Goal: Task Accomplishment & Management: Use online tool/utility

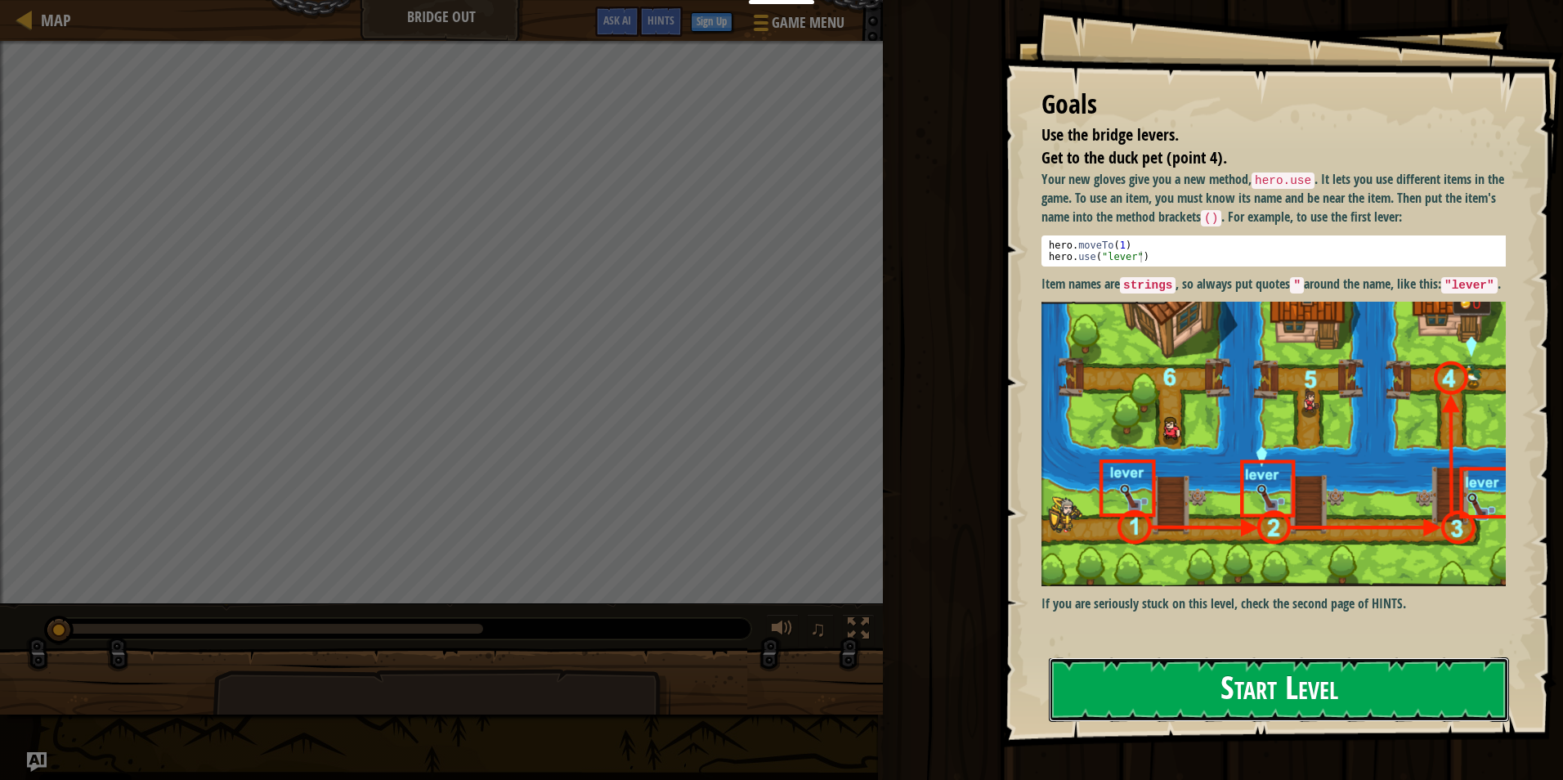
click at [1332, 696] on button "Start Level" at bounding box center [1279, 689] width 460 height 65
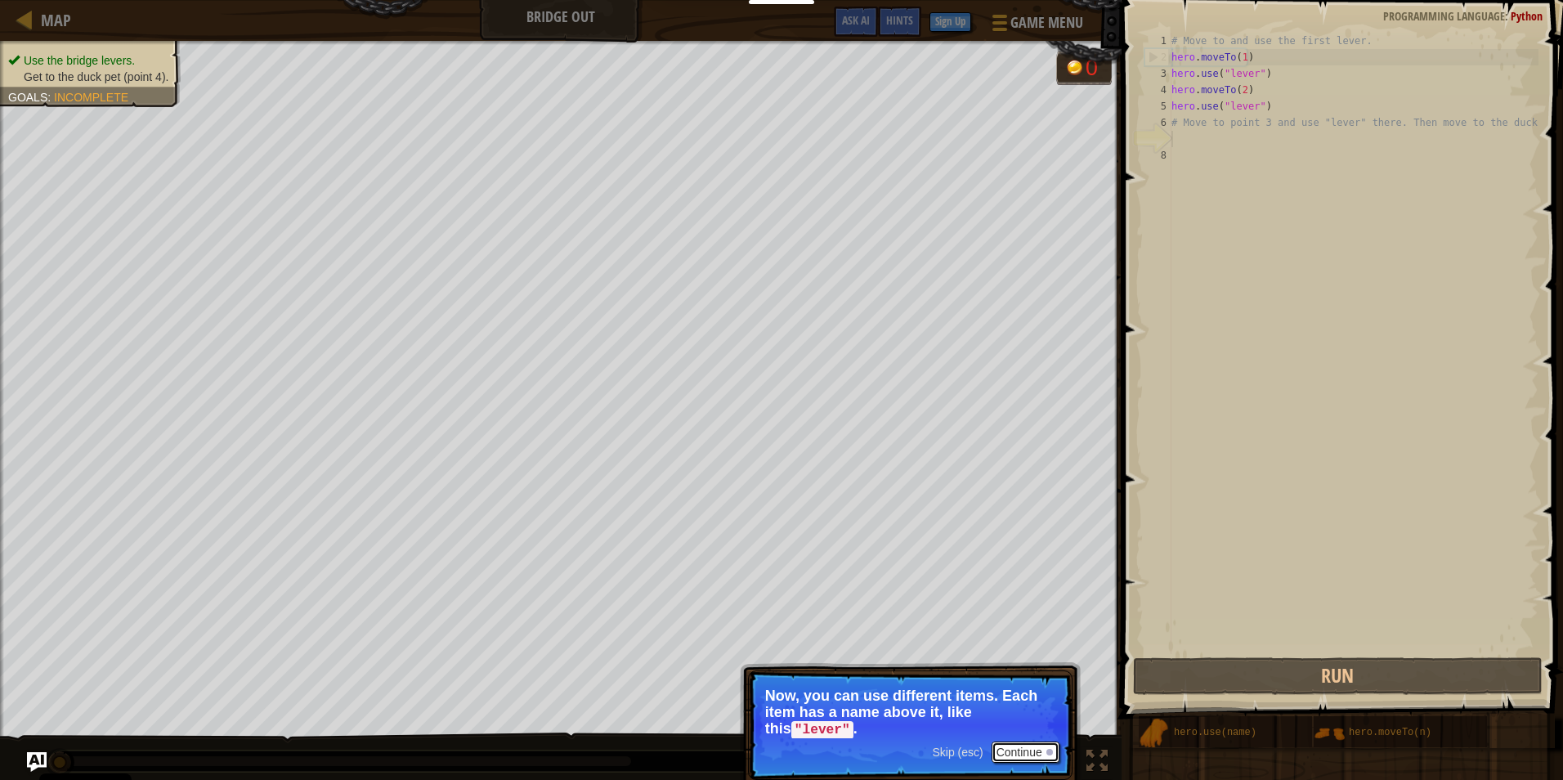
click at [1005, 755] on button "Continue" at bounding box center [1026, 751] width 68 height 21
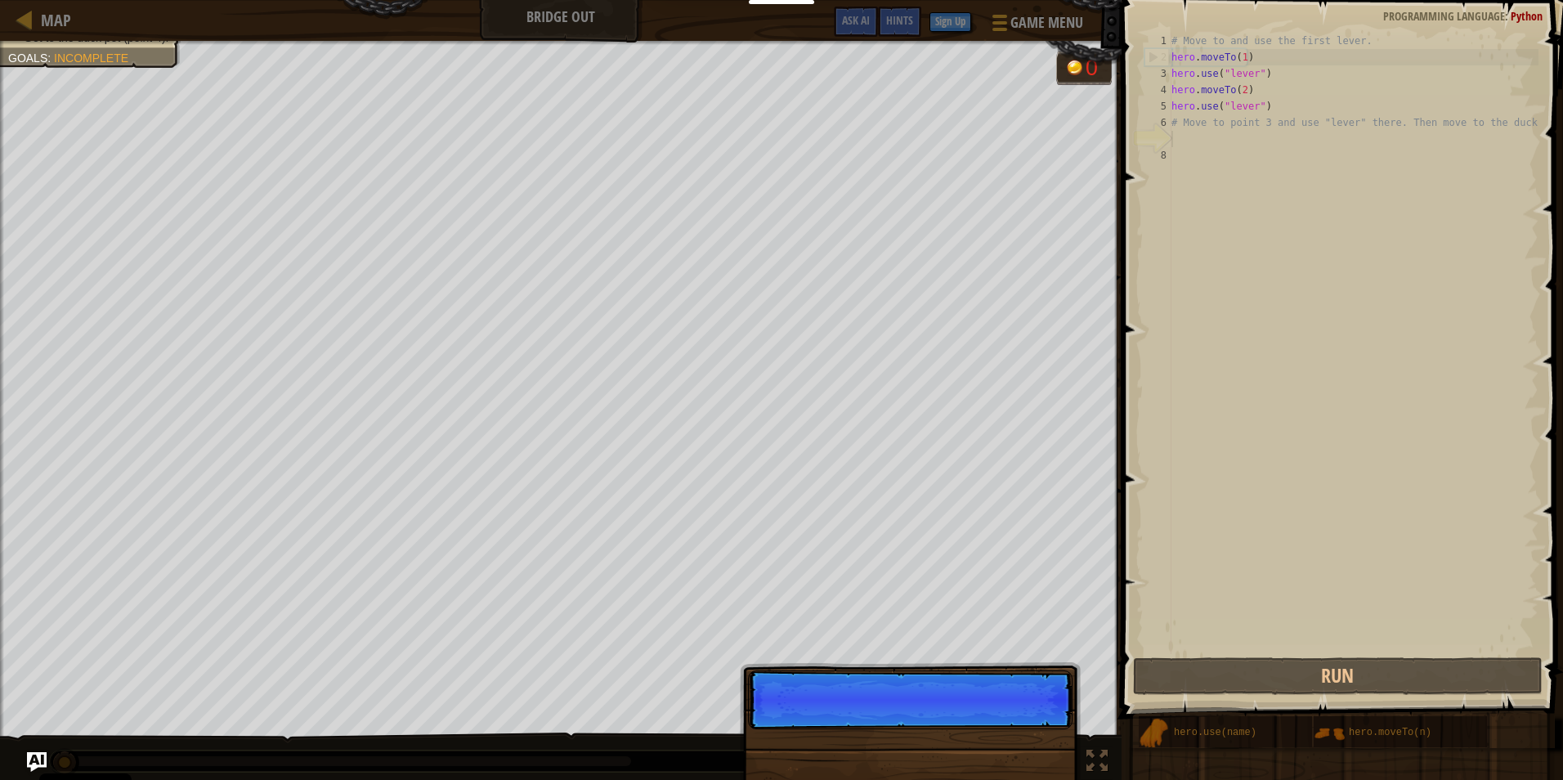
scroll to position [7, 0]
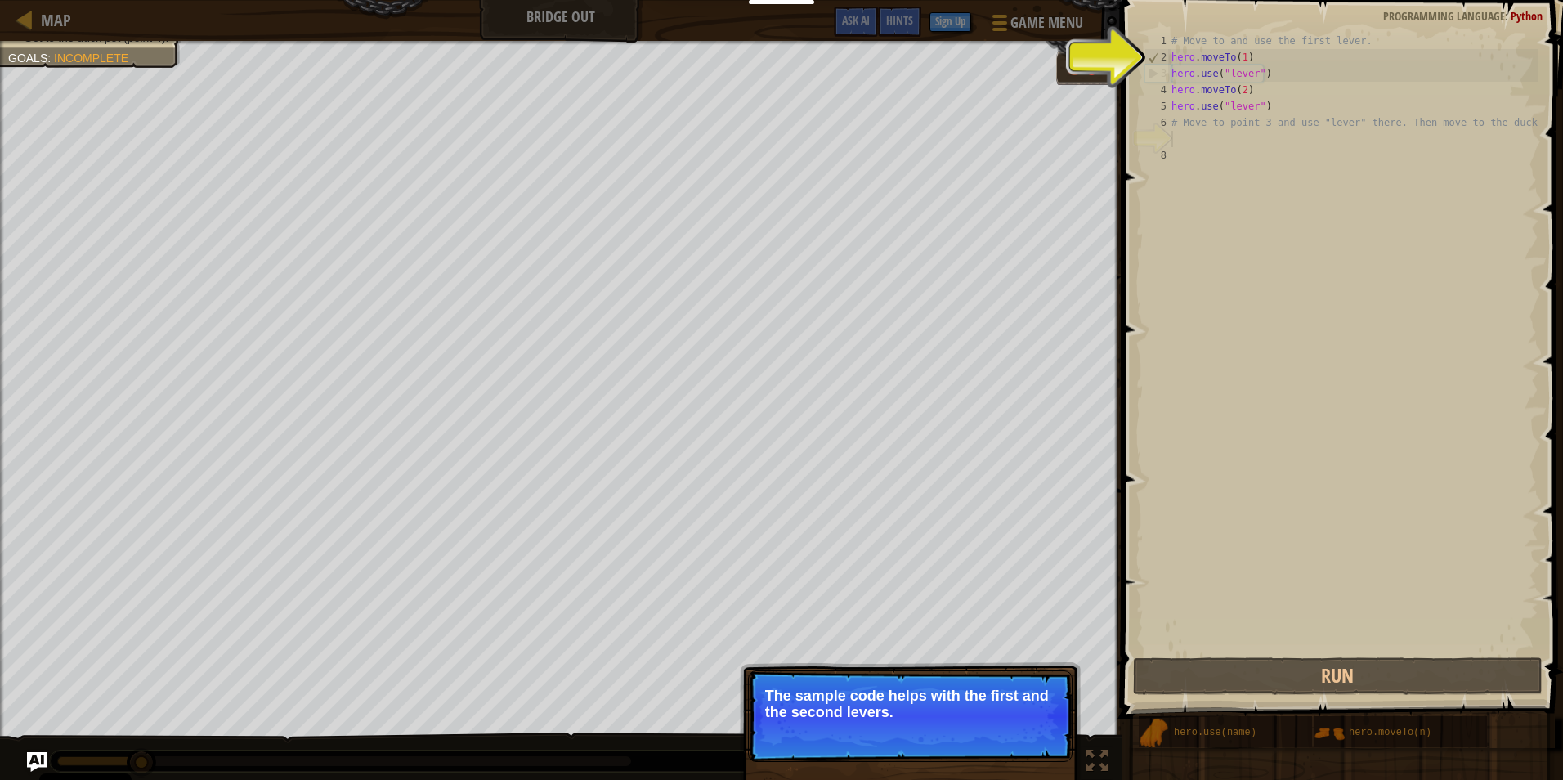
click at [1217, 145] on div "# Move to and use the first lever. hero . moveTo ( 1 ) hero . use ( "lever" ) h…" at bounding box center [1353, 360] width 370 height 654
click at [1037, 735] on button "Continue" at bounding box center [1026, 733] width 68 height 21
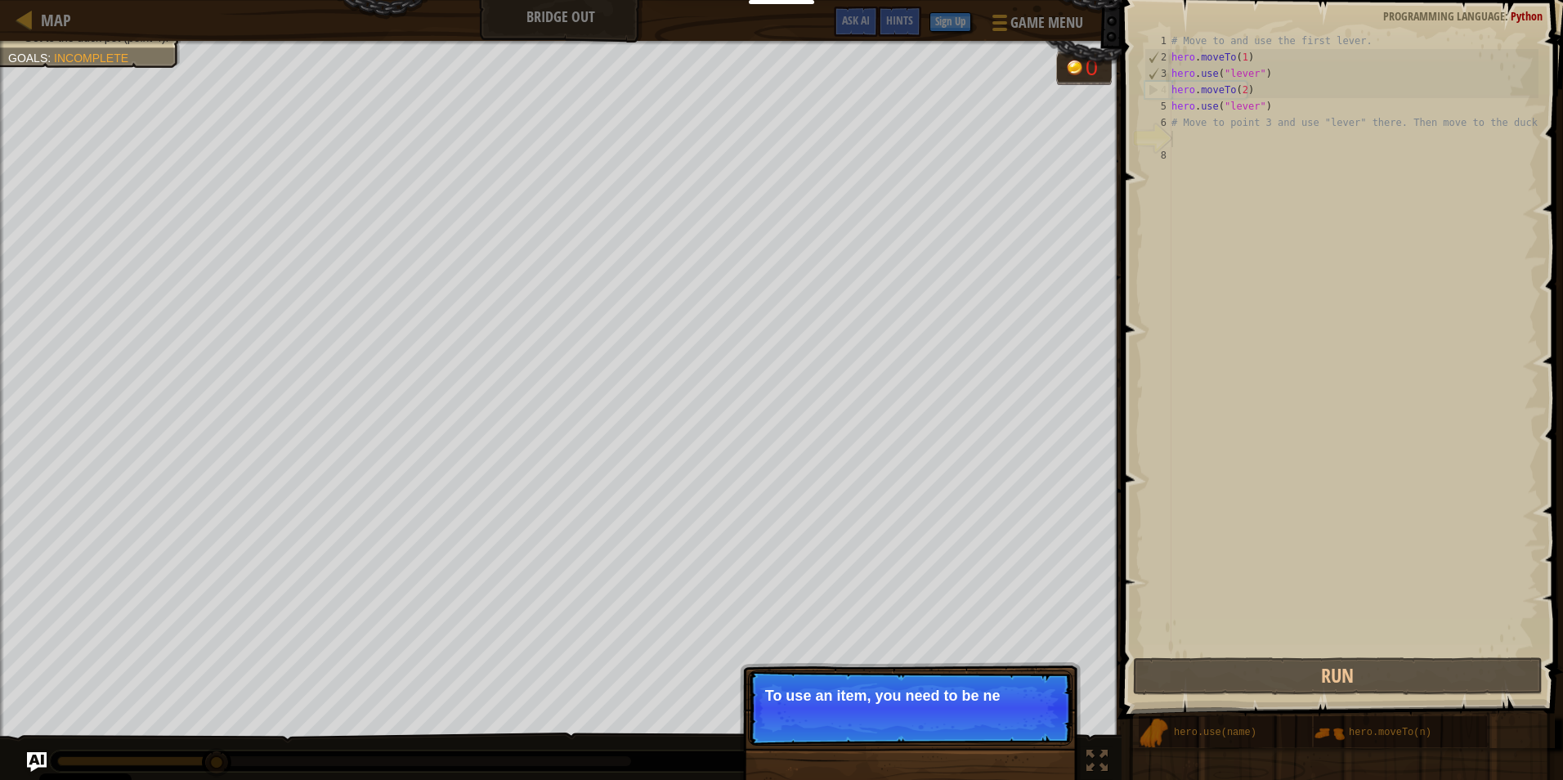
click at [1032, 725] on p "Skip (esc) Continue To use an item, you need to be ne" at bounding box center [910, 707] width 325 height 75
click at [1032, 725] on p "Skip (esc) Continue To use an item, you need to be near it" at bounding box center [910, 707] width 325 height 75
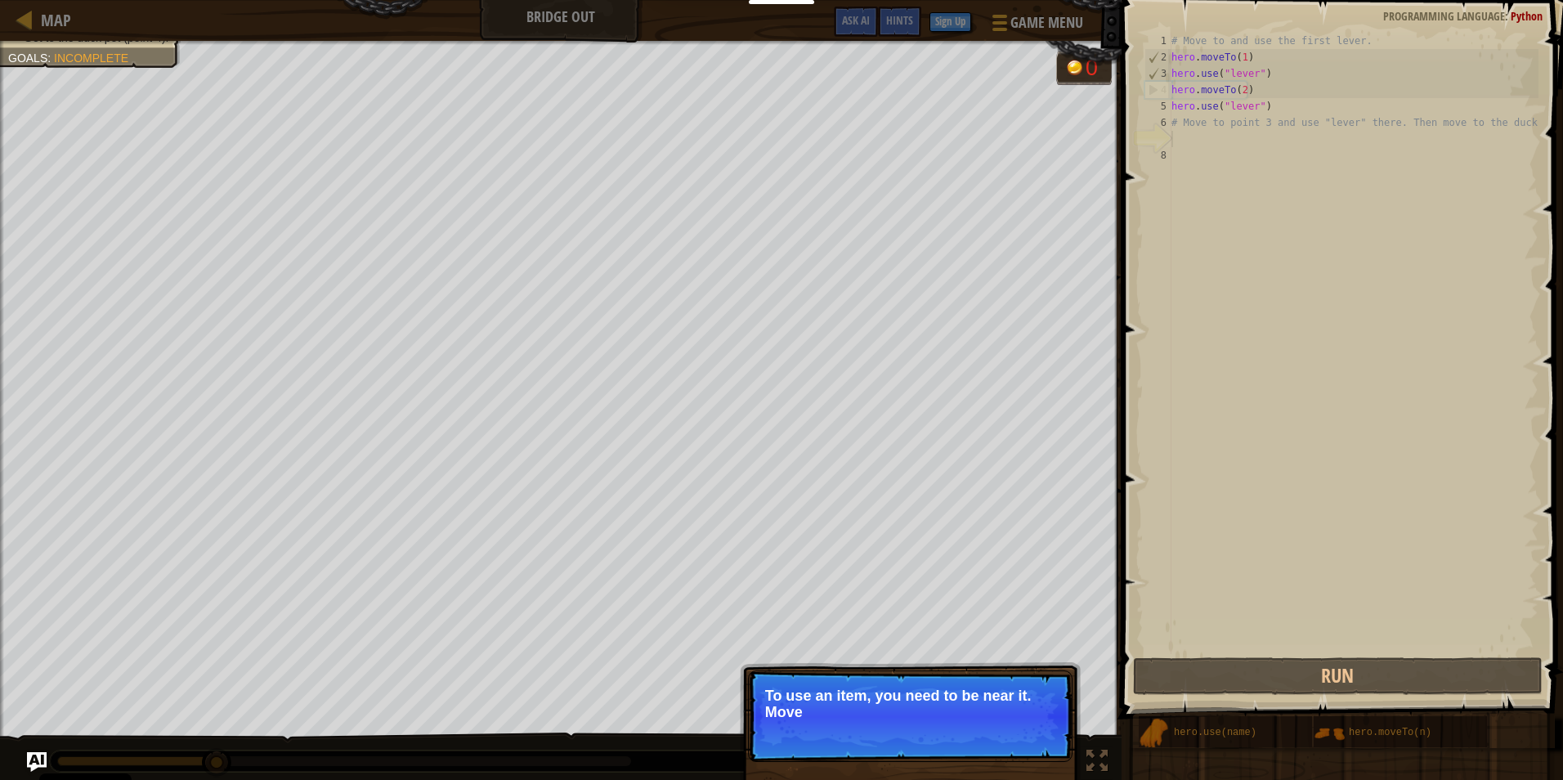
click at [1032, 725] on p "Skip (esc) Continue To use an item, you need to be near it. Move" at bounding box center [910, 716] width 325 height 92
click at [1031, 733] on p "Skip (esc) Continue To use an item, you need to be near it. Move to the next a" at bounding box center [910, 716] width 325 height 92
click at [1031, 733] on p "Skip (esc) Continue To use an item, you need to be near it. Move to the next av…" at bounding box center [910, 716] width 325 height 92
click at [1044, 746] on p "Skip (esc) Continue To use an item, you need to be near it. Move to the next av…" at bounding box center [910, 716] width 325 height 92
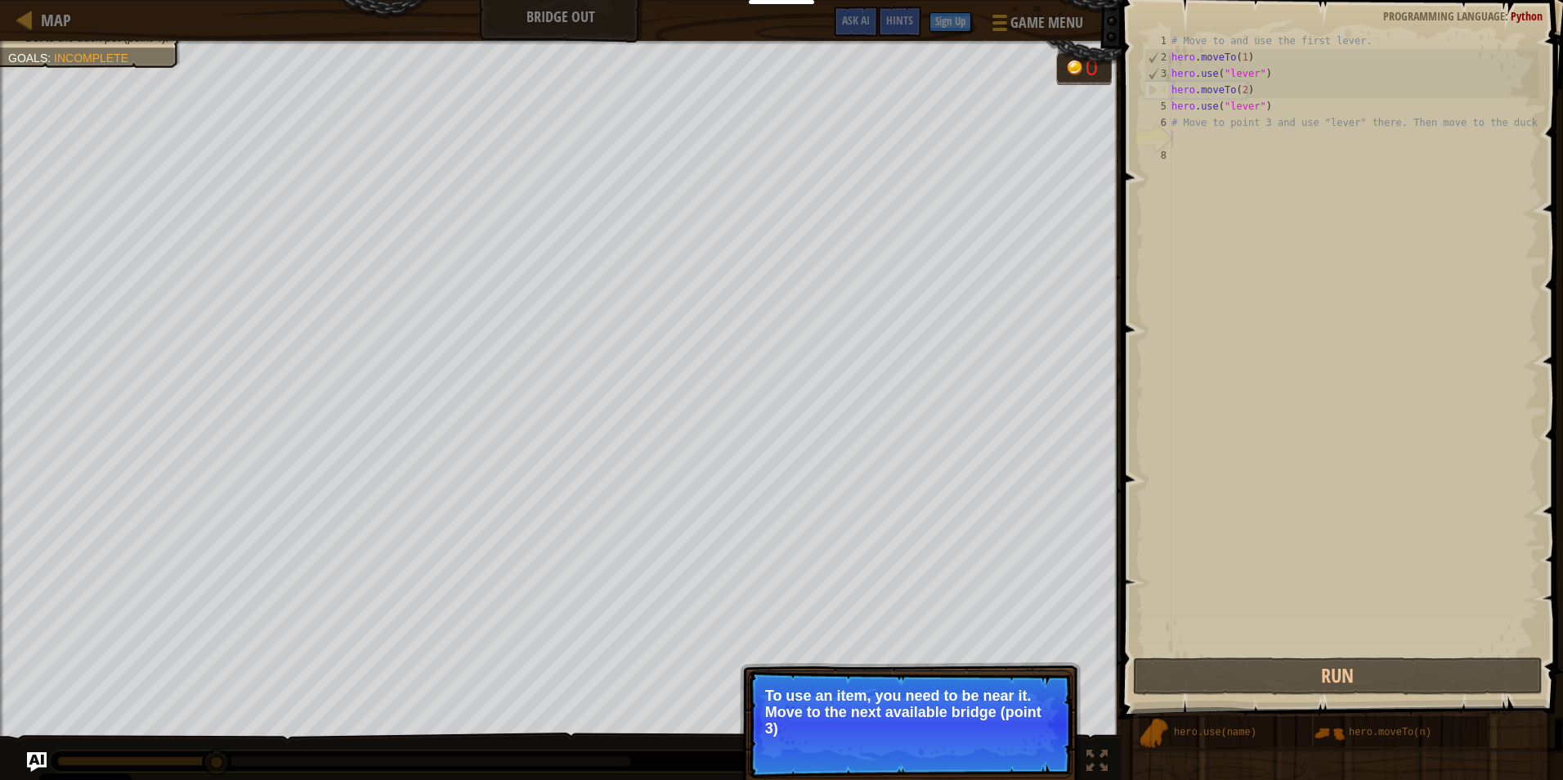
click at [1044, 746] on p "Skip (esc) Continue To use an item, you need to be near it. Move to the next av…" at bounding box center [910, 724] width 325 height 108
click at [1042, 760] on p "Skip (esc) Continue To use an item, you need to be near it. Move to the next av…" at bounding box center [910, 725] width 325 height 110
click at [0, 0] on button "Continue" at bounding box center [0, 0] width 0 height 0
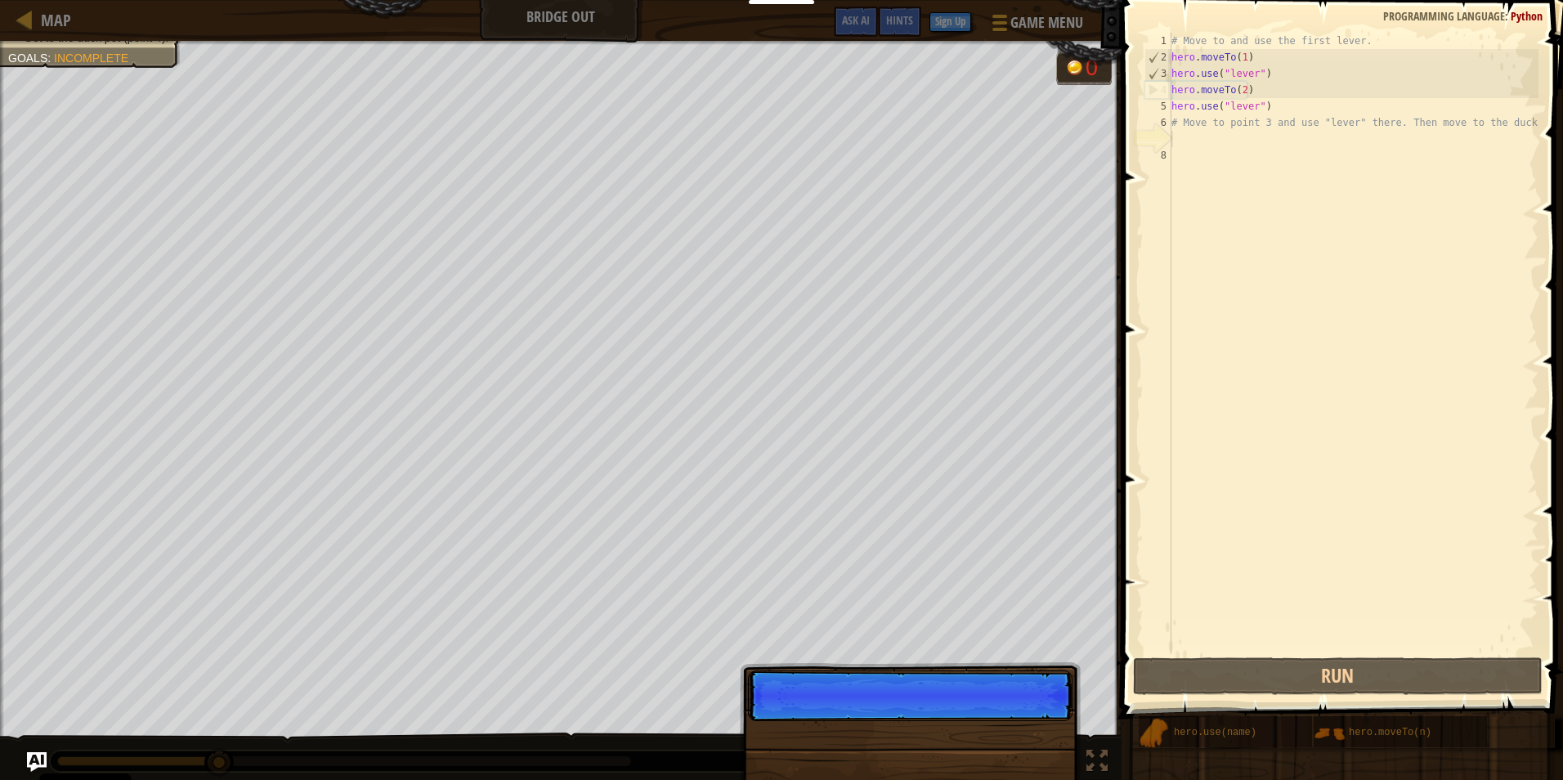
click at [1042, 760] on div "Skip (esc) Continue" at bounding box center [910, 791] width 341 height 242
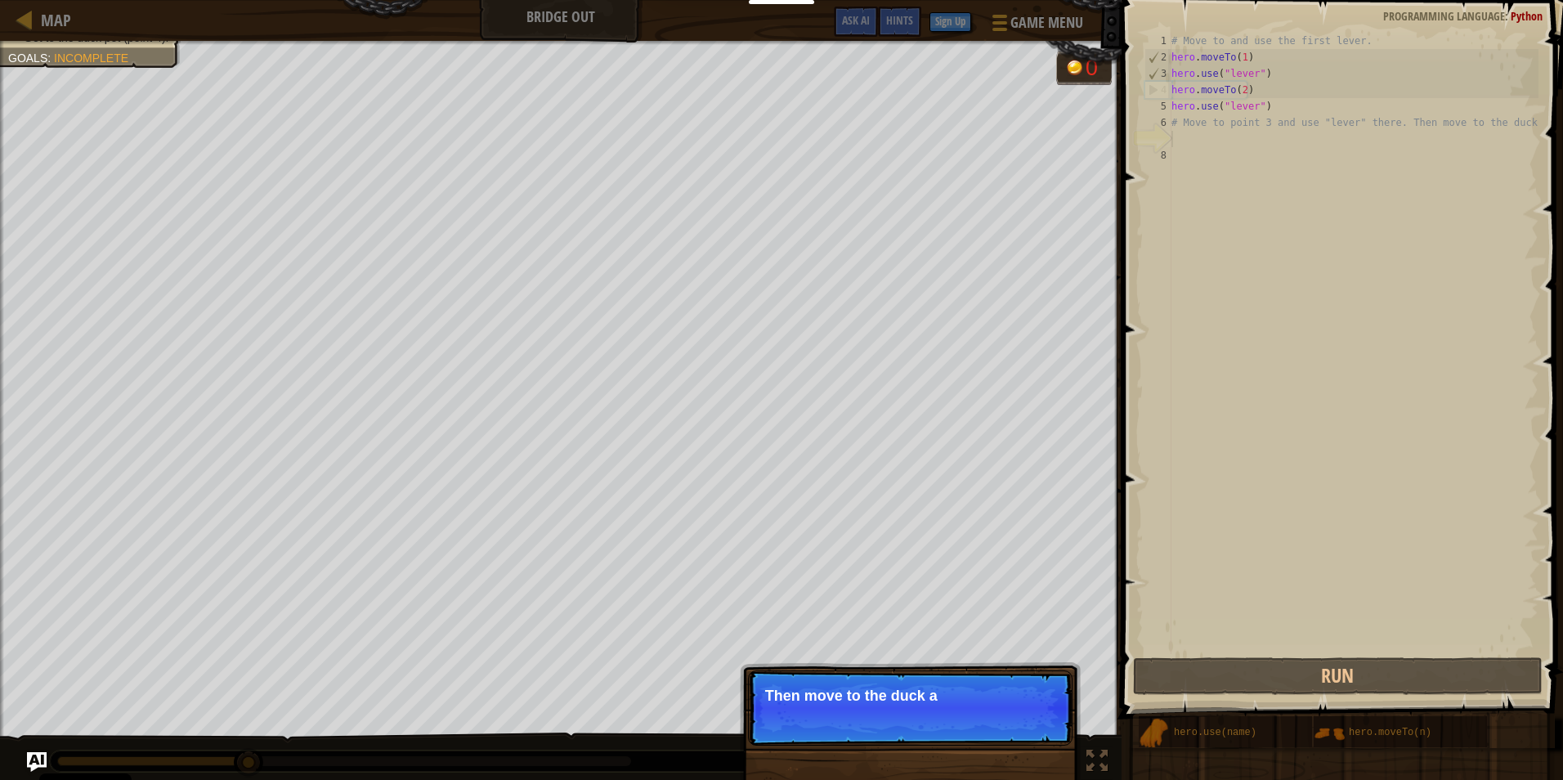
click at [1035, 725] on p "Skip (esc) Continue Then move to the duck a" at bounding box center [910, 707] width 325 height 75
click at [1035, 728] on p "Skip (esc) Continue Then move to the duck at the point" at bounding box center [910, 707] width 325 height 75
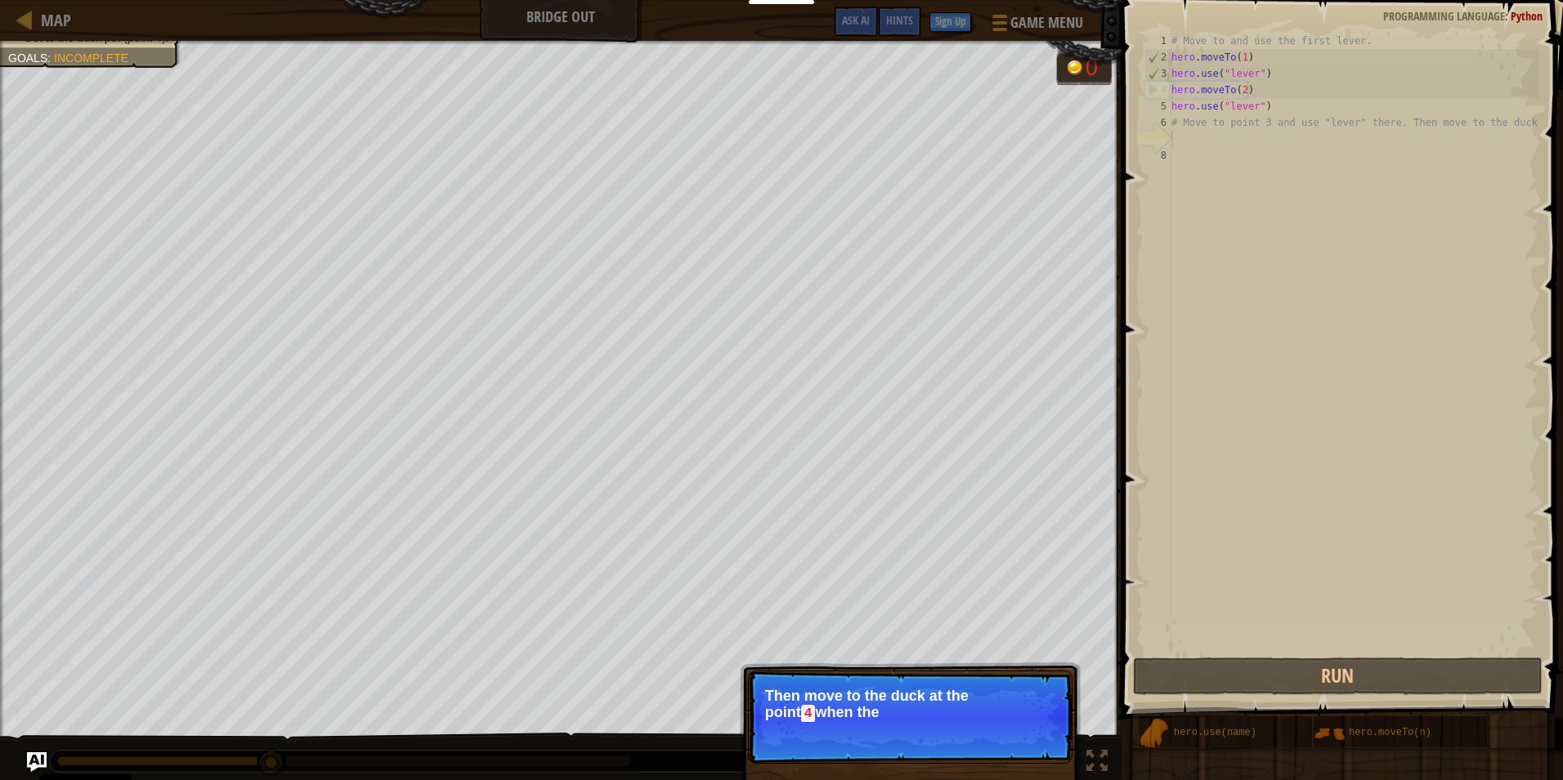
click at [1035, 728] on p "Skip (esc) Continue Then move to the duck at the point 4 when the" at bounding box center [910, 716] width 325 height 93
click at [1041, 748] on p "Skip (esc) Continue Then move to the duck at the point 4 when the bridge is ena…" at bounding box center [910, 716] width 325 height 93
click at [1038, 737] on button "Continue" at bounding box center [1026, 735] width 68 height 21
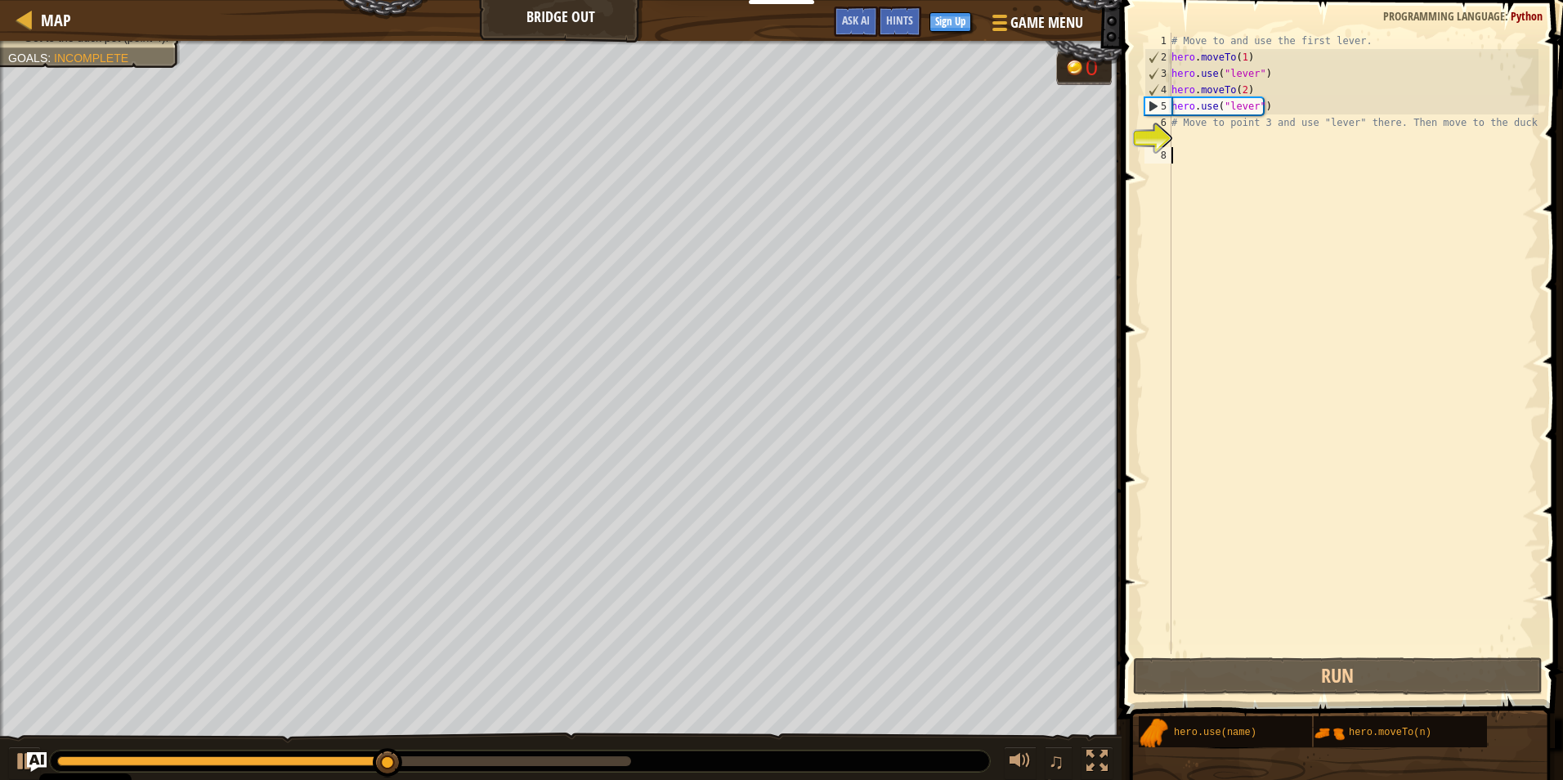
click at [1182, 147] on div "# Move to and use the first lever. hero . moveTo ( 1 ) hero . use ( "lever" ) h…" at bounding box center [1353, 360] width 370 height 654
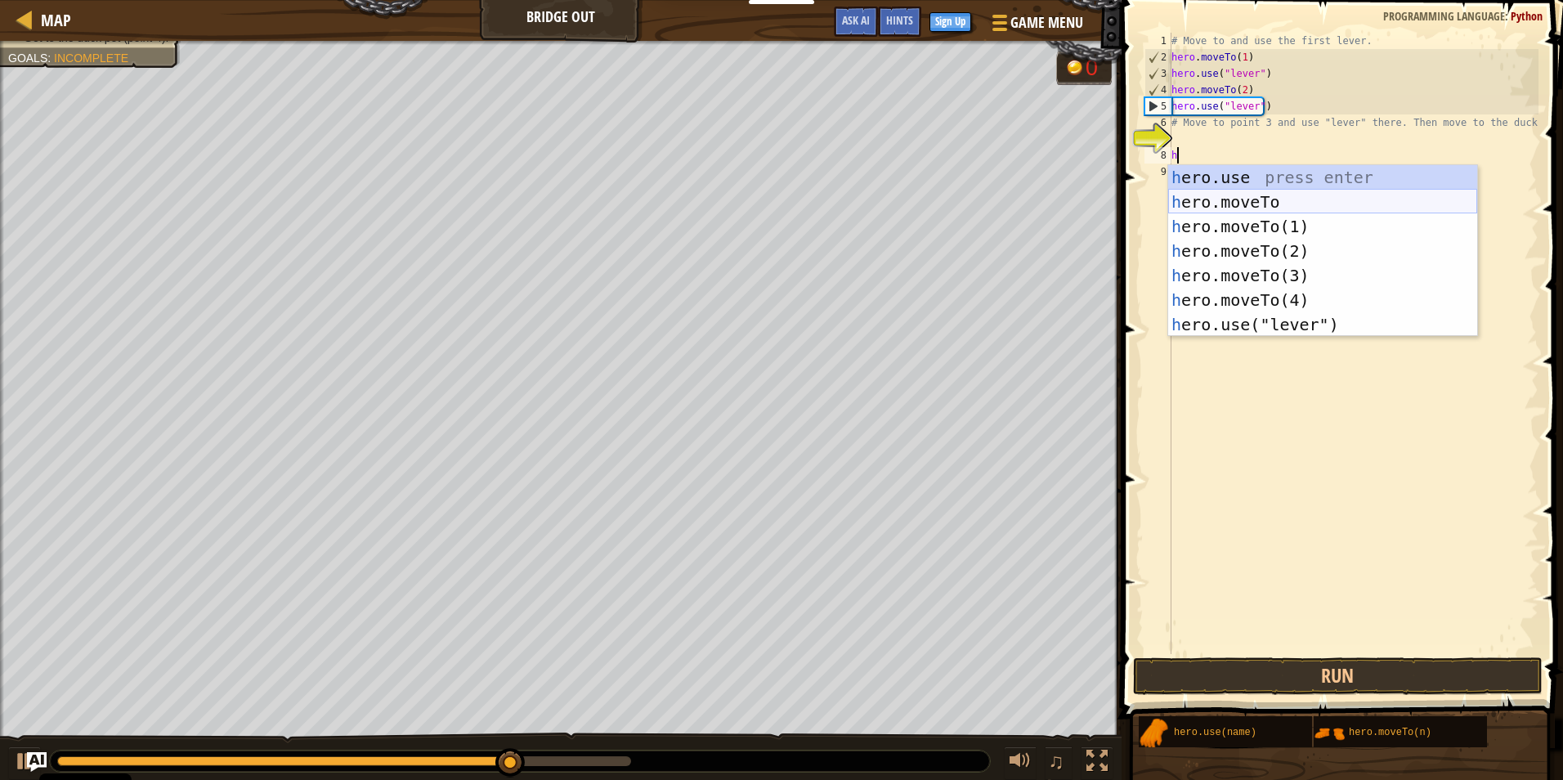
click at [1344, 202] on div "h ero.use press enter h ero.moveTo press enter h ero.moveTo(1) press enter h er…" at bounding box center [1322, 275] width 309 height 221
type textarea "hero.moveTo(3)"
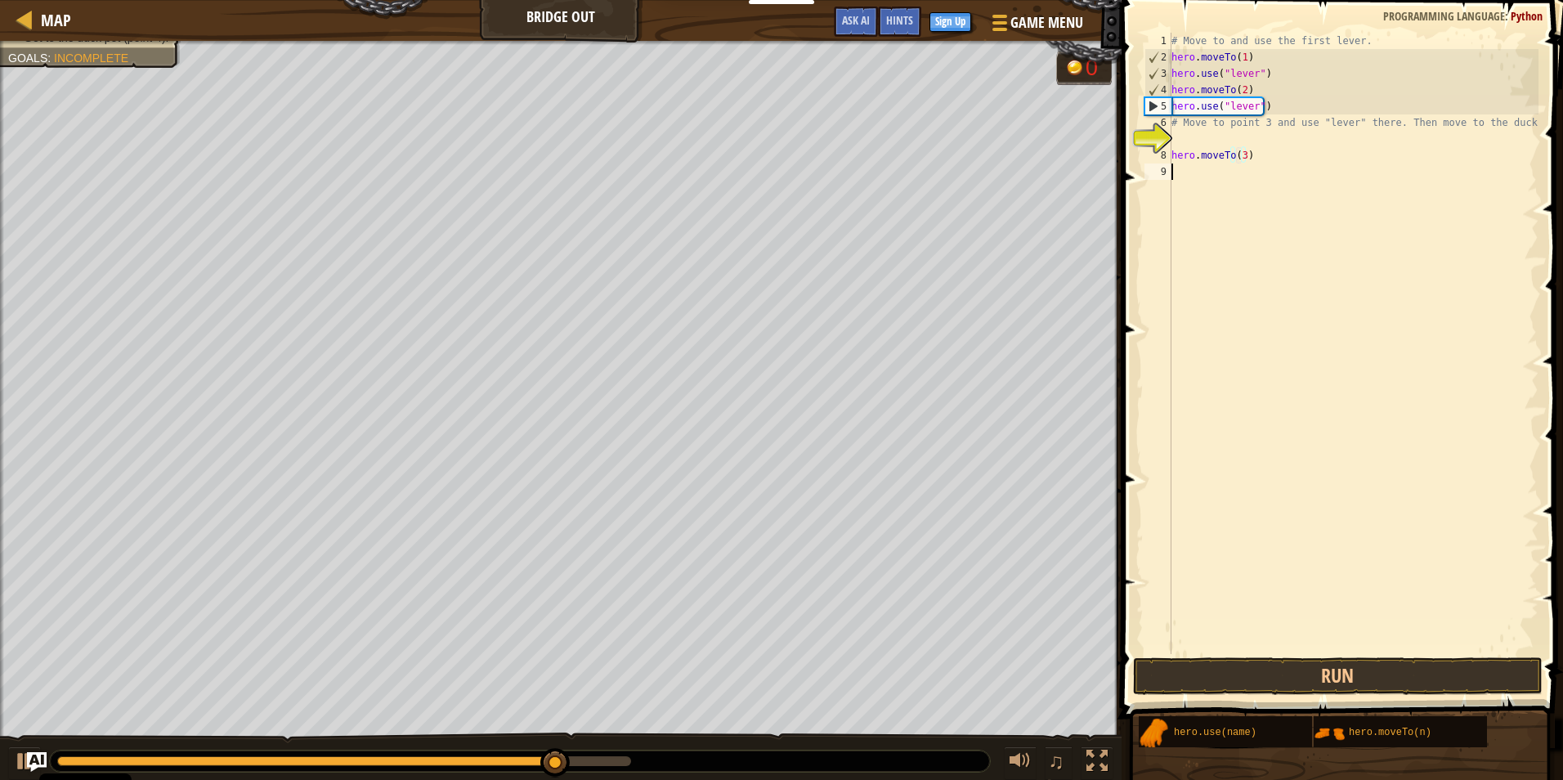
click at [1256, 186] on div "# Move to and use the first lever. hero . moveTo ( 1 ) hero . use ( "lever" ) h…" at bounding box center [1353, 360] width 370 height 654
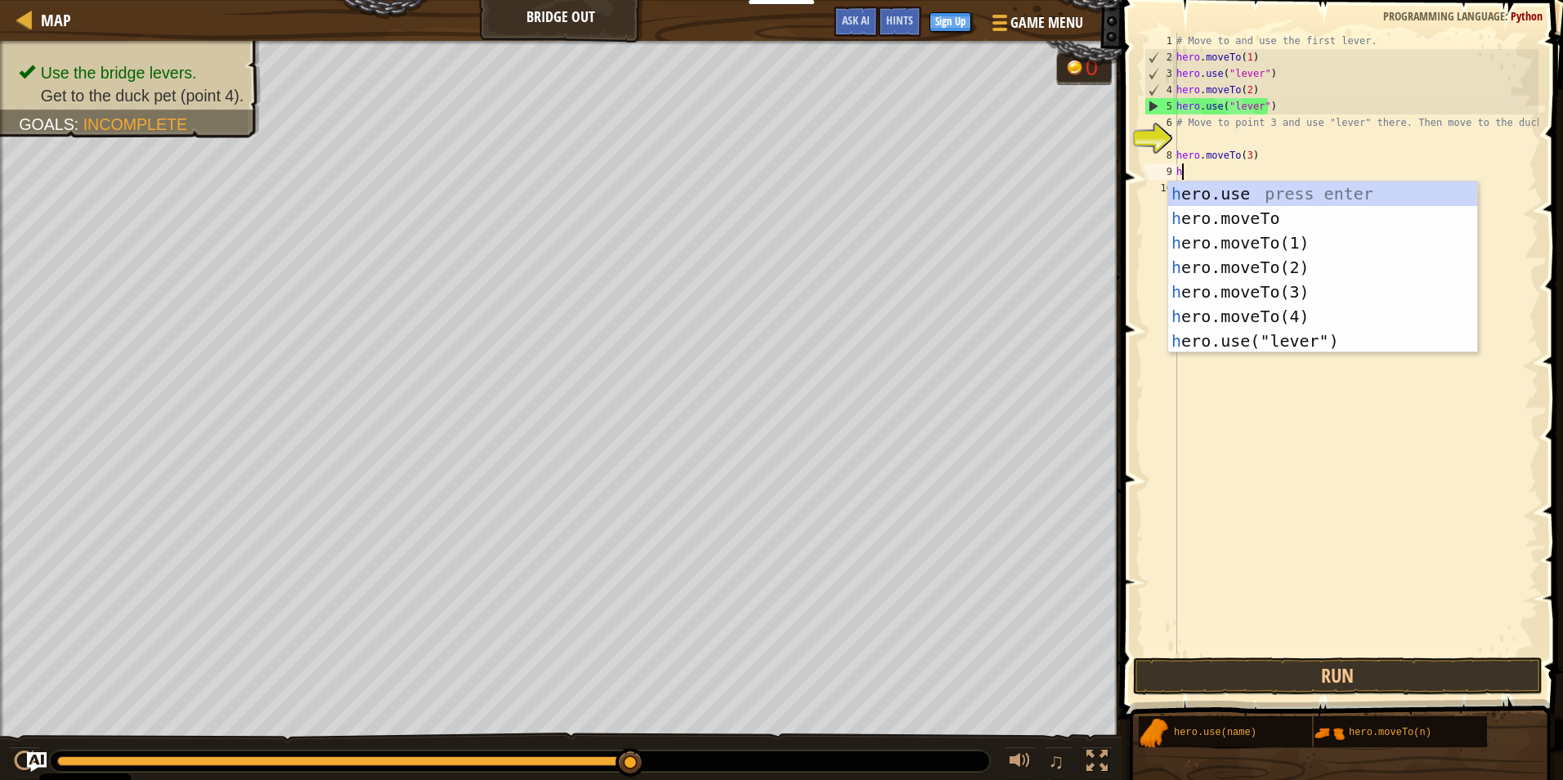
type textarea "hero.use("lever")"
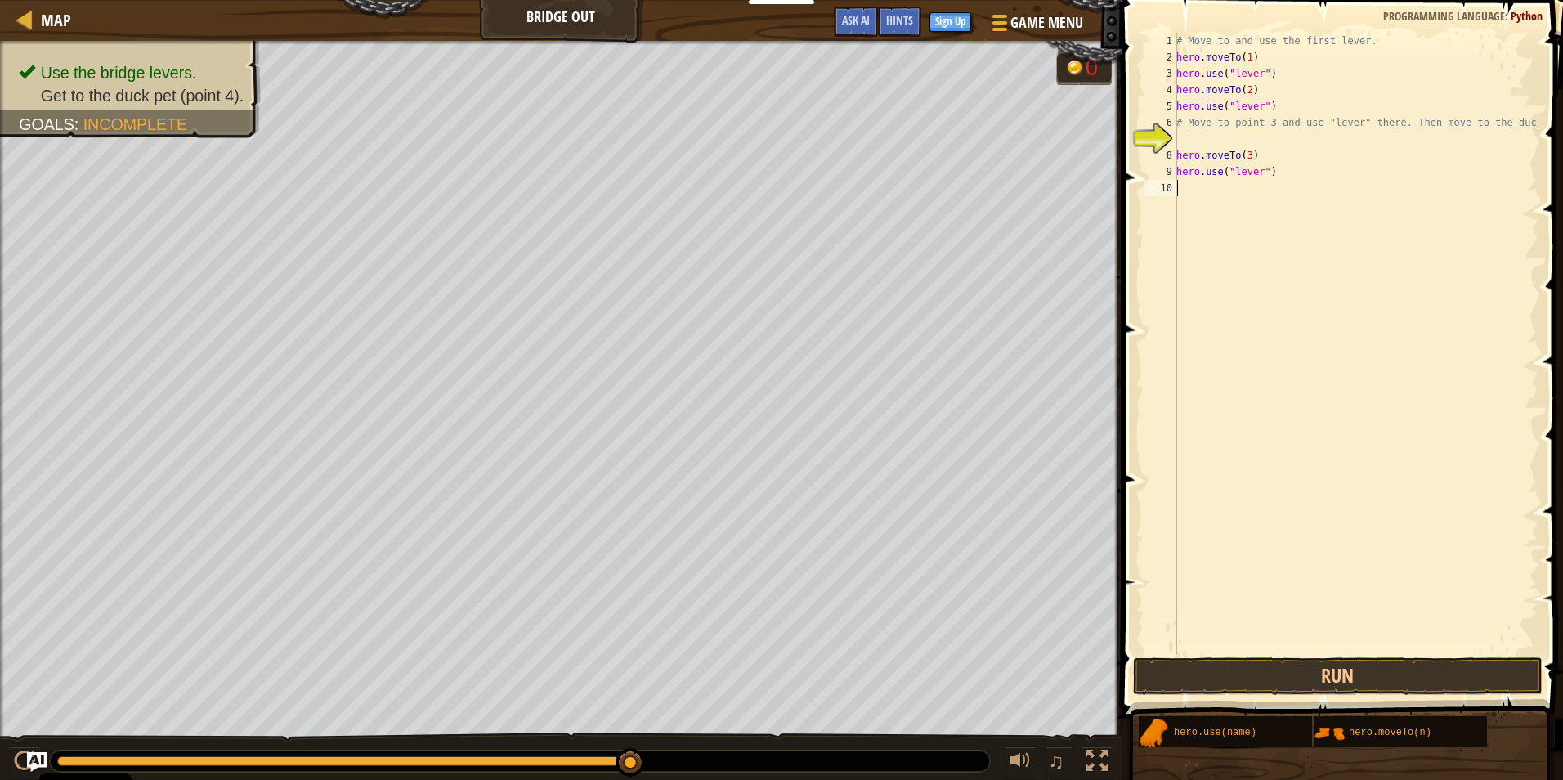
click at [1270, 247] on div "# Move to and use the first lever. hero . moveTo ( 1 ) hero . use ( "lever" ) h…" at bounding box center [1355, 360] width 365 height 654
click at [1416, 688] on button "Run" at bounding box center [1338, 676] width 410 height 38
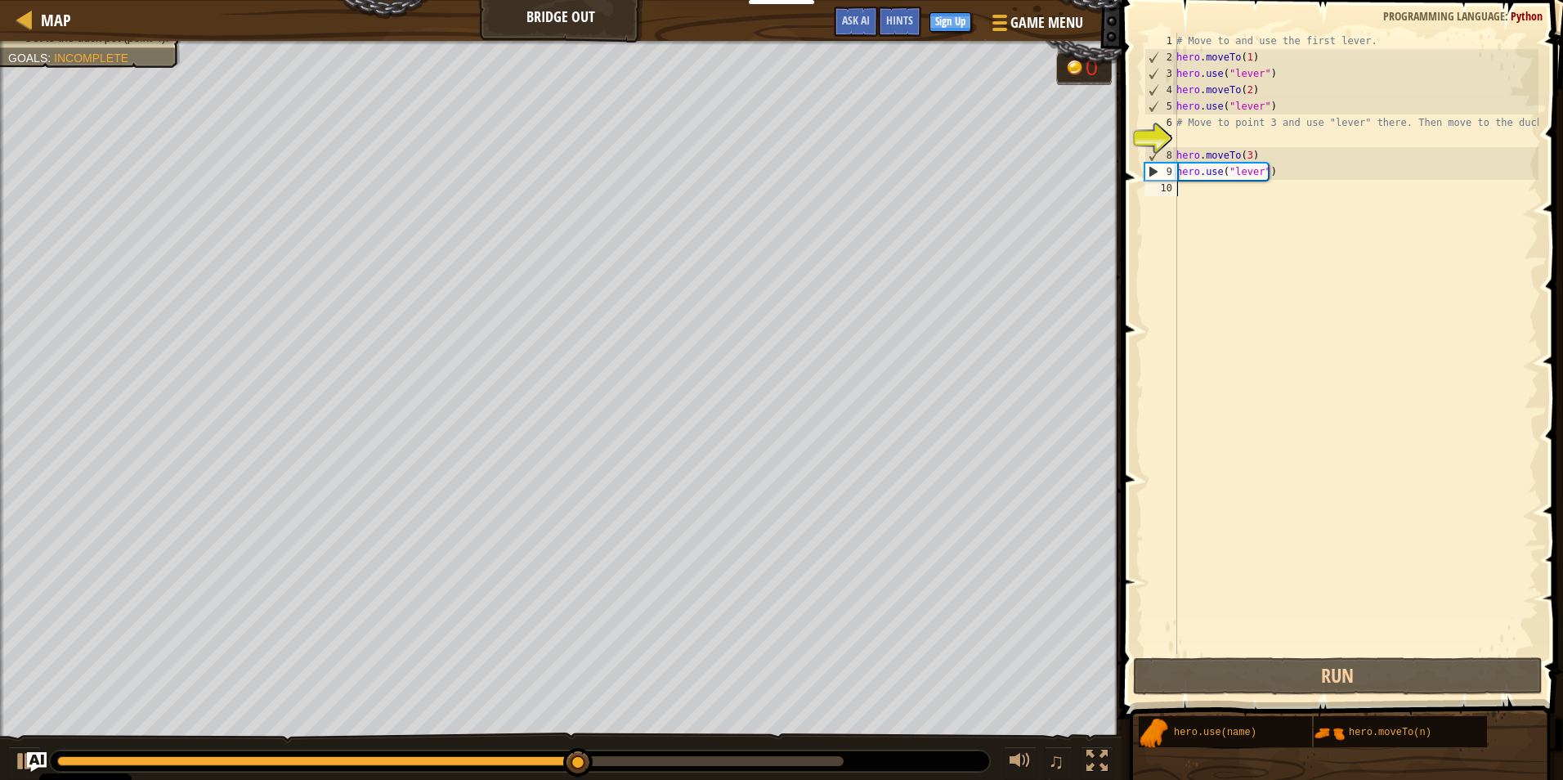
click at [1210, 209] on div "# Move to and use the first lever. hero . moveTo ( 1 ) hero . use ( "lever" ) h…" at bounding box center [1355, 360] width 365 height 654
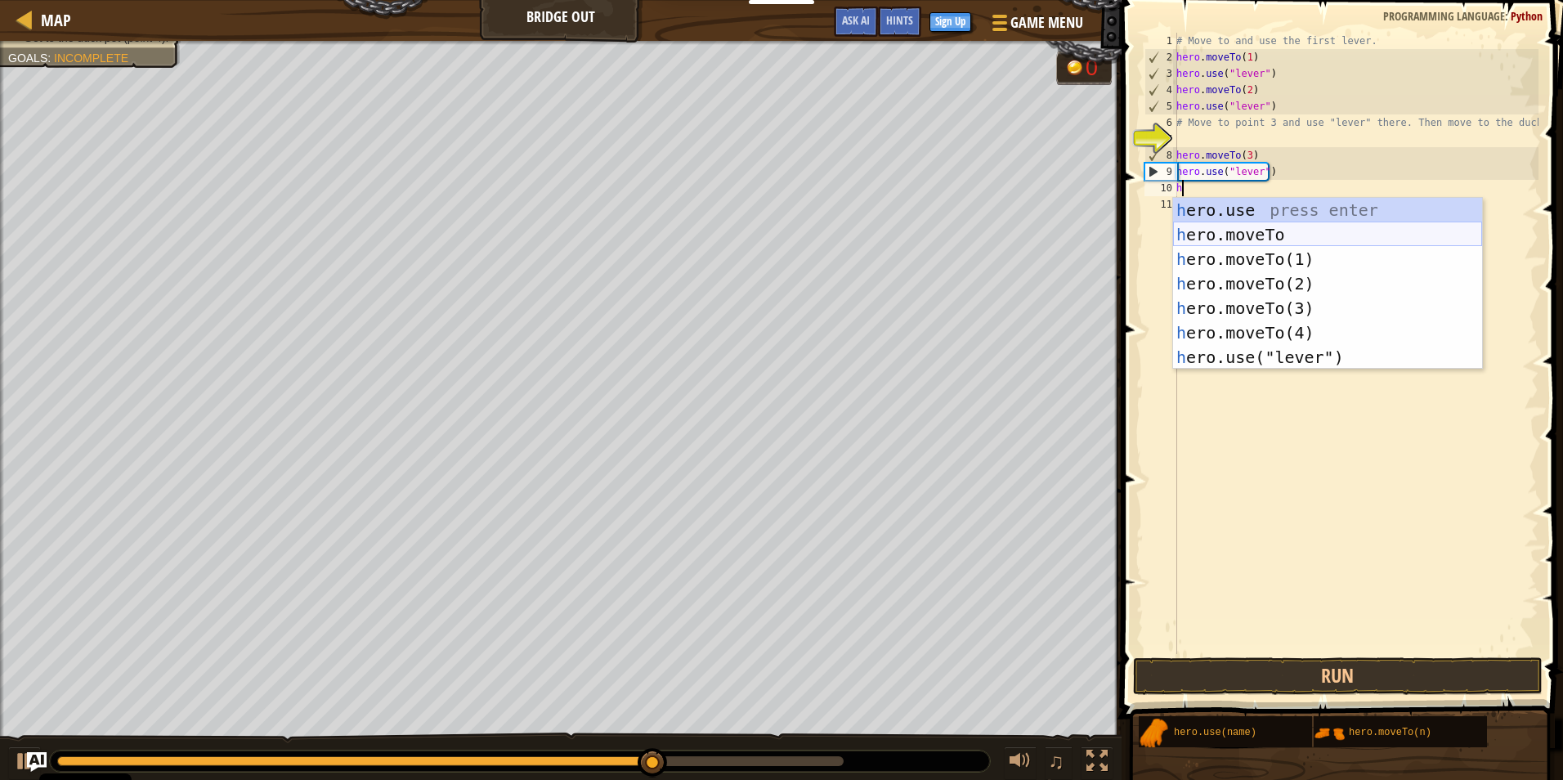
click at [1216, 227] on div "h ero.use press enter h ero.moveTo press enter h ero.moveTo(1) press enter h er…" at bounding box center [1327, 308] width 309 height 221
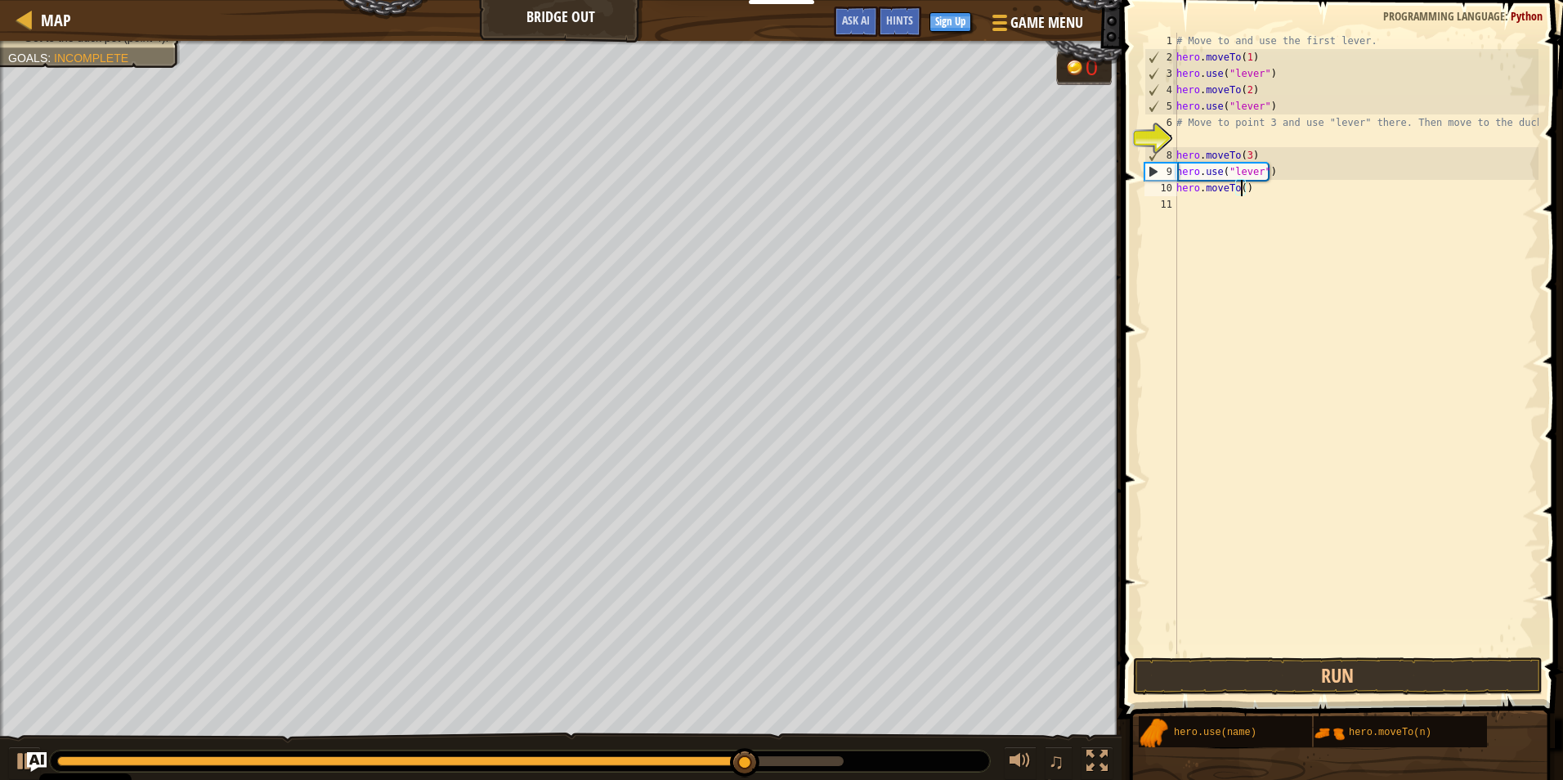
type textarea "hero.moveTo(4)"
click at [1256, 396] on div "# Move to and use the first lever. hero . moveTo ( 1 ) hero . use ( "lever" ) h…" at bounding box center [1355, 360] width 365 height 654
click at [1282, 672] on button "Run" at bounding box center [1338, 676] width 410 height 38
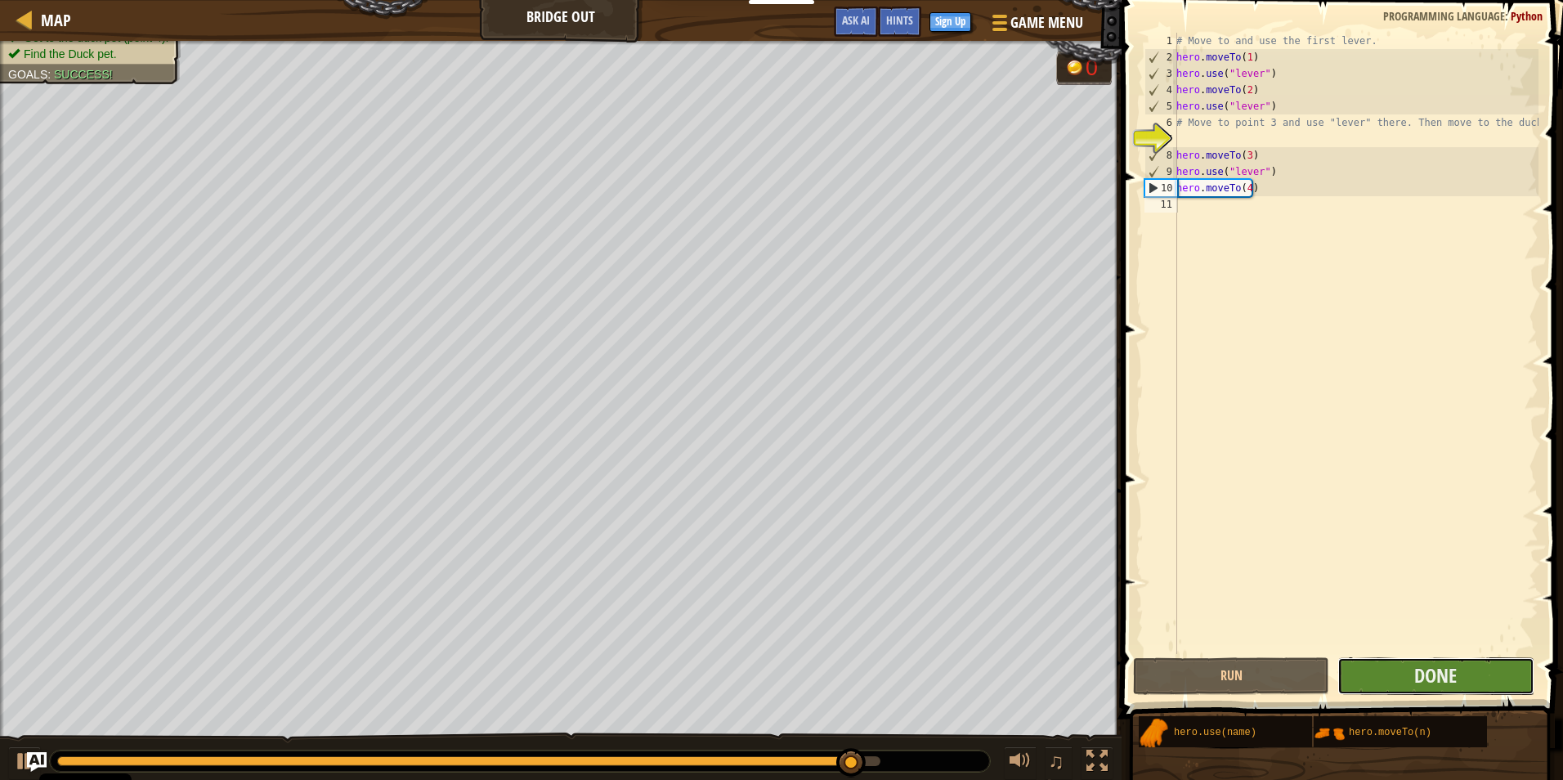
click at [1486, 679] on button "Done" at bounding box center [1435, 676] width 196 height 38
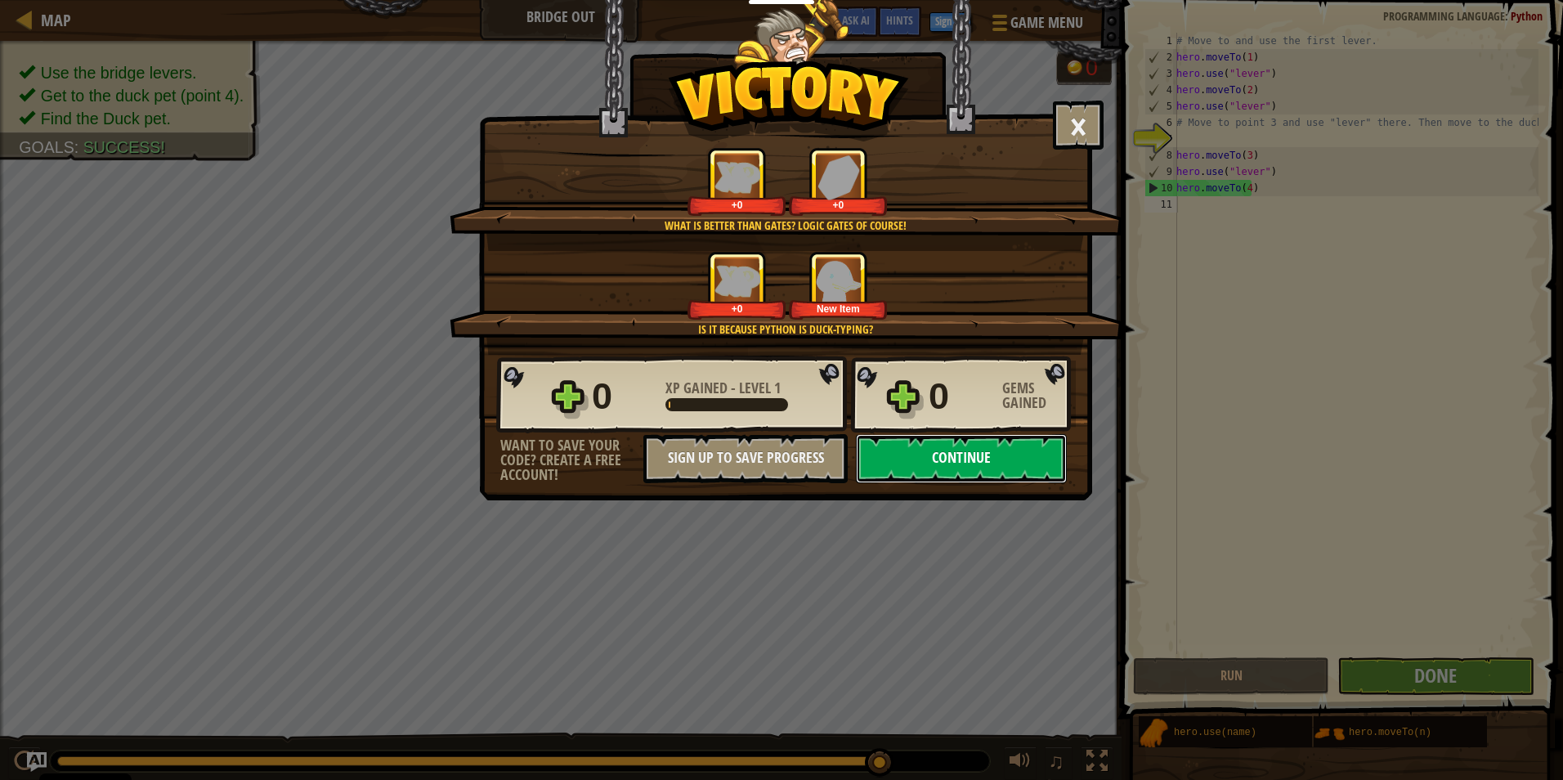
click at [1033, 437] on button "Continue" at bounding box center [961, 458] width 211 height 49
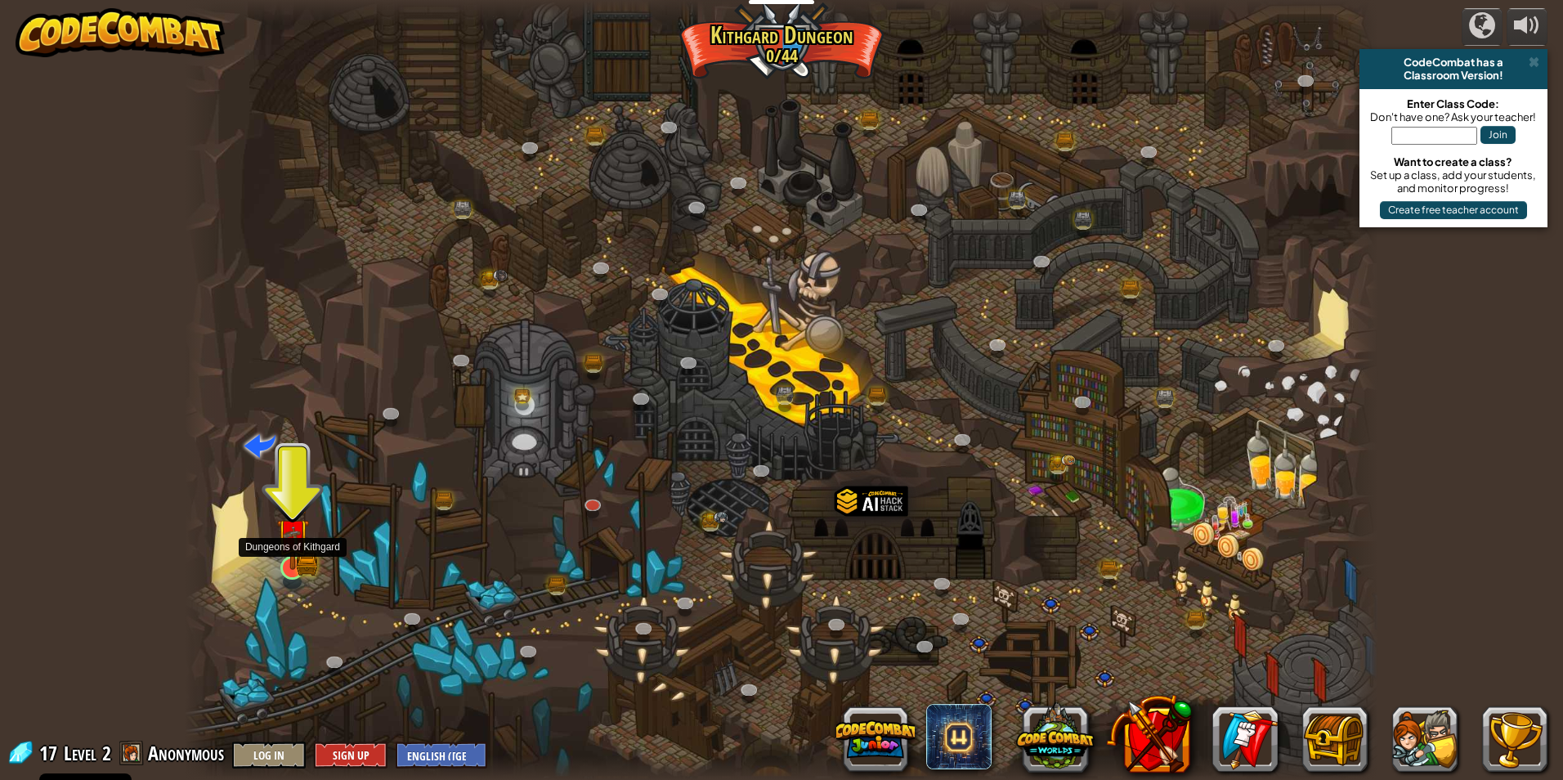
click at [295, 555] on img at bounding box center [292, 534] width 32 height 71
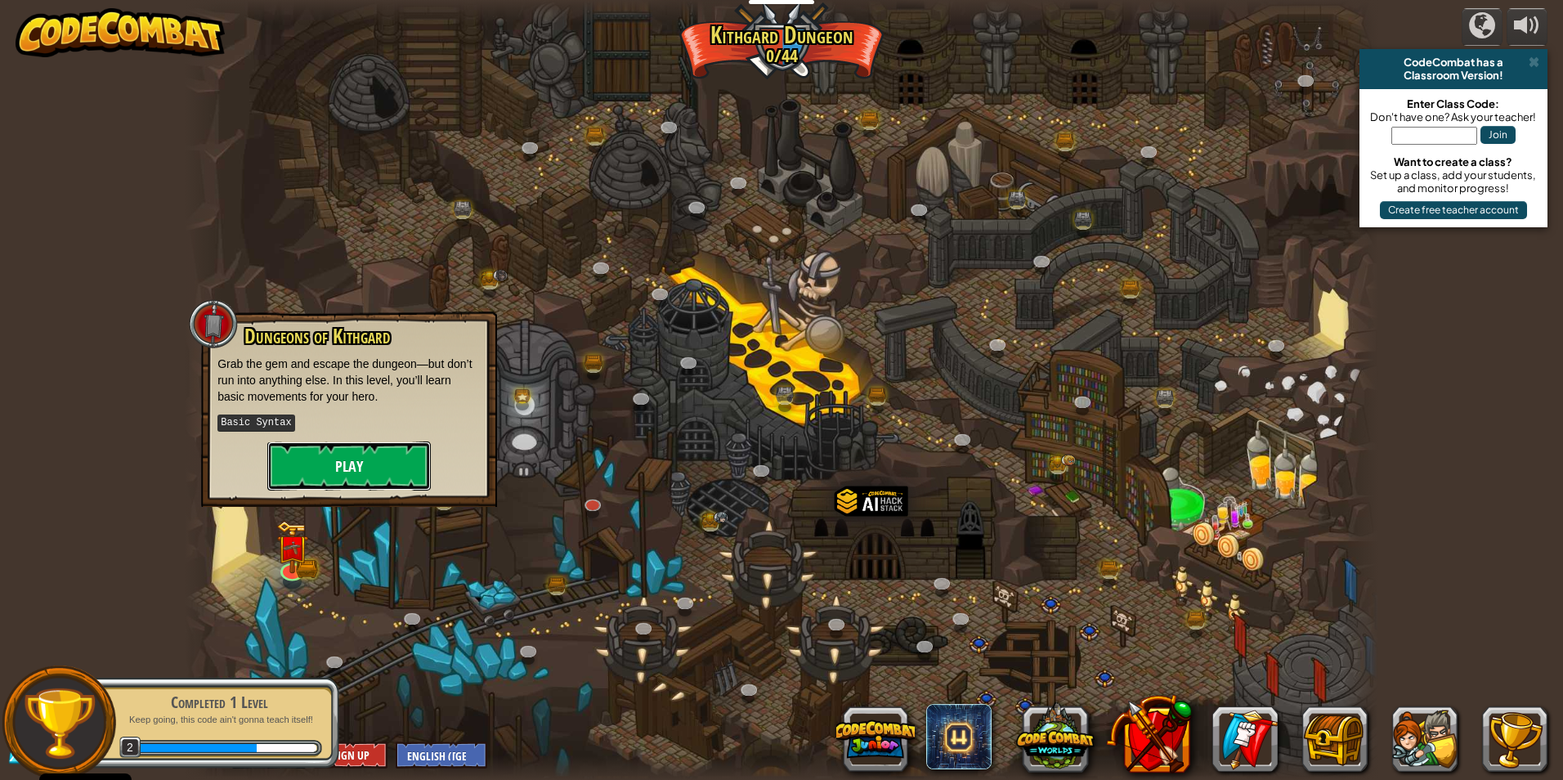
click at [356, 465] on button "Play" at bounding box center [348, 465] width 163 height 49
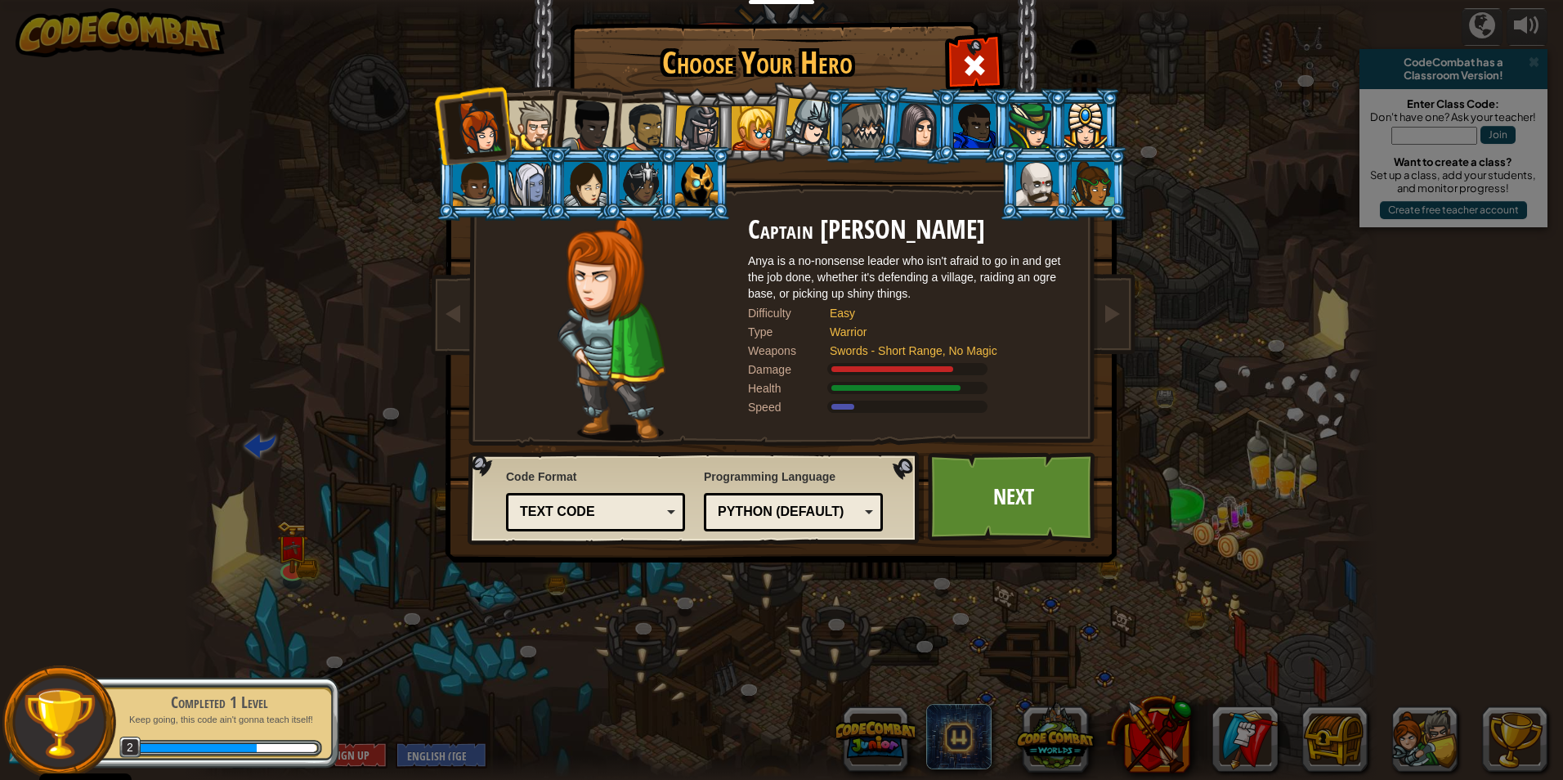
click at [523, 105] on div at bounding box center [533, 126] width 50 height 50
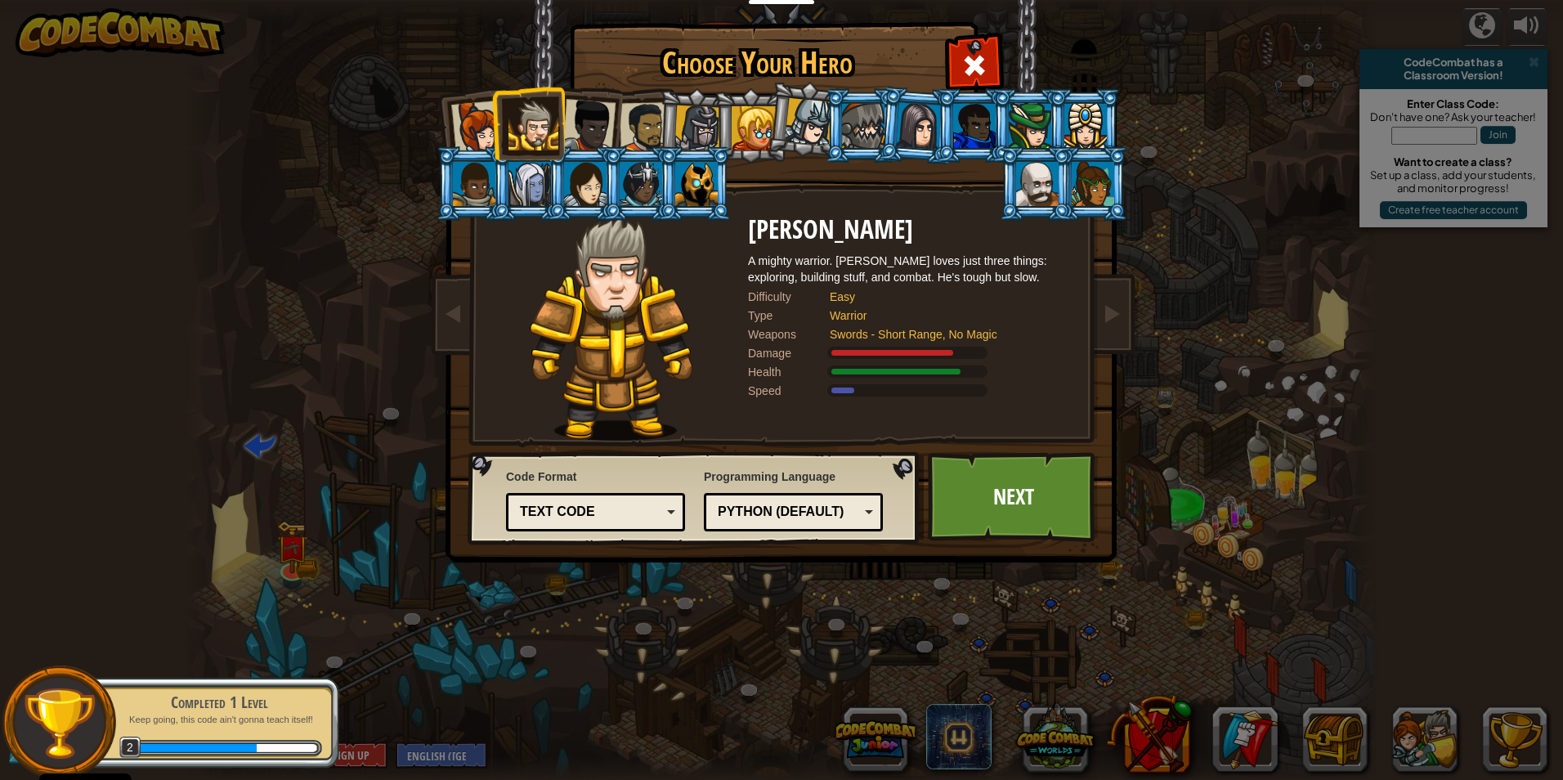
click at [613, 122] on div at bounding box center [589, 126] width 54 height 54
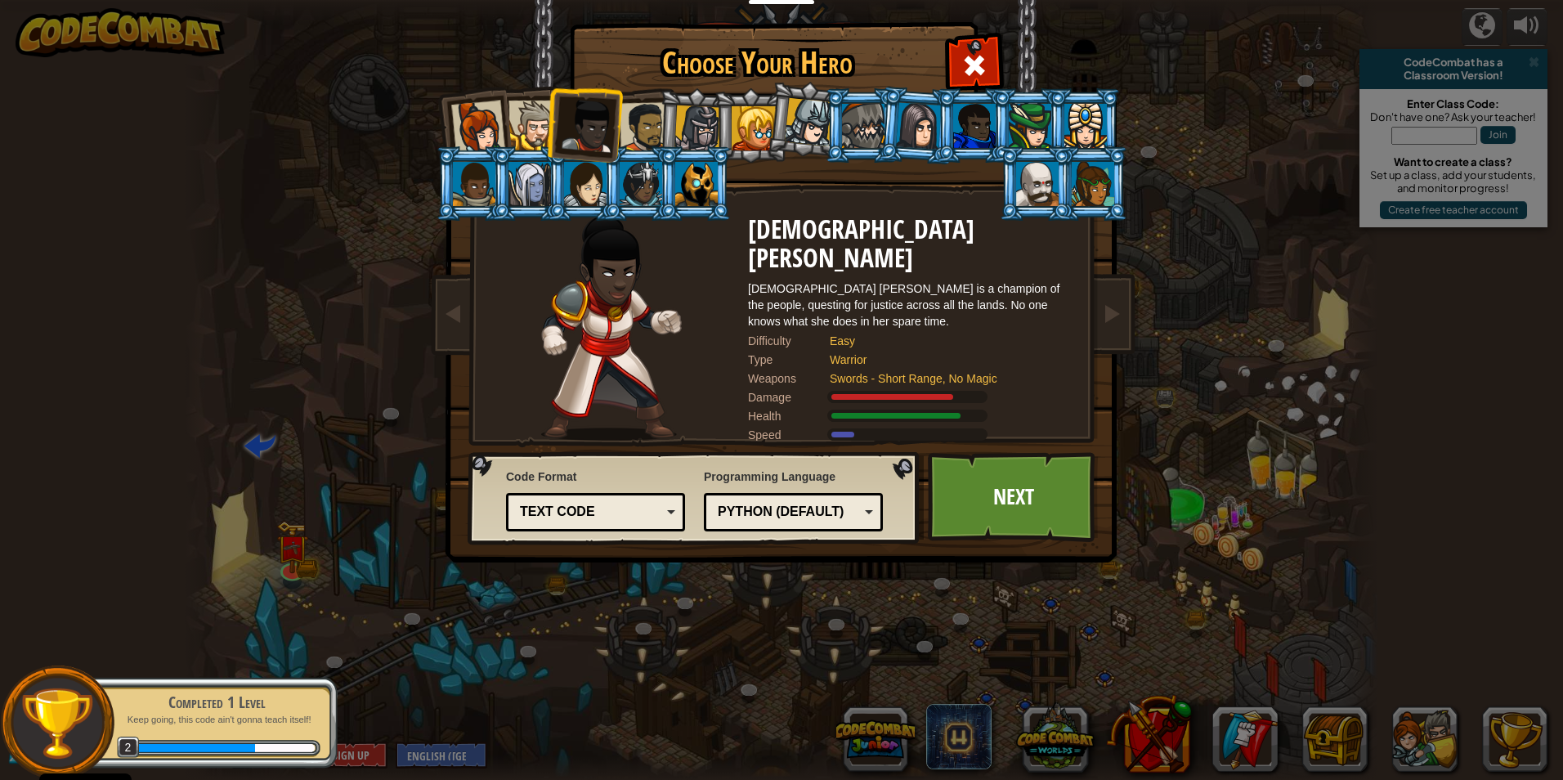
click at [641, 108] on div at bounding box center [645, 127] width 51 height 51
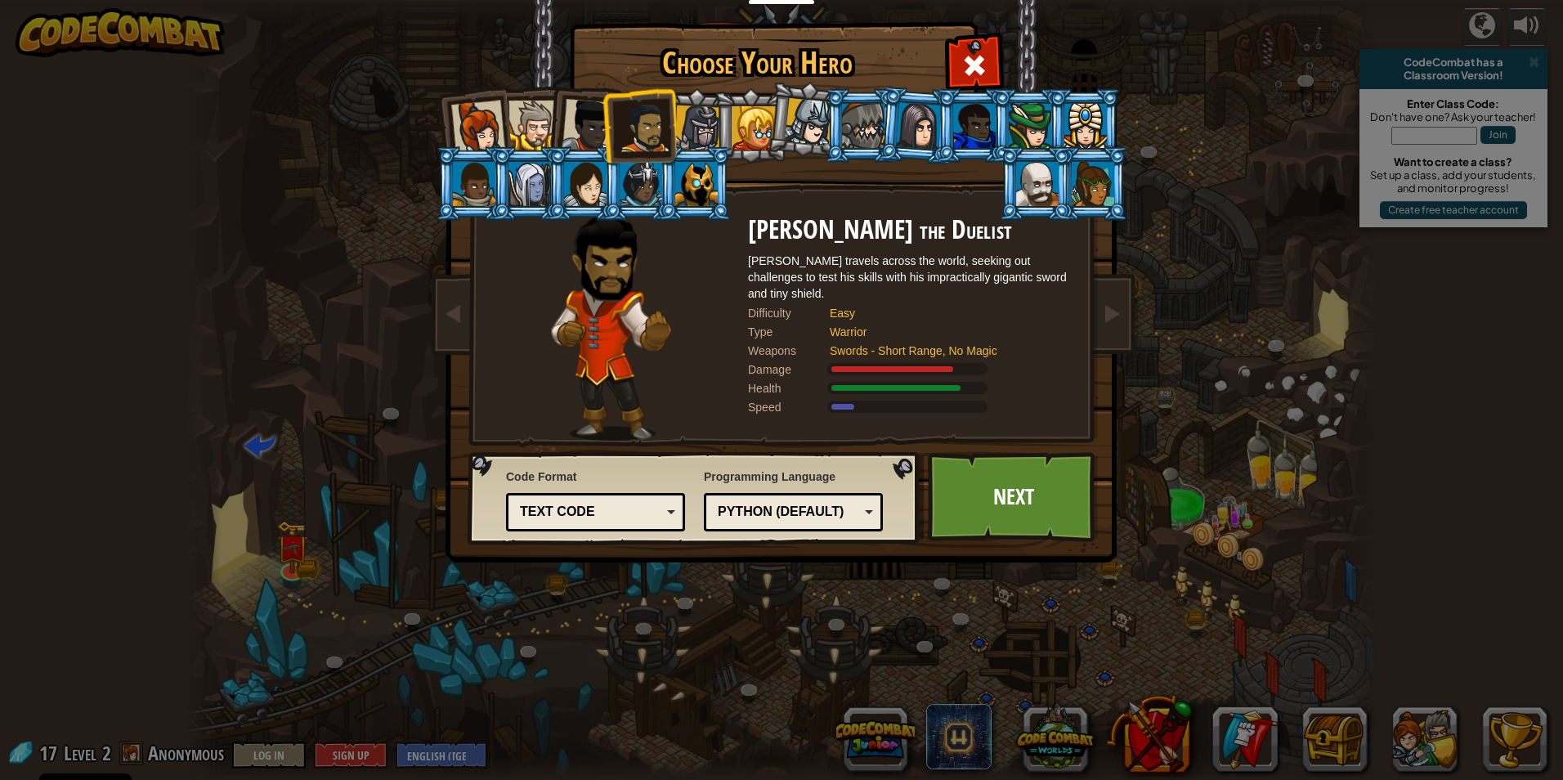
click at [571, 108] on div at bounding box center [589, 126] width 54 height 54
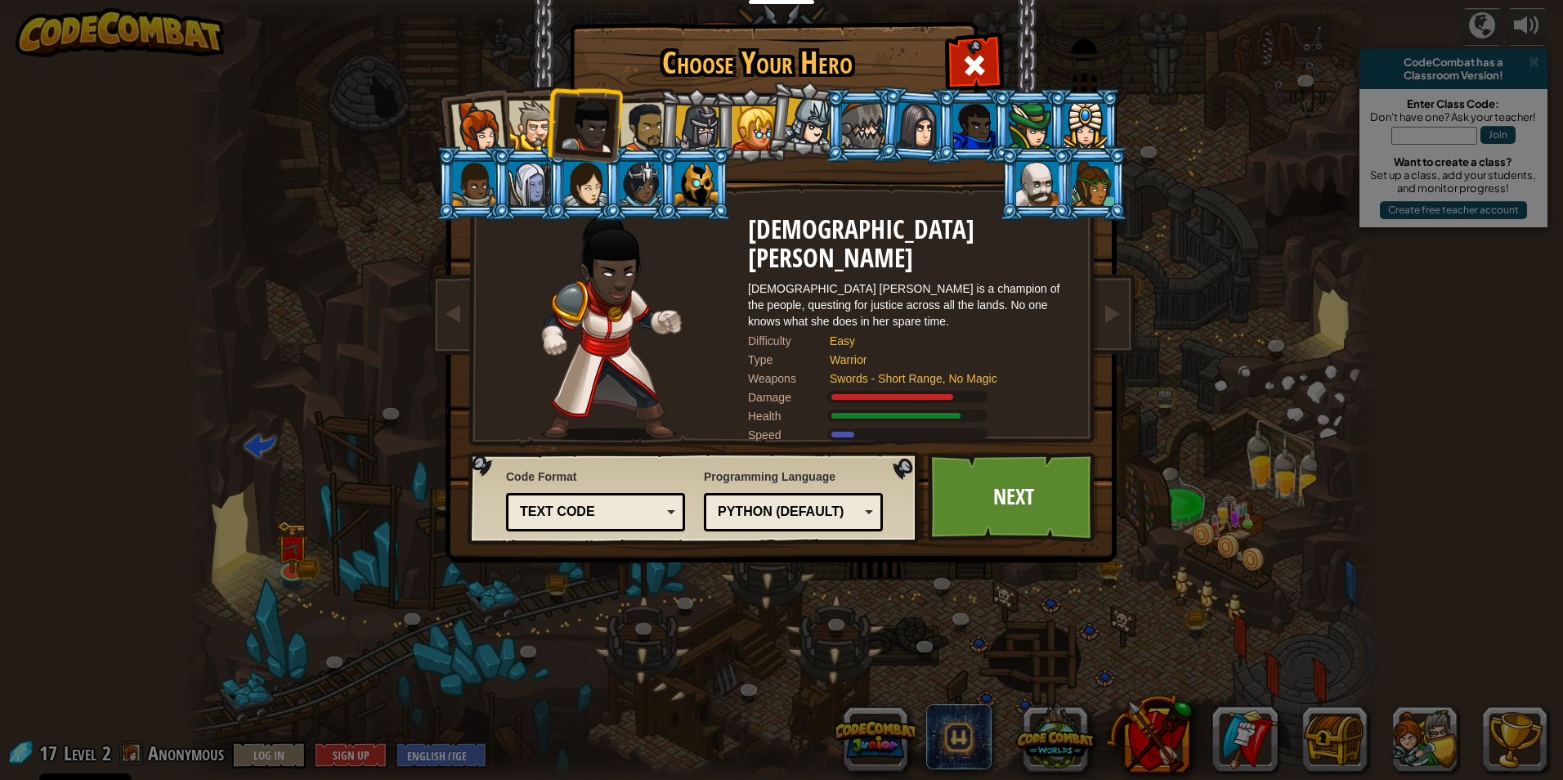
click at [547, 108] on div at bounding box center [533, 126] width 50 height 50
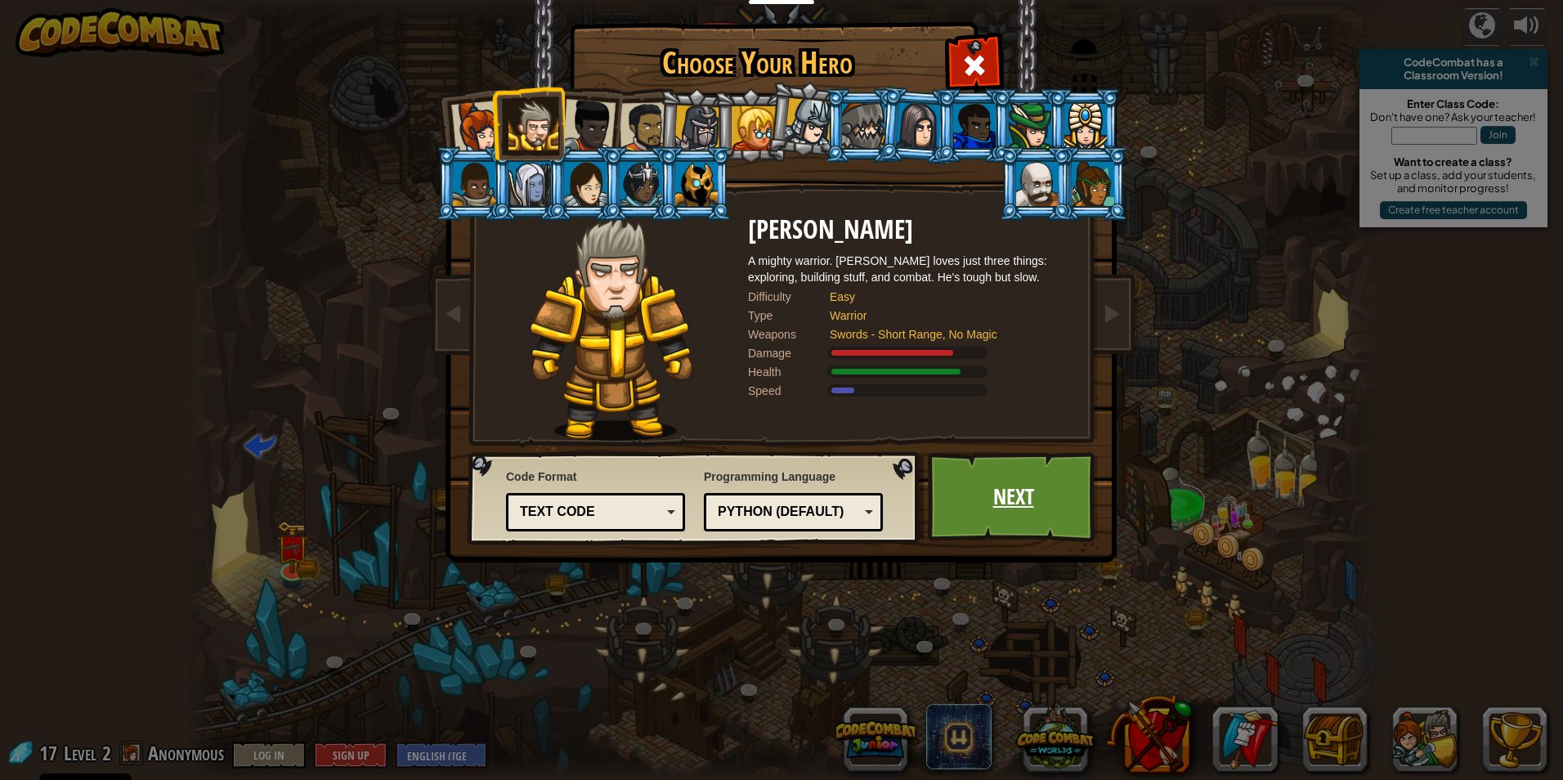
click at [1064, 495] on link "Next" at bounding box center [1013, 497] width 171 height 90
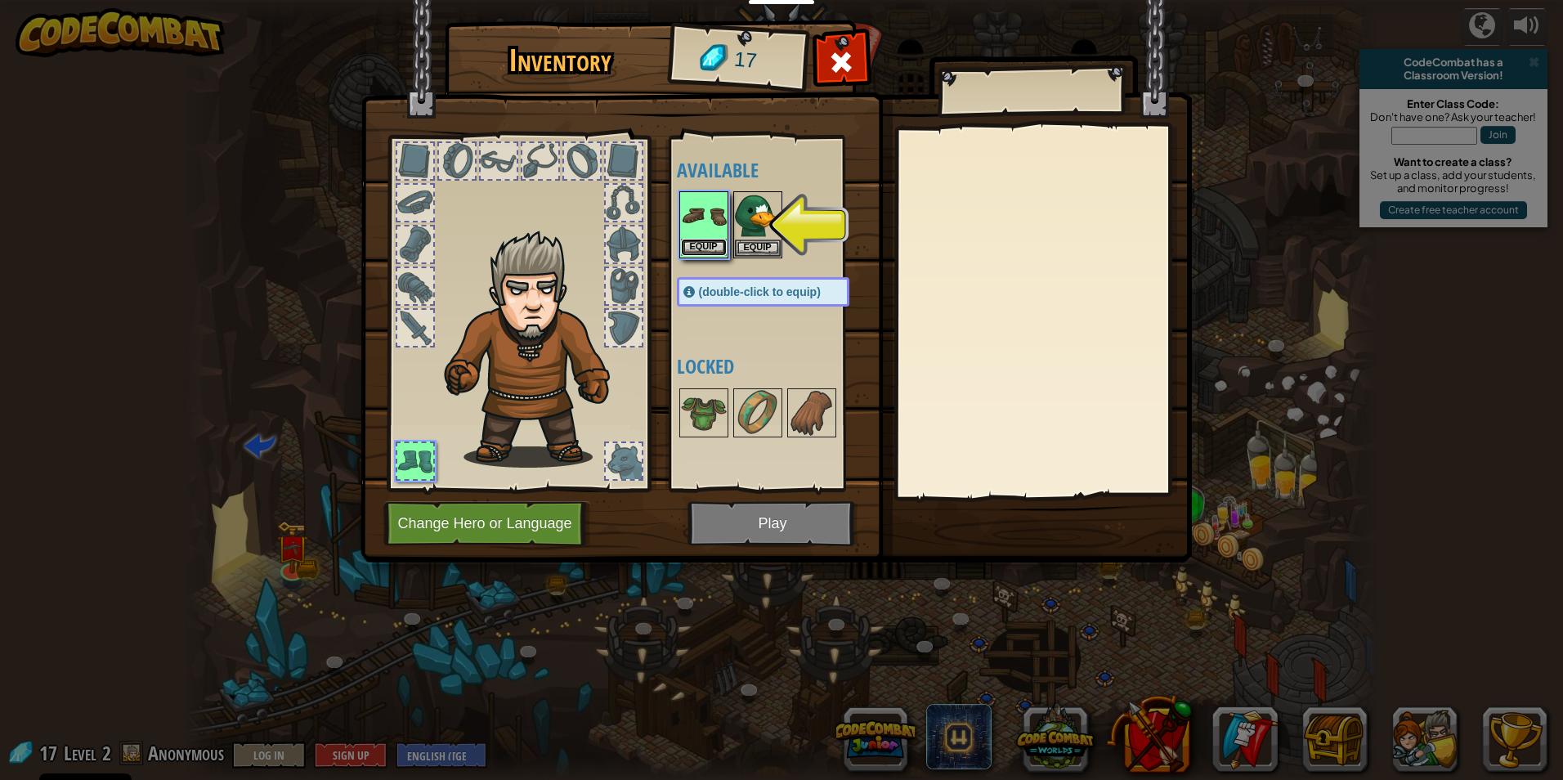
click at [696, 248] on button "Equip" at bounding box center [704, 247] width 46 height 17
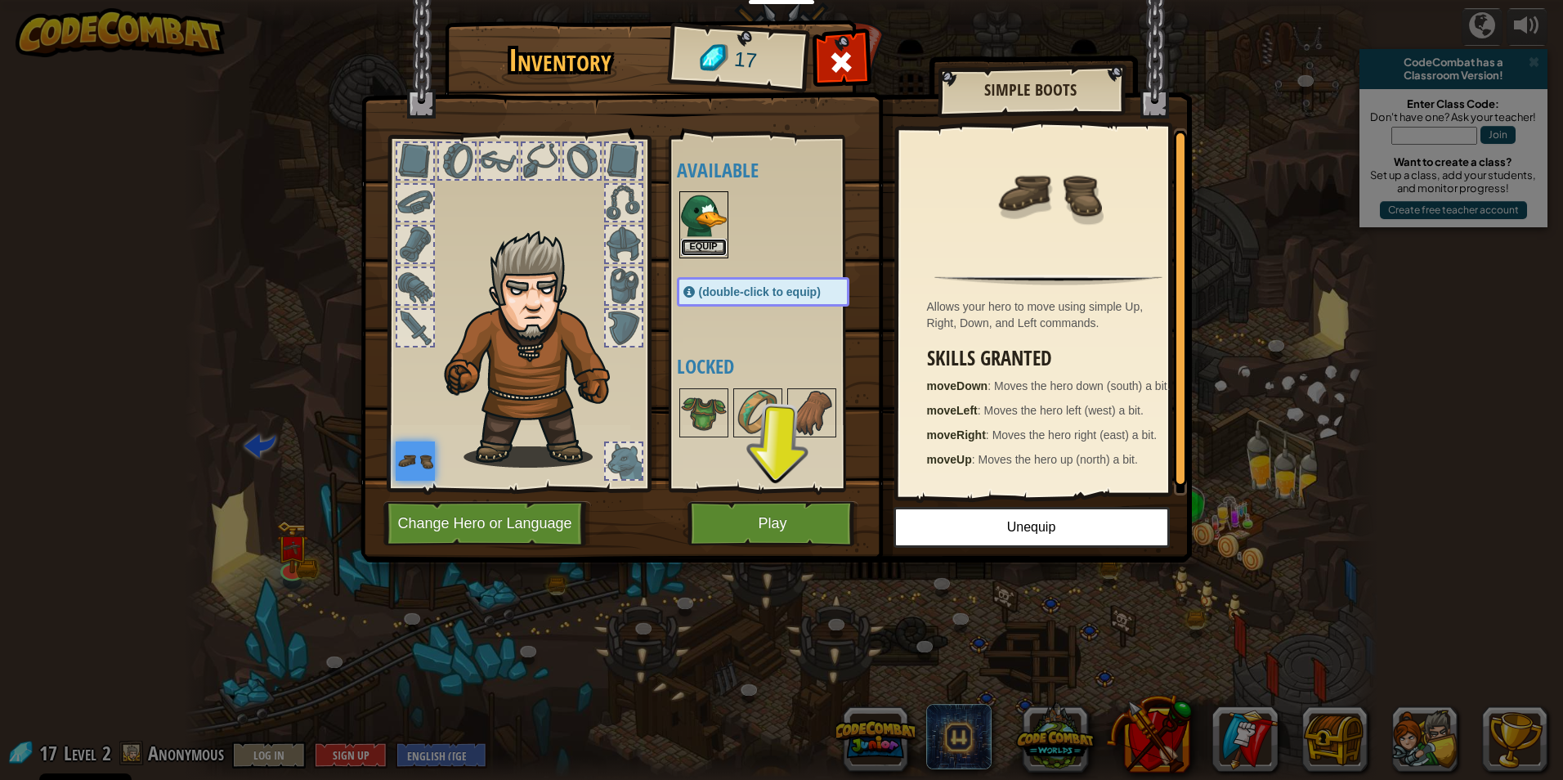
click at [712, 252] on button "Equip" at bounding box center [704, 247] width 46 height 17
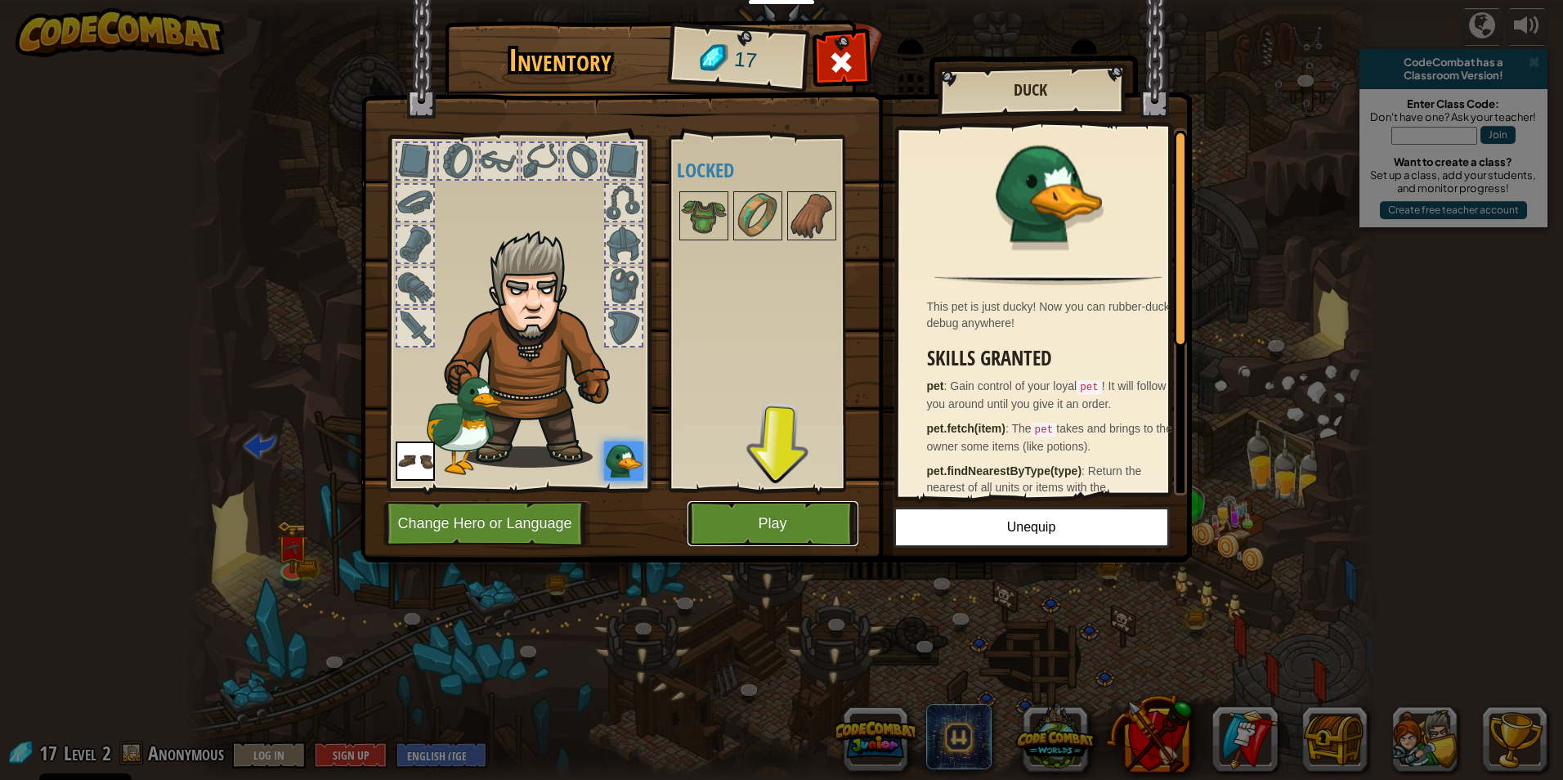
click at [773, 515] on button "Play" at bounding box center [772, 523] width 171 height 45
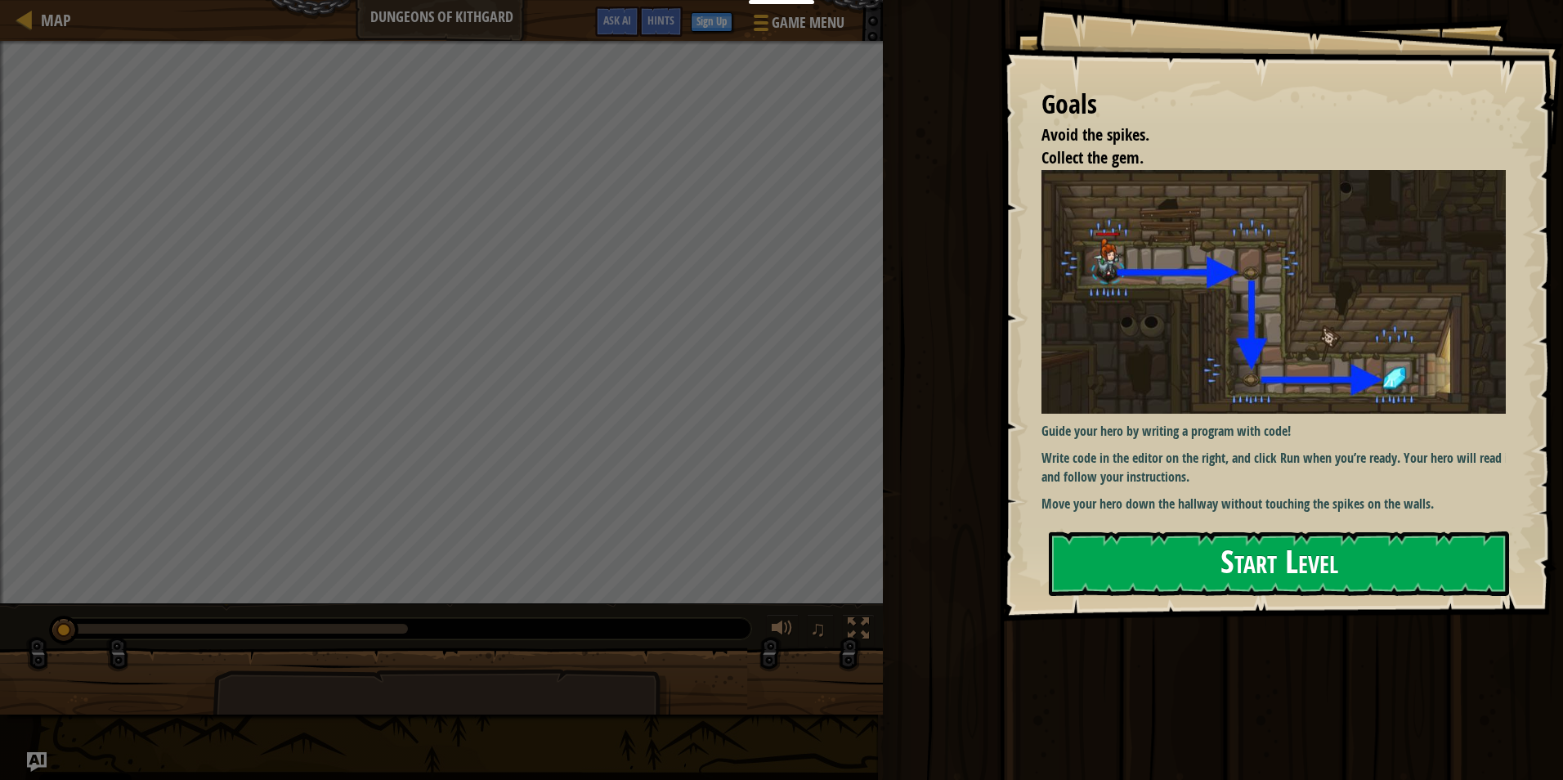
click at [1194, 544] on button "Start Level" at bounding box center [1279, 563] width 460 height 65
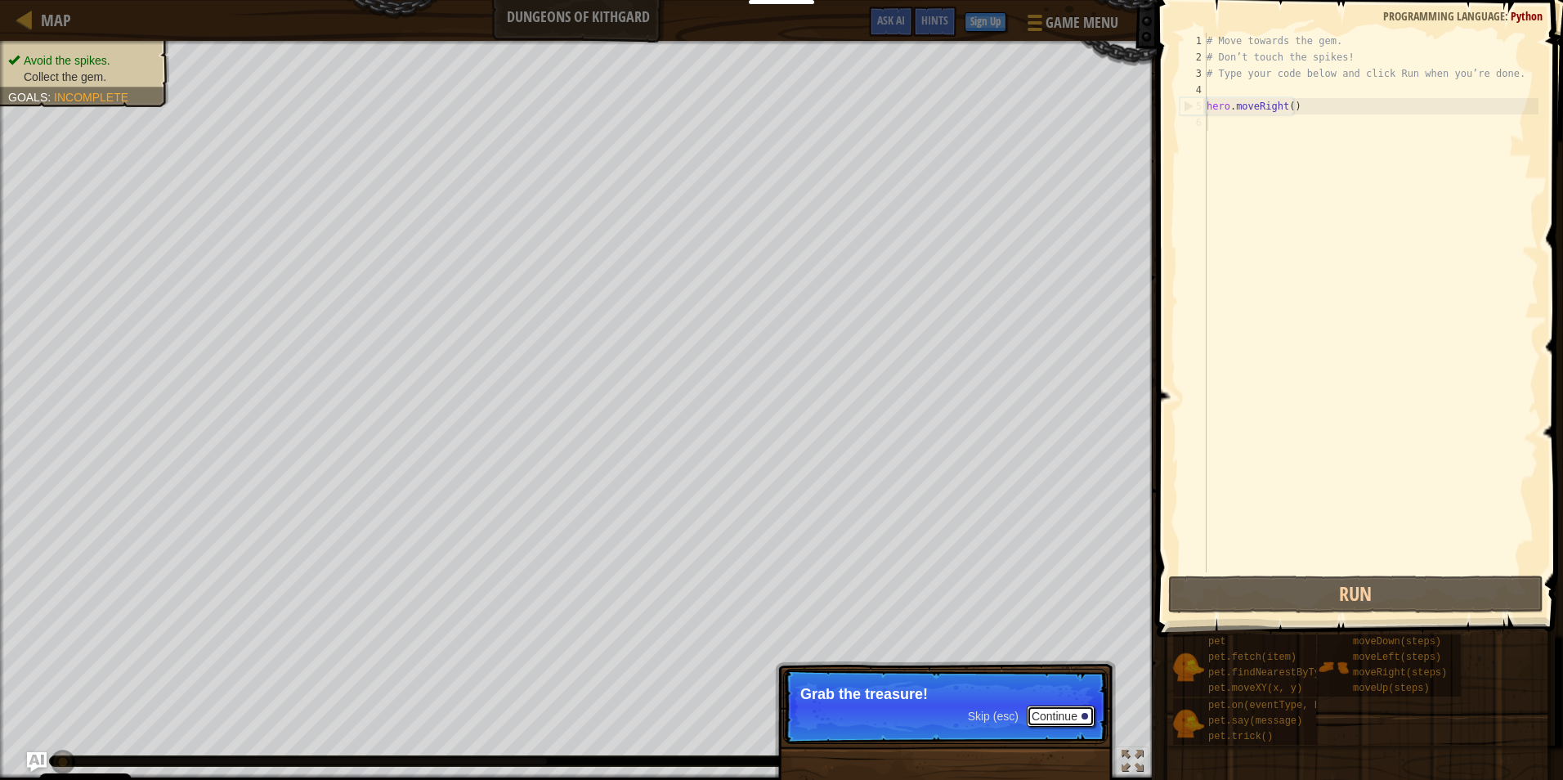
click at [1065, 709] on button "Continue" at bounding box center [1061, 715] width 68 height 21
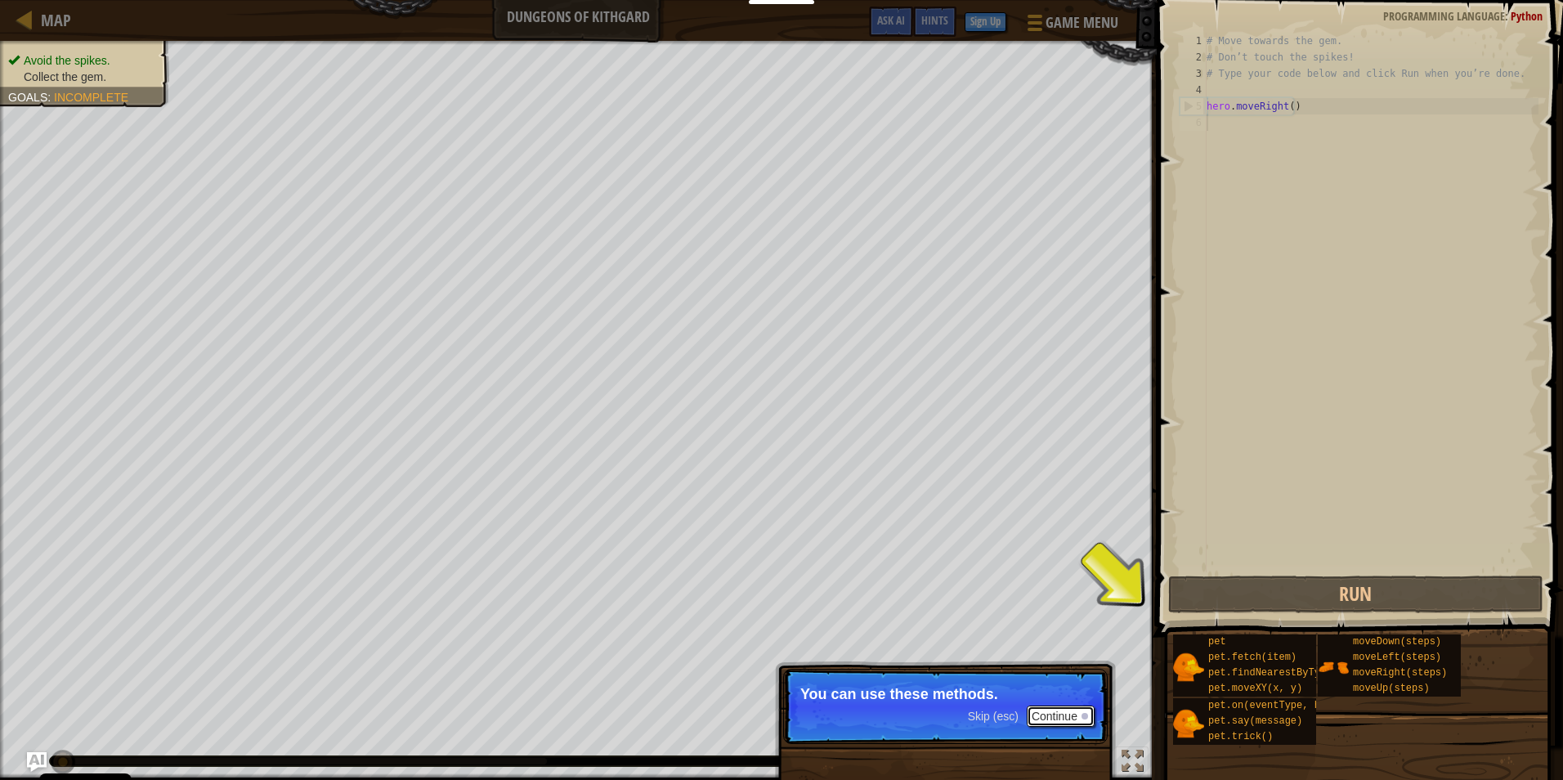
click at [1071, 716] on button "Continue" at bounding box center [1061, 715] width 68 height 21
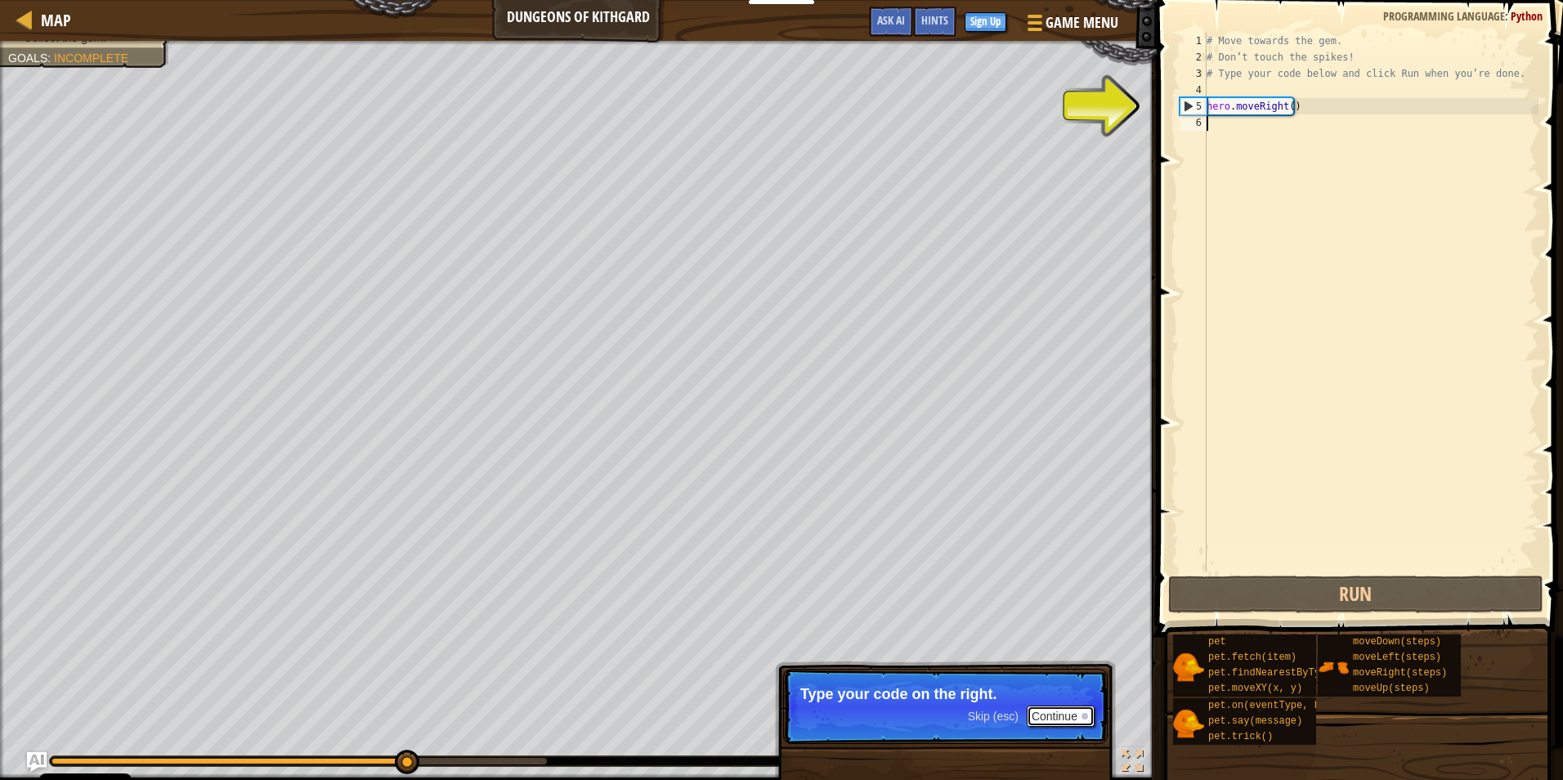
click at [1068, 719] on button "Continue" at bounding box center [1061, 715] width 68 height 21
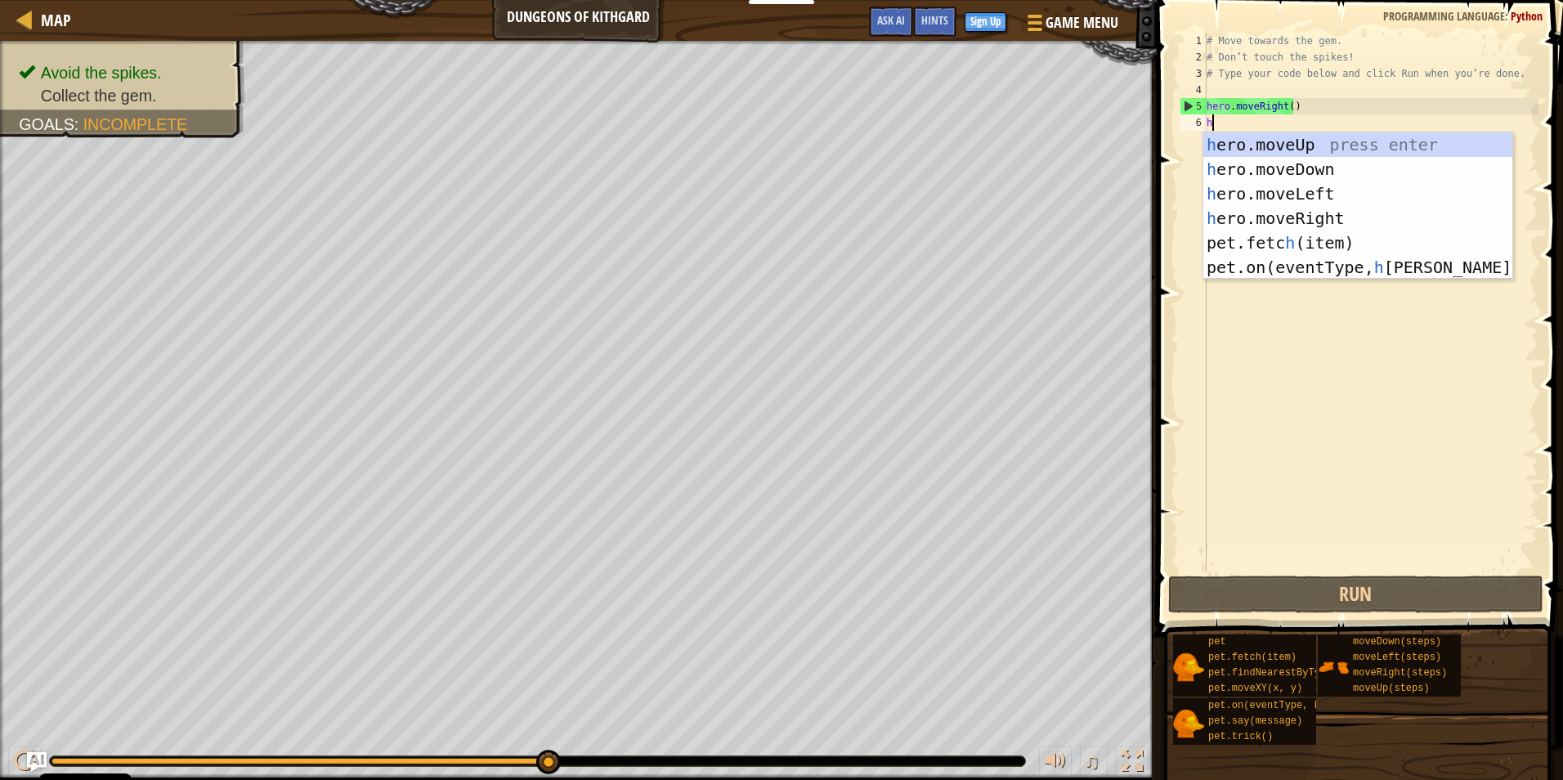
type textarea "h"
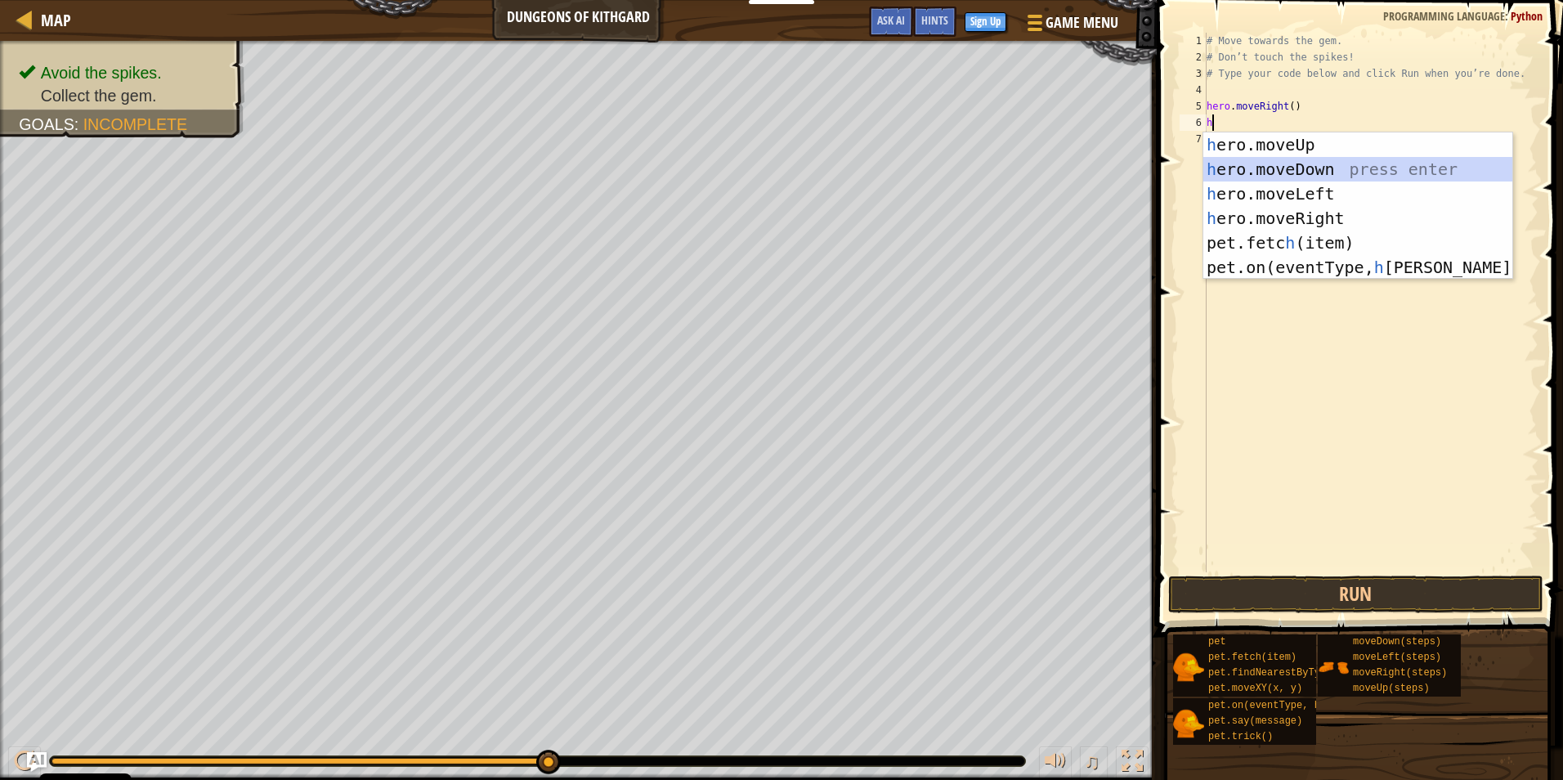
click at [1332, 164] on div "h ero.moveUp press enter h ero.moveDown press enter h ero.moveLeft press enter …" at bounding box center [1357, 230] width 309 height 196
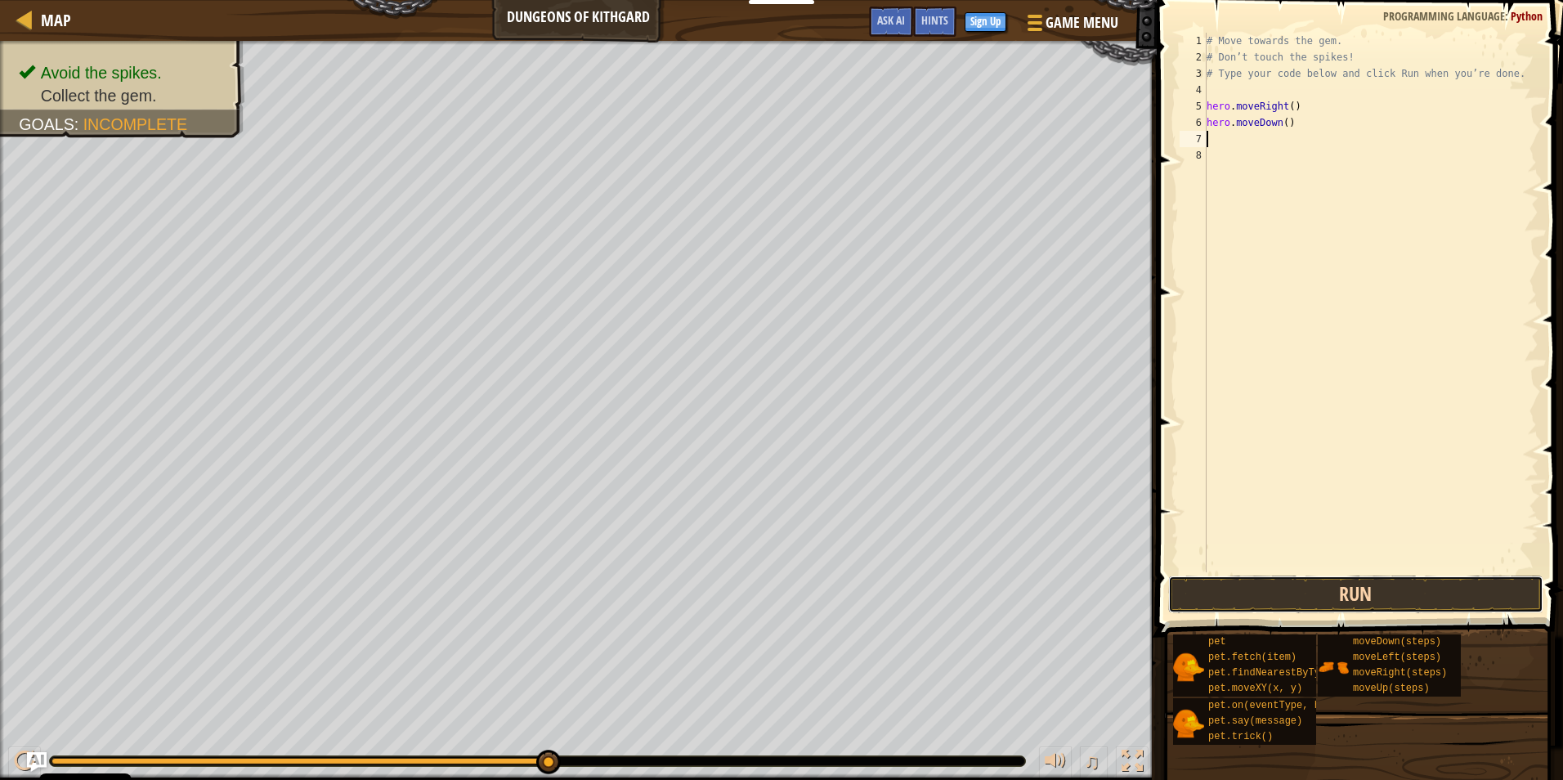
click at [1413, 595] on button "Run" at bounding box center [1355, 595] width 375 height 38
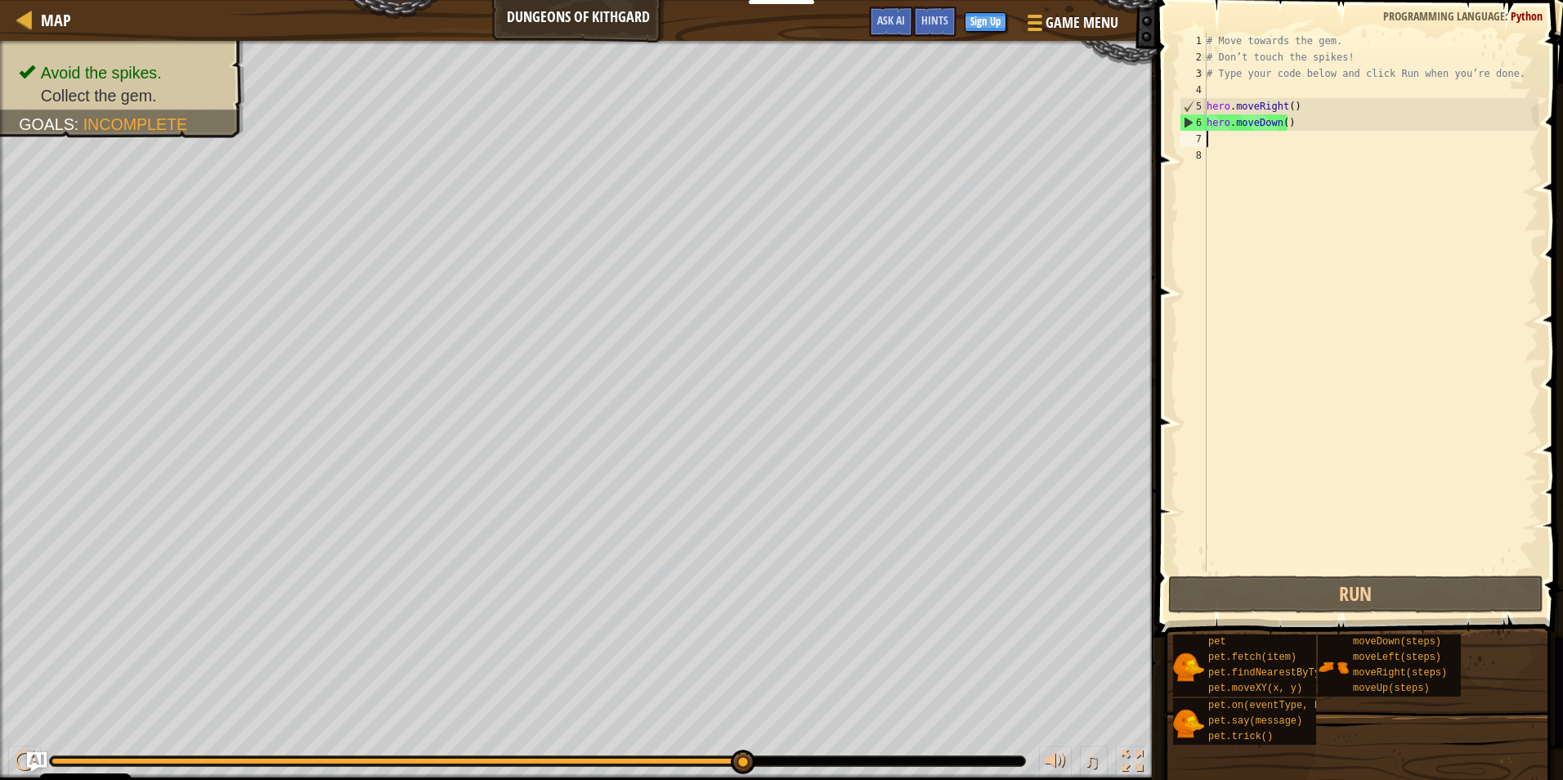
type textarea "h"
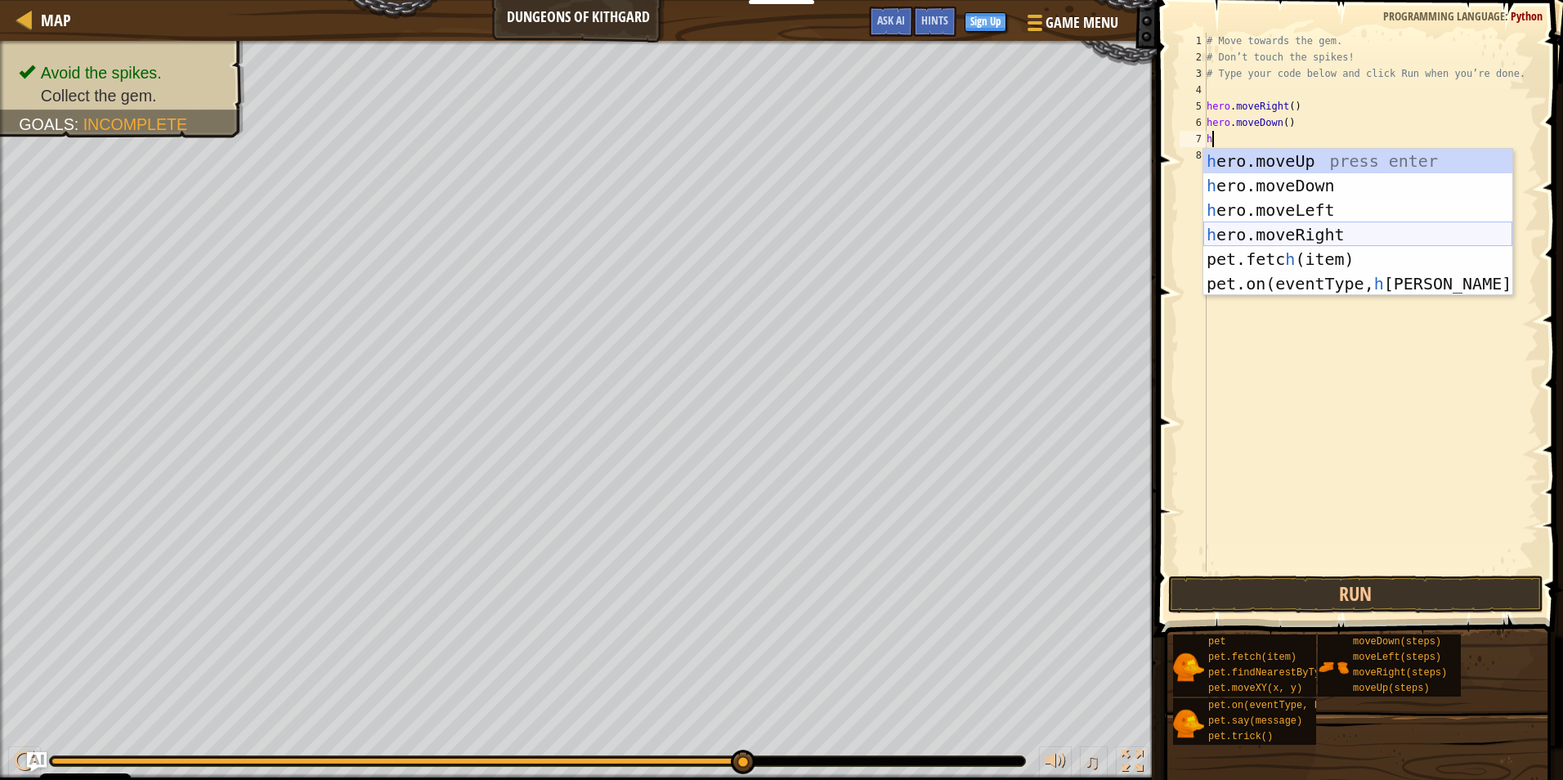
click at [1323, 227] on div "h ero.moveUp press enter h ero.moveDown press enter h ero.moveLeft press enter …" at bounding box center [1357, 247] width 309 height 196
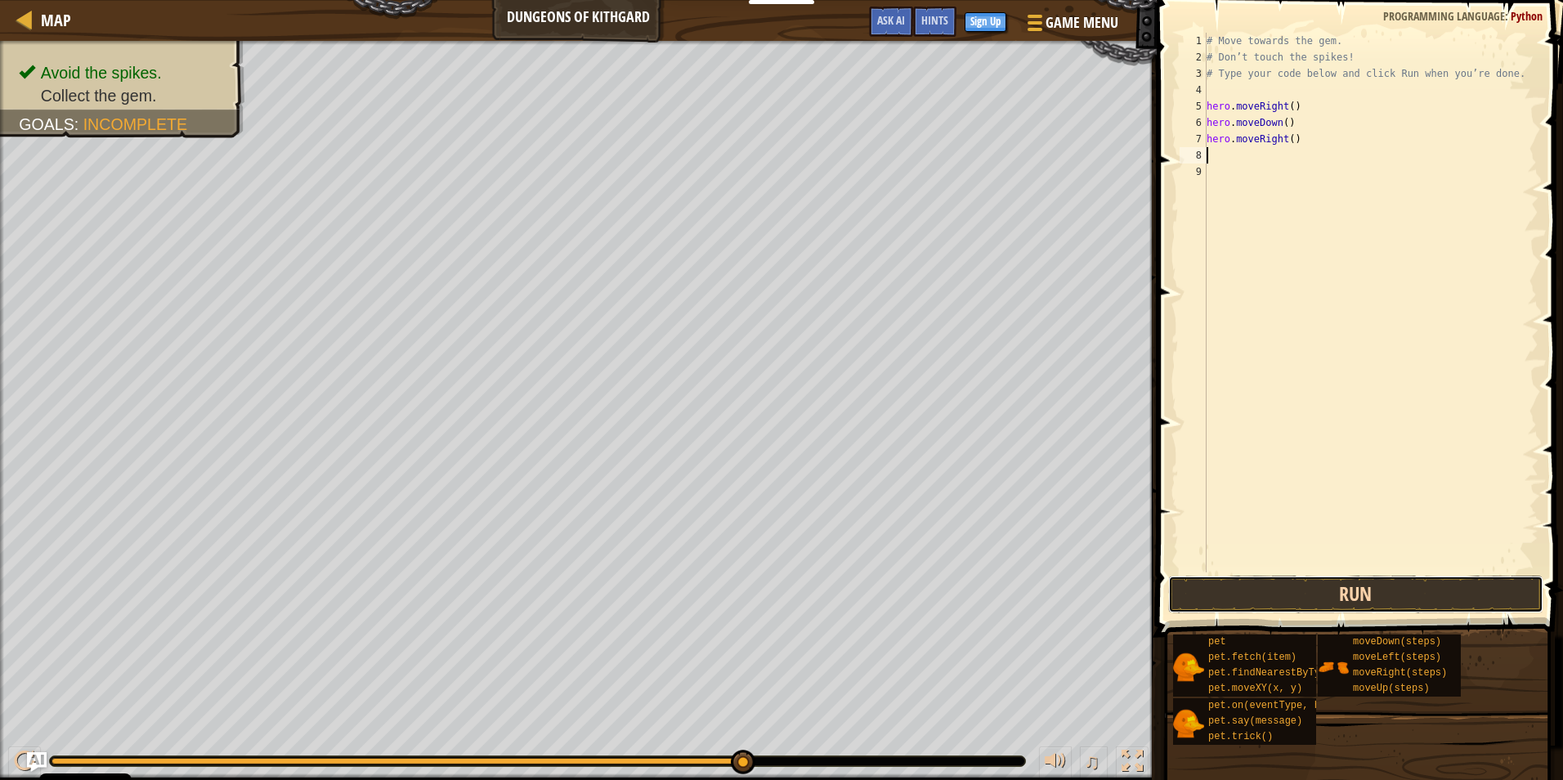
click at [1288, 589] on button "Run" at bounding box center [1355, 595] width 375 height 38
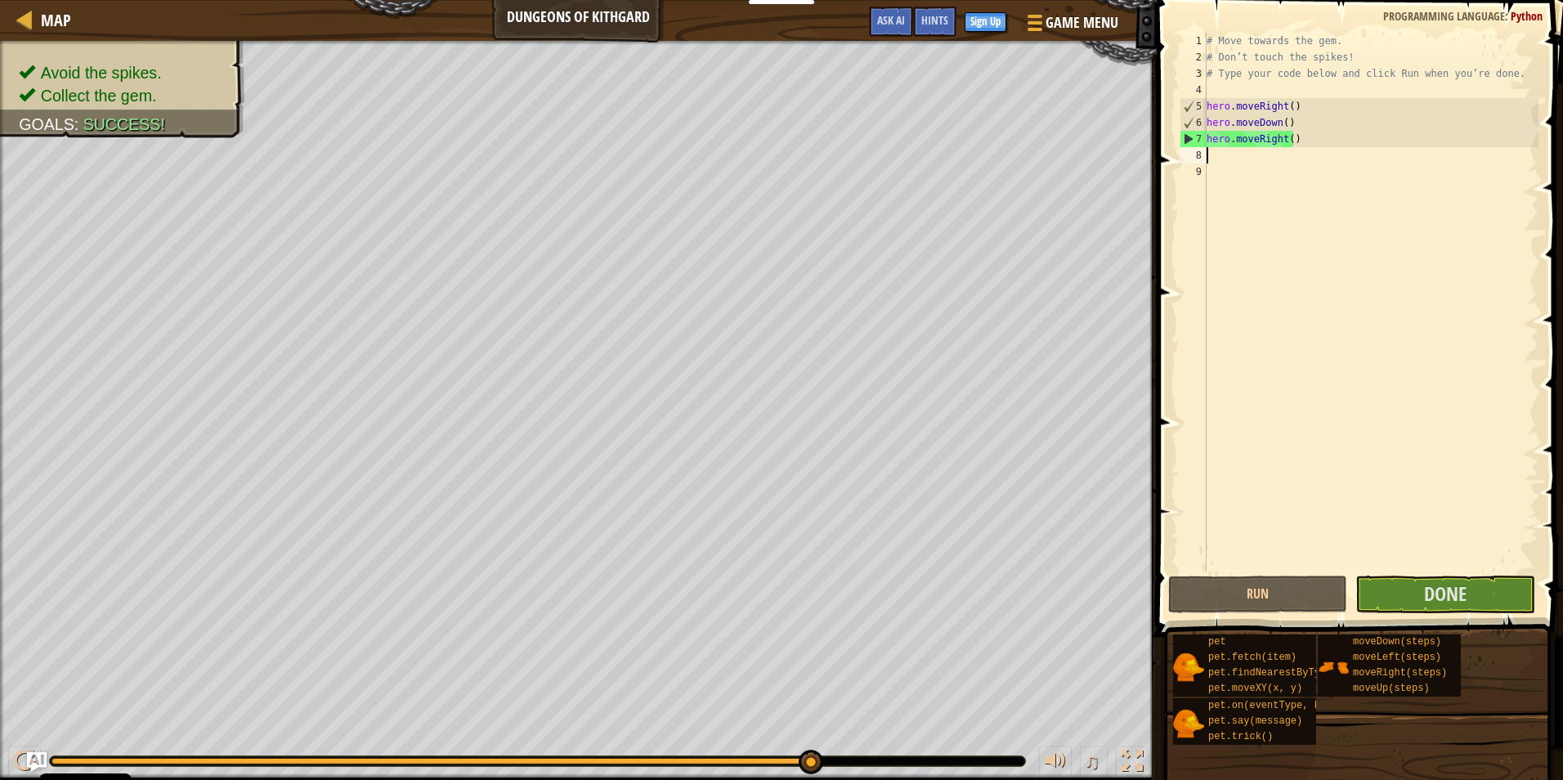
click at [1240, 158] on div "# Move towards the gem. # Don’t touch the spikes! # Type your code below and cl…" at bounding box center [1370, 319] width 335 height 572
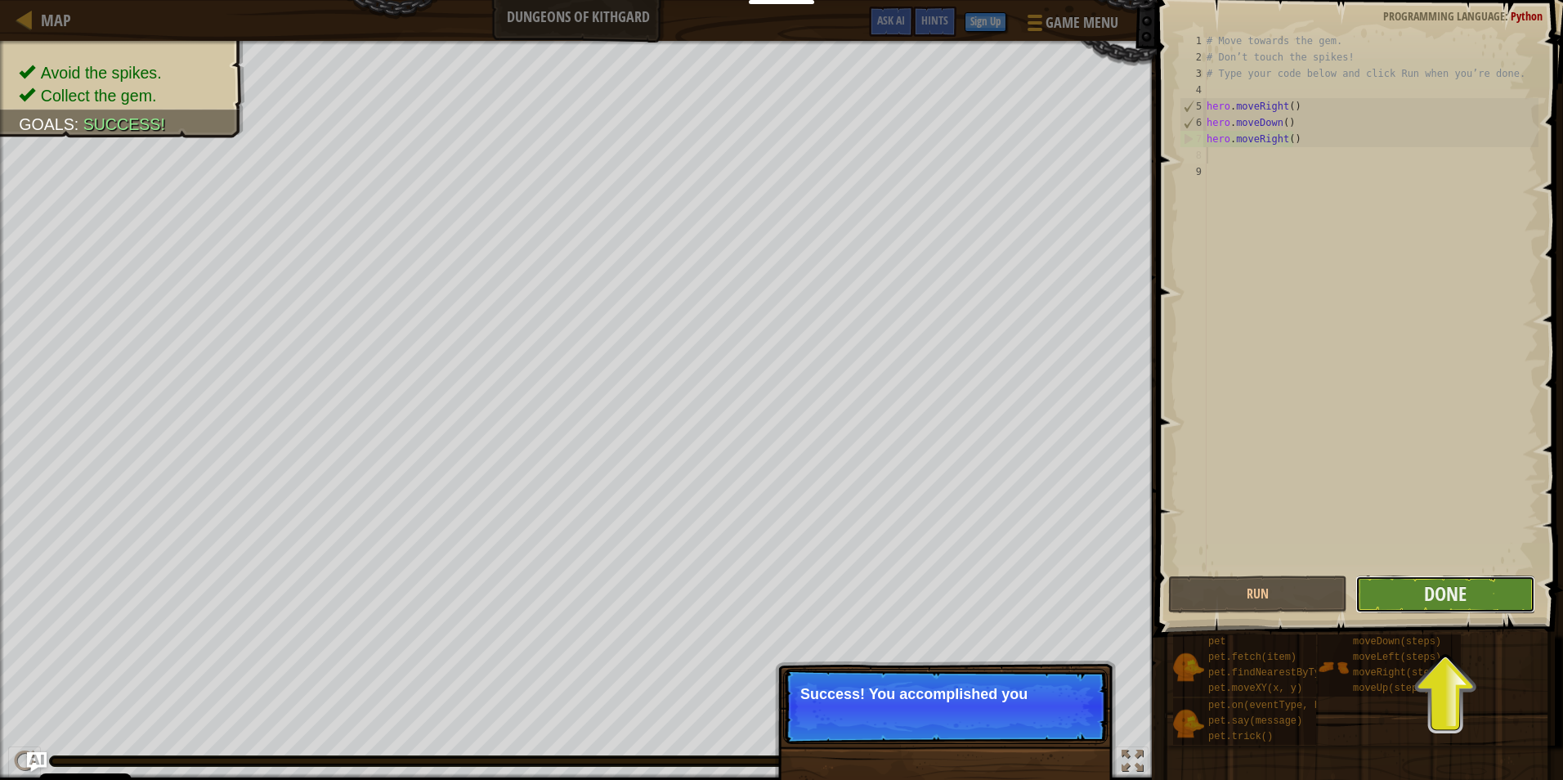
click at [1469, 600] on button "Done" at bounding box center [1444, 595] width 179 height 38
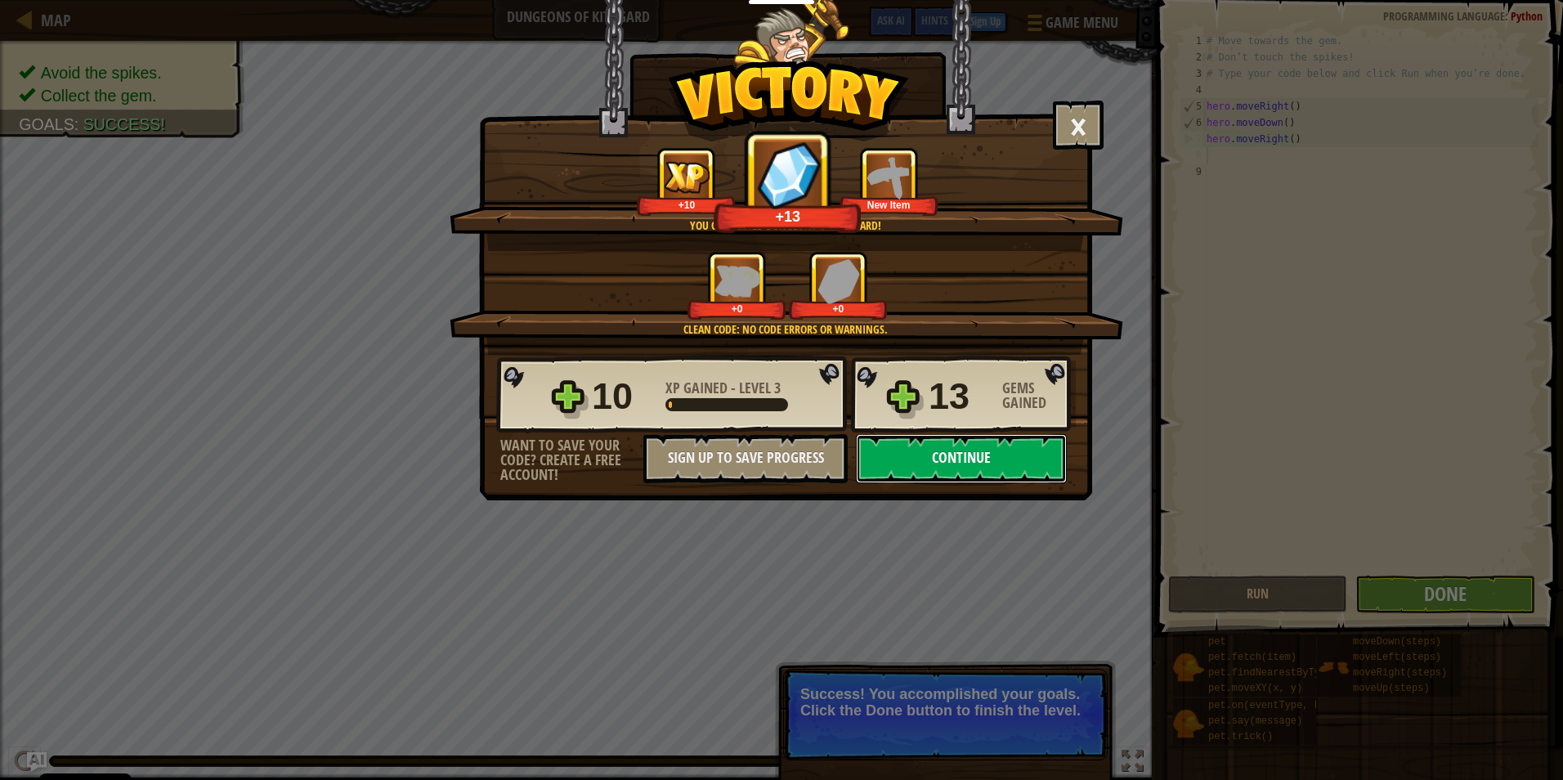
click at [962, 477] on button "Continue" at bounding box center [961, 458] width 211 height 49
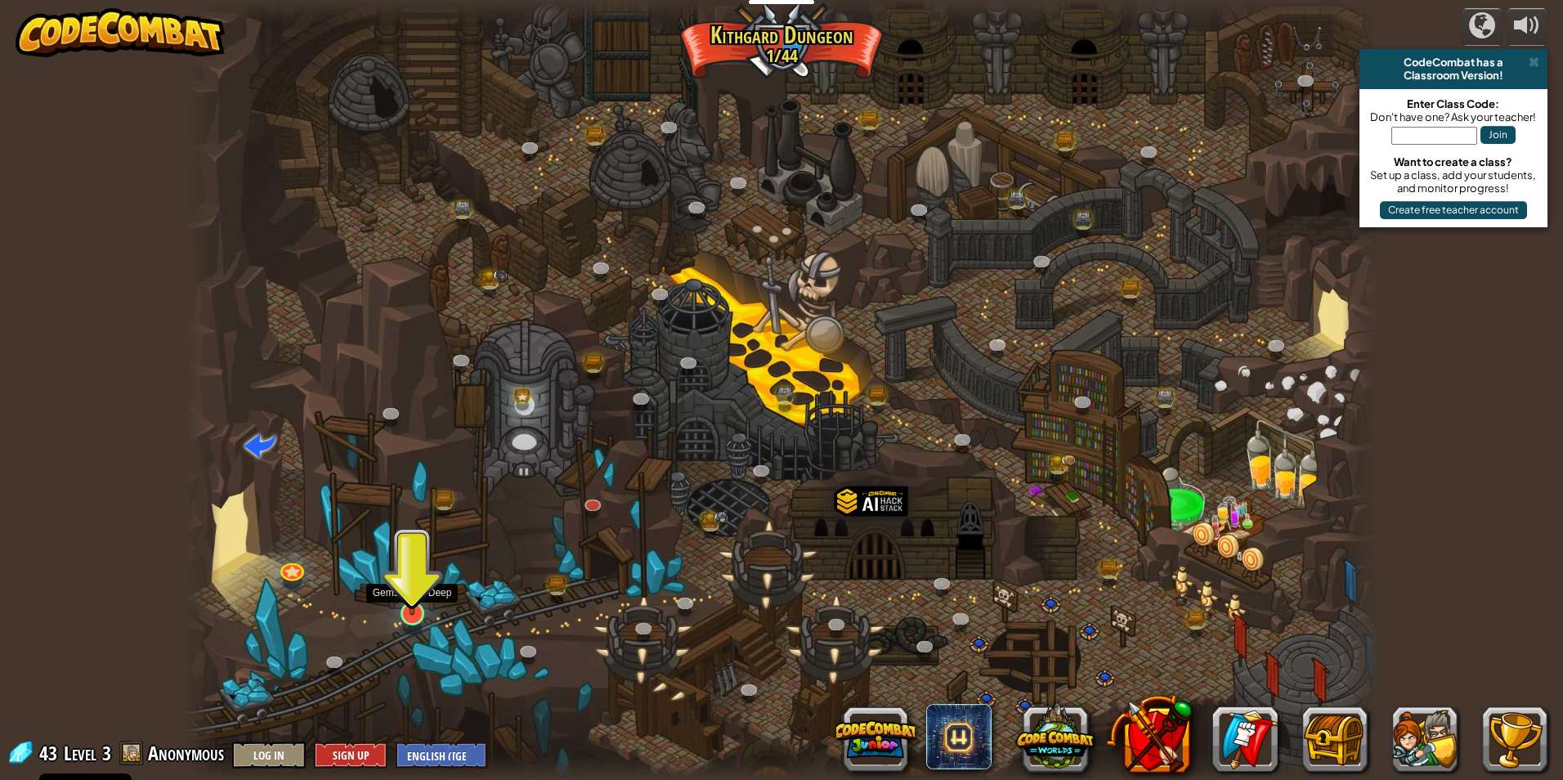
click at [409, 588] on img at bounding box center [412, 579] width 32 height 74
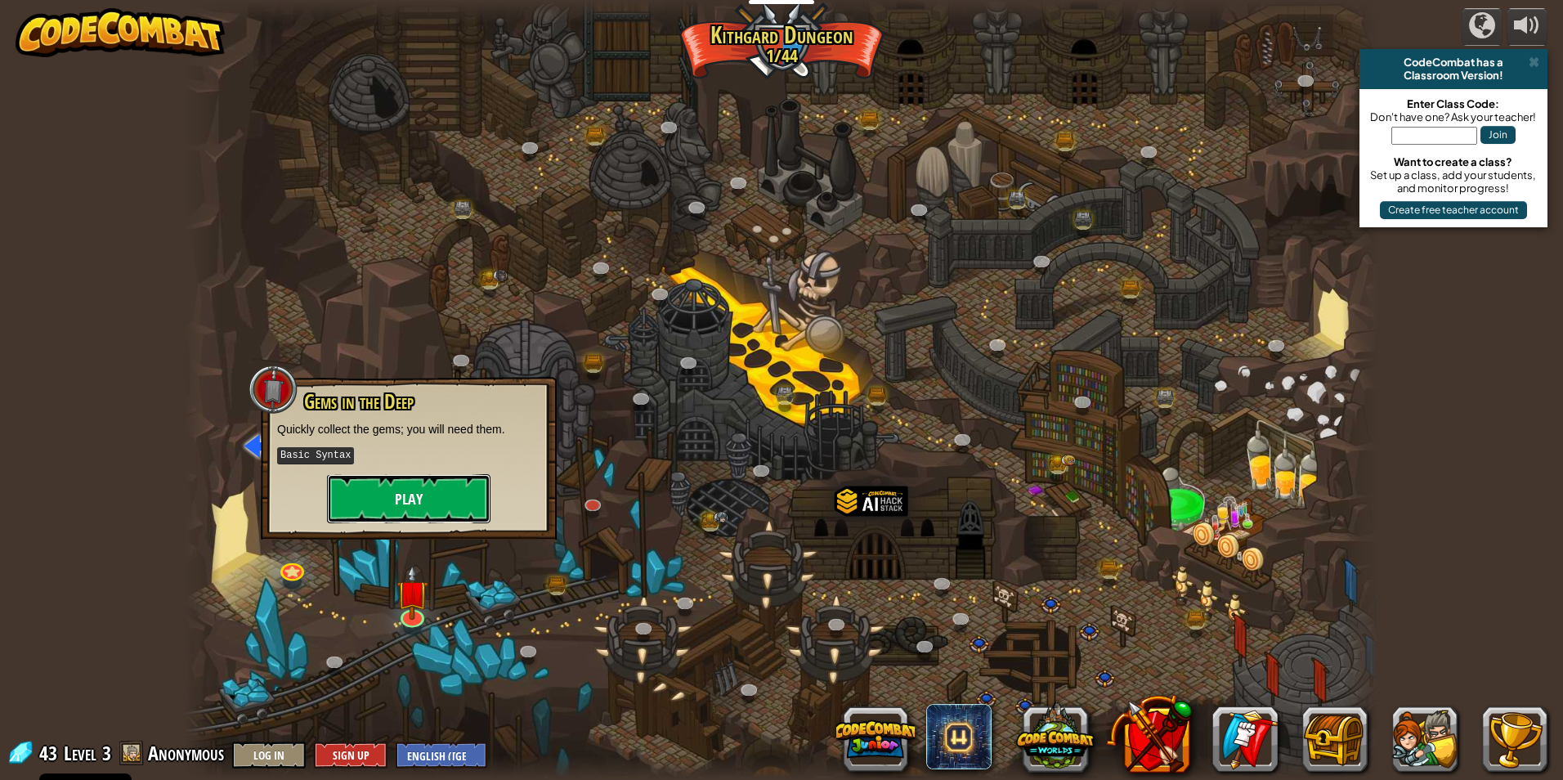
click at [399, 493] on button "Play" at bounding box center [408, 498] width 163 height 49
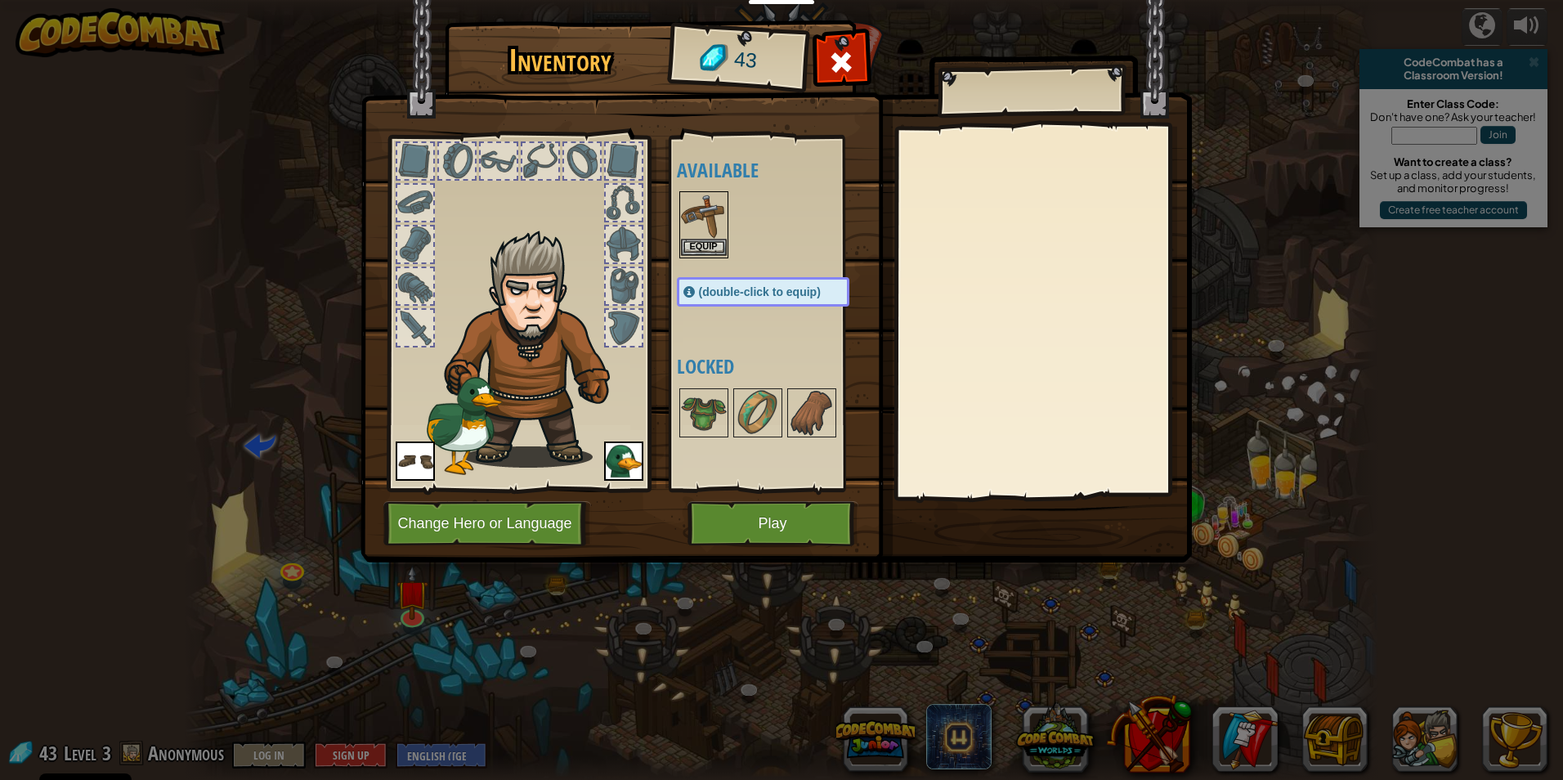
click at [702, 236] on img at bounding box center [704, 216] width 46 height 46
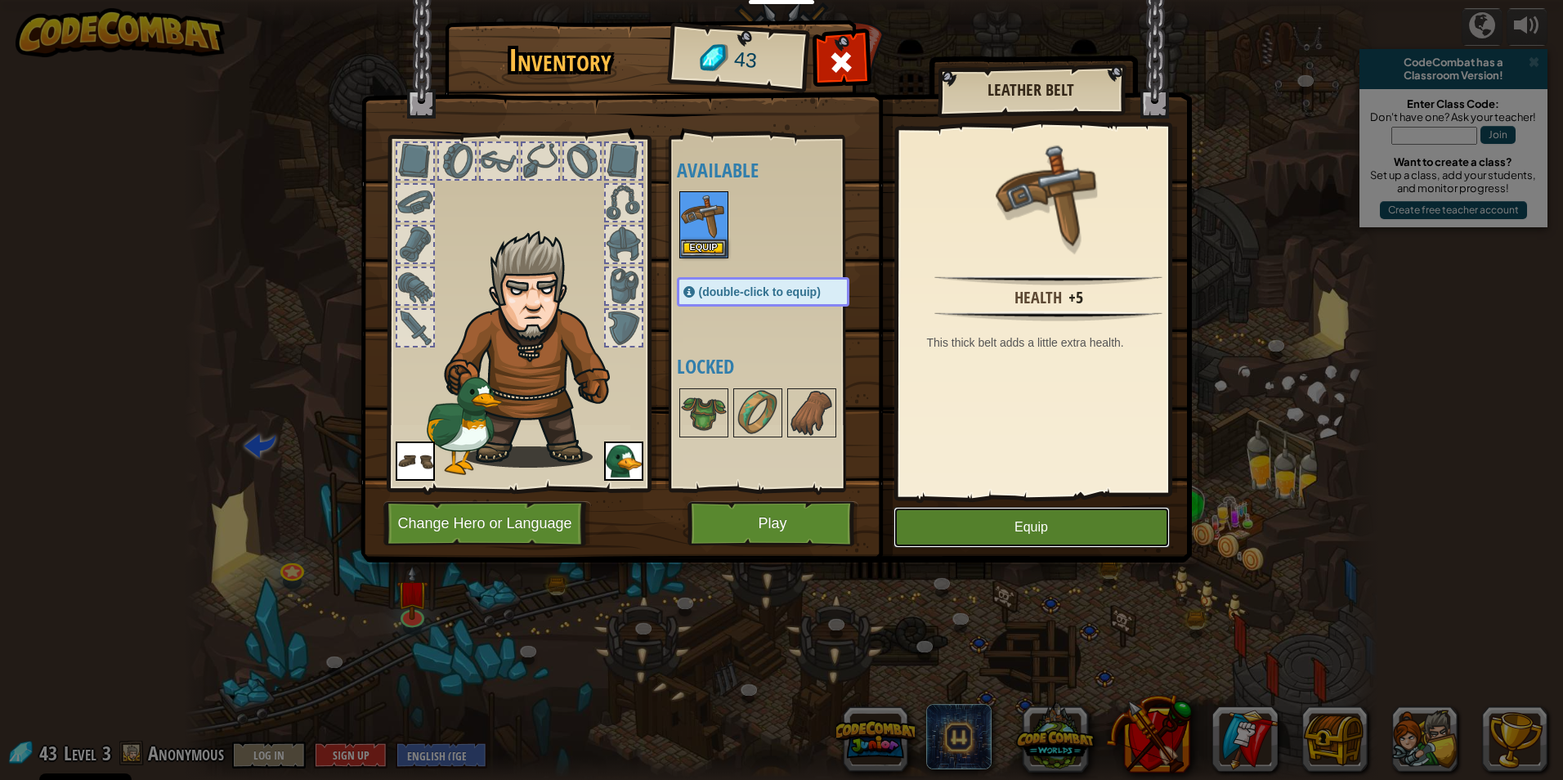
click at [986, 512] on button "Equip" at bounding box center [1032, 527] width 276 height 41
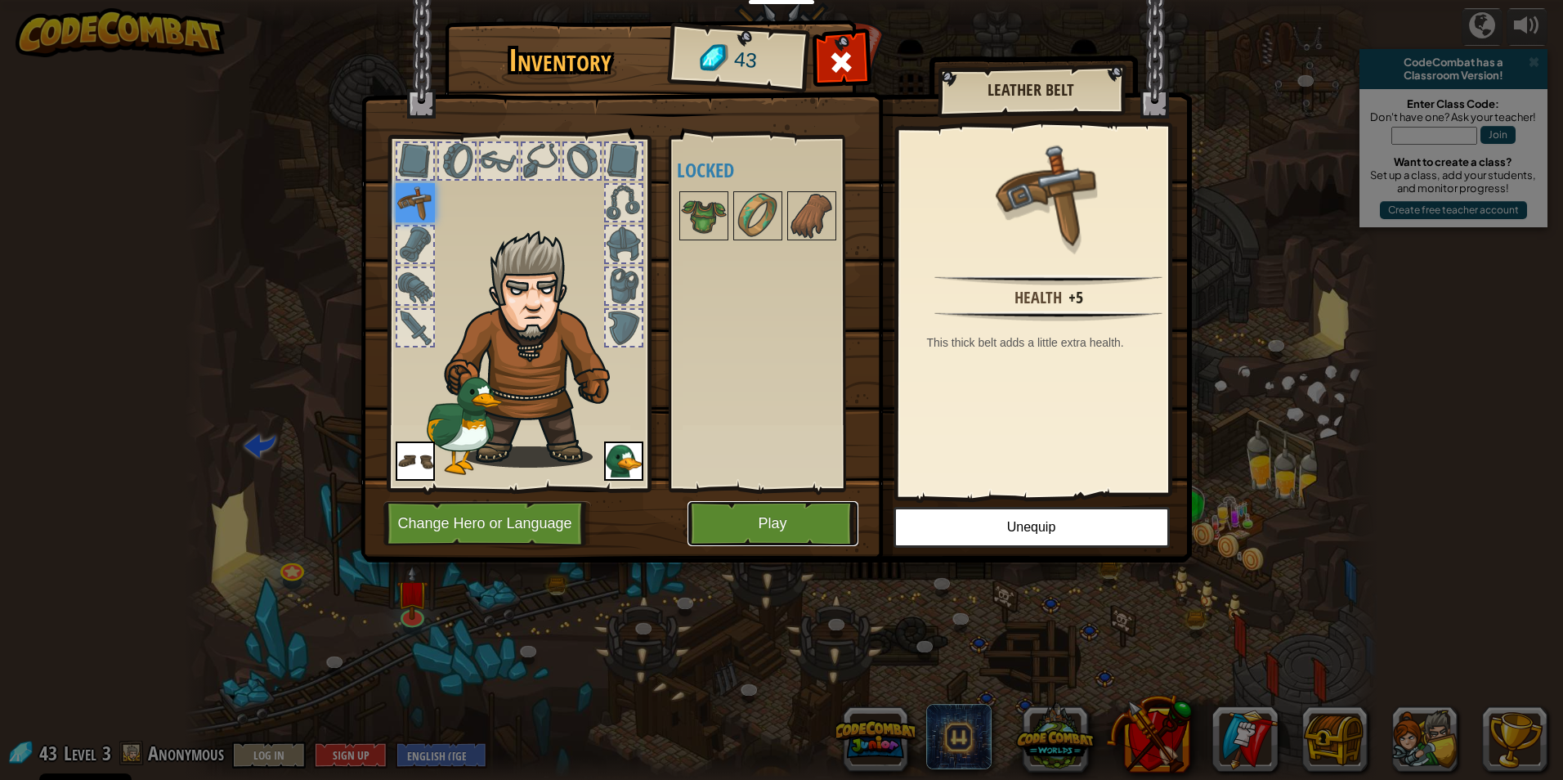
click at [793, 507] on button "Play" at bounding box center [772, 523] width 171 height 45
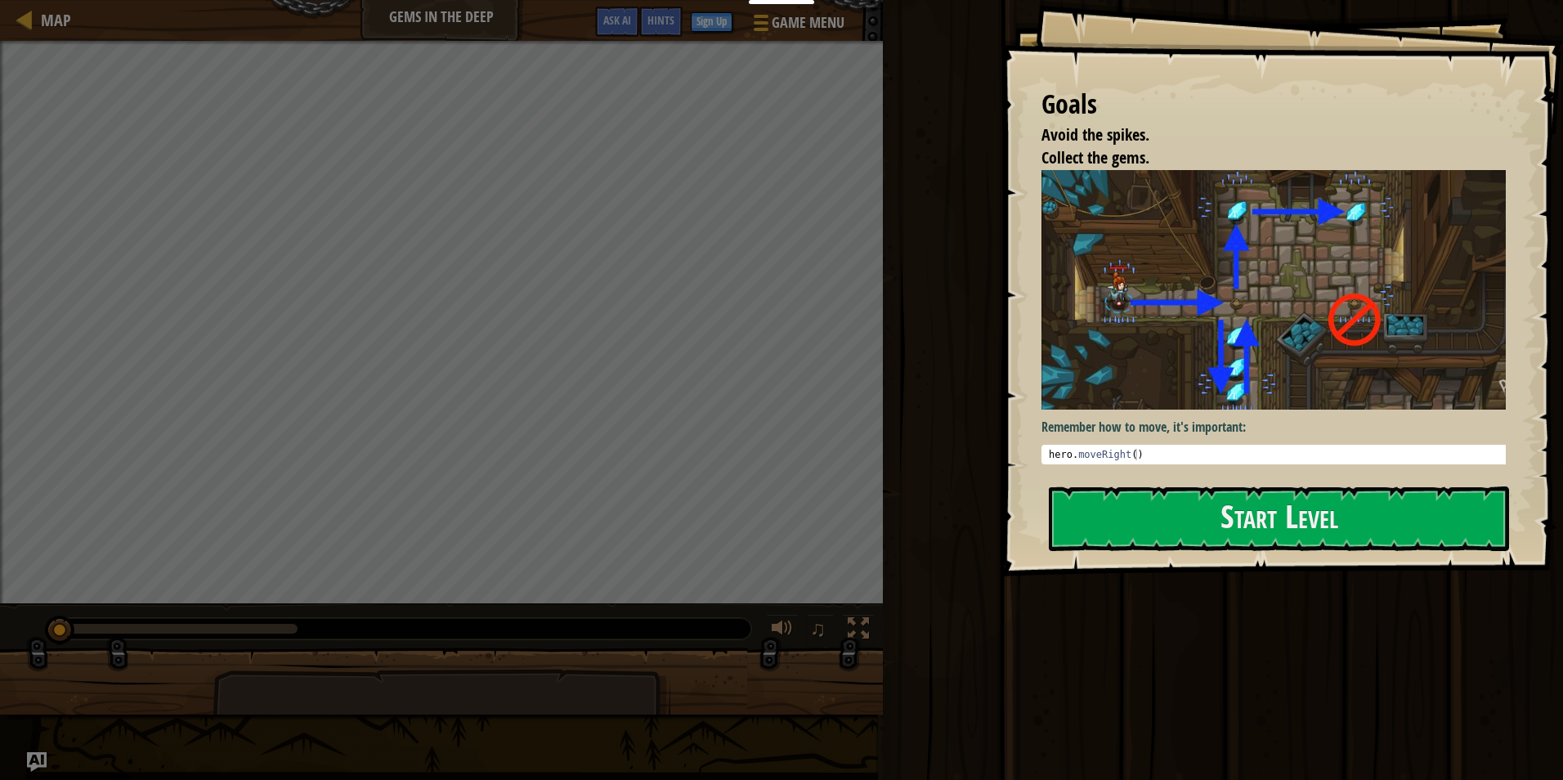
click at [1330, 564] on div "Goals Avoid the spikes. Collect the gems. Remember how to move, it's important:…" at bounding box center [1282, 288] width 562 height 576
click at [1325, 517] on button "Start Level" at bounding box center [1279, 518] width 460 height 65
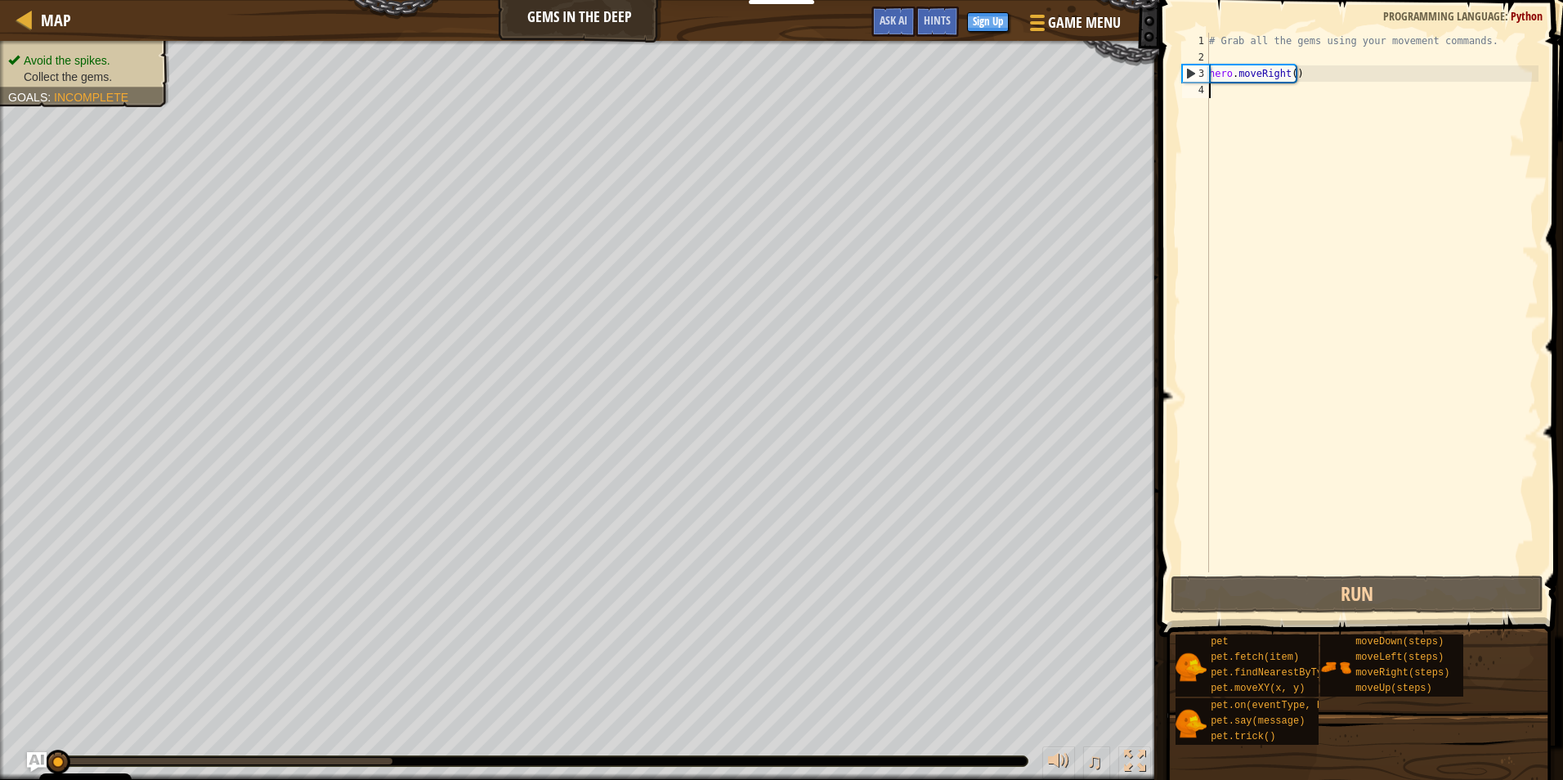
type textarea "h"
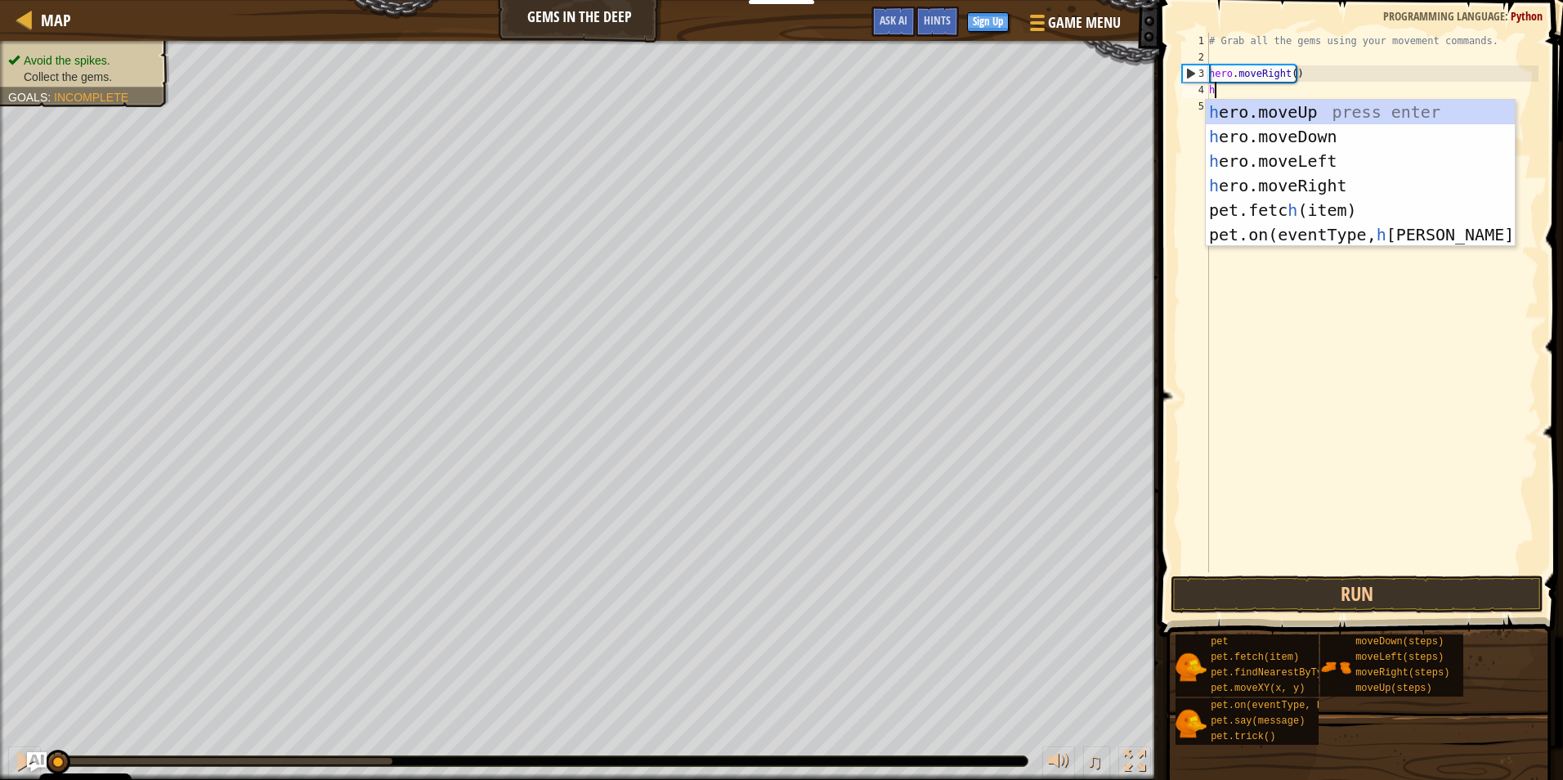
scroll to position [7, 0]
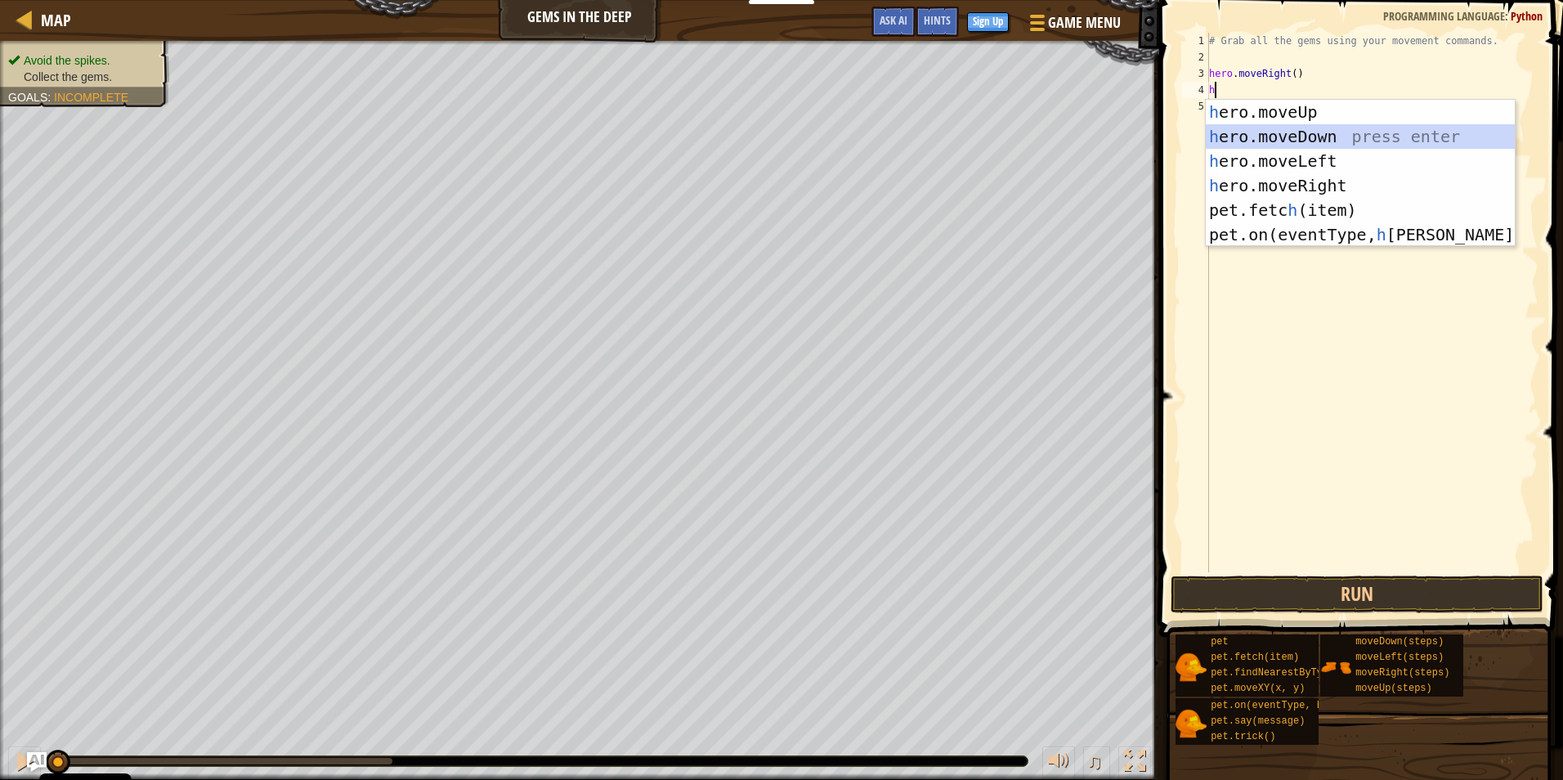
click at [1341, 141] on div "h ero.moveUp press enter h ero.moveDown press enter h ero.moveLeft press enter …" at bounding box center [1360, 198] width 309 height 196
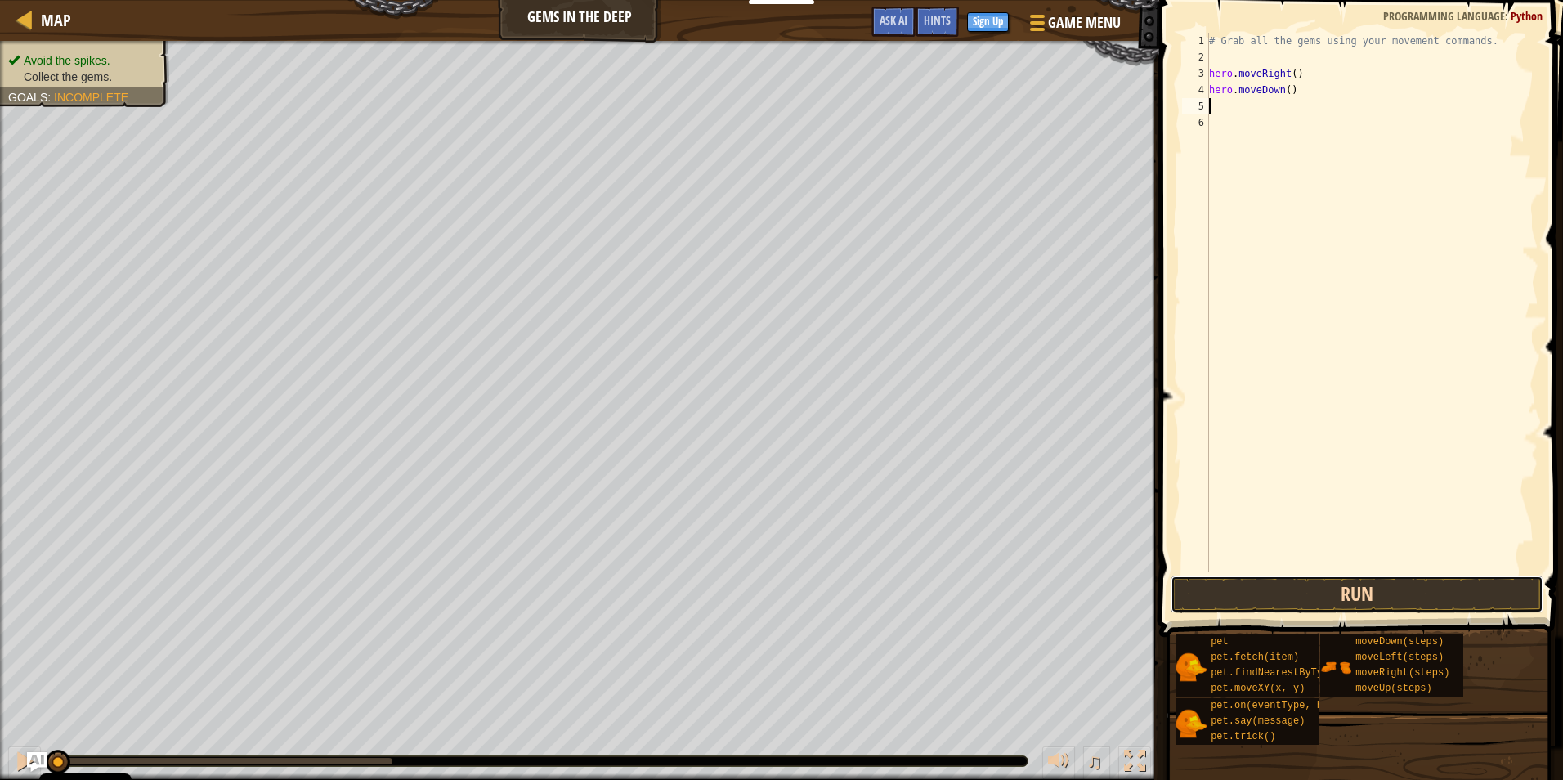
click at [1319, 598] on button "Run" at bounding box center [1357, 595] width 373 height 38
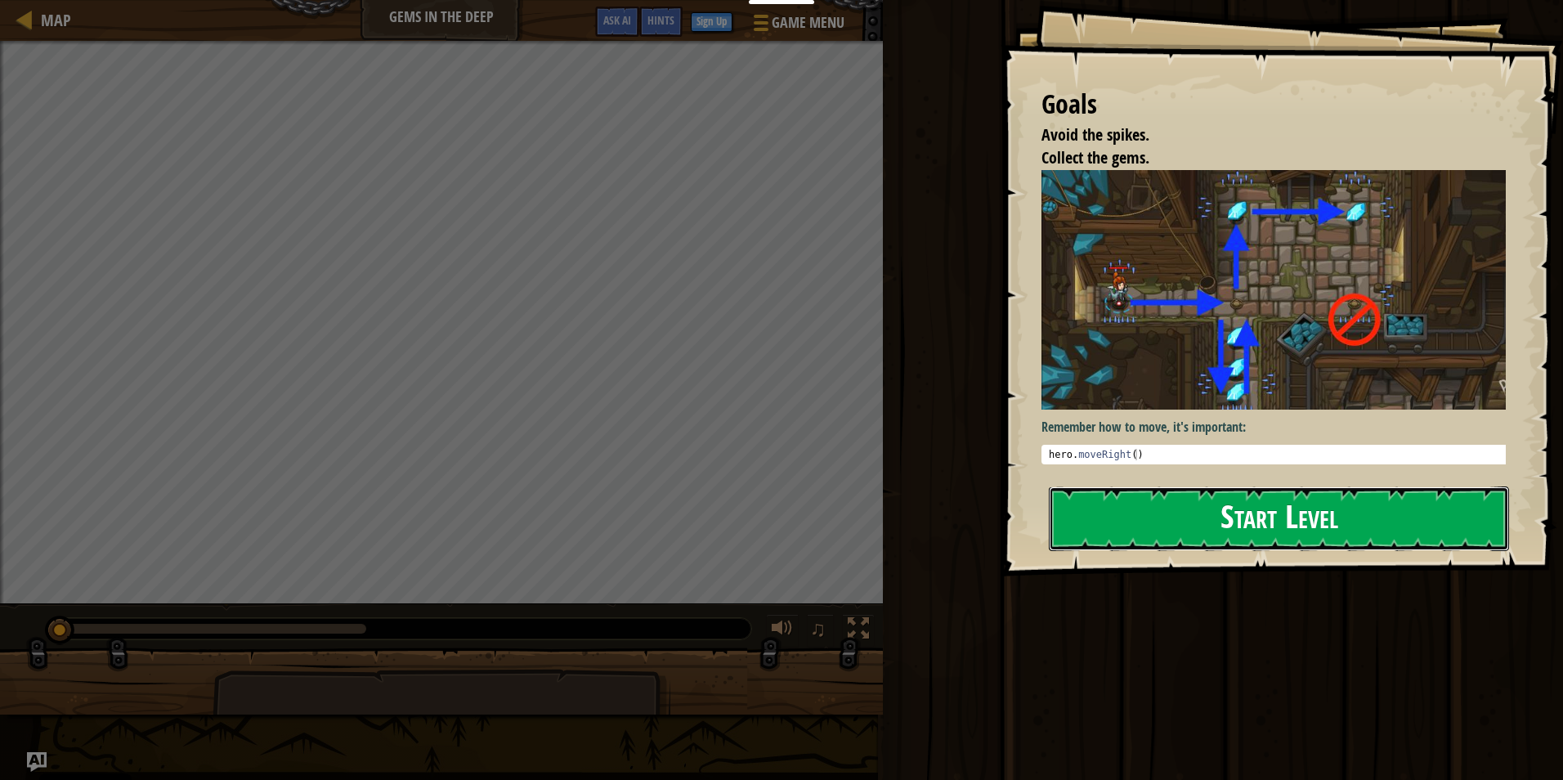
click at [1109, 531] on button "Start Level" at bounding box center [1279, 518] width 460 height 65
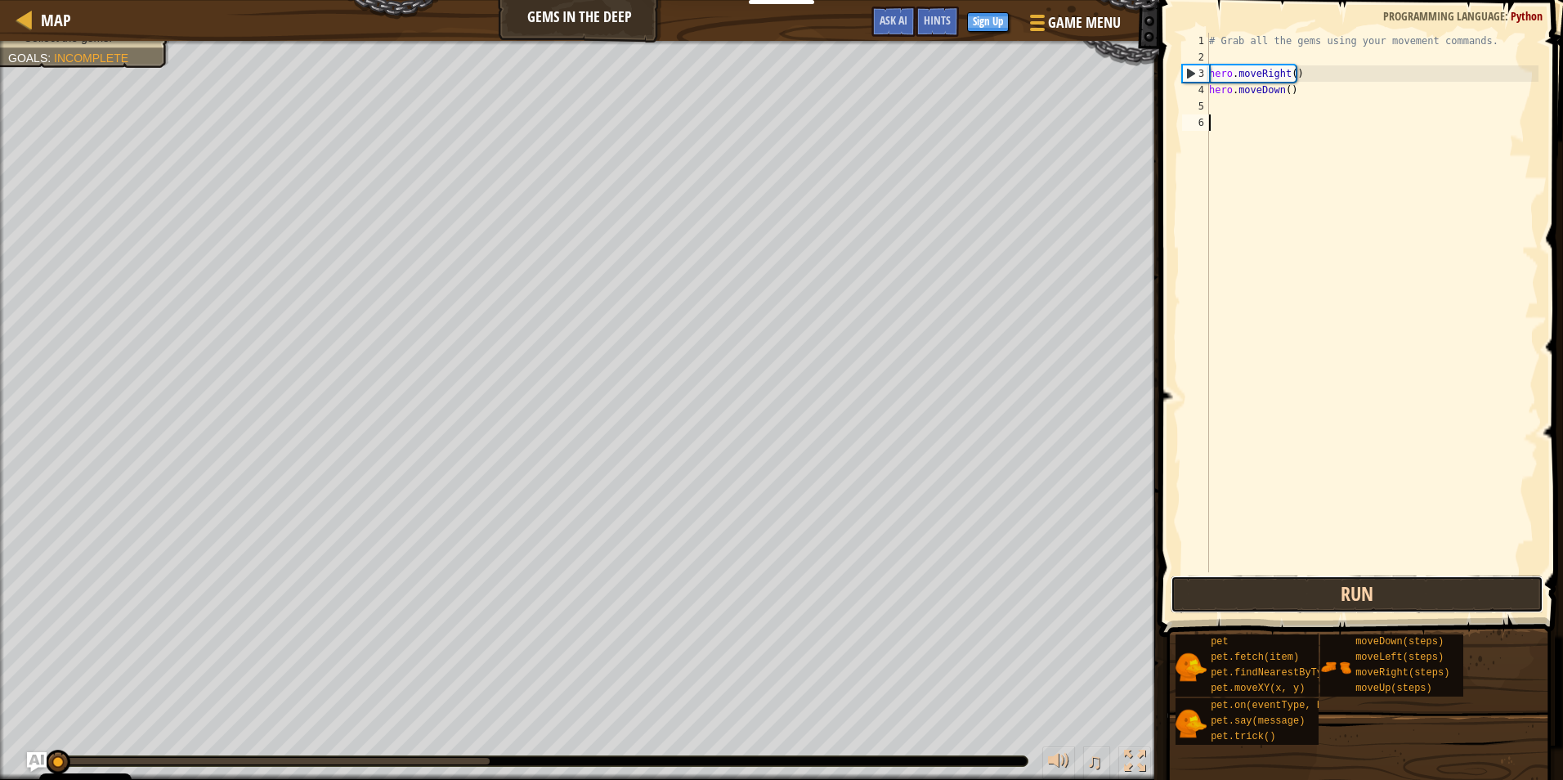
click at [1414, 602] on button "Run" at bounding box center [1357, 595] width 373 height 38
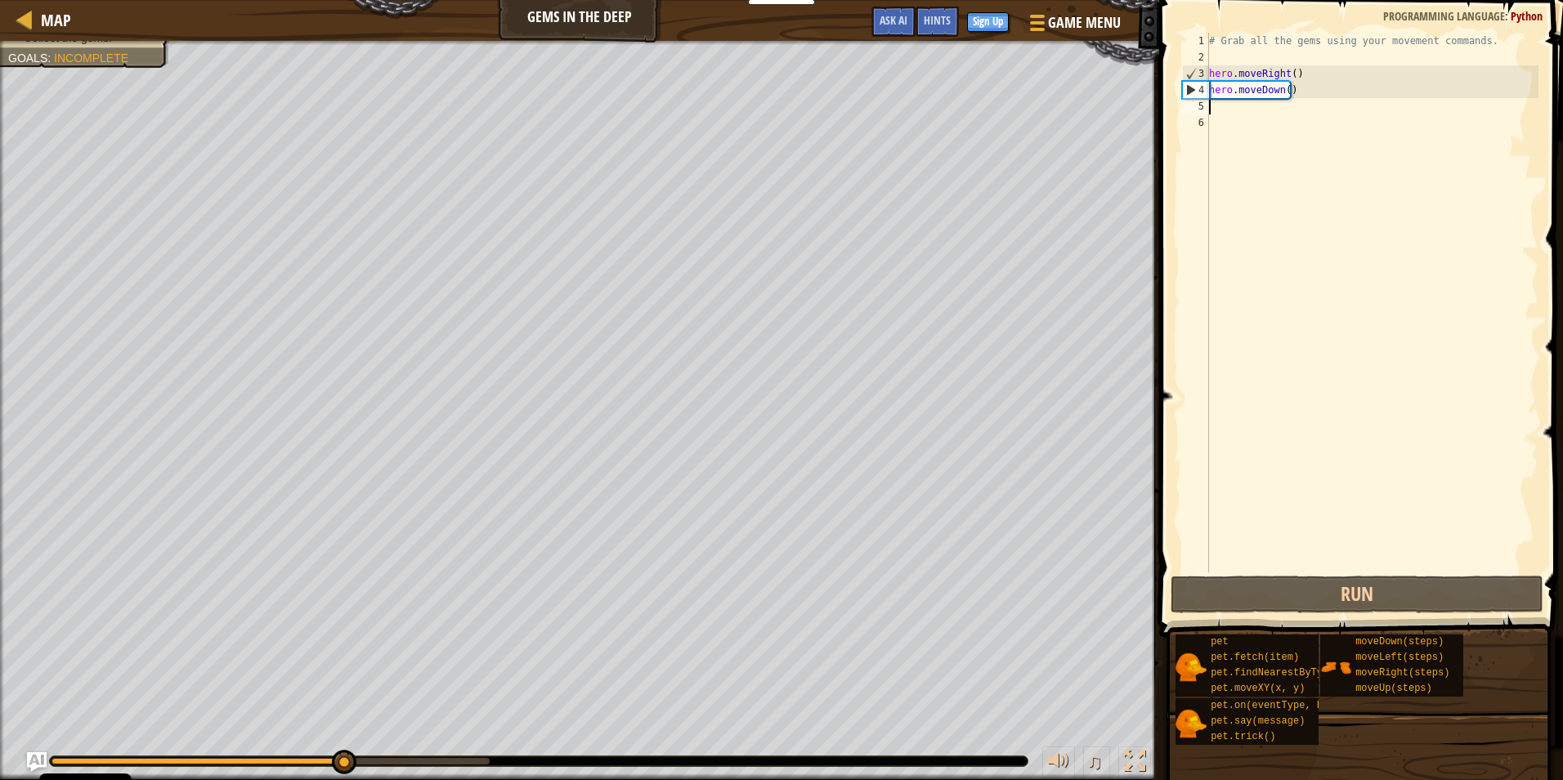
click at [1216, 103] on div "# Grab all the gems using your movement commands. hero . moveRight ( ) hero . m…" at bounding box center [1372, 319] width 333 height 572
type textarea "h"
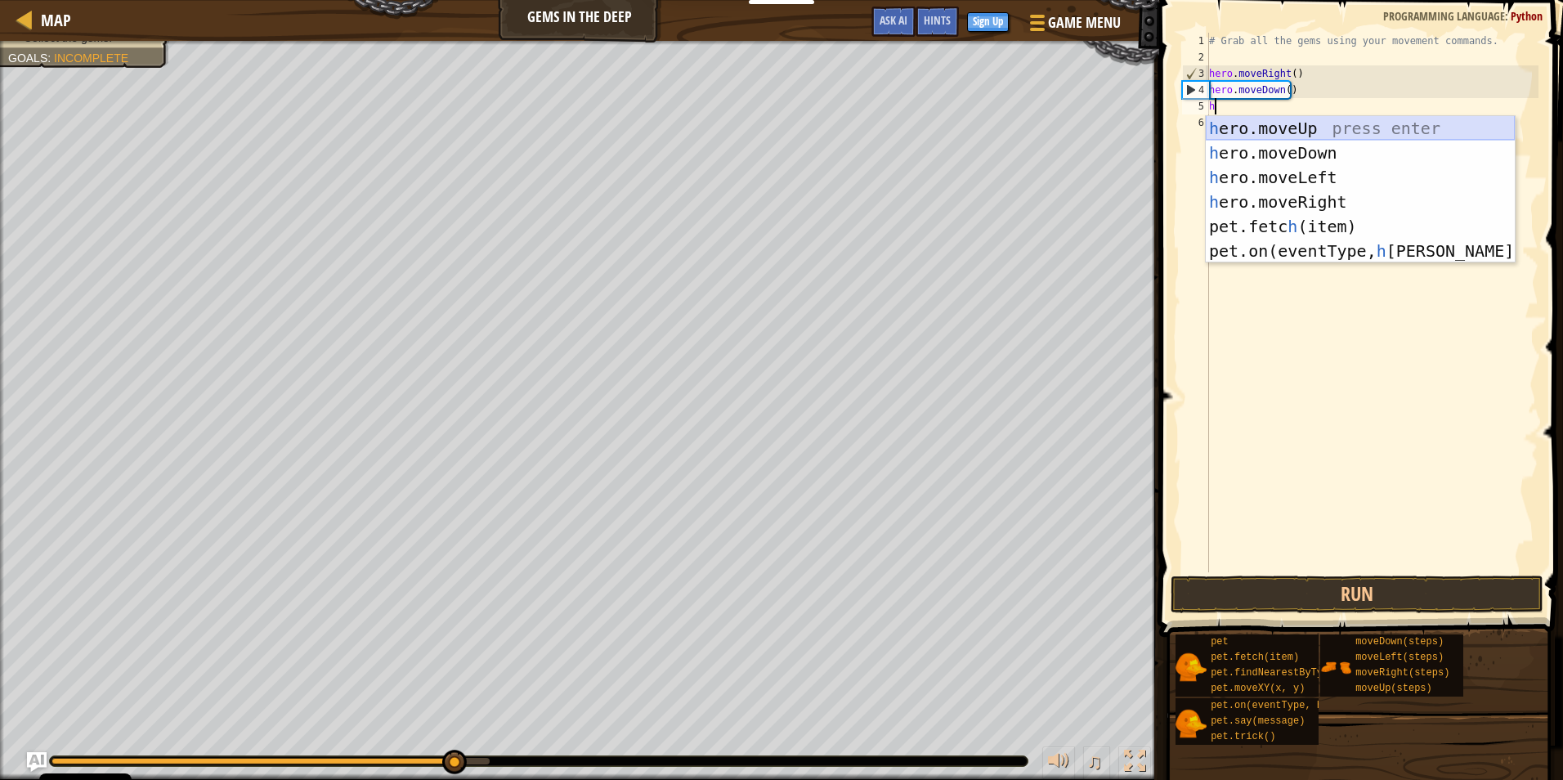
click at [1327, 129] on div "h ero.moveUp press enter h ero.moveDown press enter h ero.moveLeft press enter …" at bounding box center [1360, 214] width 309 height 196
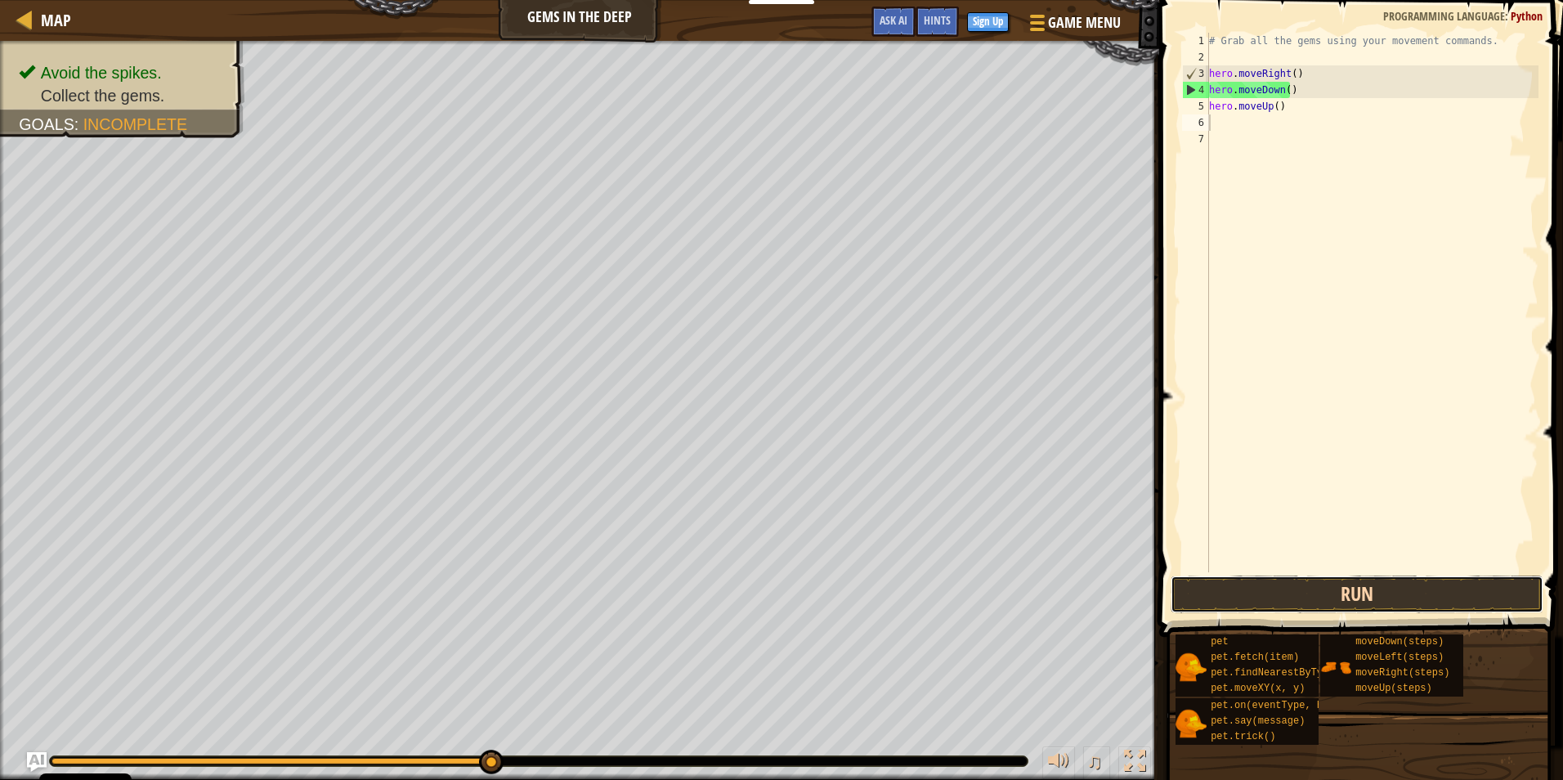
click at [1398, 598] on button "Run" at bounding box center [1357, 595] width 373 height 38
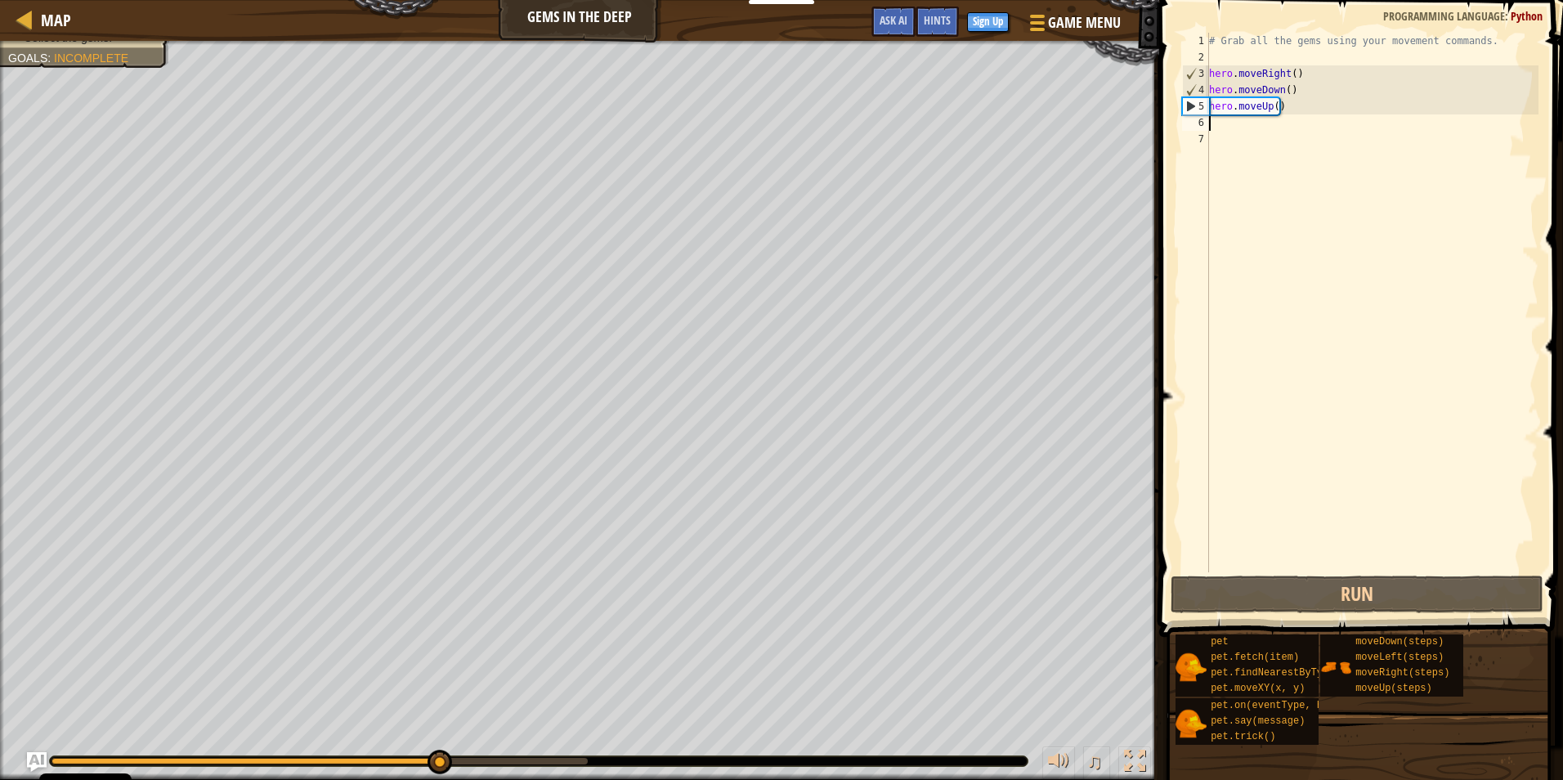
type textarea "h"
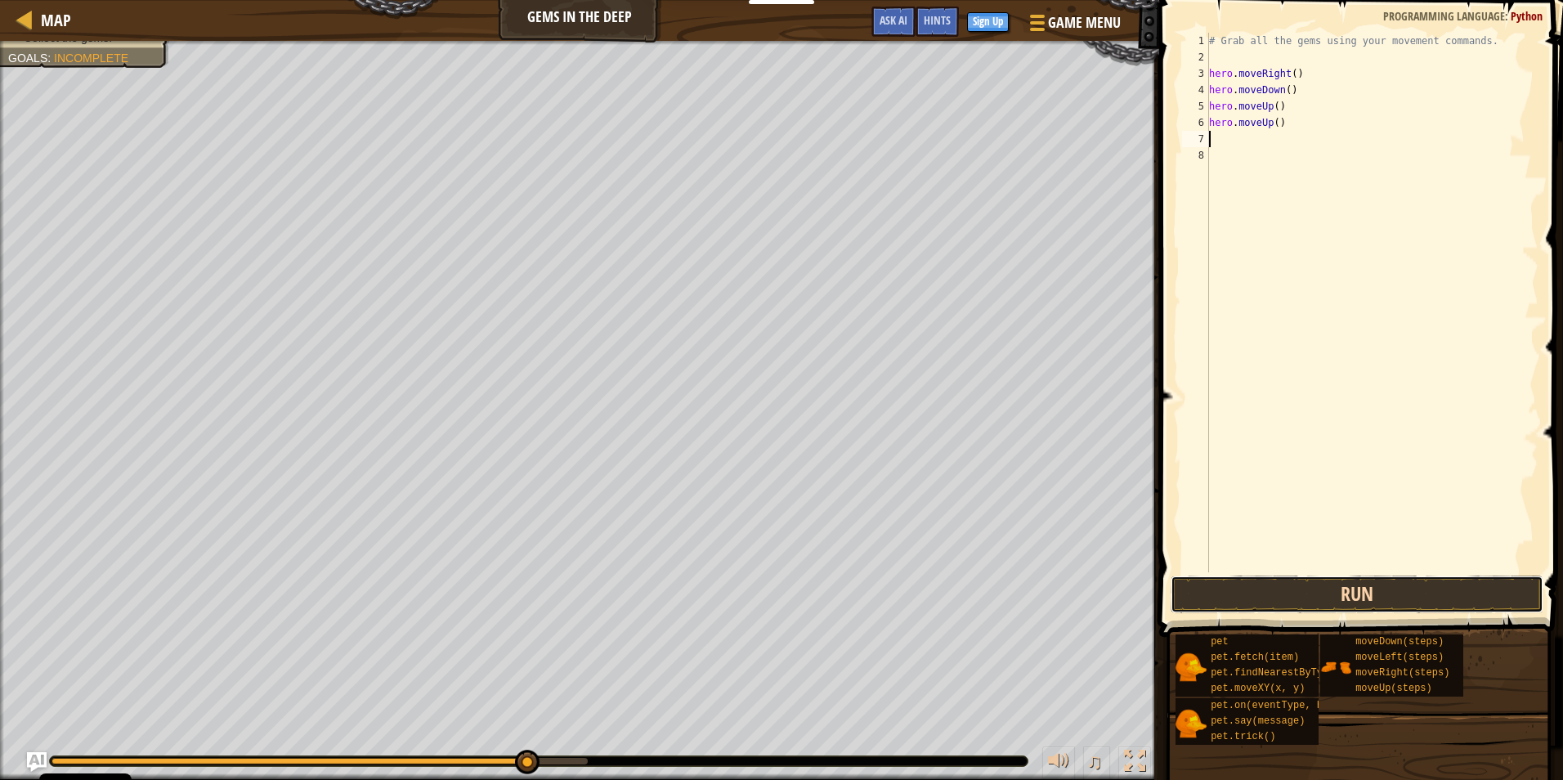
click at [1415, 607] on button "Run" at bounding box center [1357, 595] width 373 height 38
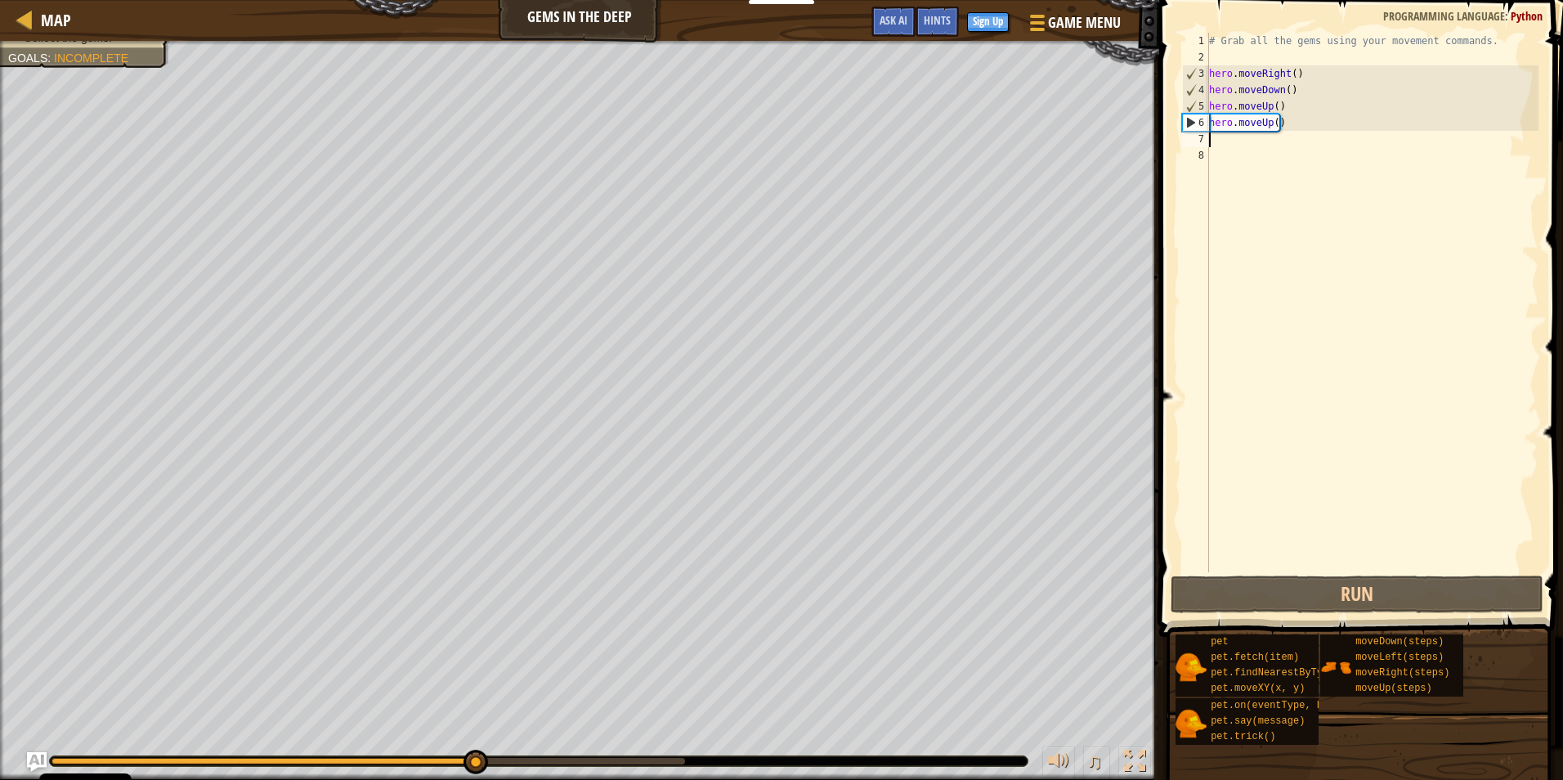
type textarea "h"
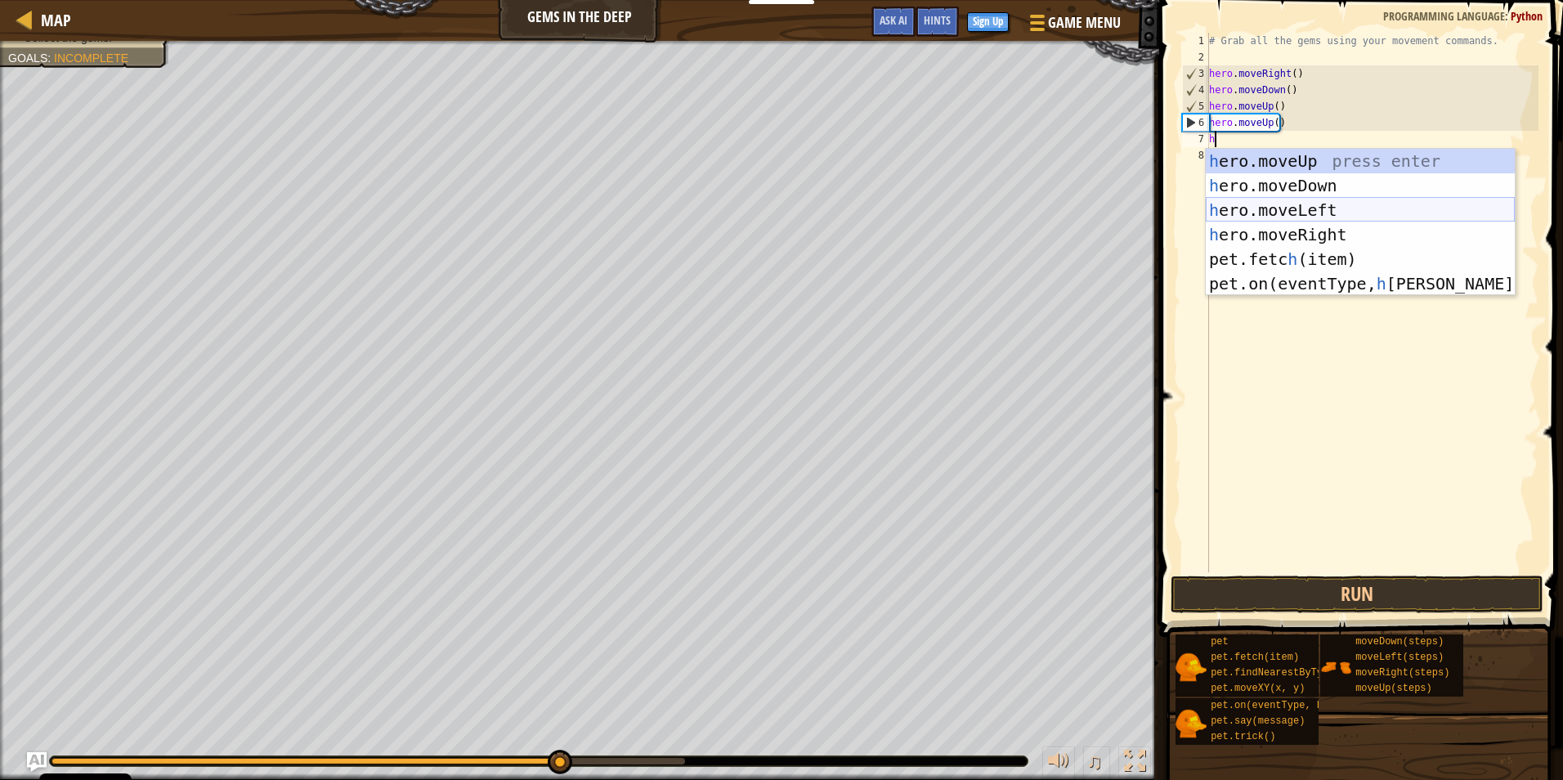
click at [1329, 213] on div "h ero.moveUp press enter h ero.moveDown press enter h ero.moveLeft press enter …" at bounding box center [1360, 247] width 309 height 196
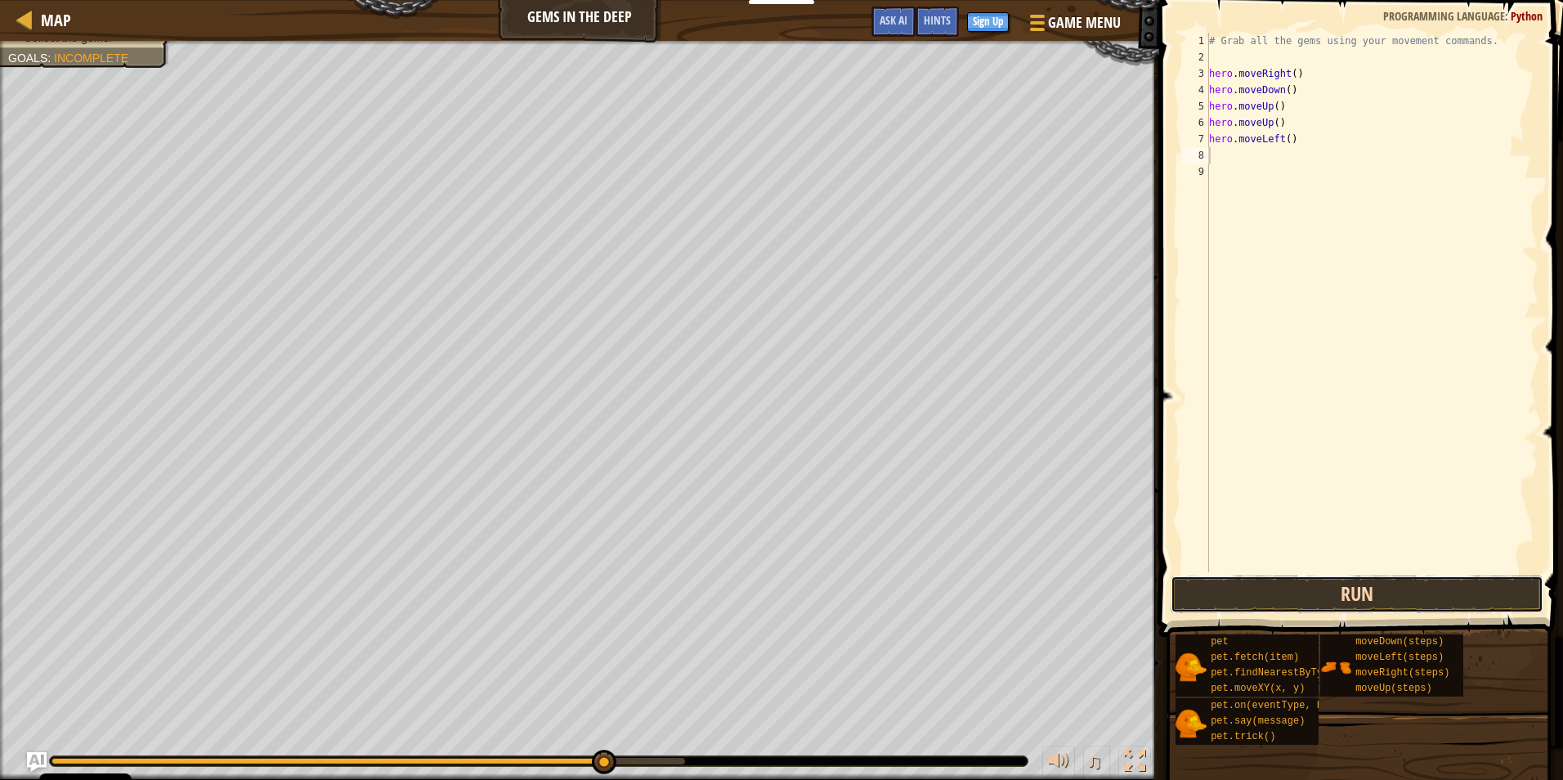
click at [1359, 579] on button "Run" at bounding box center [1357, 595] width 373 height 38
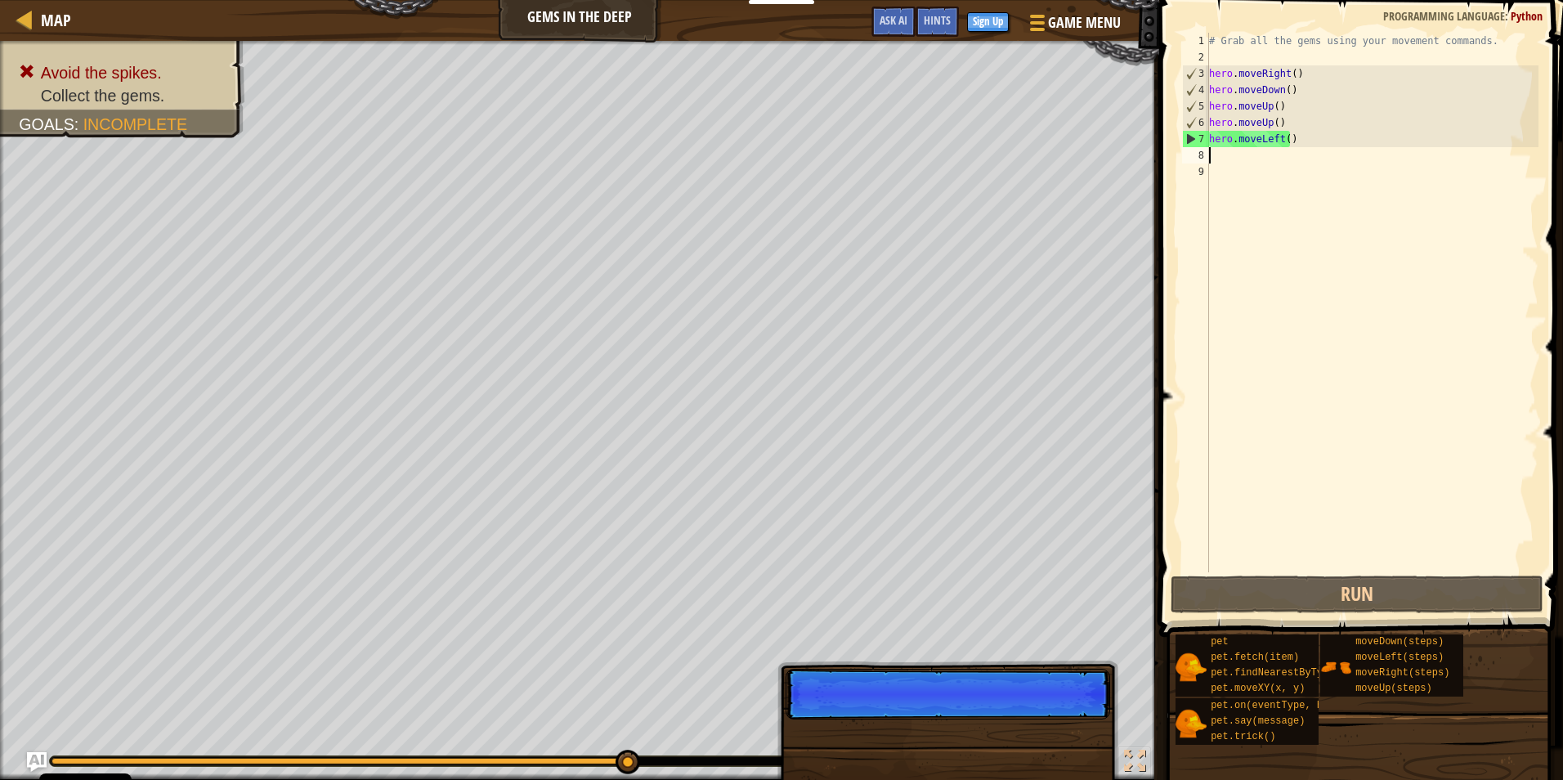
click at [1273, 141] on div "# Grab all the gems using your movement commands. hero . moveRight ( ) hero . m…" at bounding box center [1372, 319] width 333 height 572
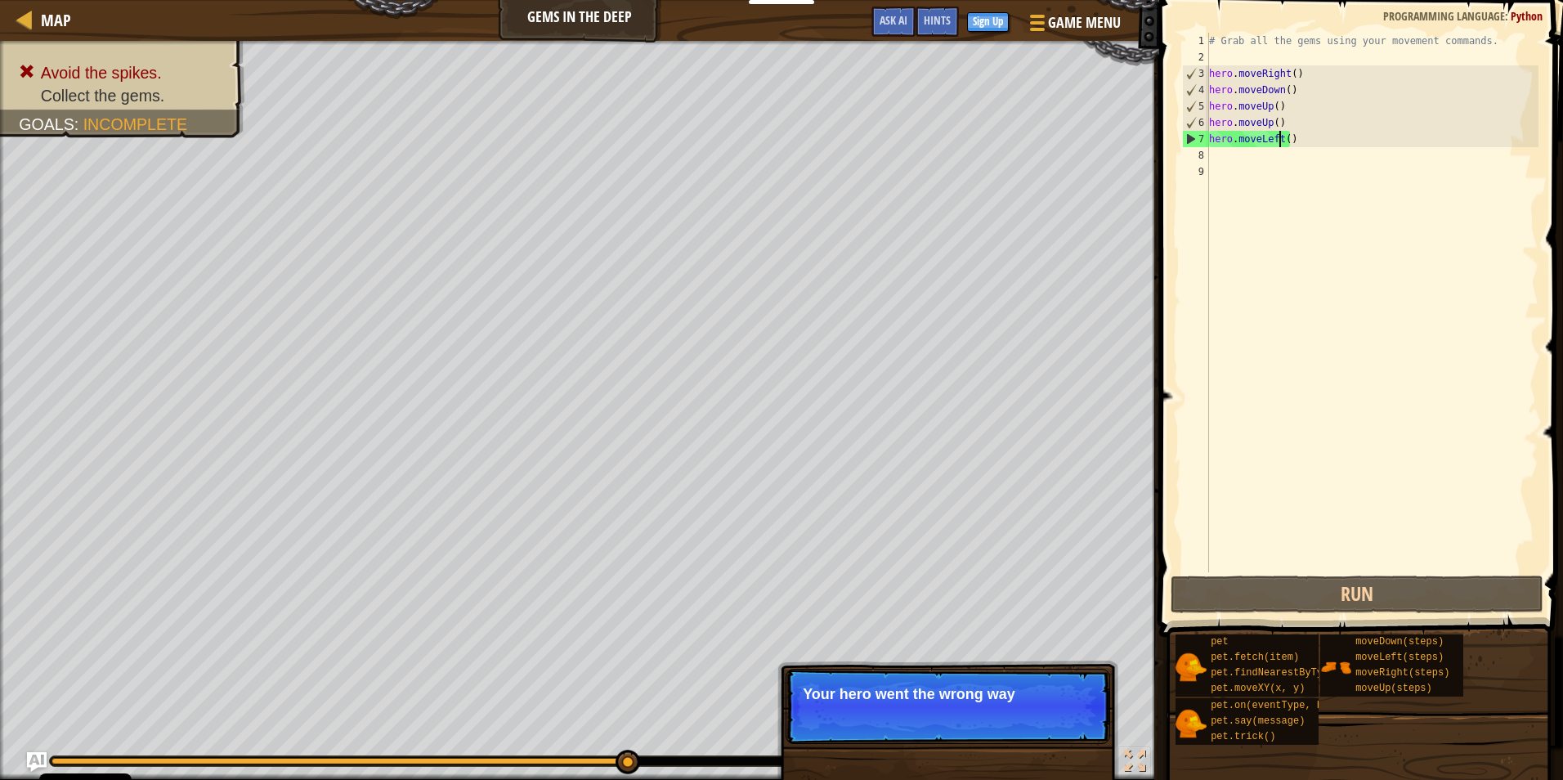
click at [1282, 139] on div "# Grab all the gems using your movement commands. hero . moveRight ( ) hero . m…" at bounding box center [1372, 319] width 333 height 572
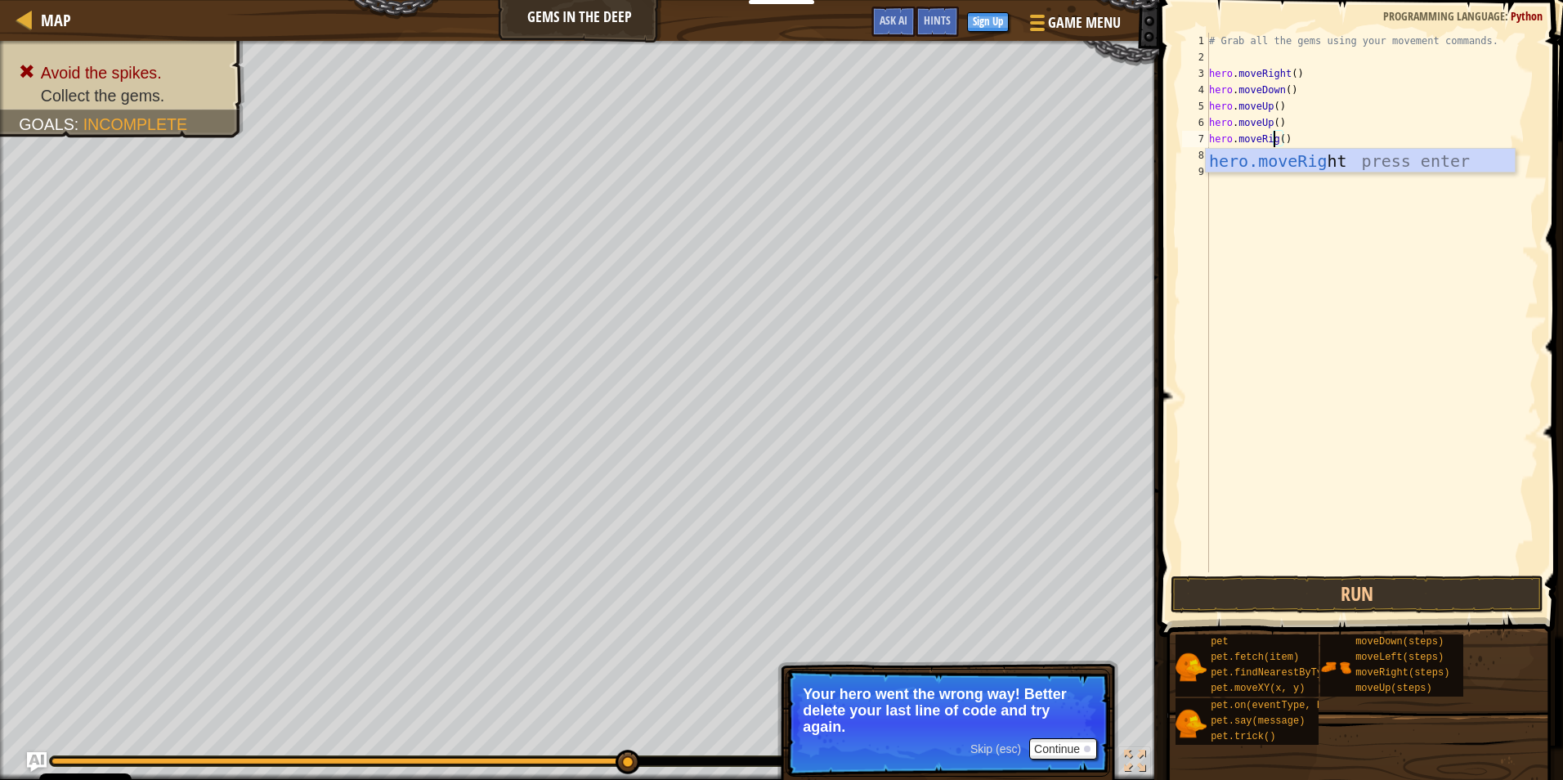
scroll to position [7, 7]
click at [1351, 161] on div "hero.moveRight press enter" at bounding box center [1360, 186] width 309 height 74
type textarea "hero.moveRight()"
click at [1356, 590] on button "Run" at bounding box center [1357, 595] width 373 height 38
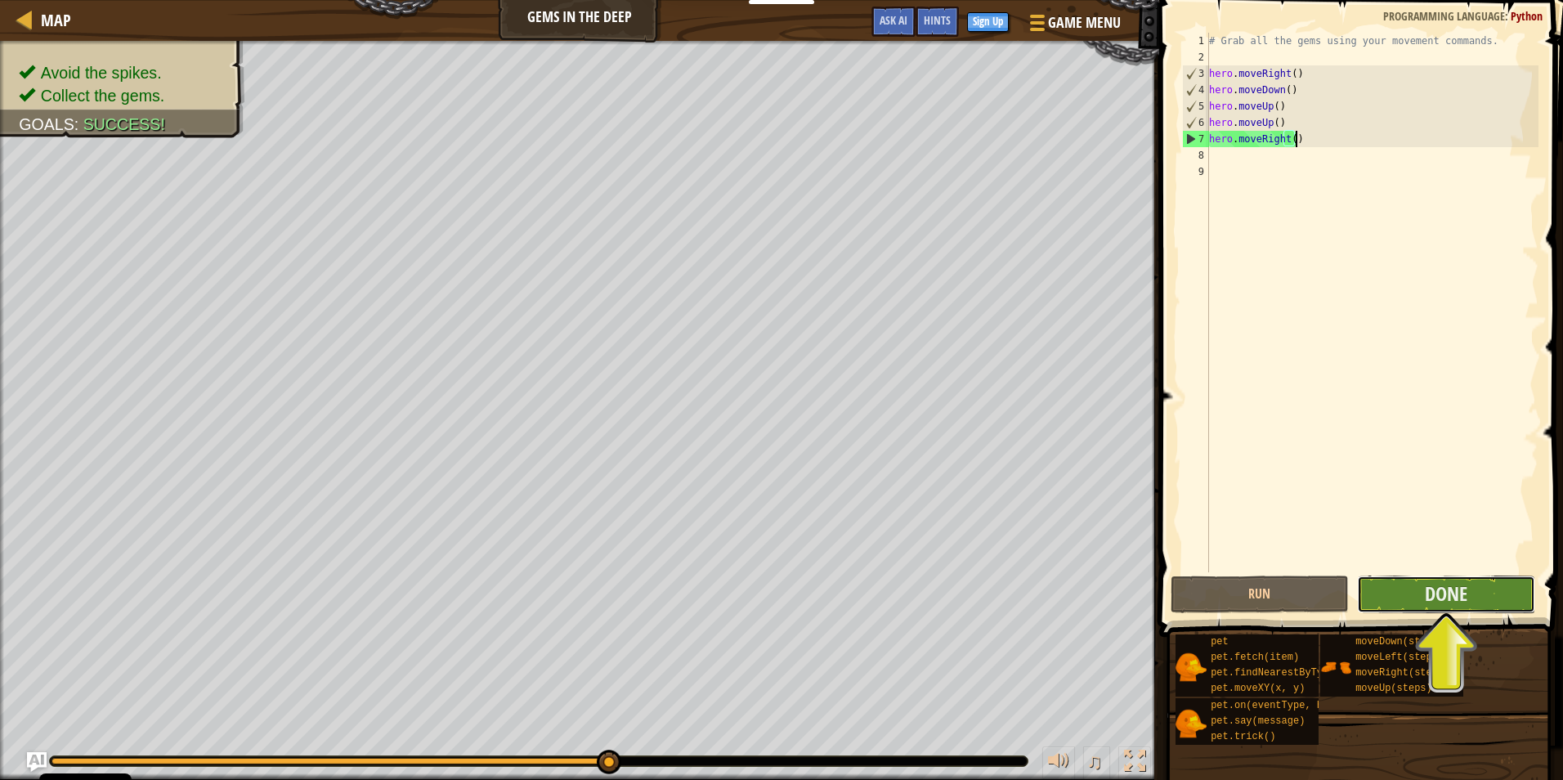
click at [1486, 588] on button "Done" at bounding box center [1446, 595] width 178 height 38
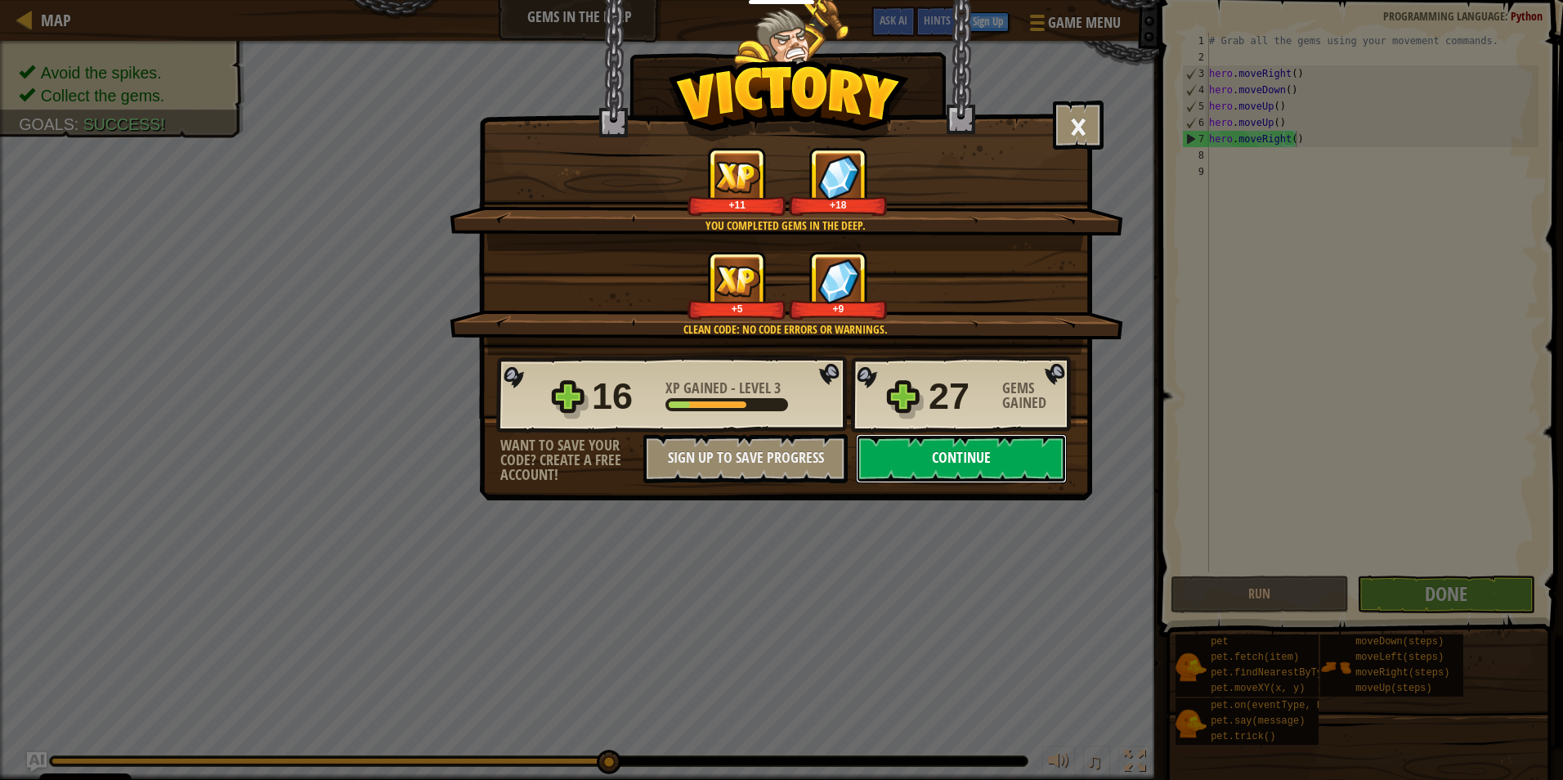
click at [977, 455] on button "Continue" at bounding box center [961, 458] width 211 height 49
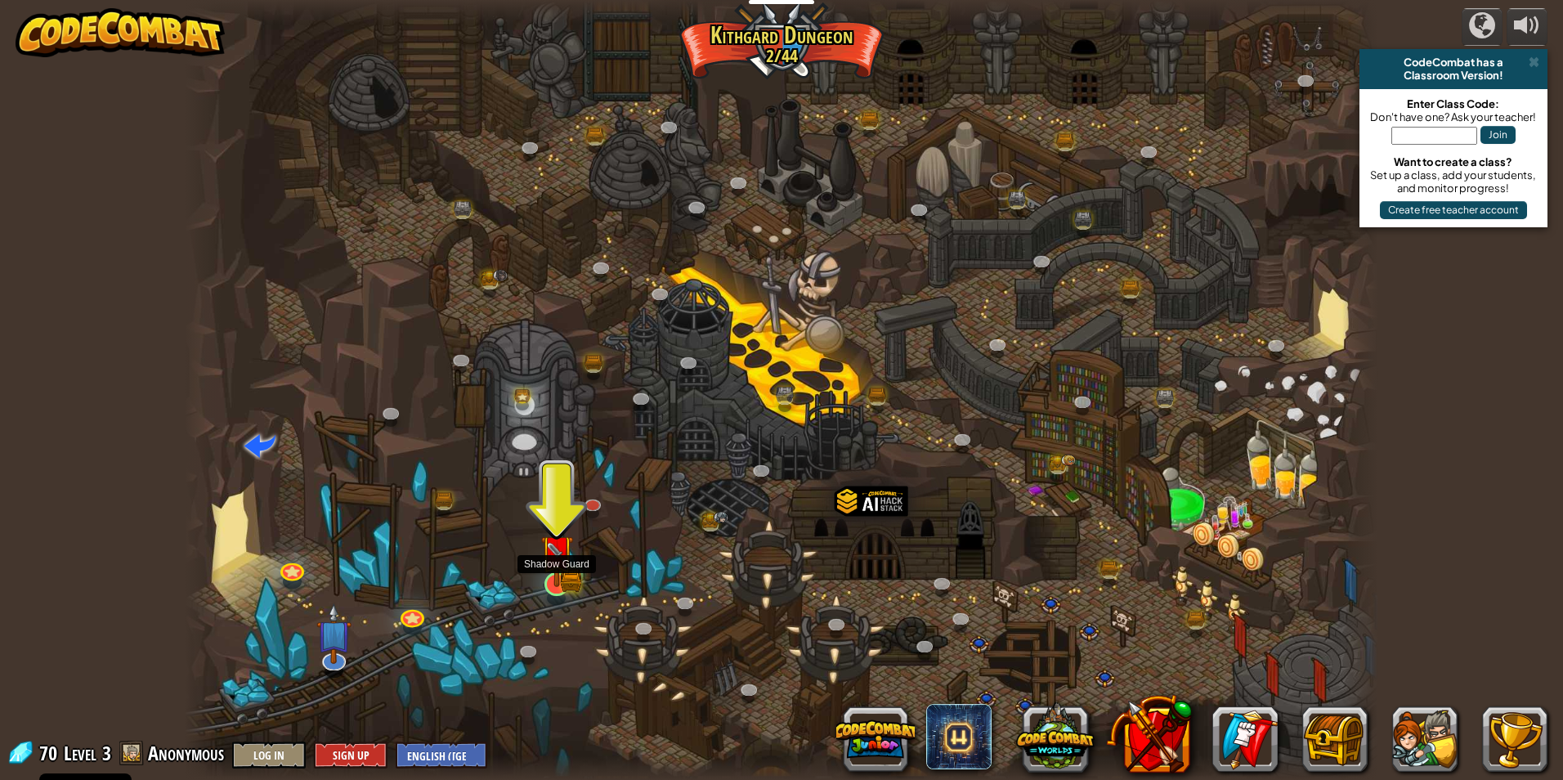
click at [556, 555] on img at bounding box center [556, 552] width 19 height 19
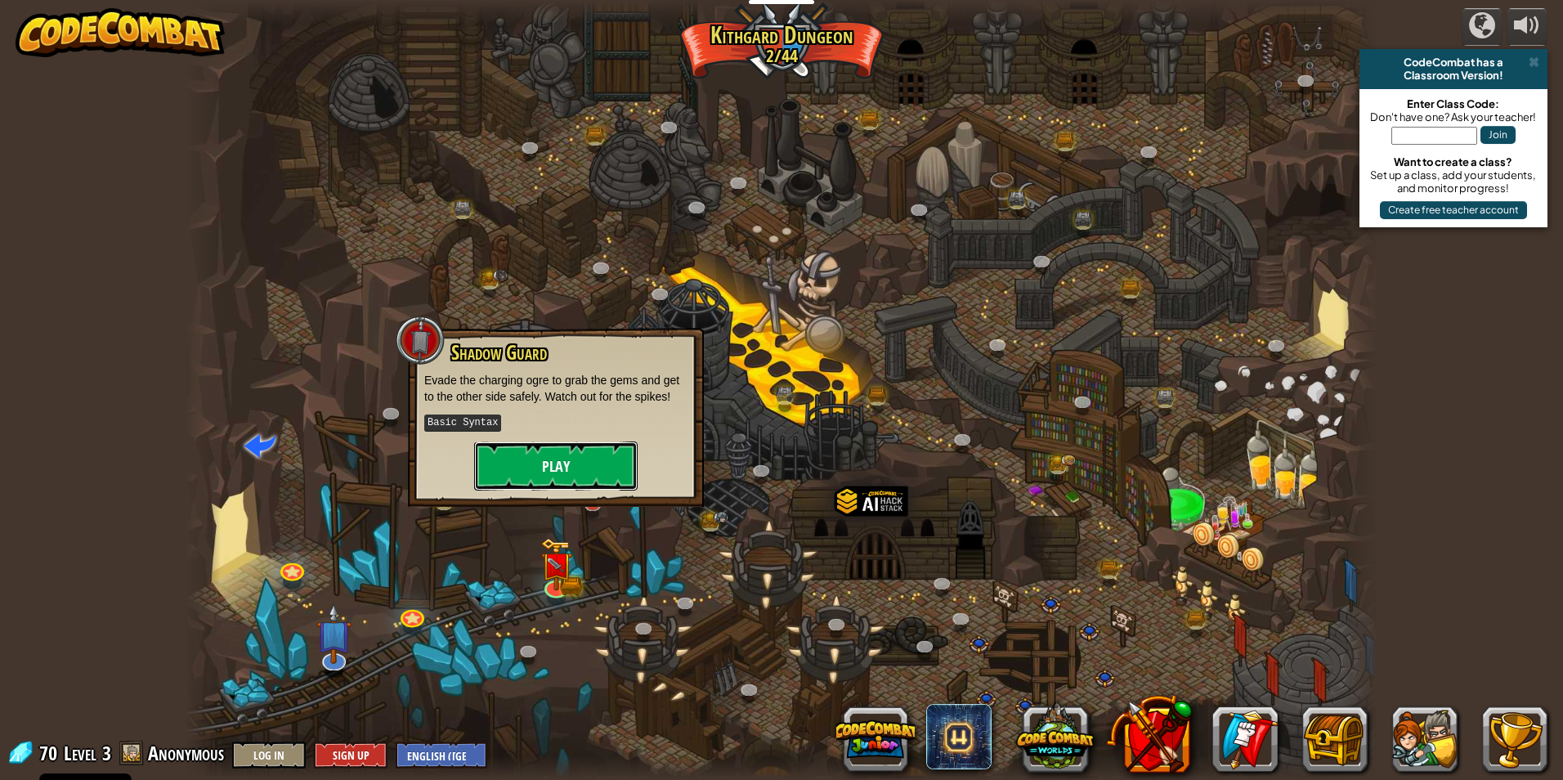
click at [608, 467] on button "Play" at bounding box center [555, 465] width 163 height 49
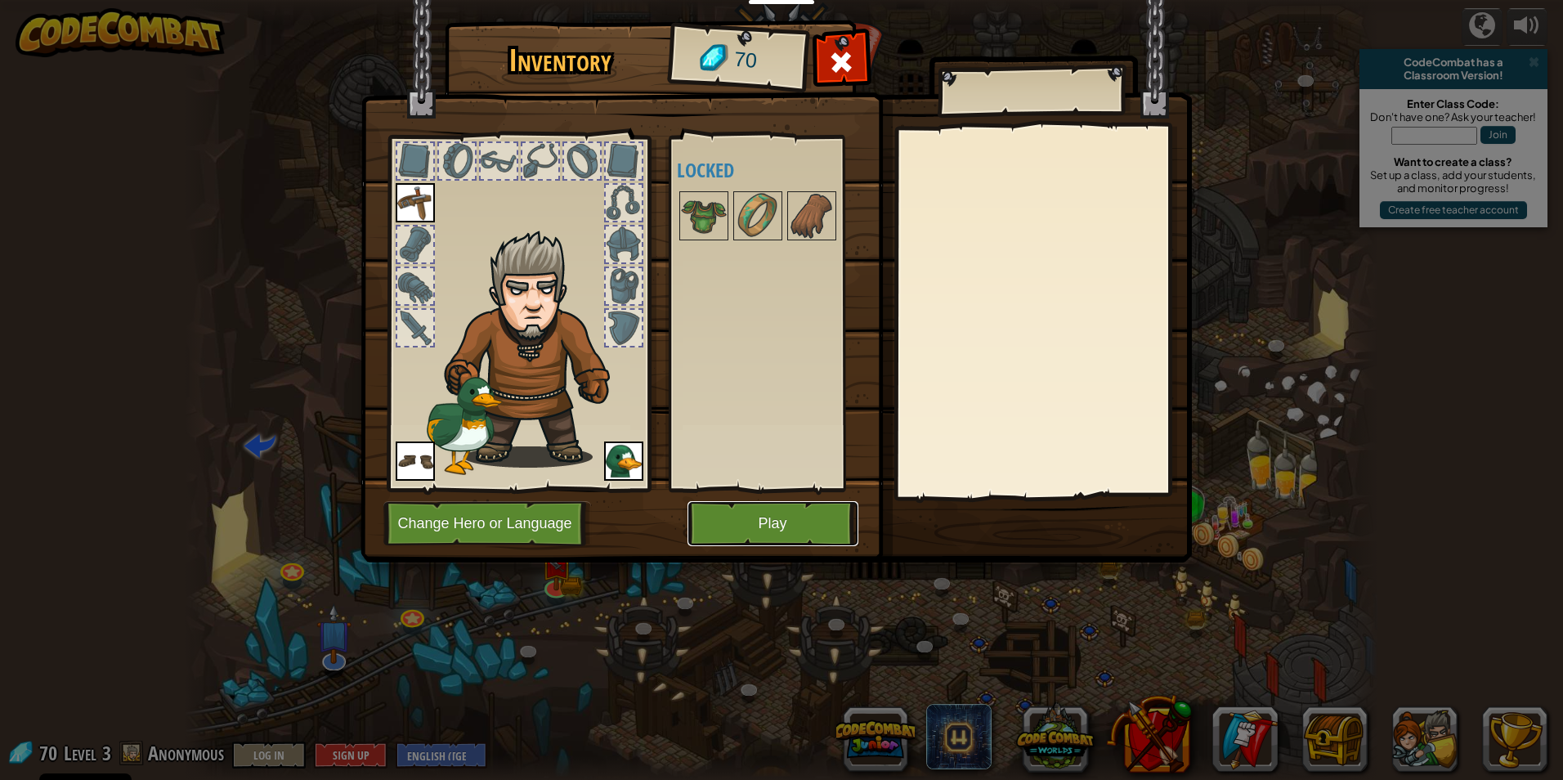
click at [808, 527] on button "Play" at bounding box center [772, 523] width 171 height 45
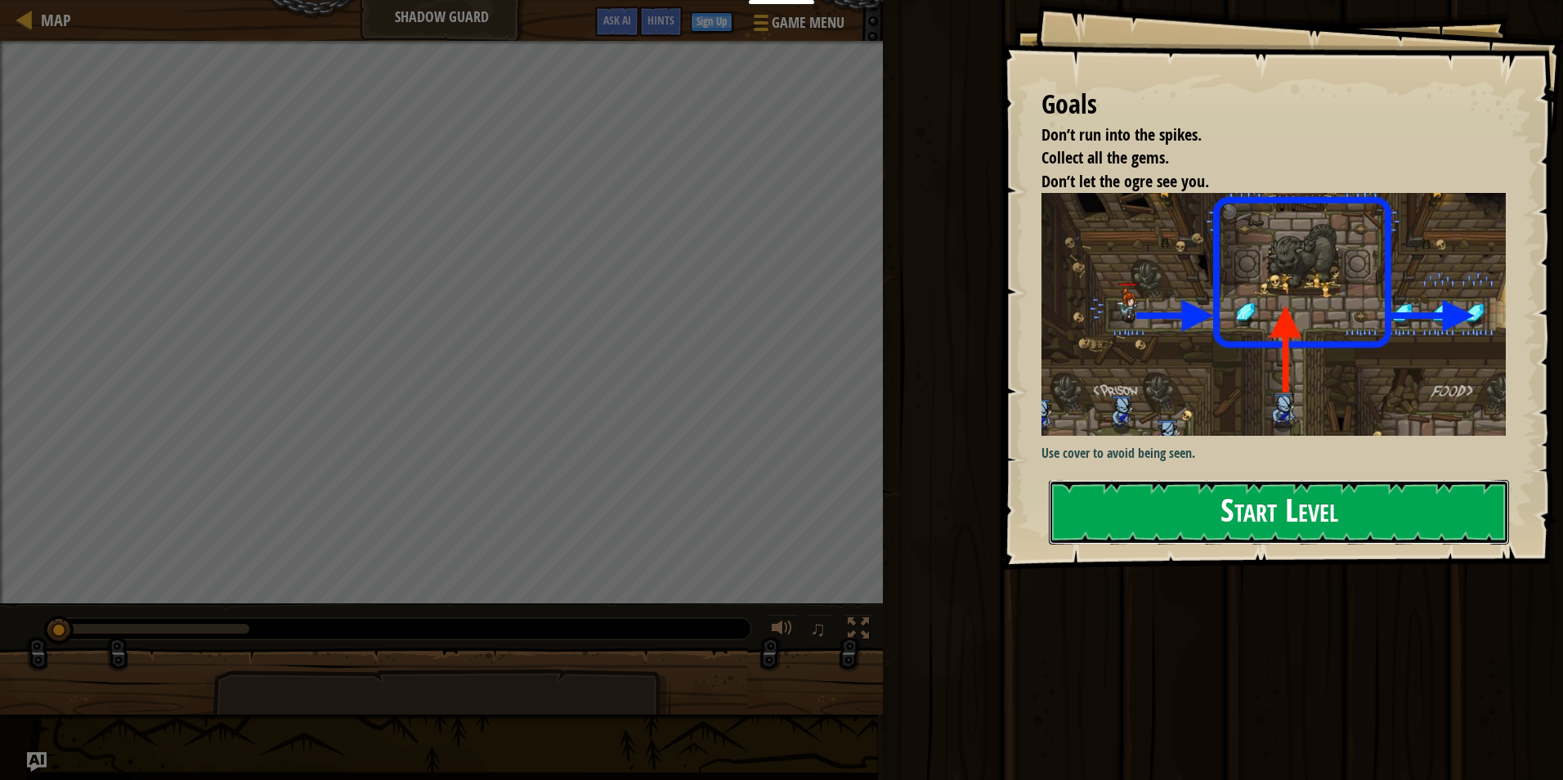
click at [1332, 517] on button "Start Level" at bounding box center [1279, 512] width 460 height 65
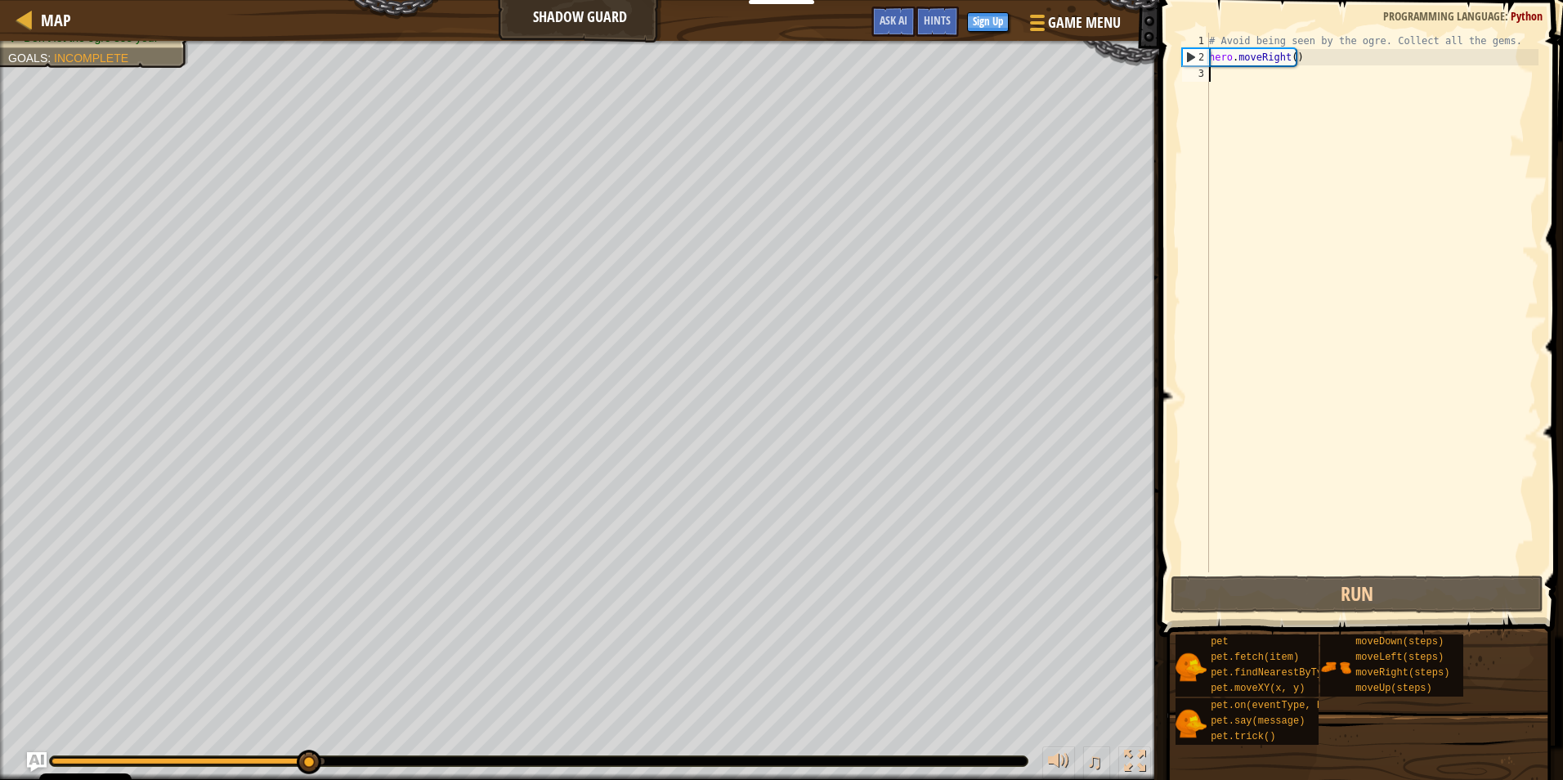
type textarea "h"
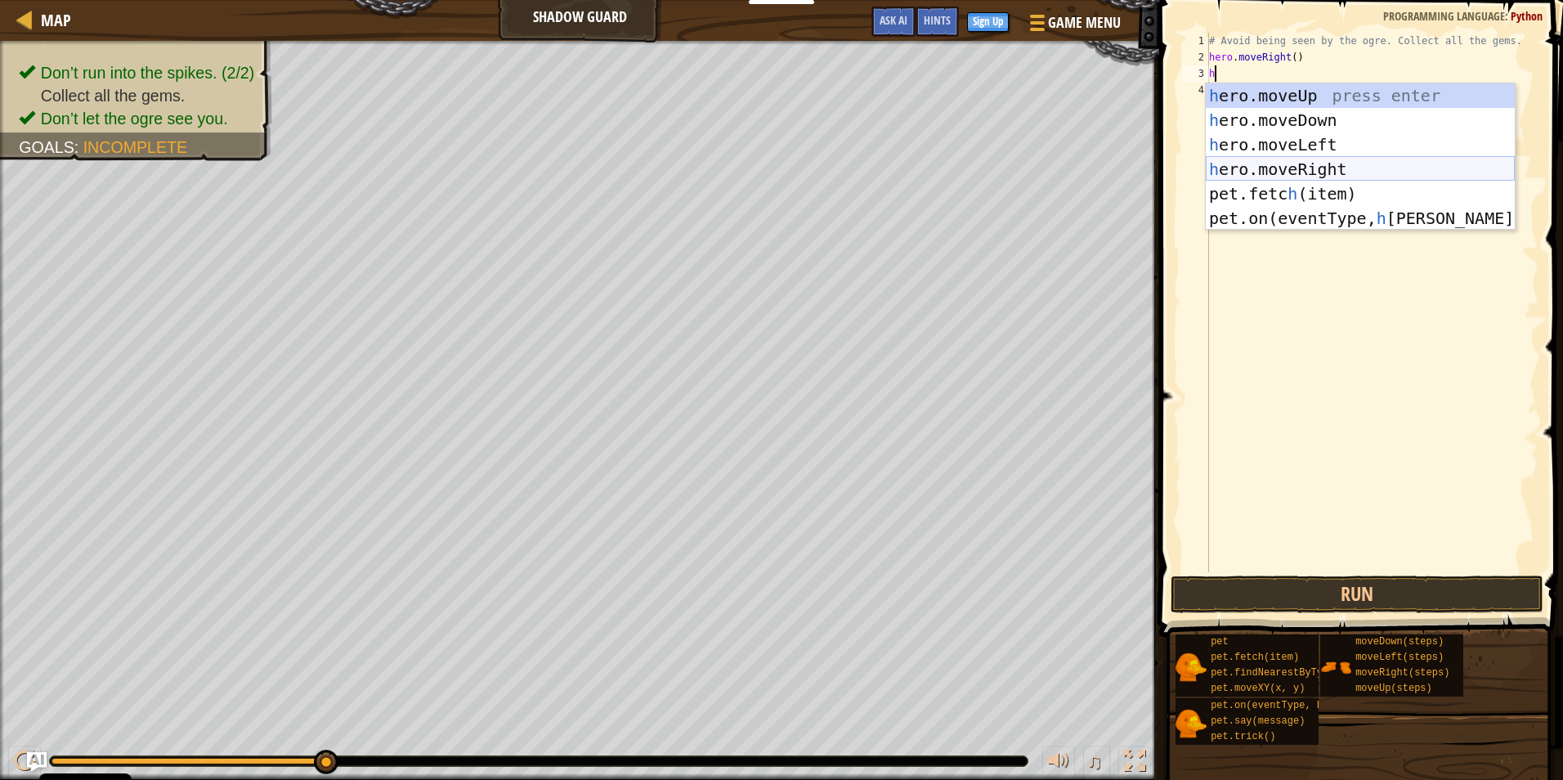
click at [1293, 164] on div "h ero.moveUp press enter h ero.moveDown press enter h ero.moveLeft press enter …" at bounding box center [1360, 181] width 309 height 196
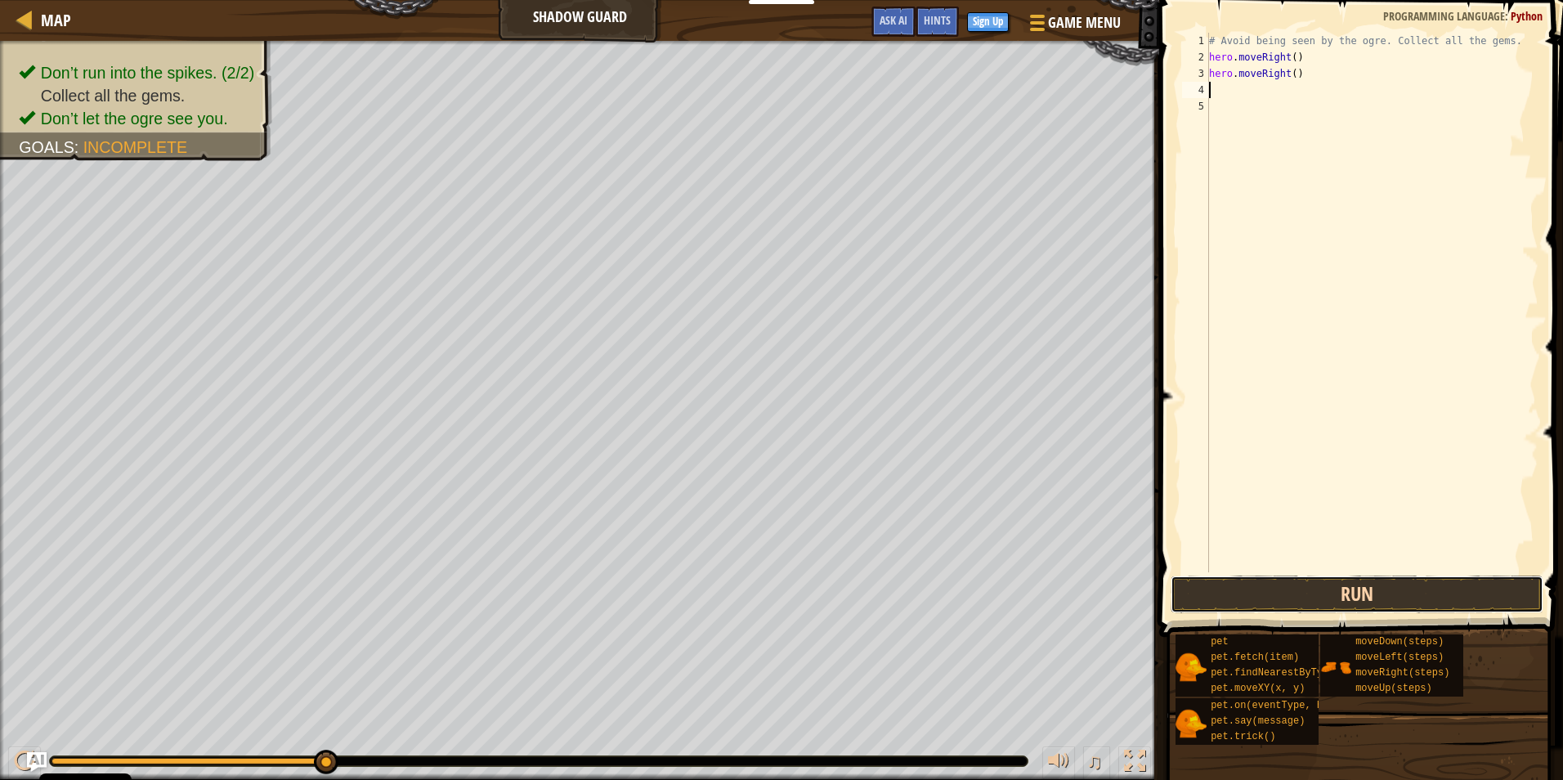
click at [1358, 593] on button "Run" at bounding box center [1357, 595] width 373 height 38
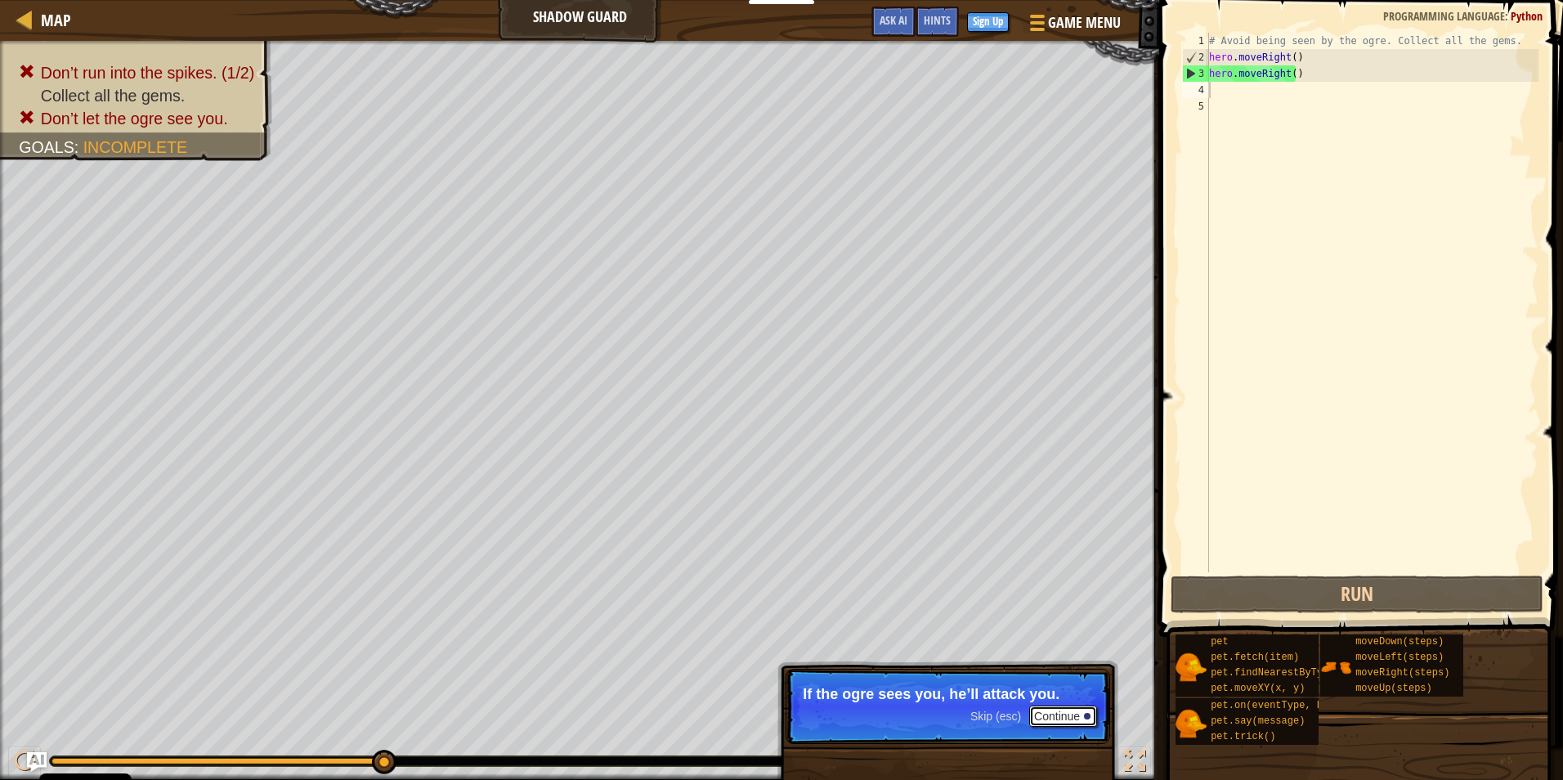
click at [1048, 719] on button "Continue" at bounding box center [1063, 715] width 68 height 21
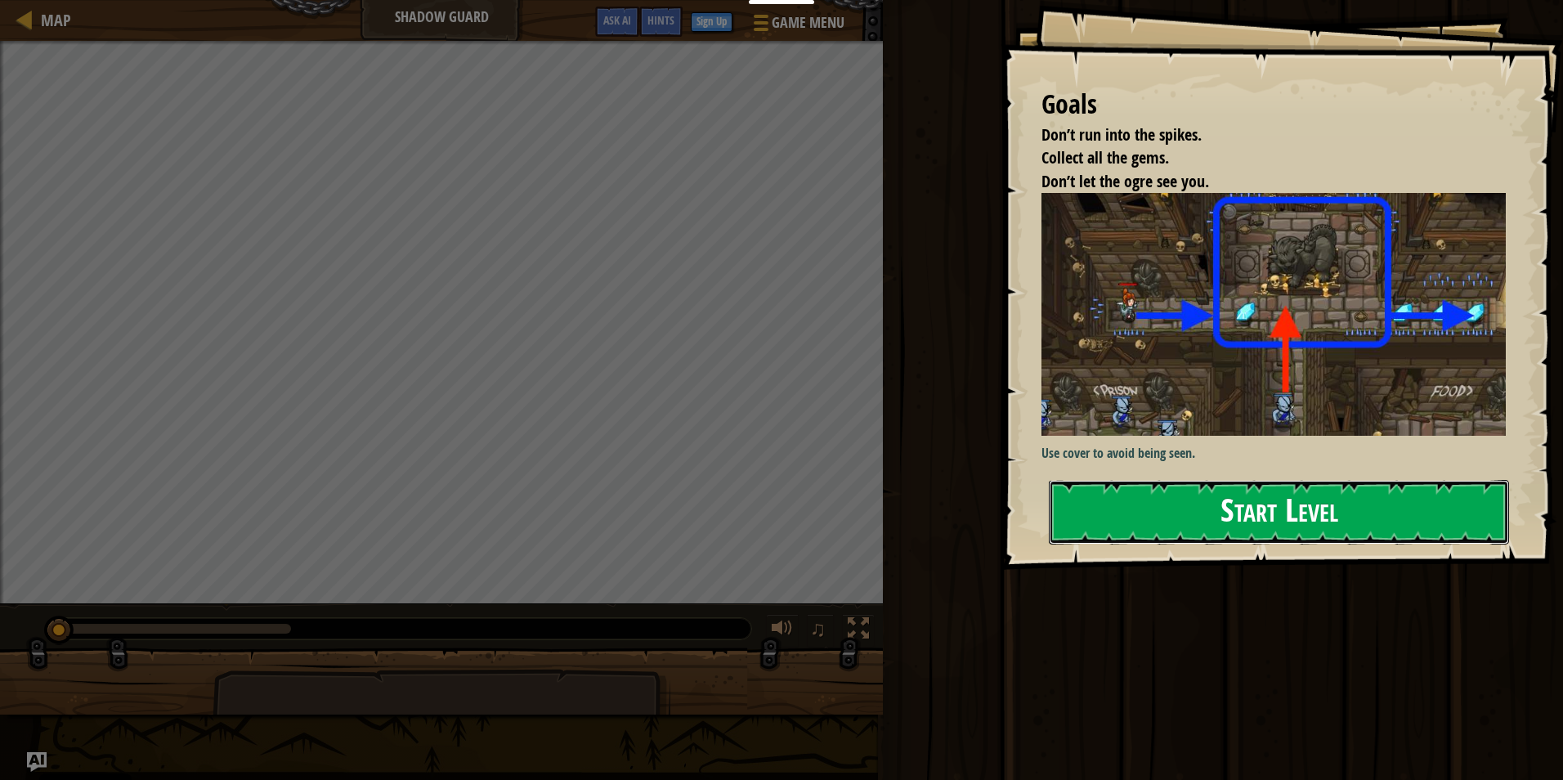
click at [1345, 520] on button "Start Level" at bounding box center [1279, 512] width 460 height 65
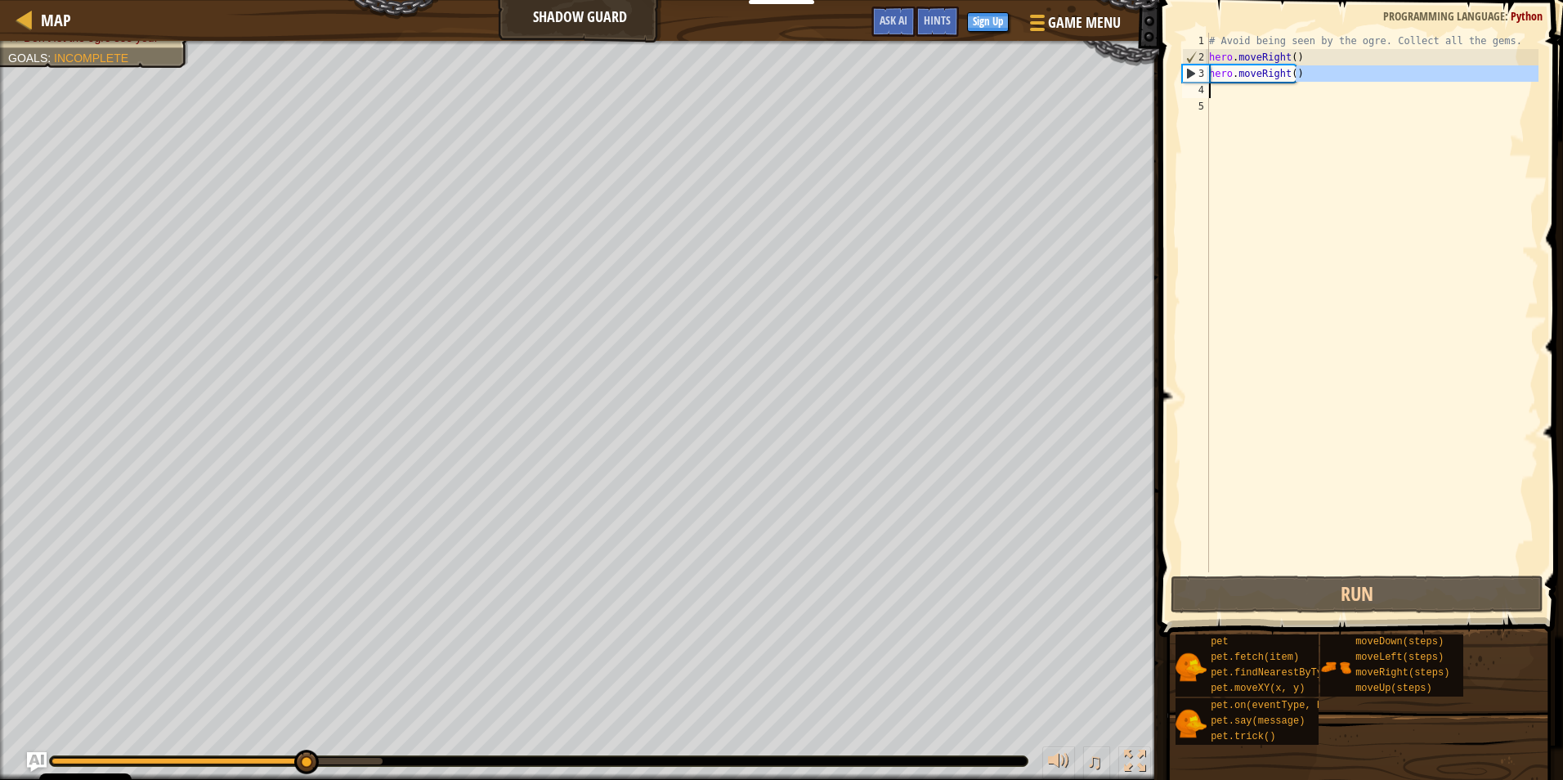
drag, startPoint x: 1301, startPoint y: 74, endPoint x: 1212, endPoint y: 83, distance: 88.7
click at [1212, 83] on div "# Avoid being seen by the ogre. Collect all the gems. hero . moveRight ( ) hero…" at bounding box center [1372, 319] width 333 height 572
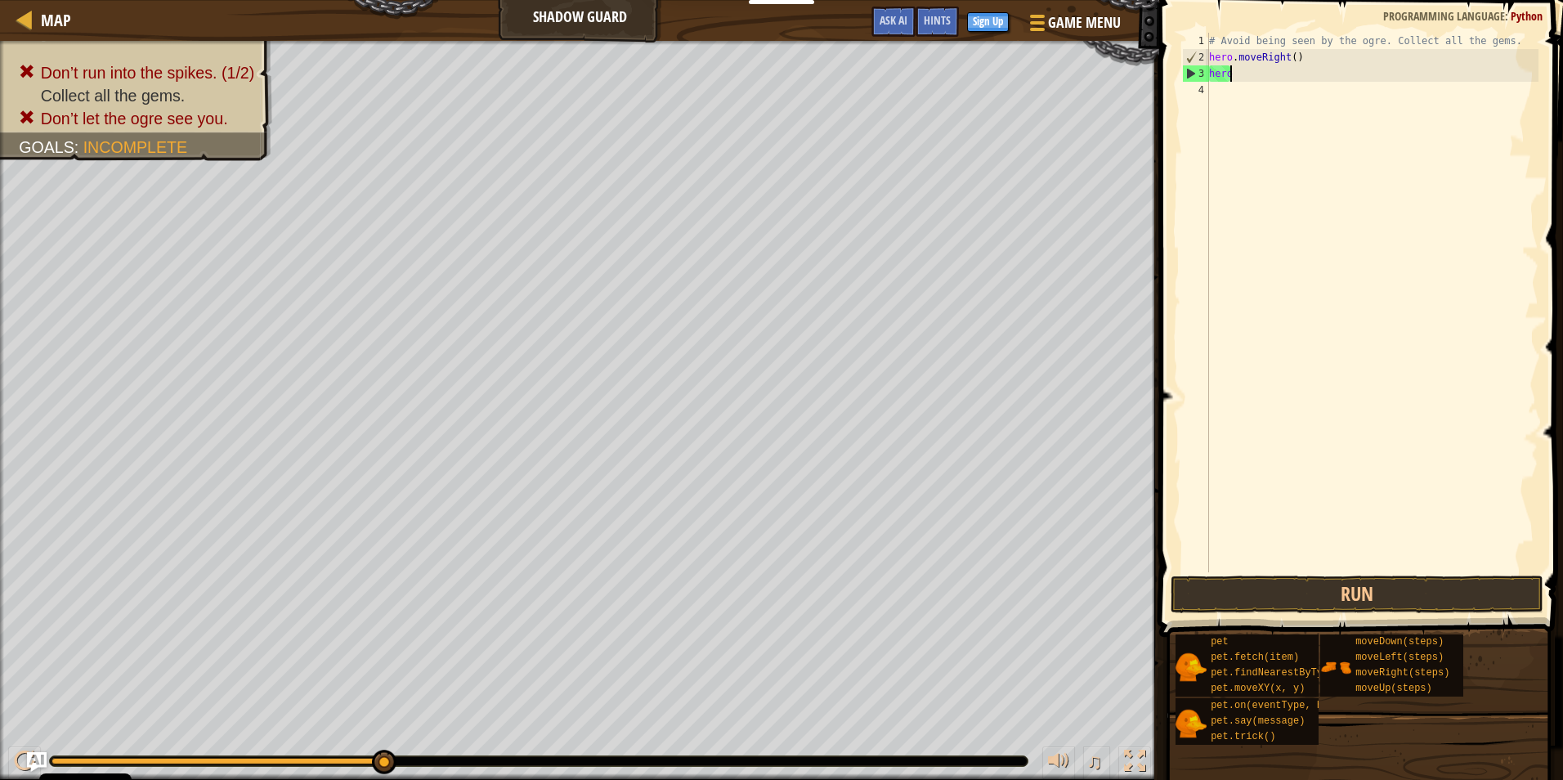
type textarea "h"
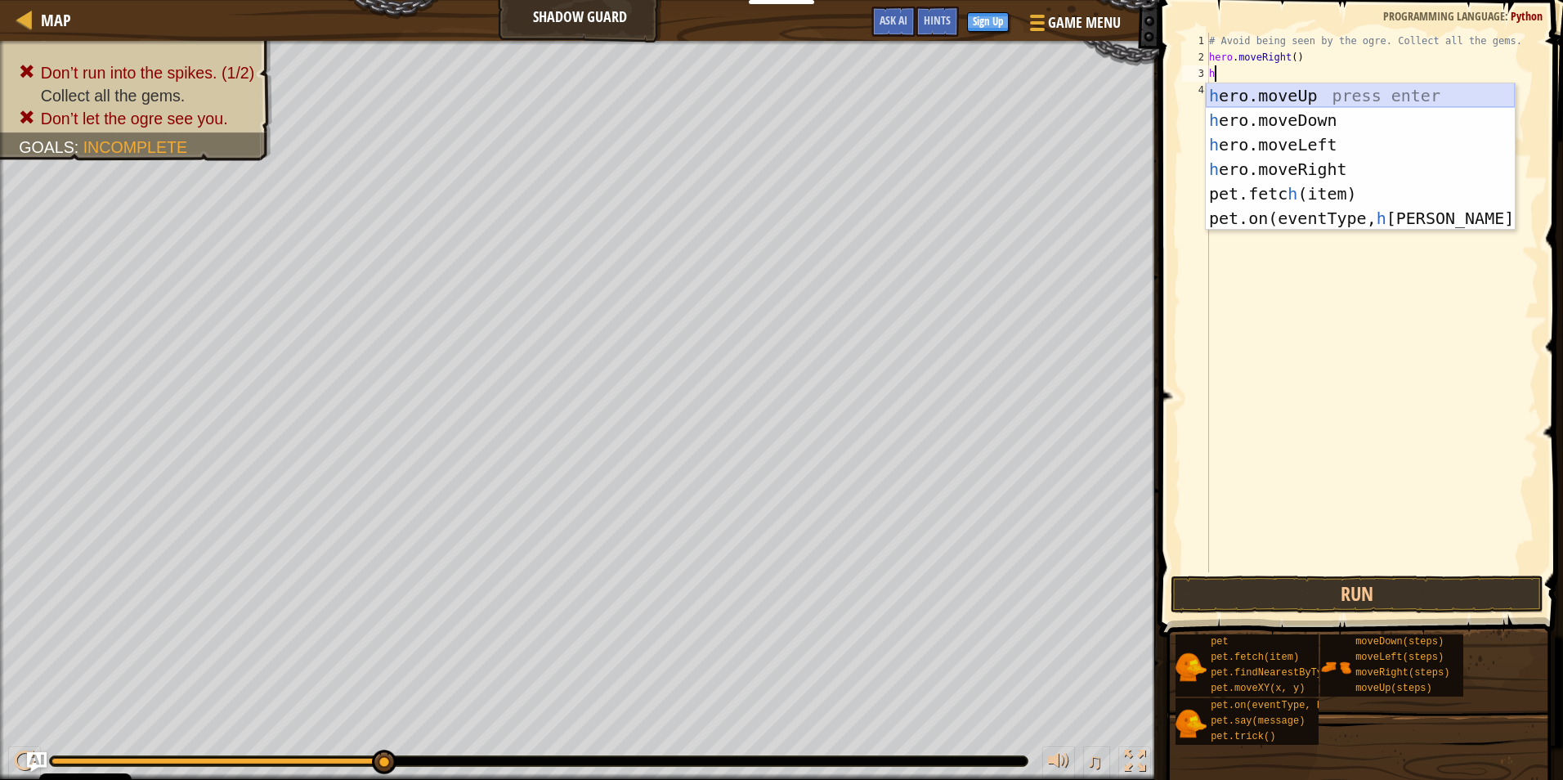
click at [1320, 90] on div "h ero.moveUp press enter h ero.moveDown press enter h ero.moveLeft press enter …" at bounding box center [1360, 181] width 309 height 196
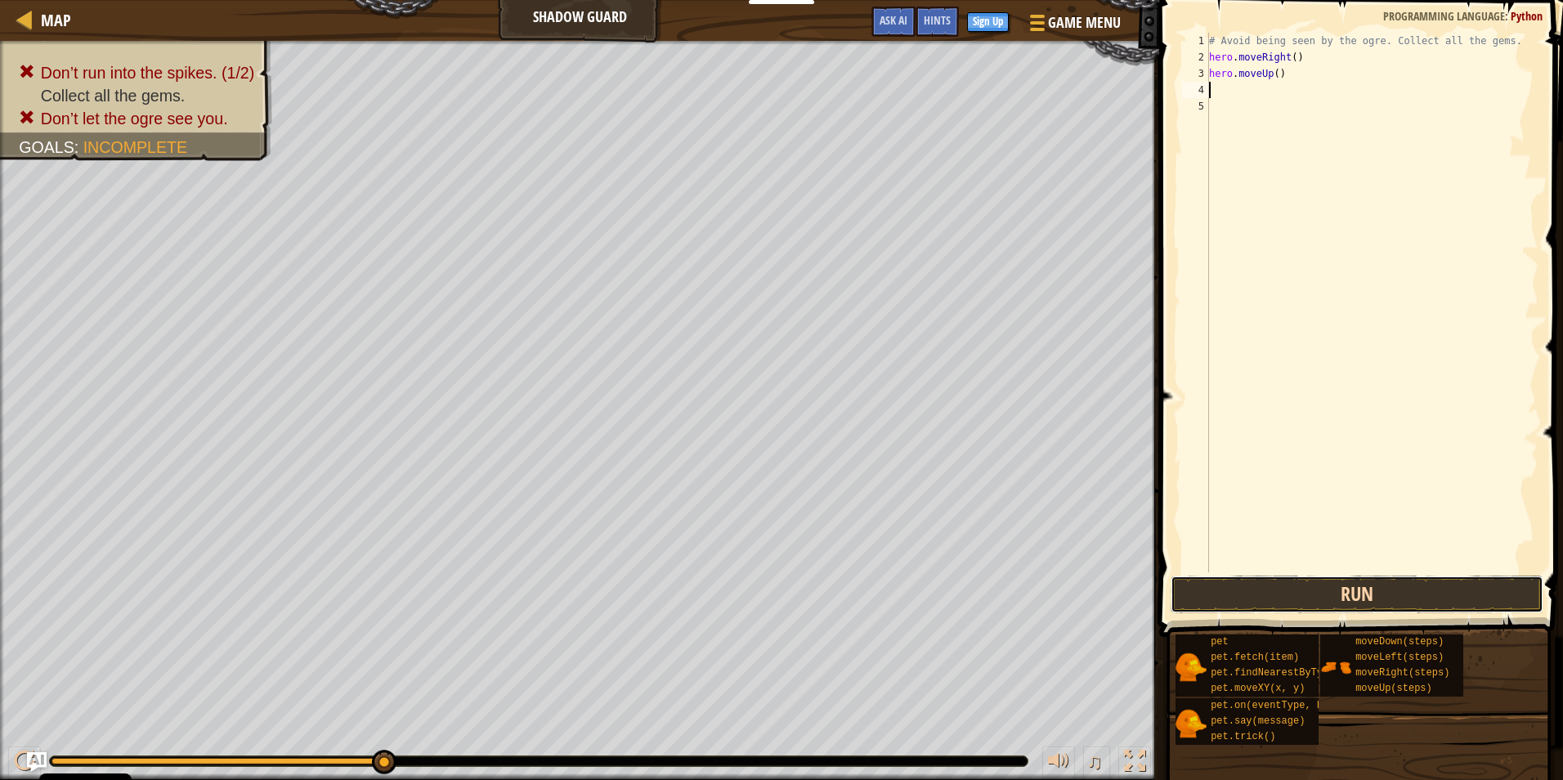
click at [1372, 598] on button "Run" at bounding box center [1357, 595] width 373 height 38
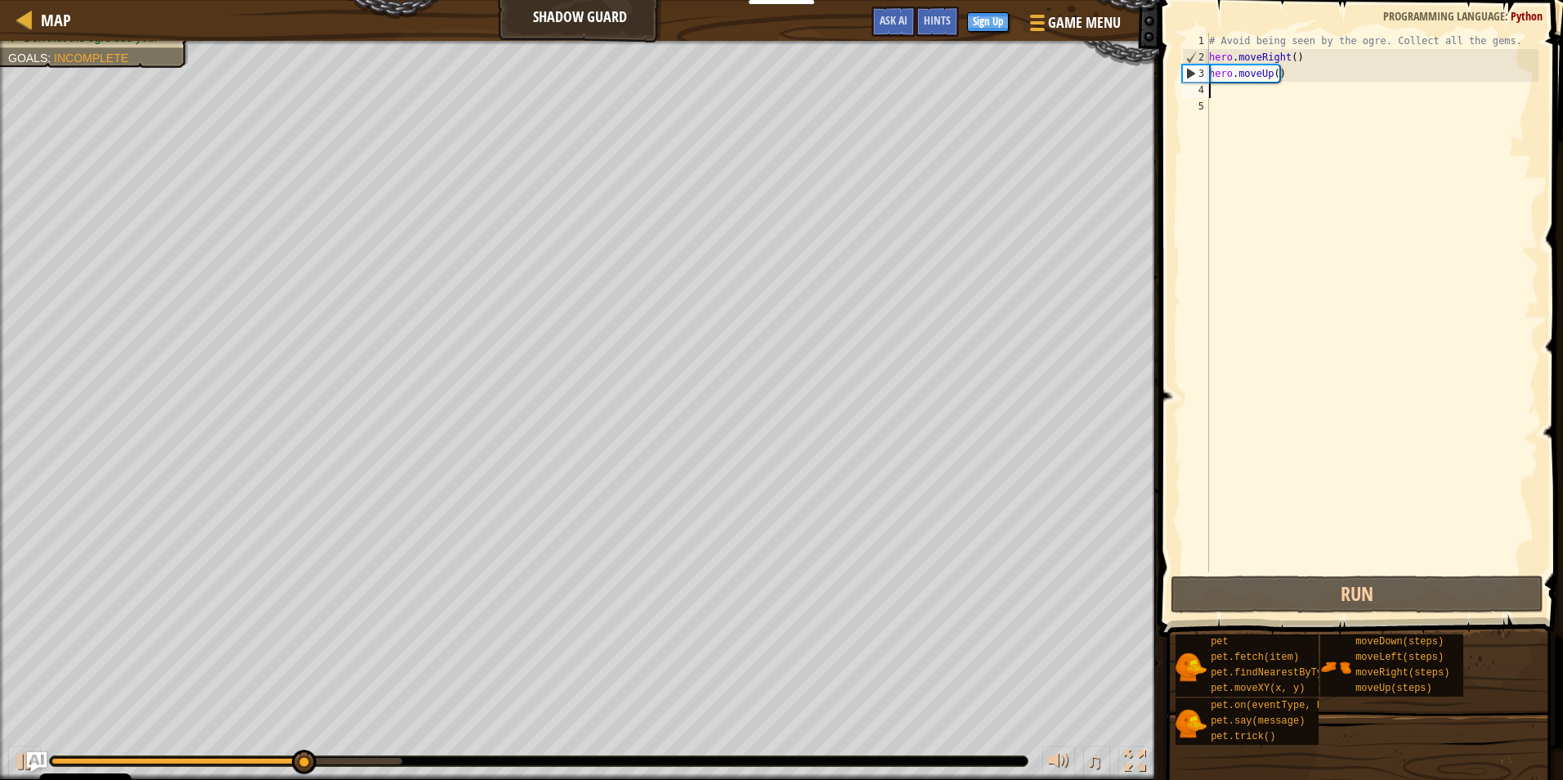
type textarea "h"
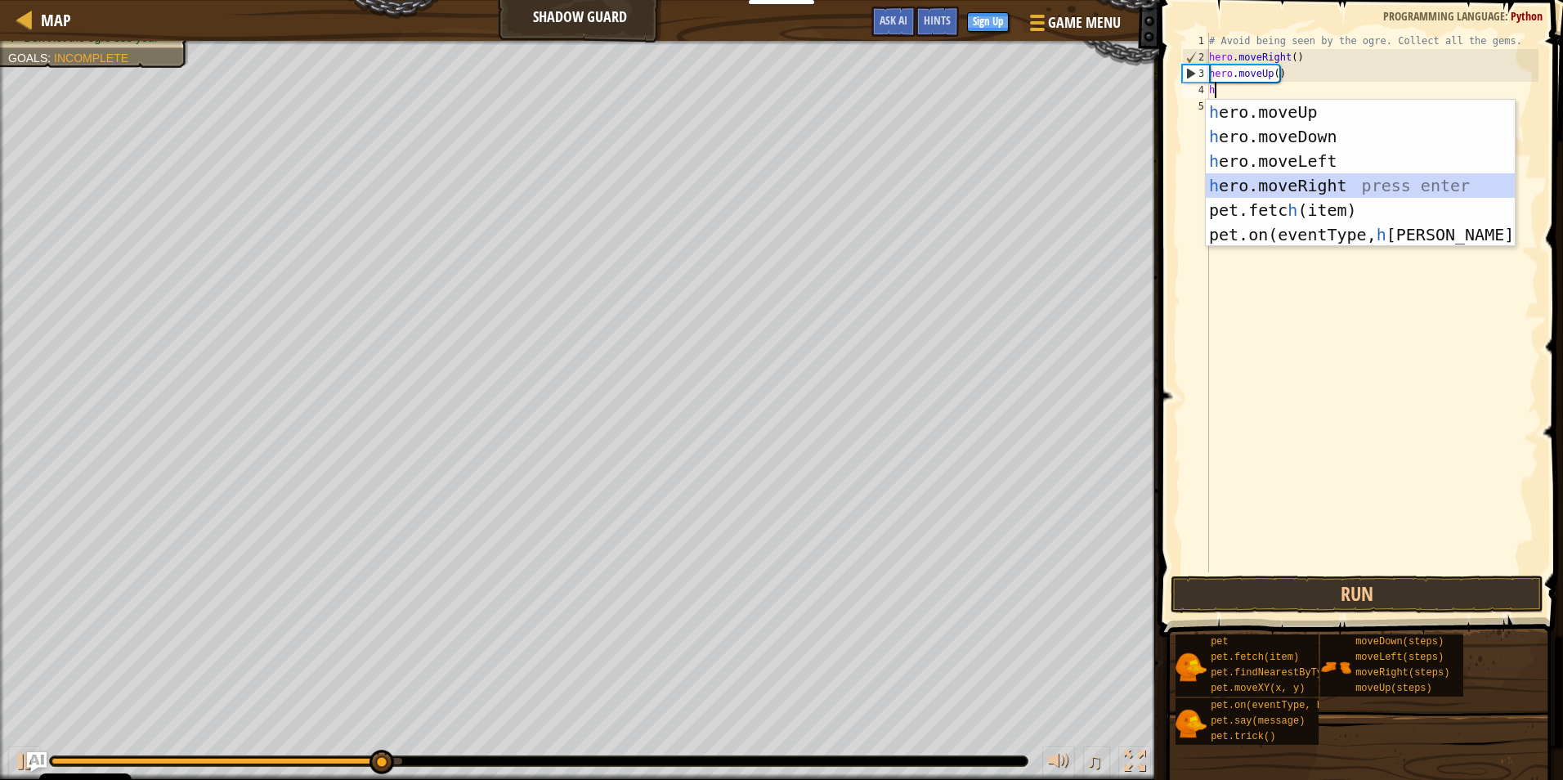
click at [1399, 187] on div "h ero.moveUp press enter h ero.moveDown press enter h ero.moveLeft press enter …" at bounding box center [1360, 198] width 309 height 196
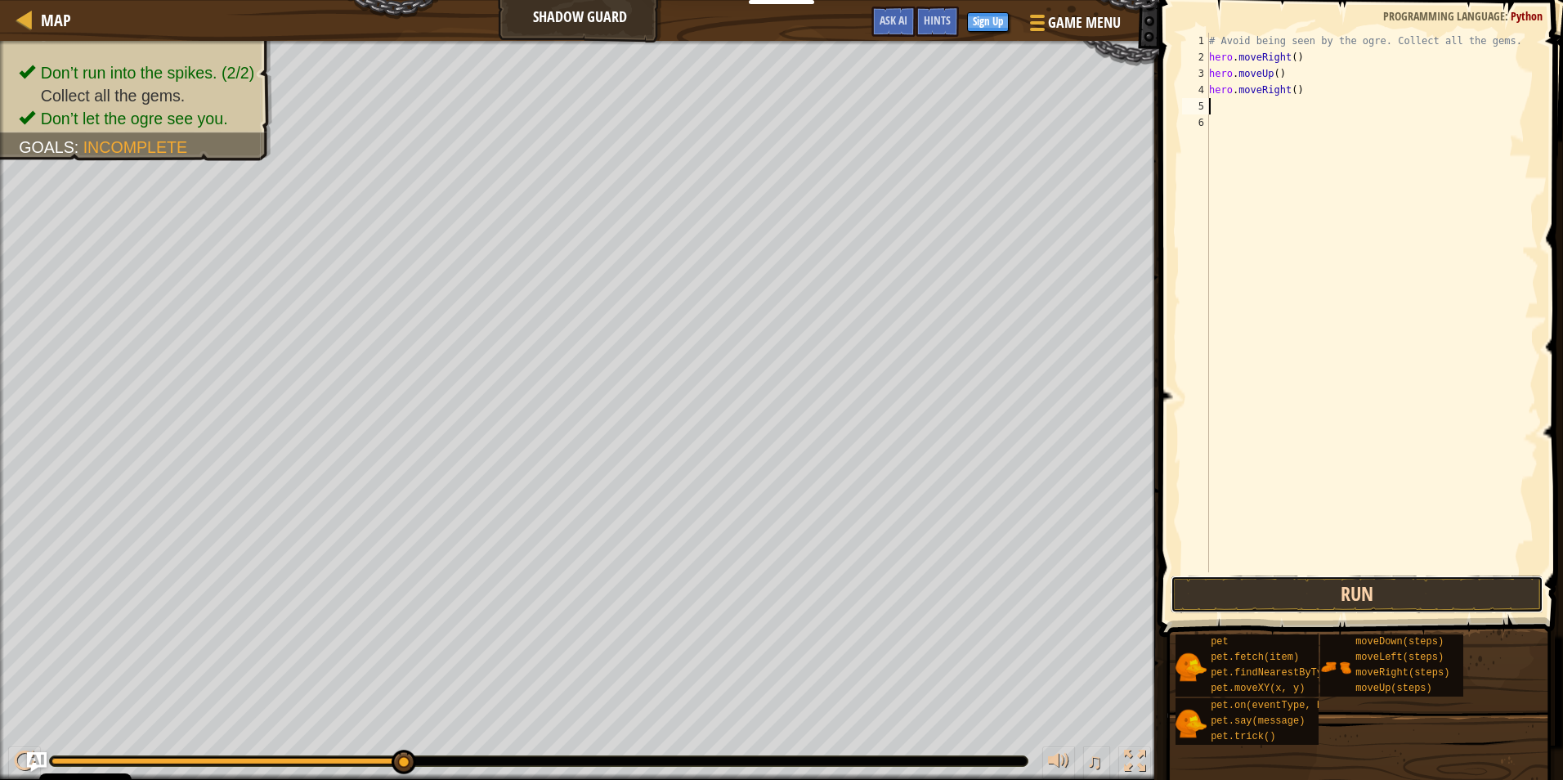
click at [1380, 585] on button "Run" at bounding box center [1357, 595] width 373 height 38
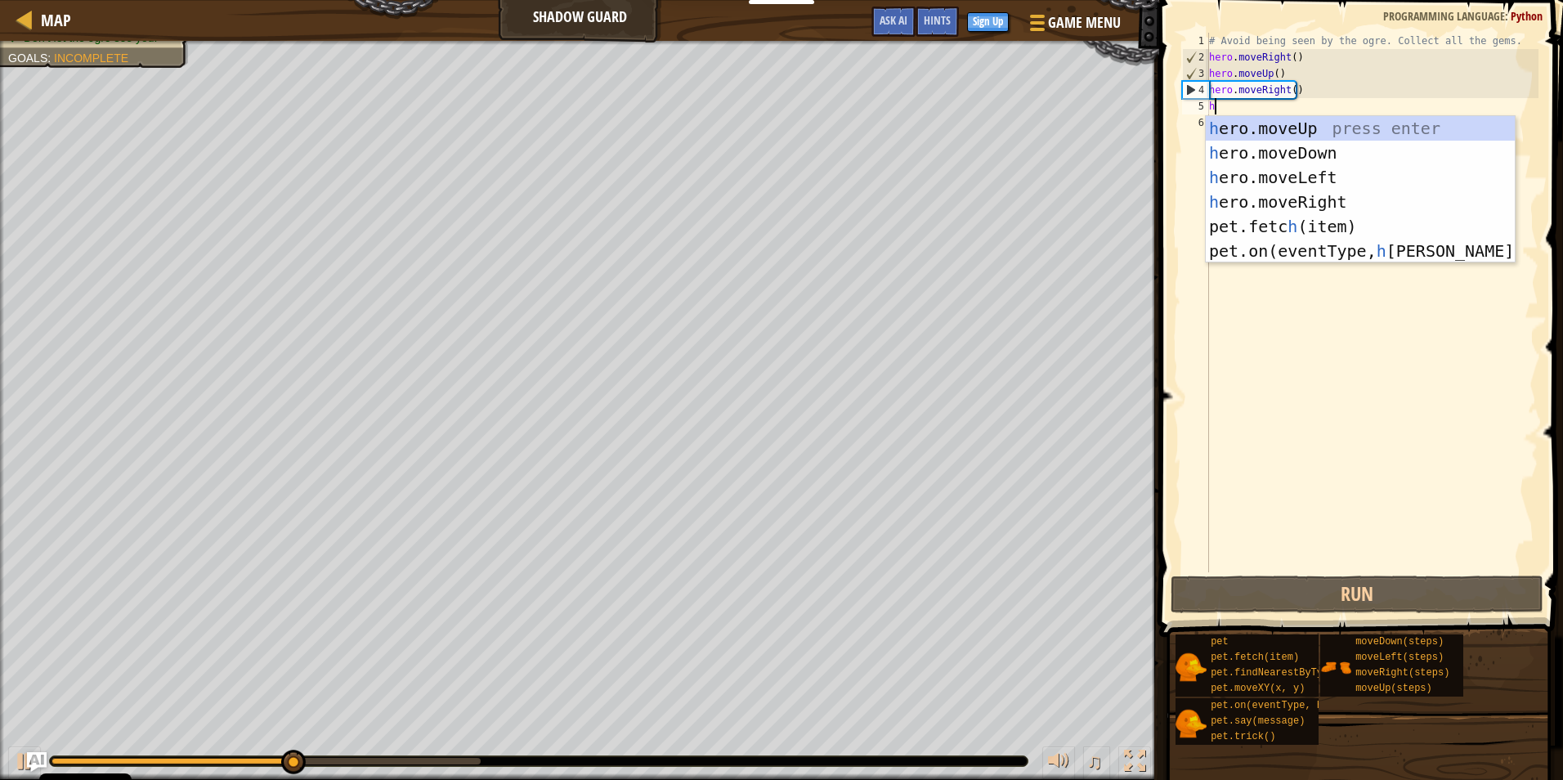
type textarea "h"
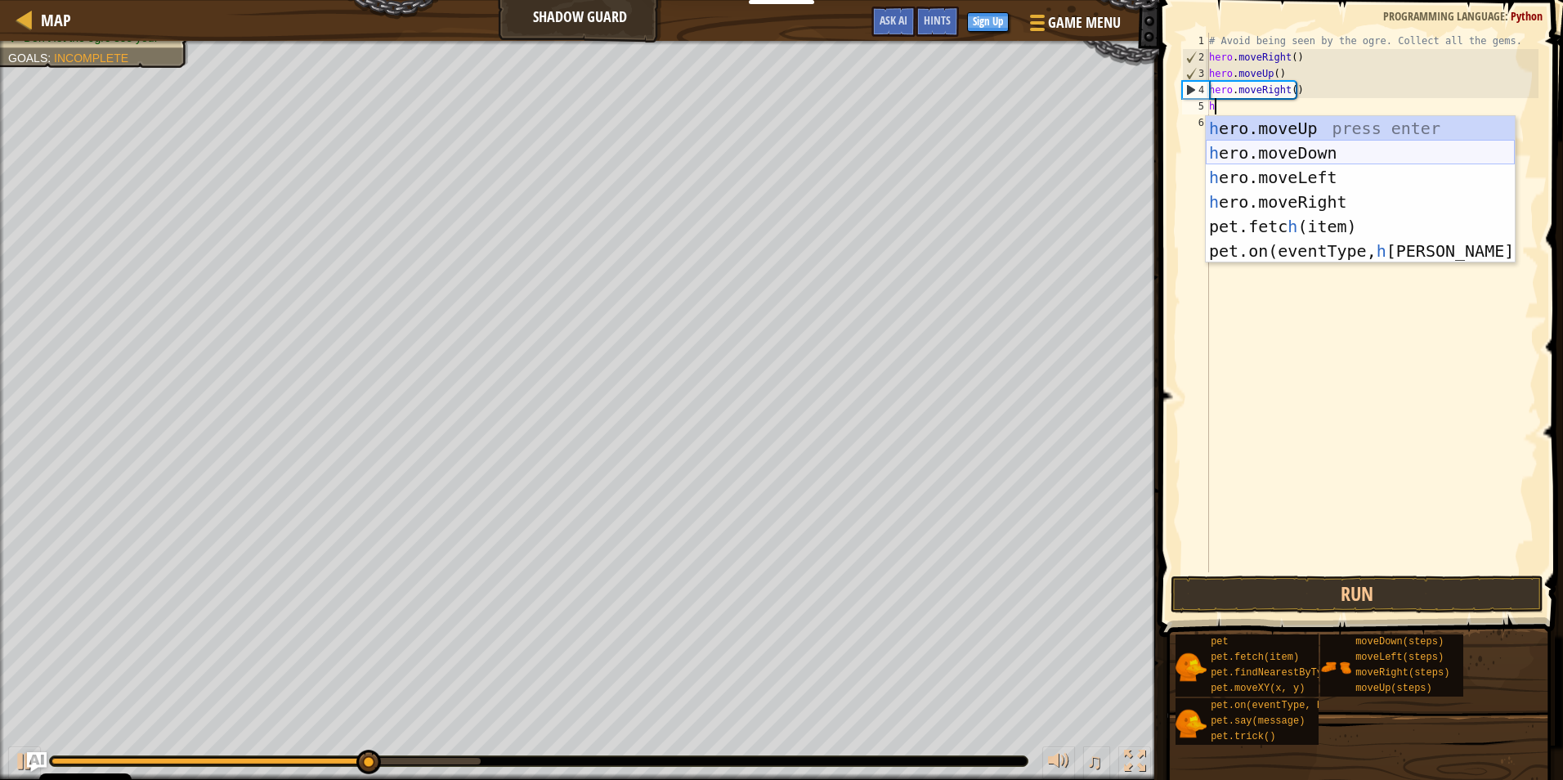
click at [1395, 150] on div "h ero.moveUp press enter h ero.moveDown press enter h ero.moveLeft press enter …" at bounding box center [1360, 214] width 309 height 196
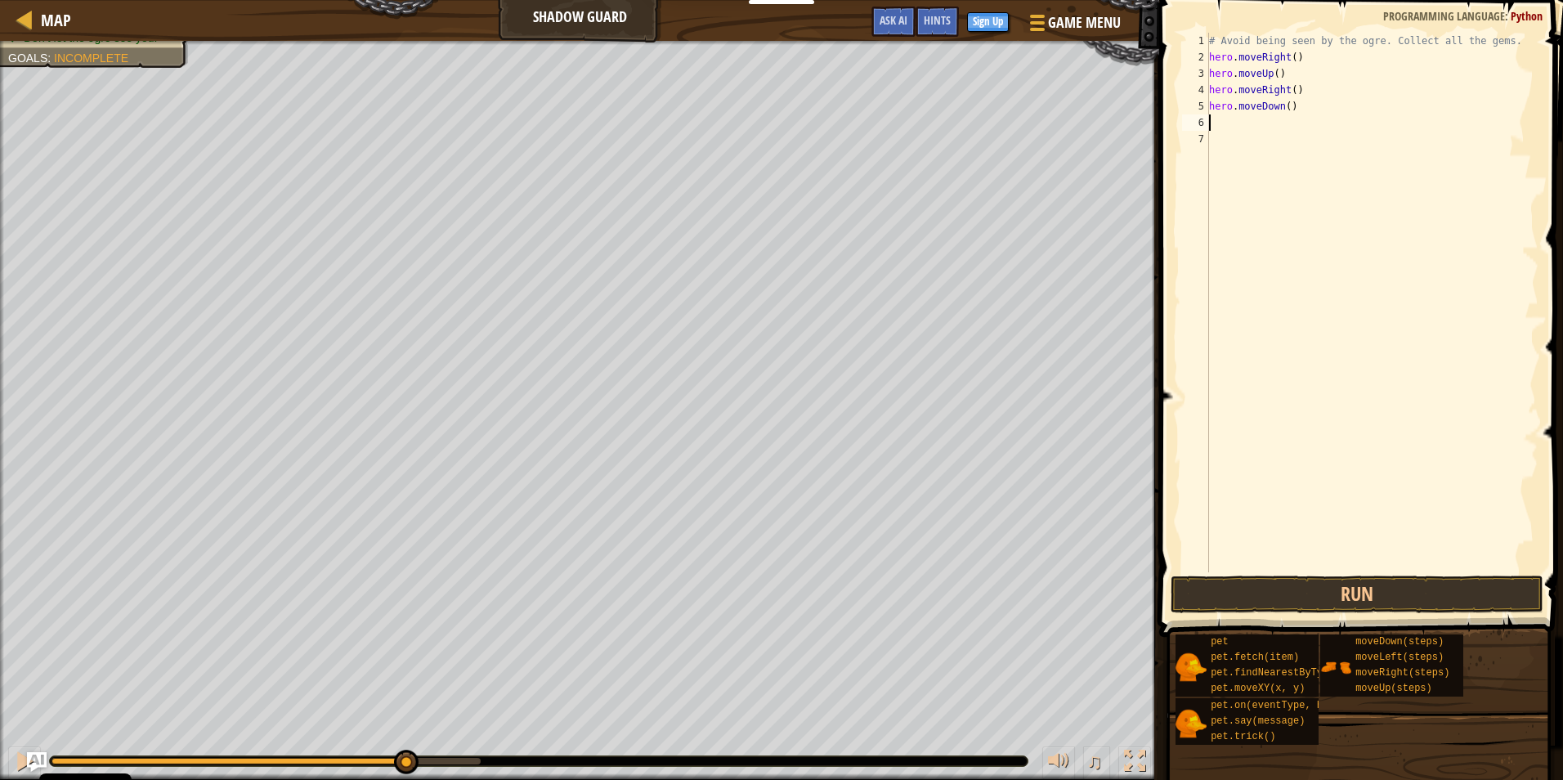
click at [1236, 128] on div "# Avoid being seen by the ogre. Collect all the gems. hero . moveRight ( ) hero…" at bounding box center [1372, 319] width 333 height 572
type textarea "h"
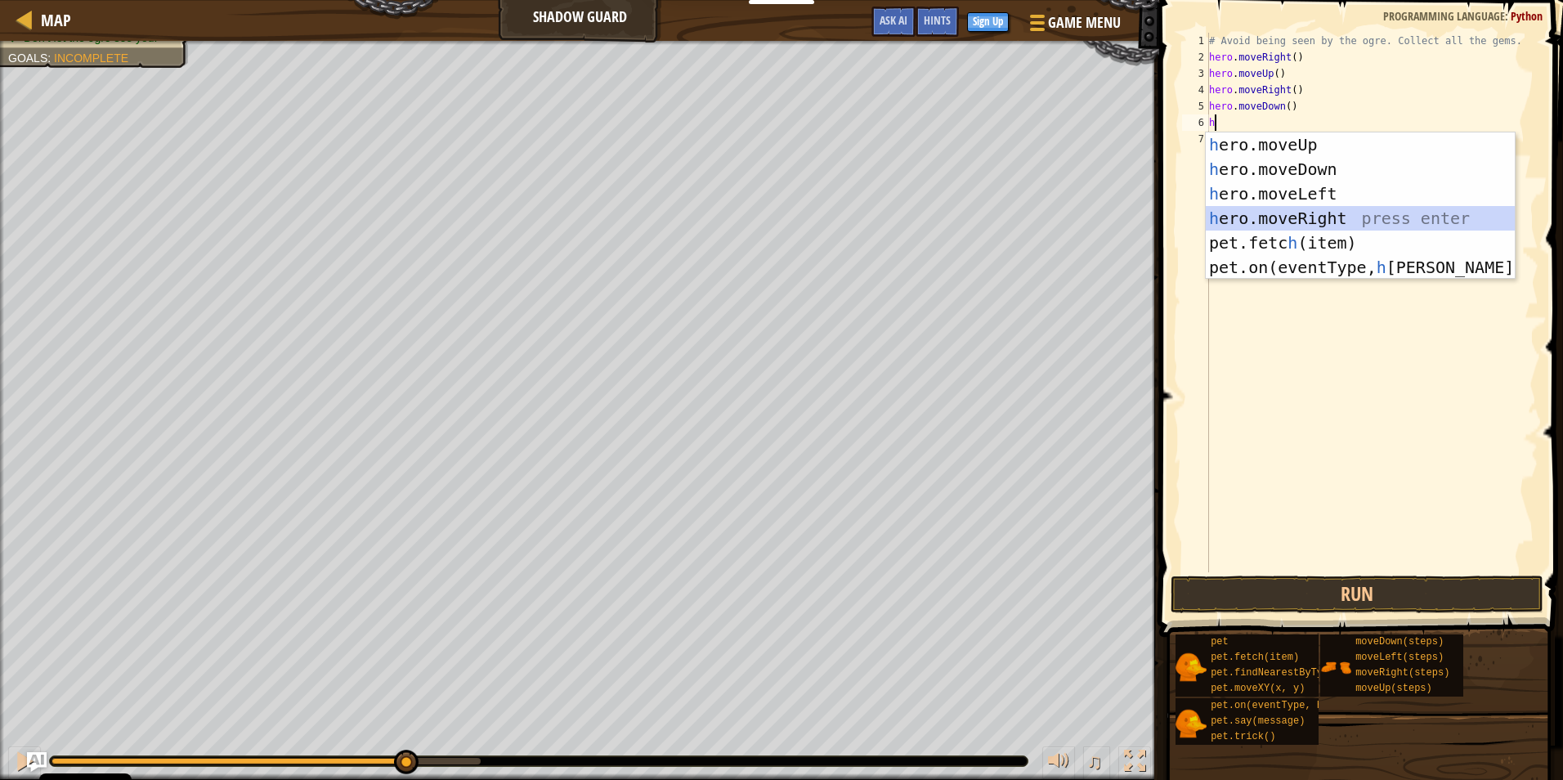
click at [1309, 222] on div "h ero.moveUp press enter h ero.moveDown press enter h ero.moveLeft press enter …" at bounding box center [1360, 230] width 309 height 196
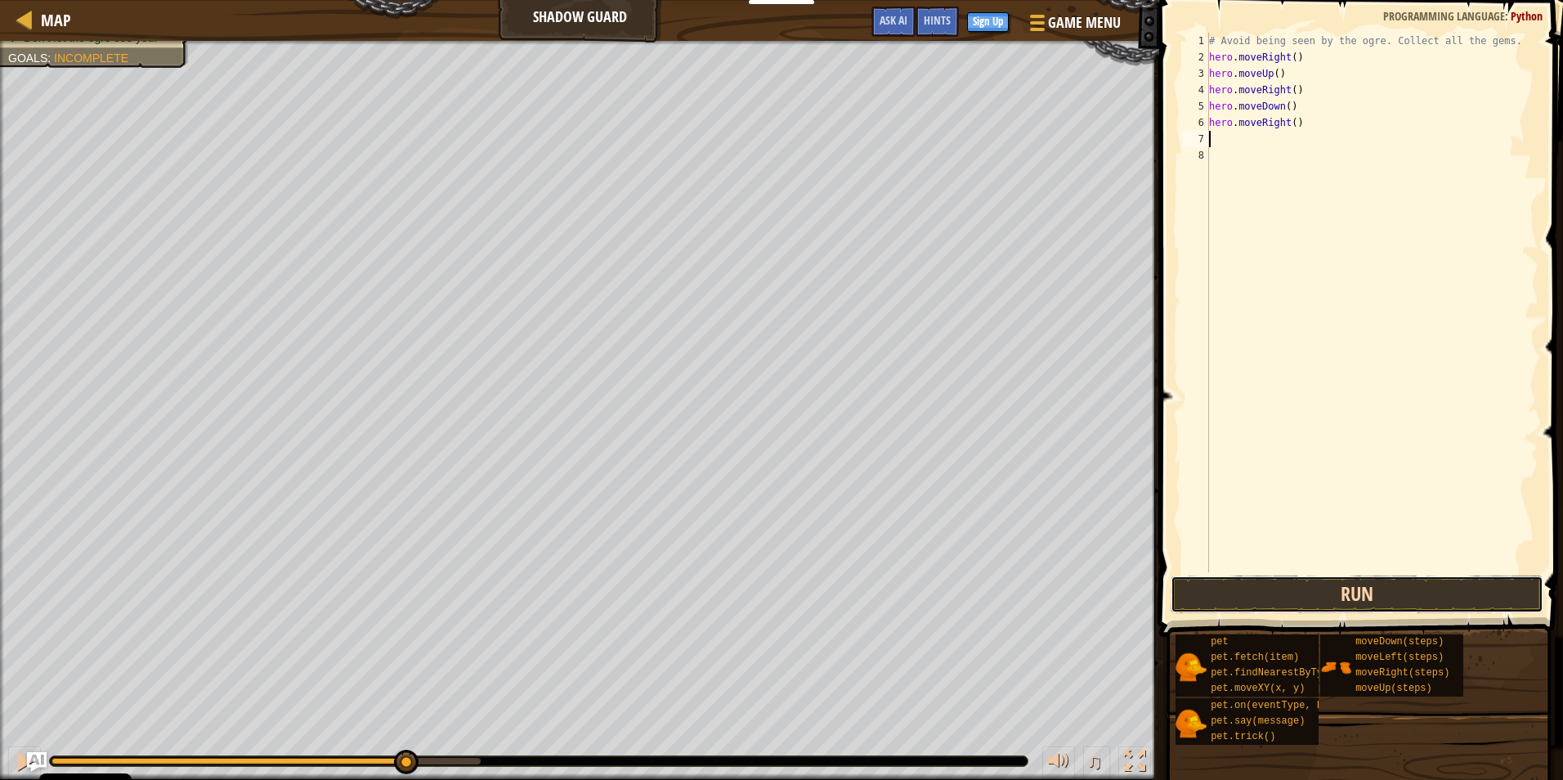
click at [1338, 579] on button "Run" at bounding box center [1357, 595] width 373 height 38
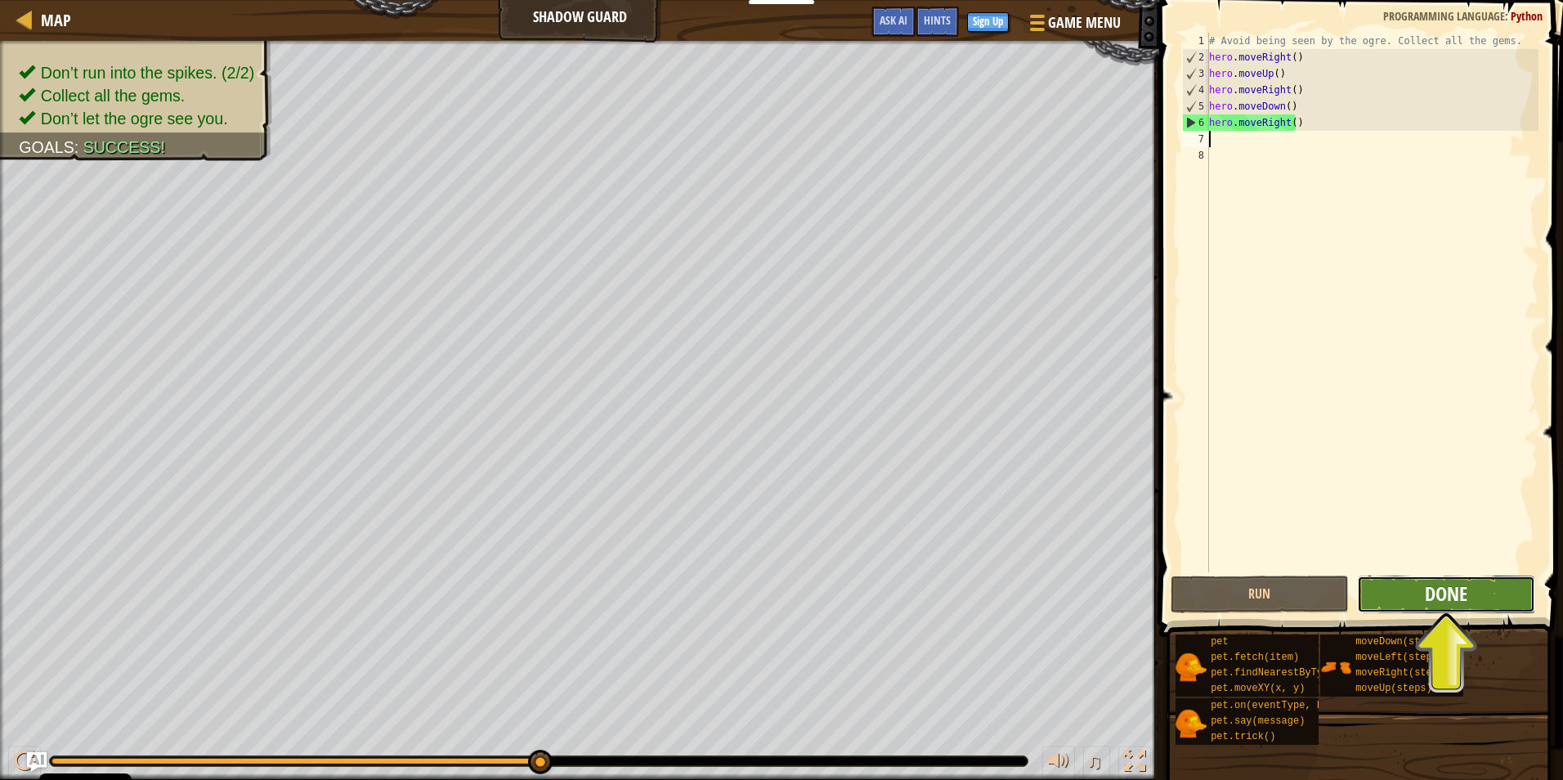
click at [1448, 599] on span "Done" at bounding box center [1446, 593] width 43 height 26
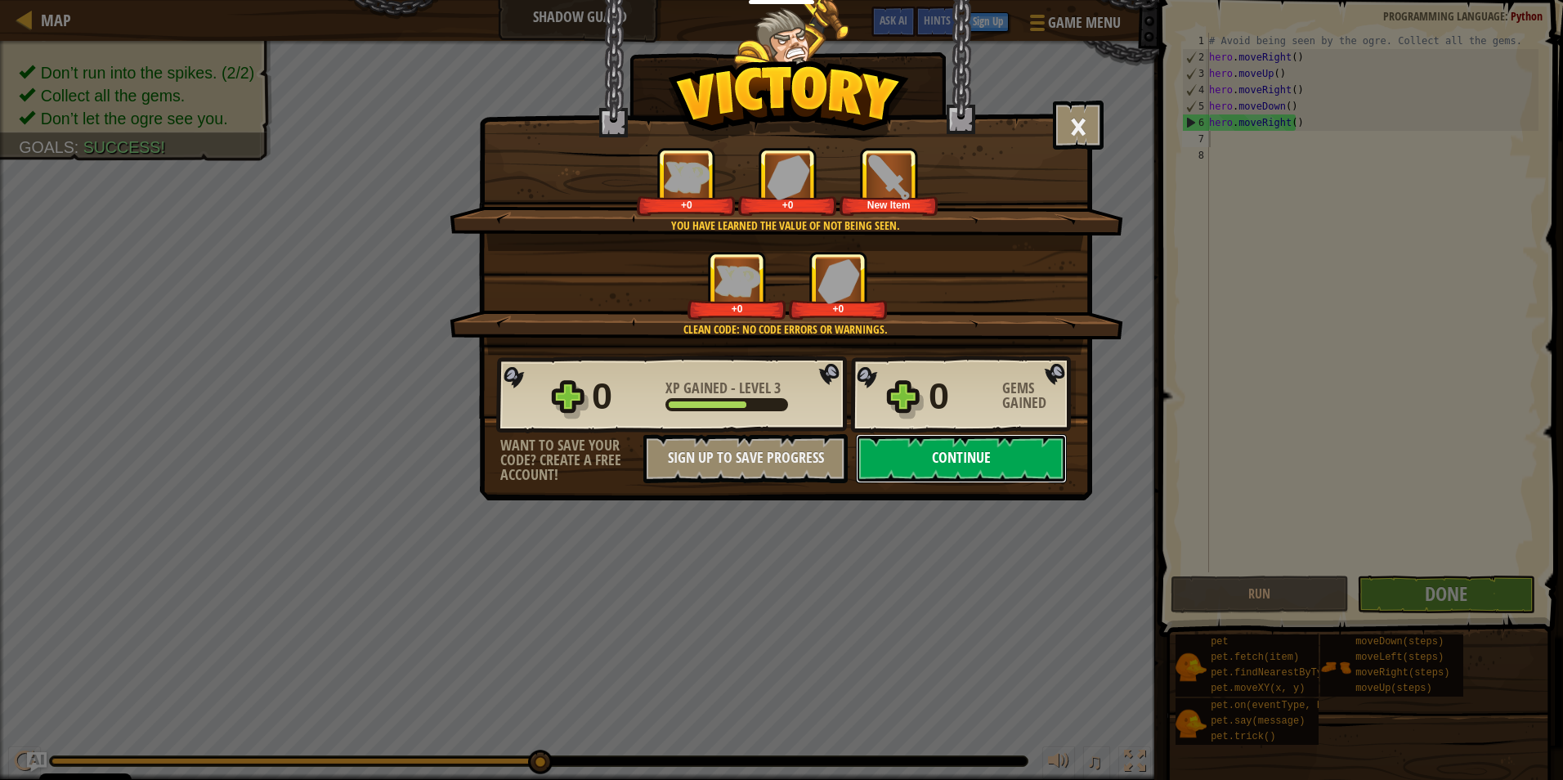
click at [910, 451] on button "Continue" at bounding box center [961, 458] width 211 height 49
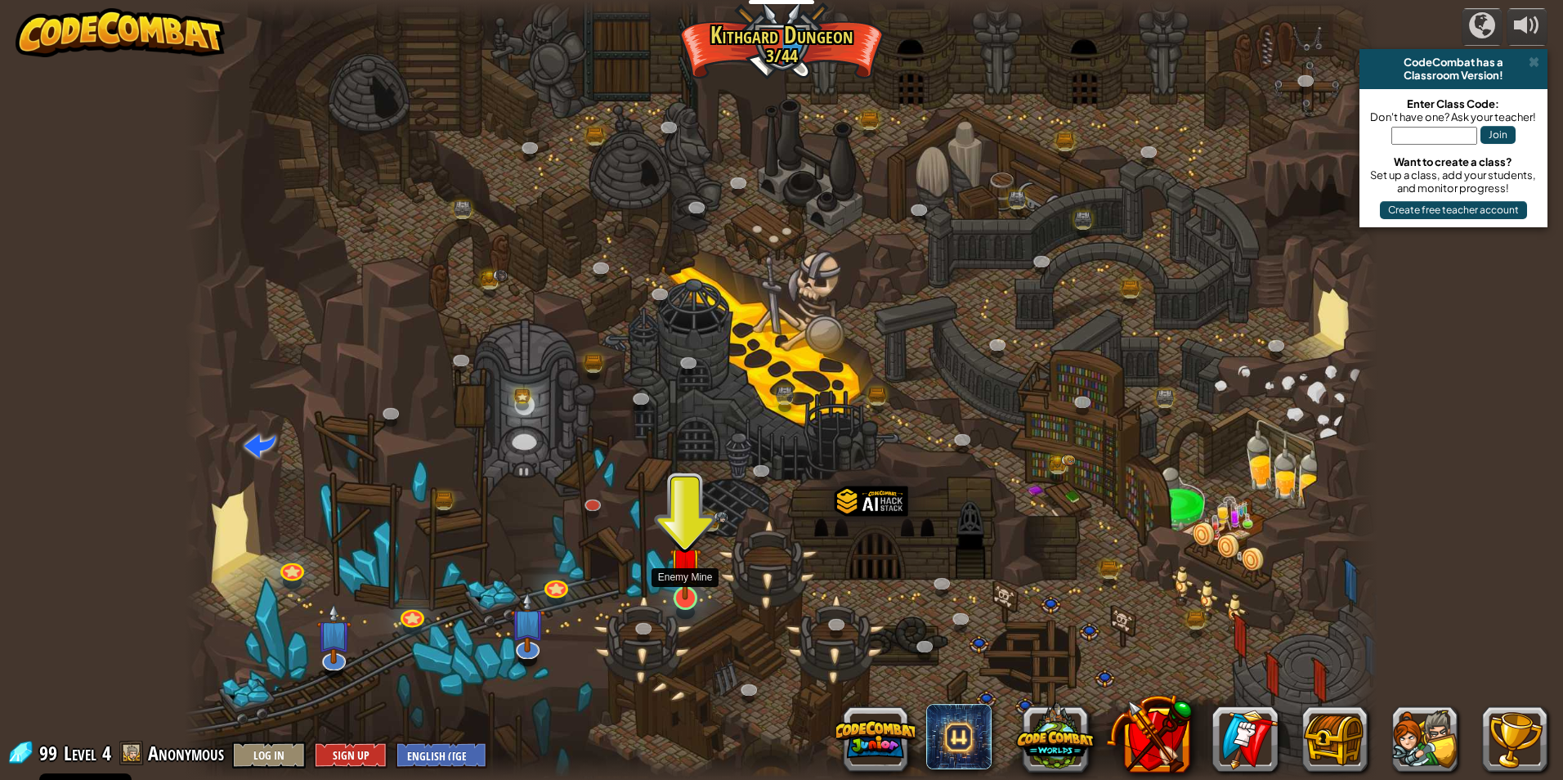
click at [675, 579] on img at bounding box center [686, 563] width 32 height 74
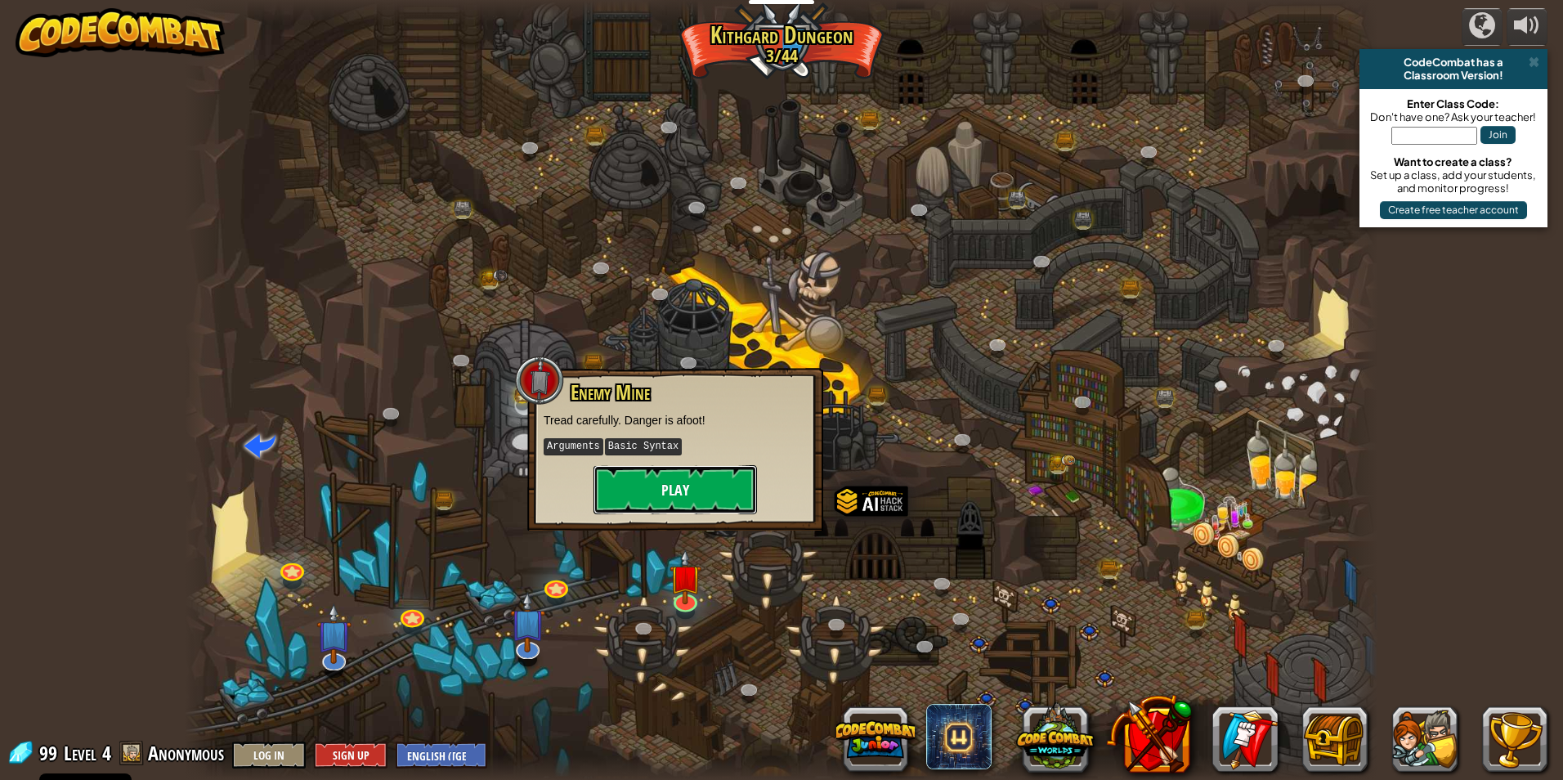
click at [678, 482] on button "Play" at bounding box center [674, 489] width 163 height 49
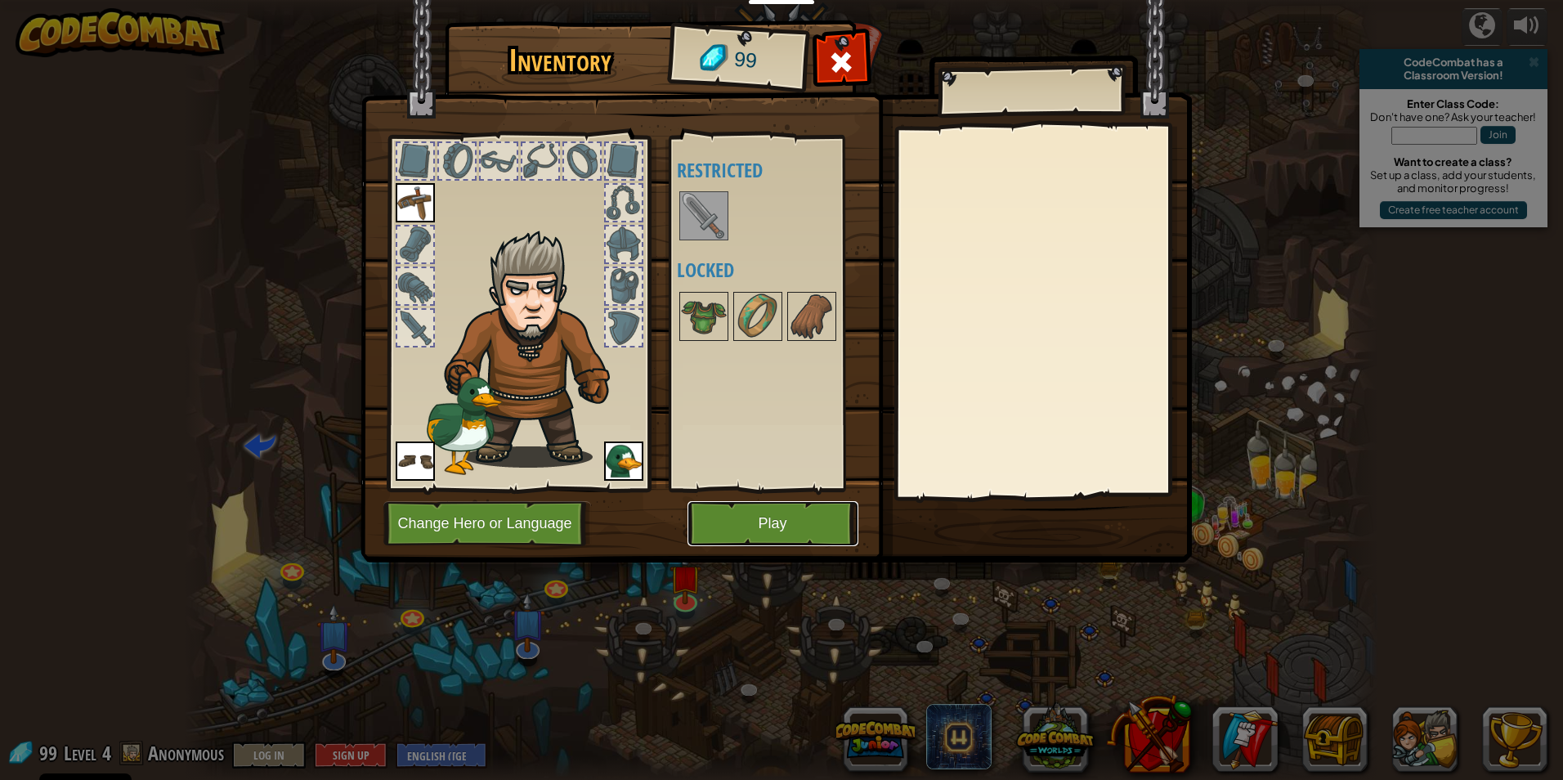
click at [799, 517] on button "Play" at bounding box center [772, 523] width 171 height 45
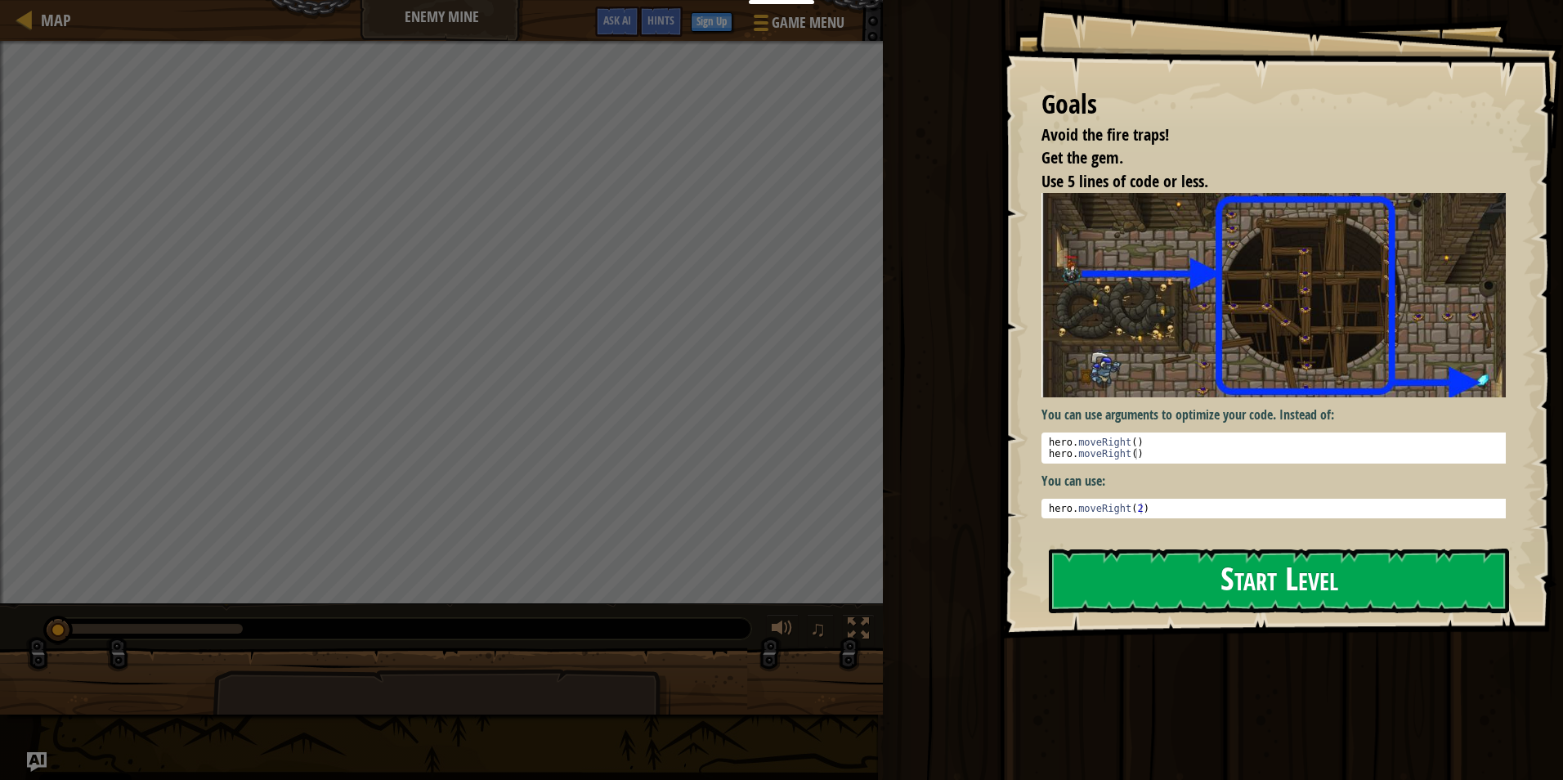
click at [1368, 336] on img at bounding box center [1279, 295] width 477 height 204
click at [1232, 576] on button "Start Level" at bounding box center [1279, 581] width 460 height 65
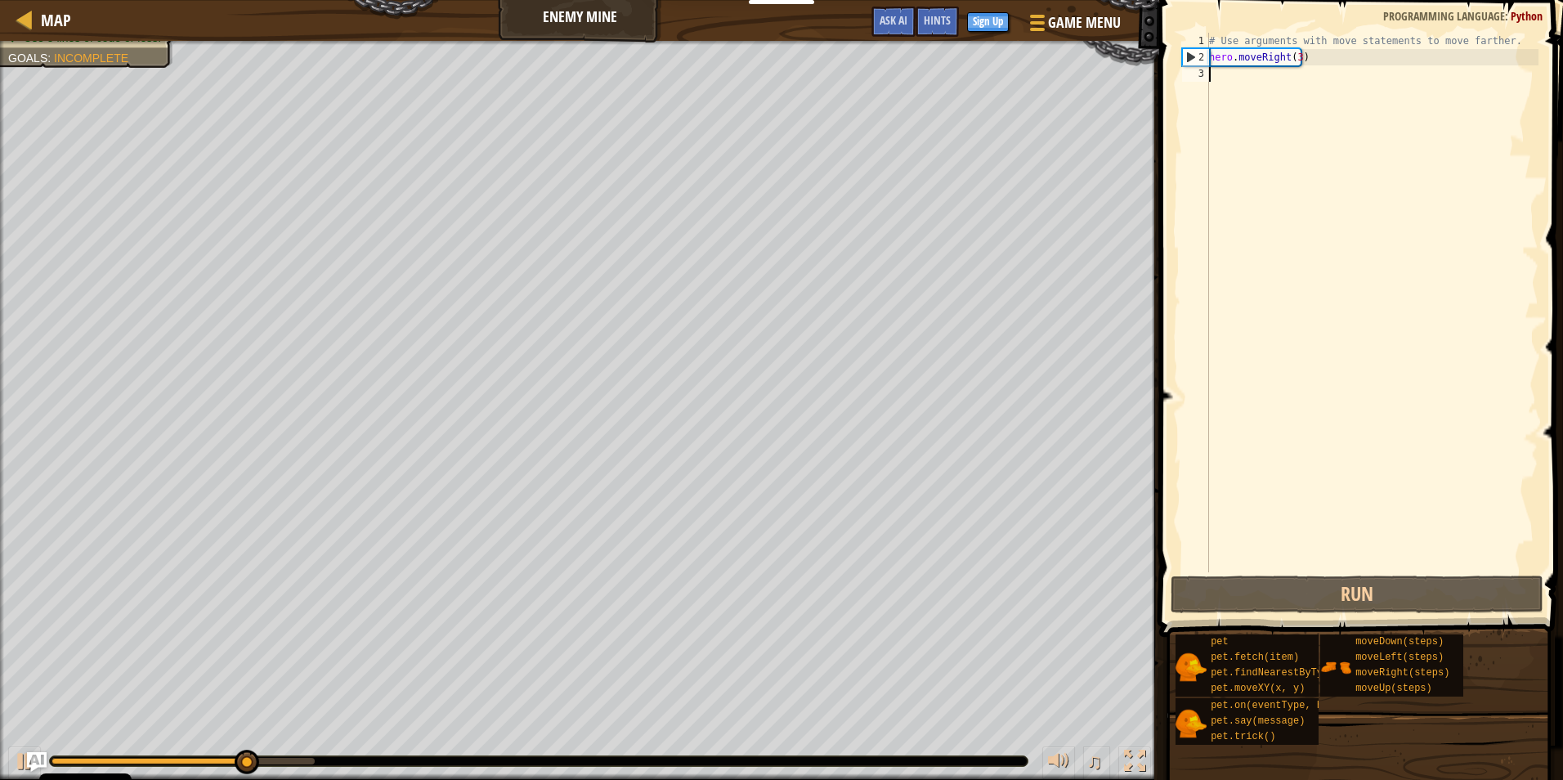
type textarea "h"
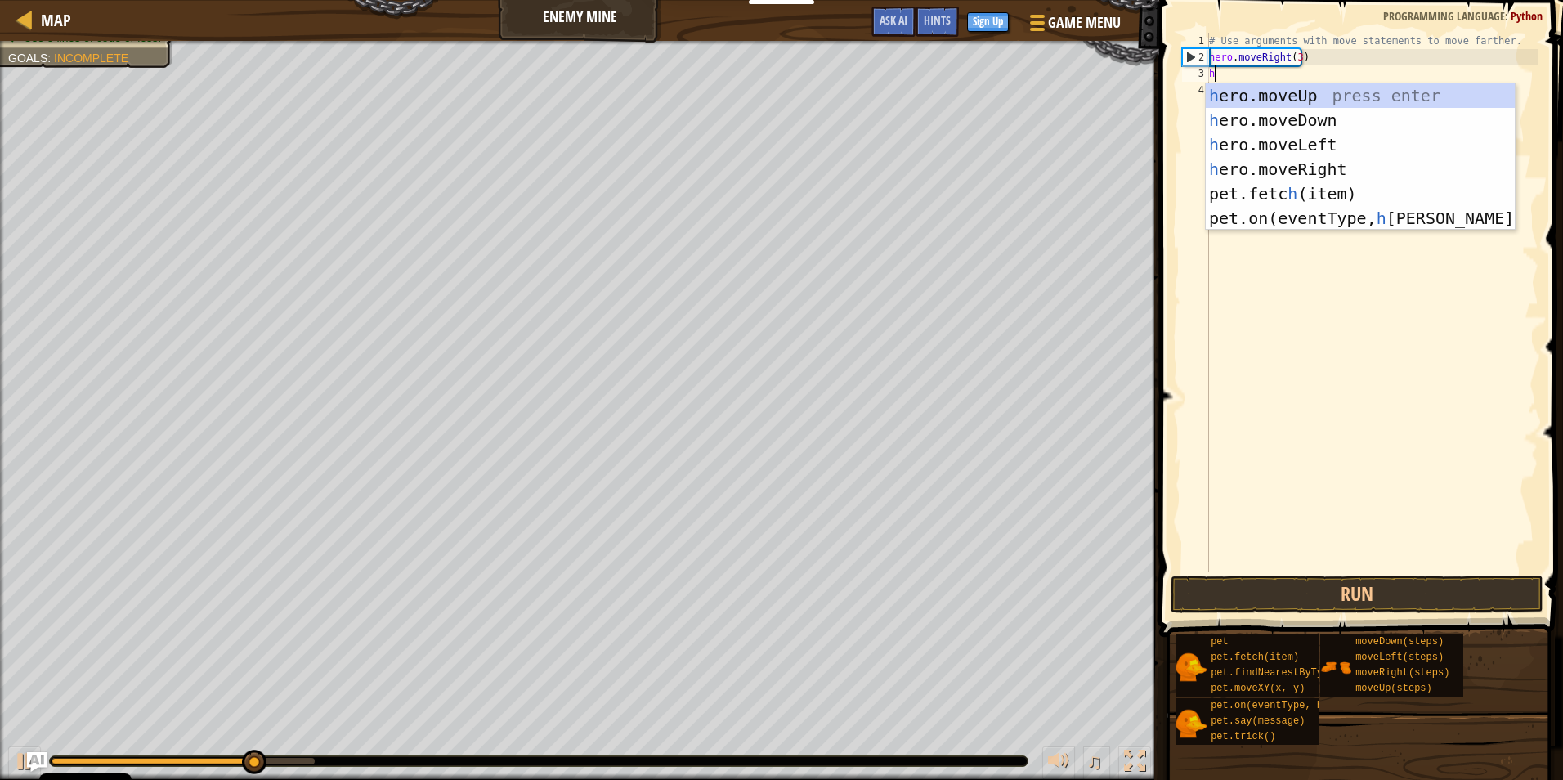
scroll to position [7, 0]
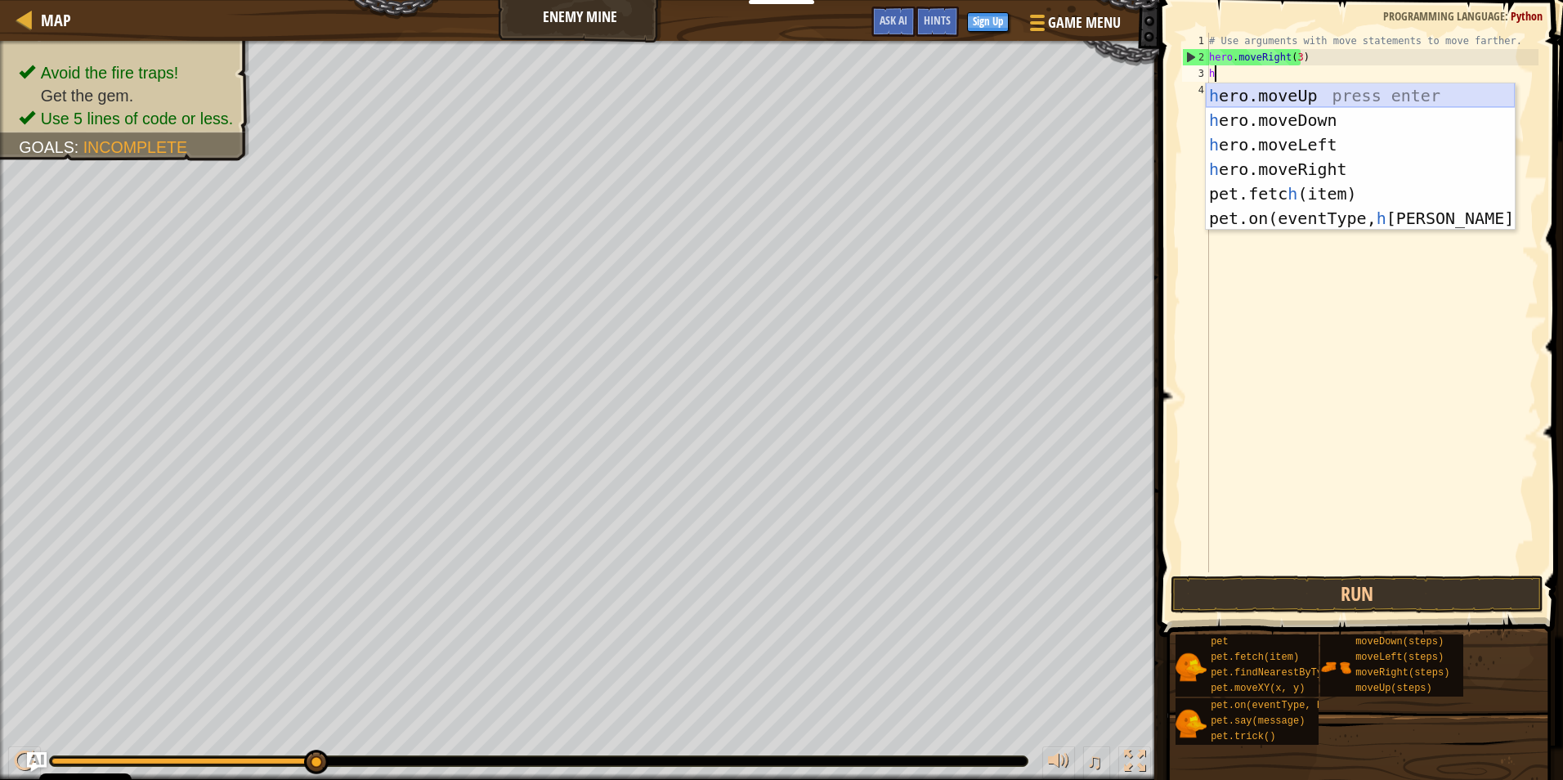
click at [1396, 98] on div "h ero.moveUp press enter h ero.moveDown press enter h ero.moveLeft press enter …" at bounding box center [1360, 181] width 309 height 196
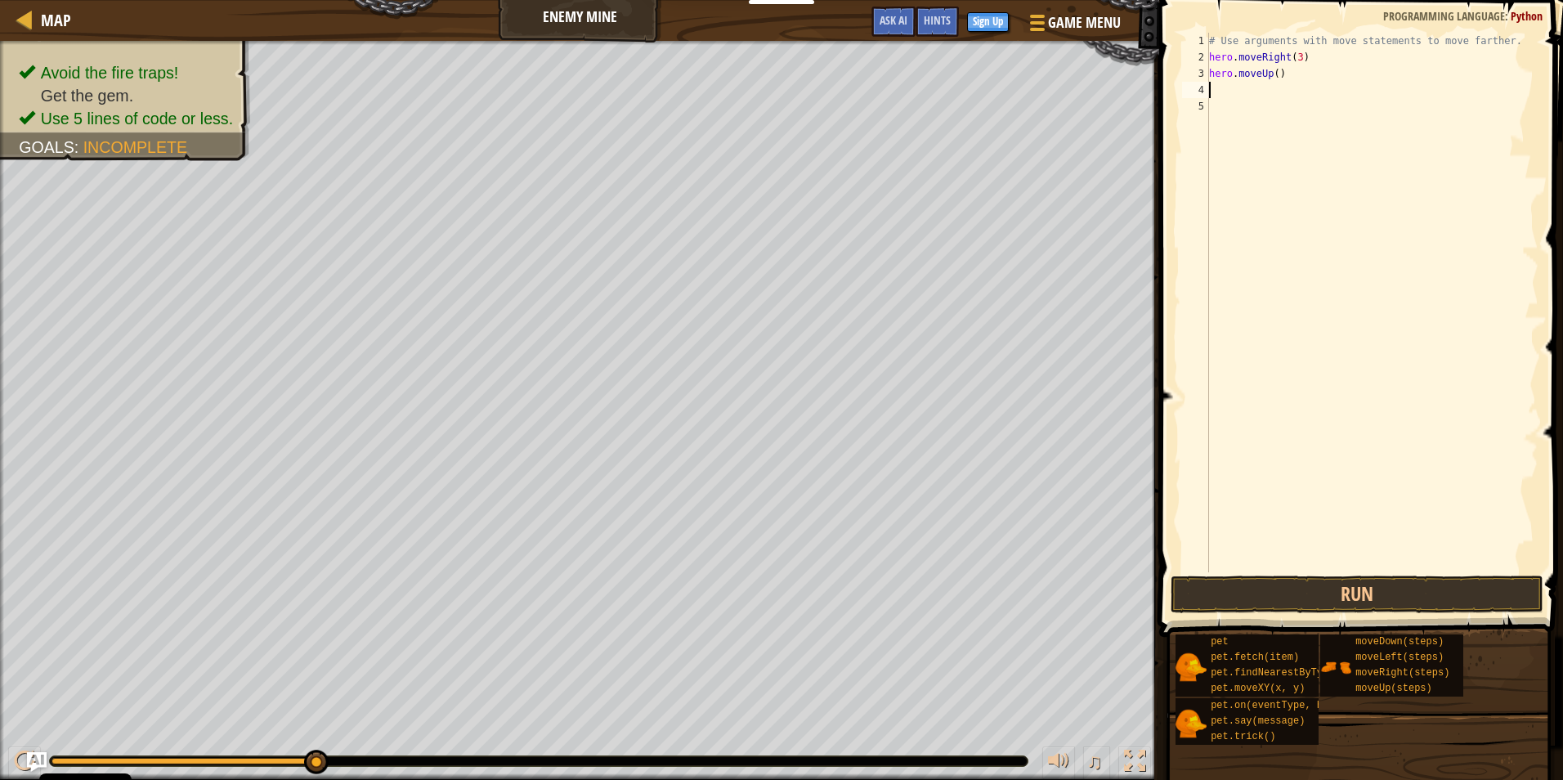
type textarea "h"
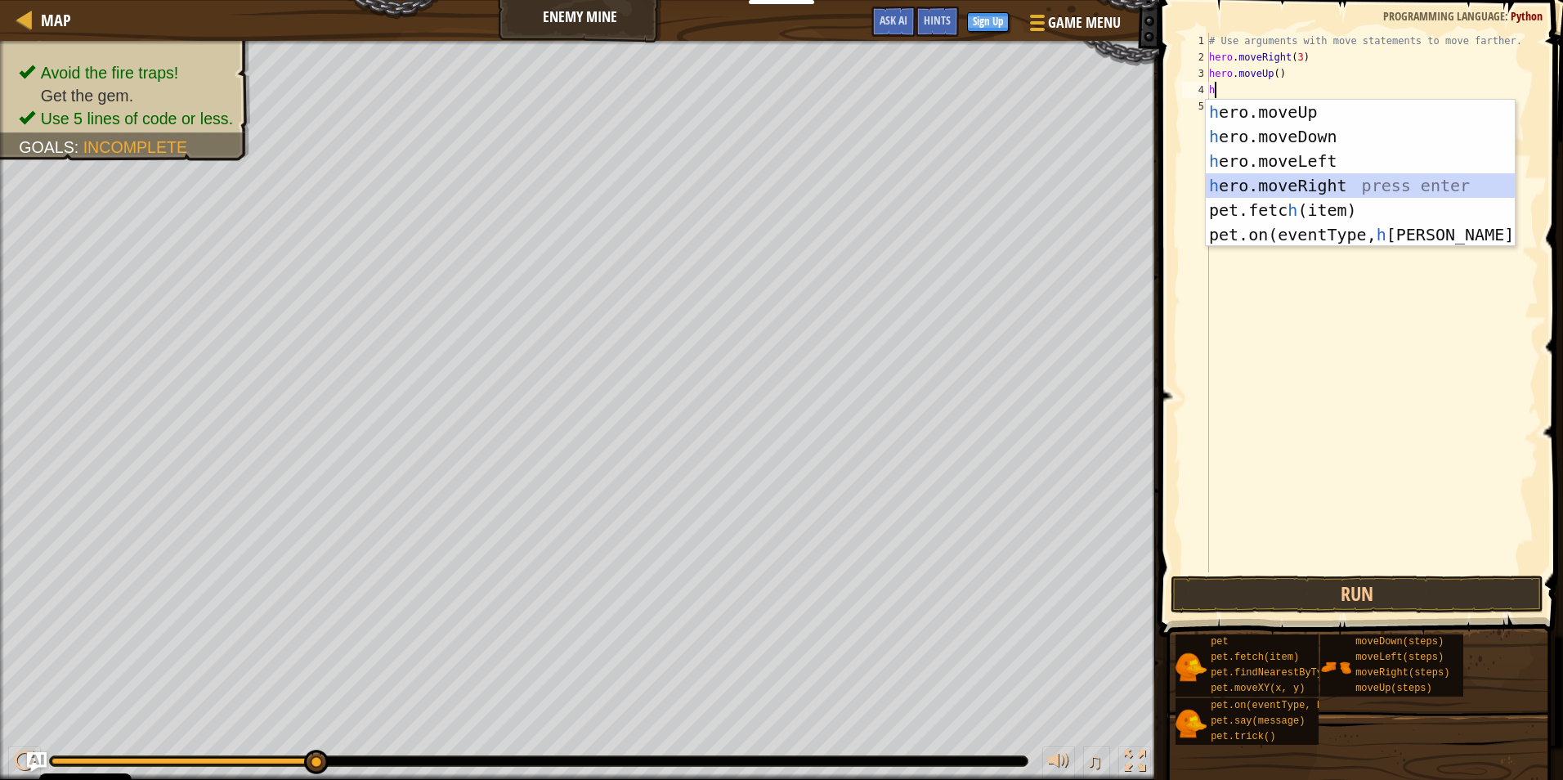
click at [1362, 189] on div "h ero.moveUp press enter h ero.moveDown press enter h ero.moveLeft press enter …" at bounding box center [1360, 198] width 309 height 196
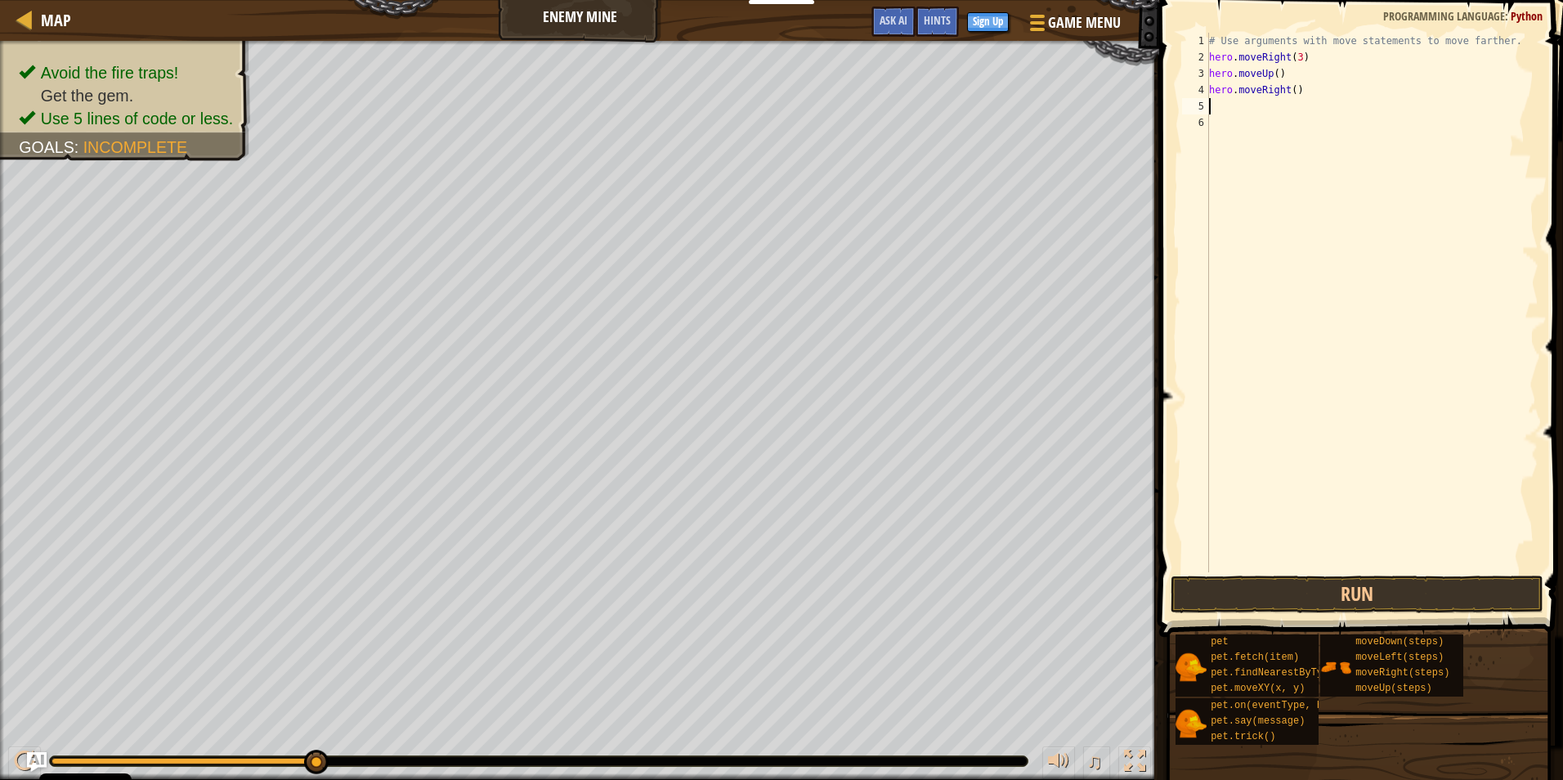
type textarea "h"
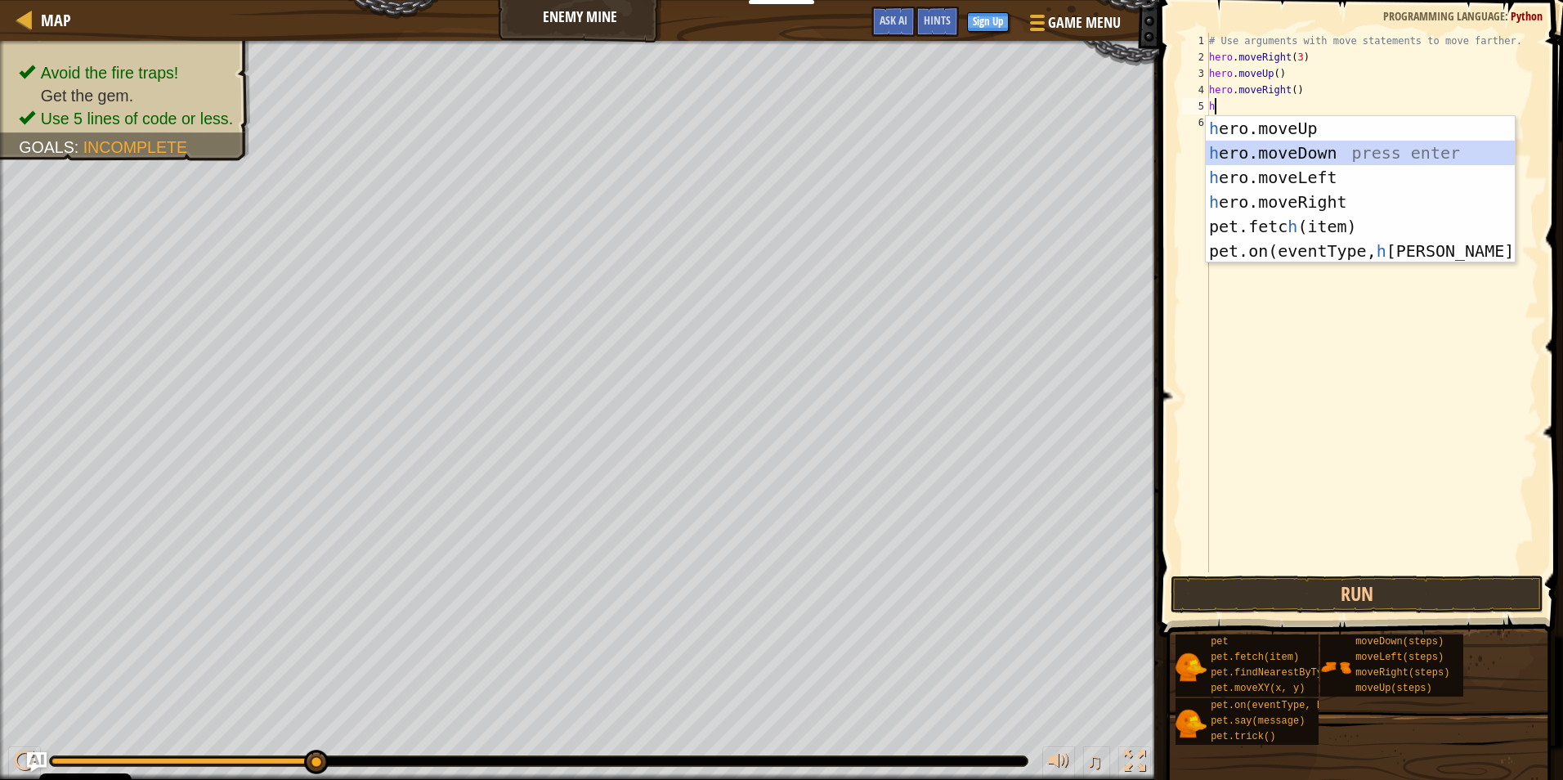
click at [1323, 157] on div "h ero.moveUp press enter h ero.moveDown press enter h ero.moveLeft press enter …" at bounding box center [1360, 214] width 309 height 196
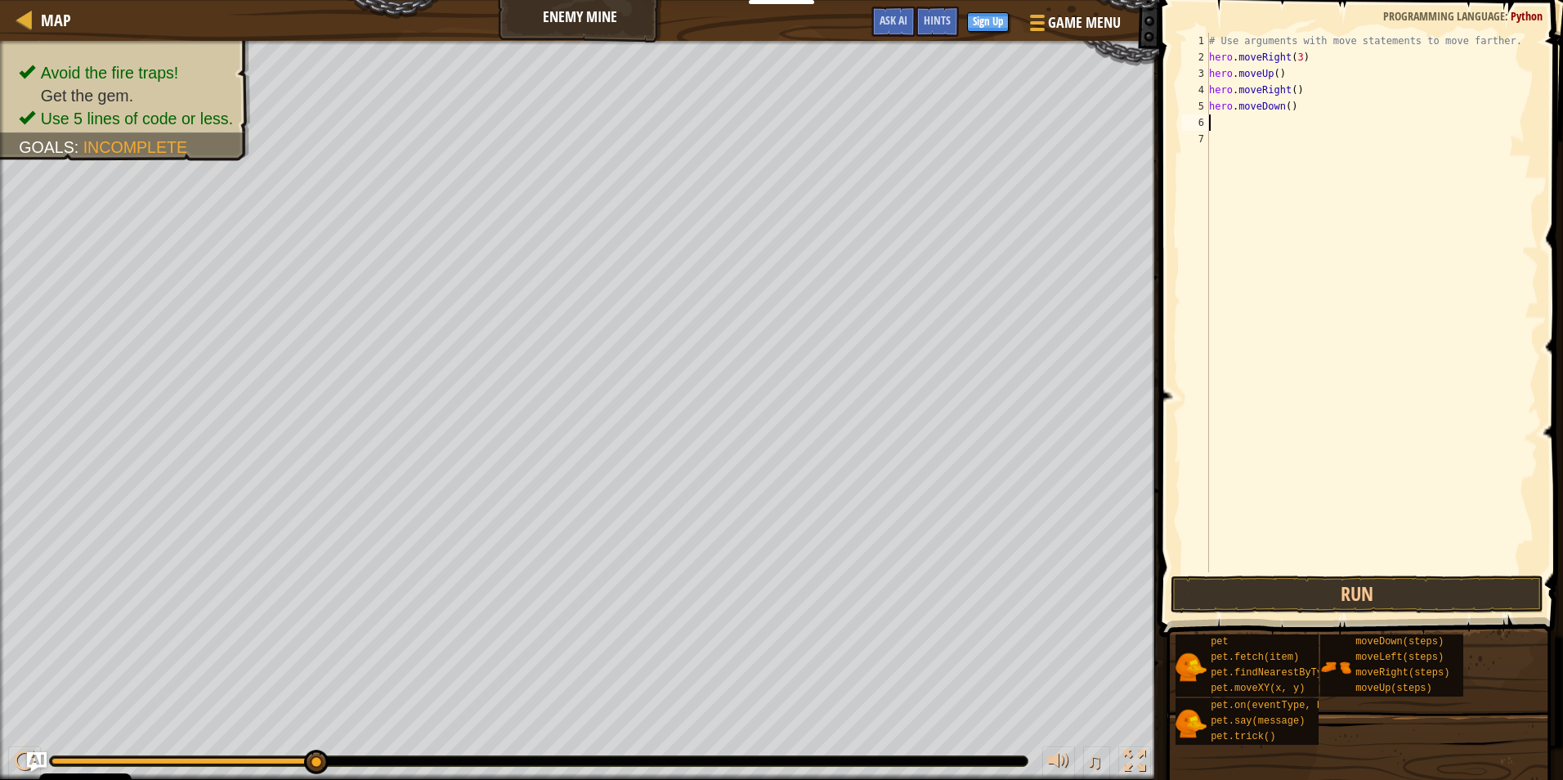
type textarea "h"
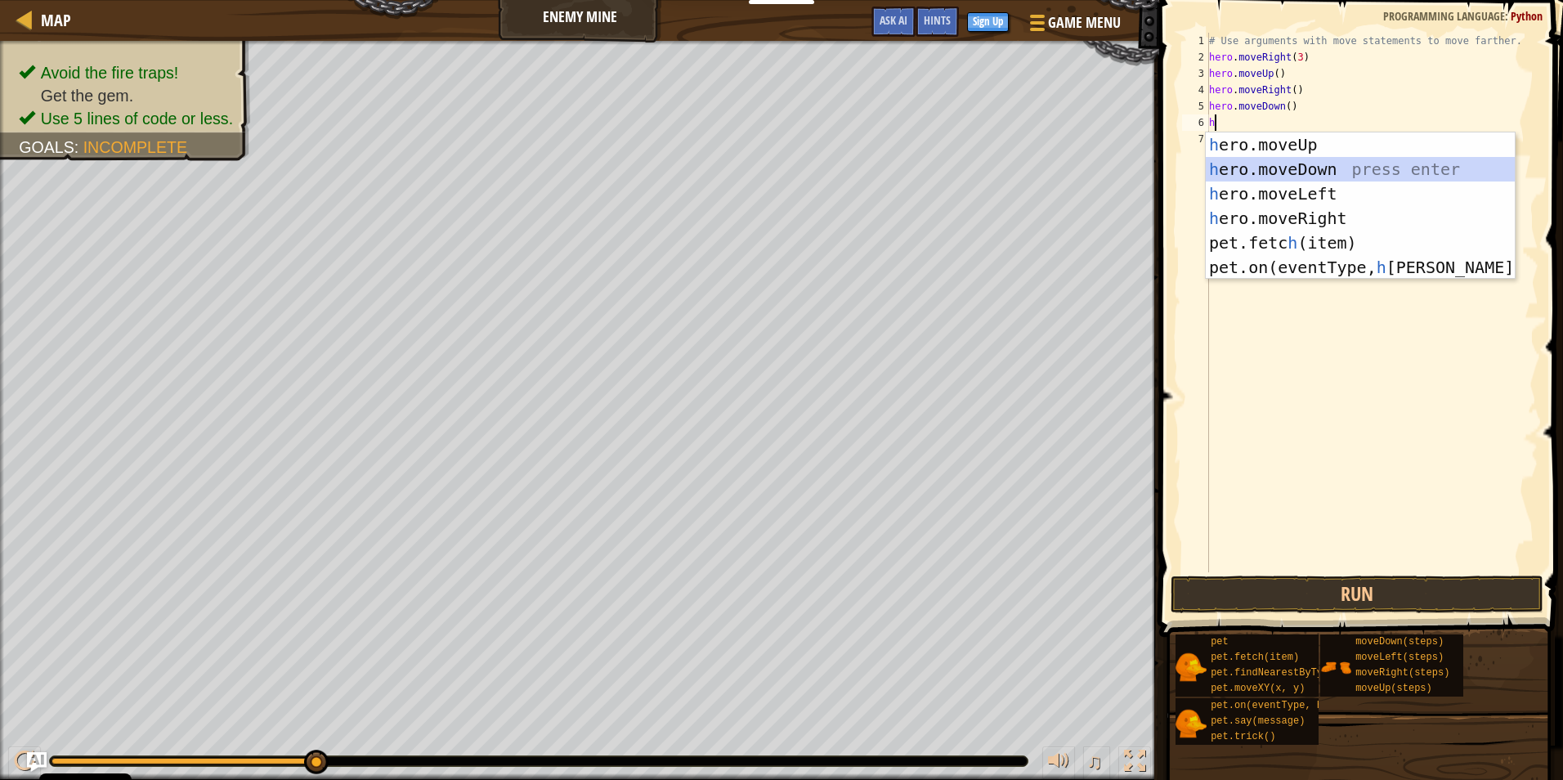
click at [1332, 172] on div "h ero.moveUp press enter h ero.moveDown press enter h ero.moveLeft press enter …" at bounding box center [1360, 230] width 309 height 196
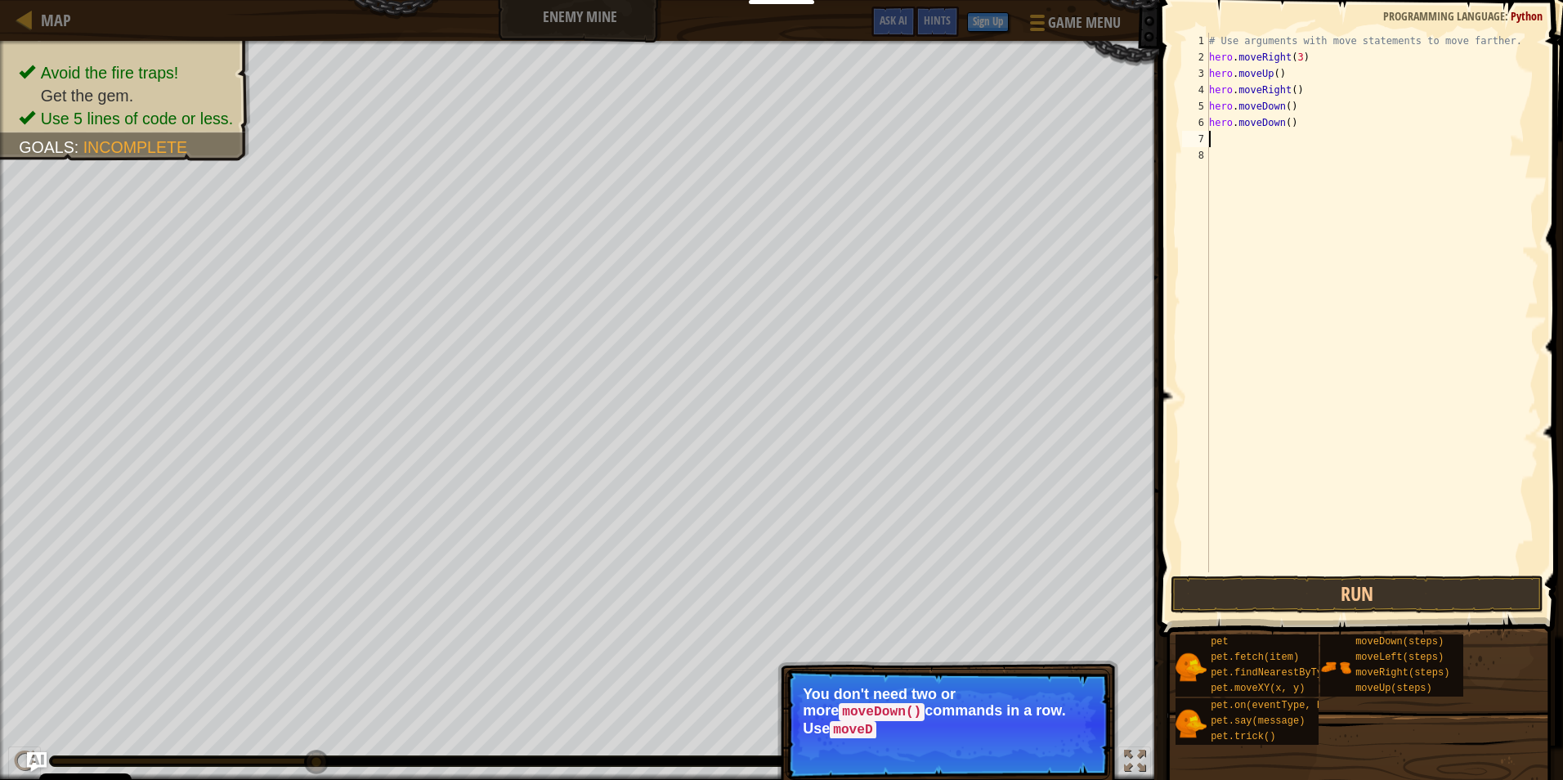
type textarea "h"
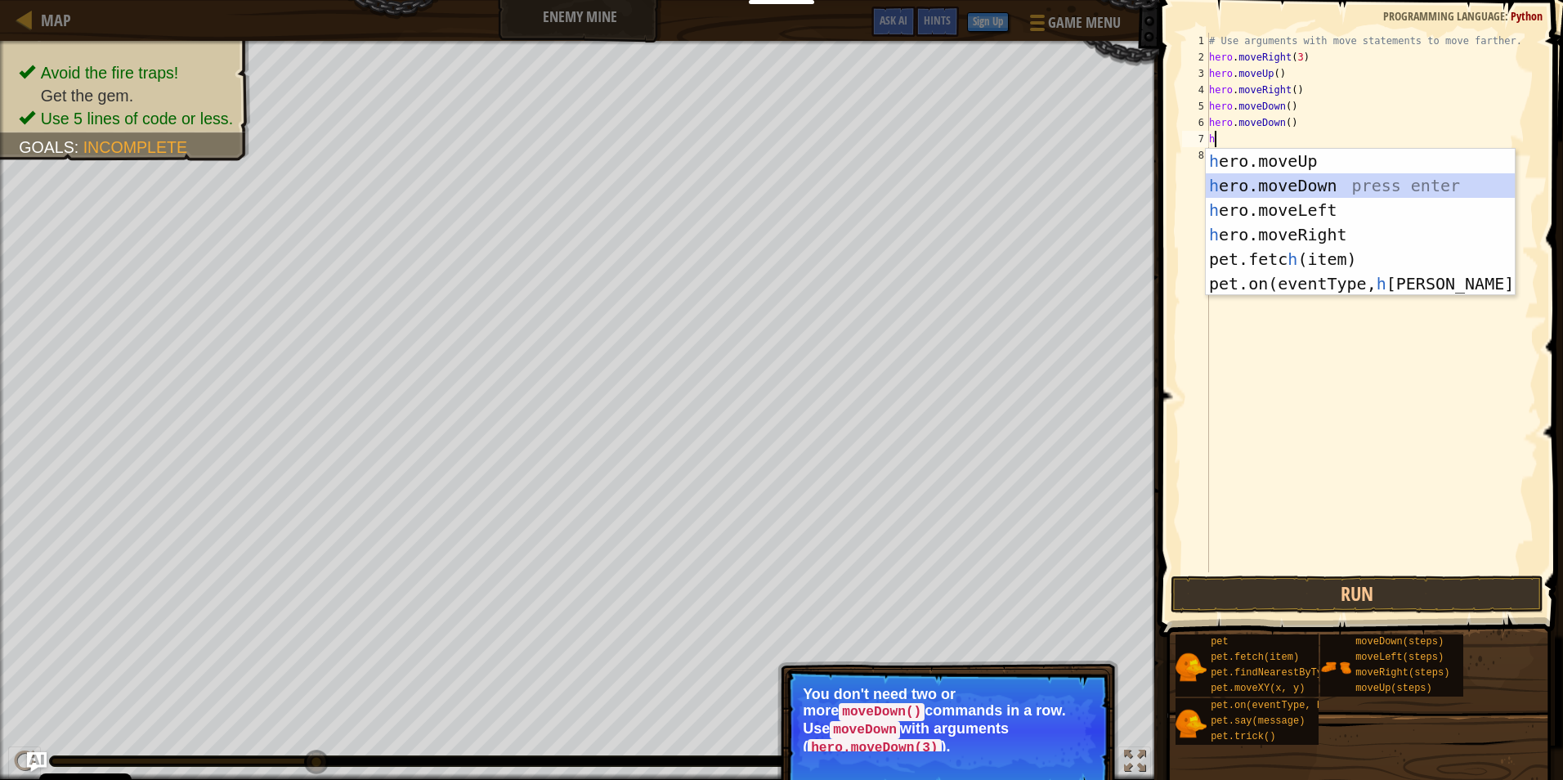
click at [1319, 189] on div "h ero.moveUp press enter h ero.moveDown press enter h ero.moveLeft press enter …" at bounding box center [1360, 247] width 309 height 196
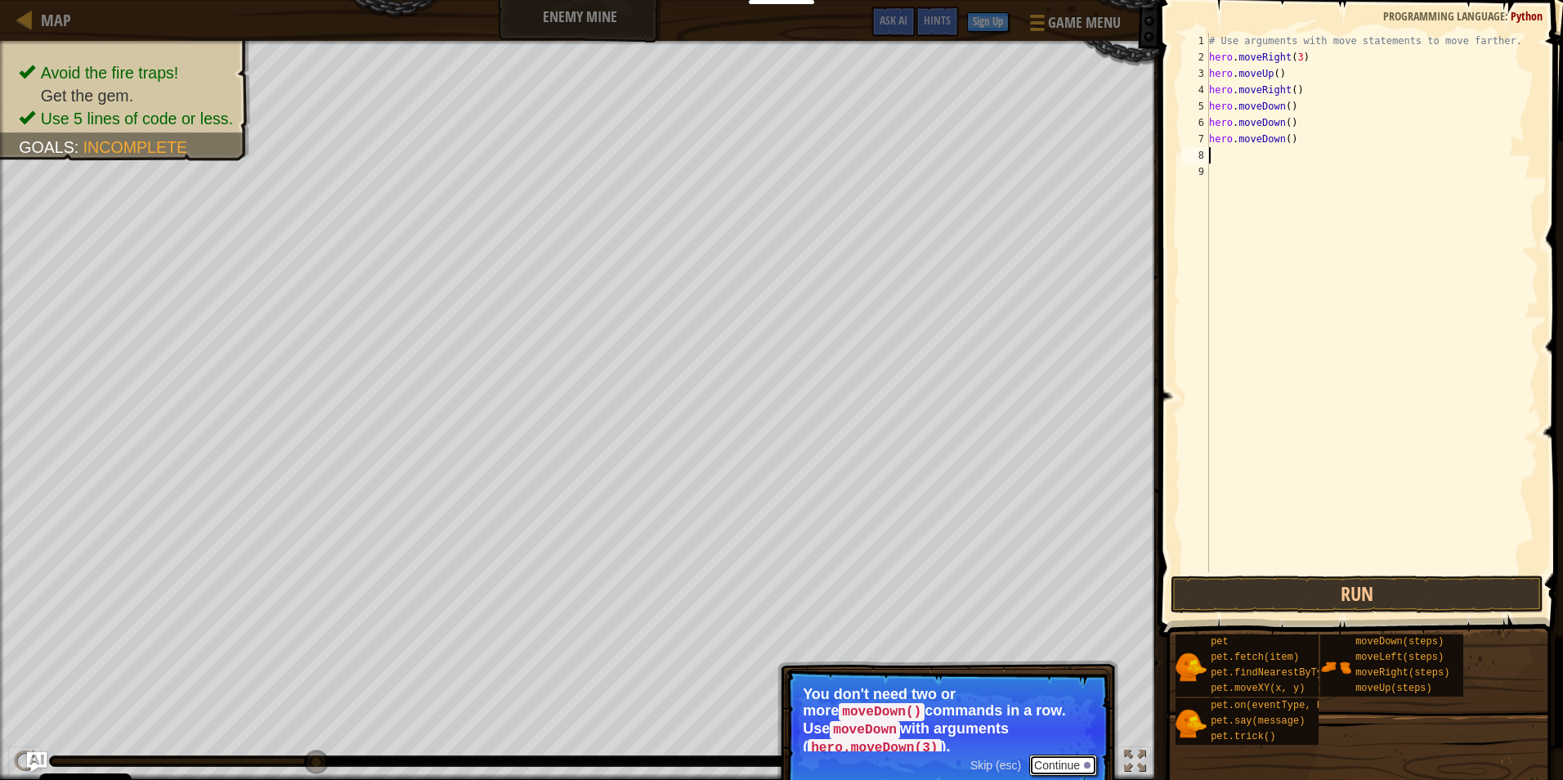
click at [1063, 755] on button "Continue" at bounding box center [1063, 765] width 68 height 21
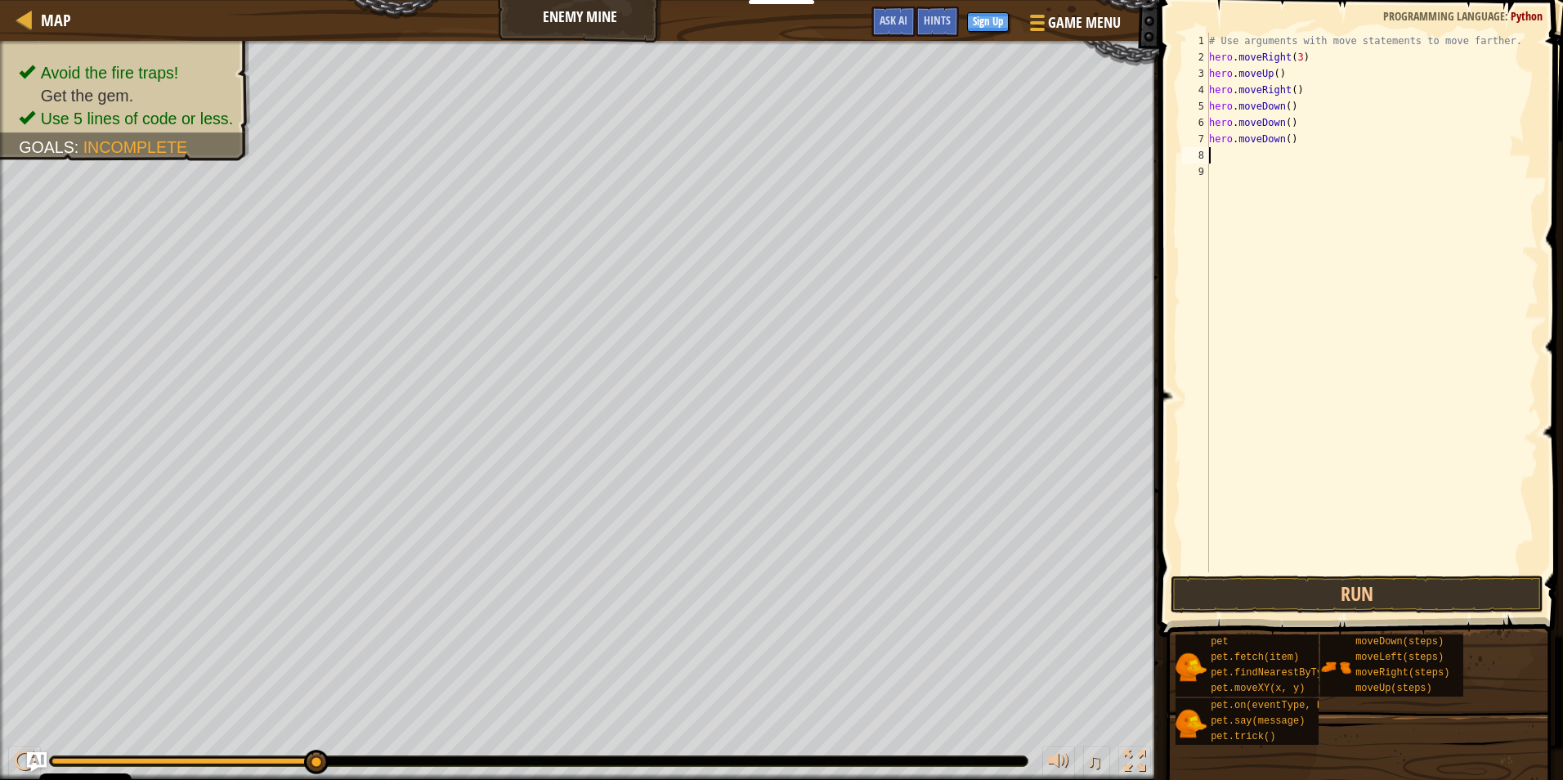
type textarea "h"
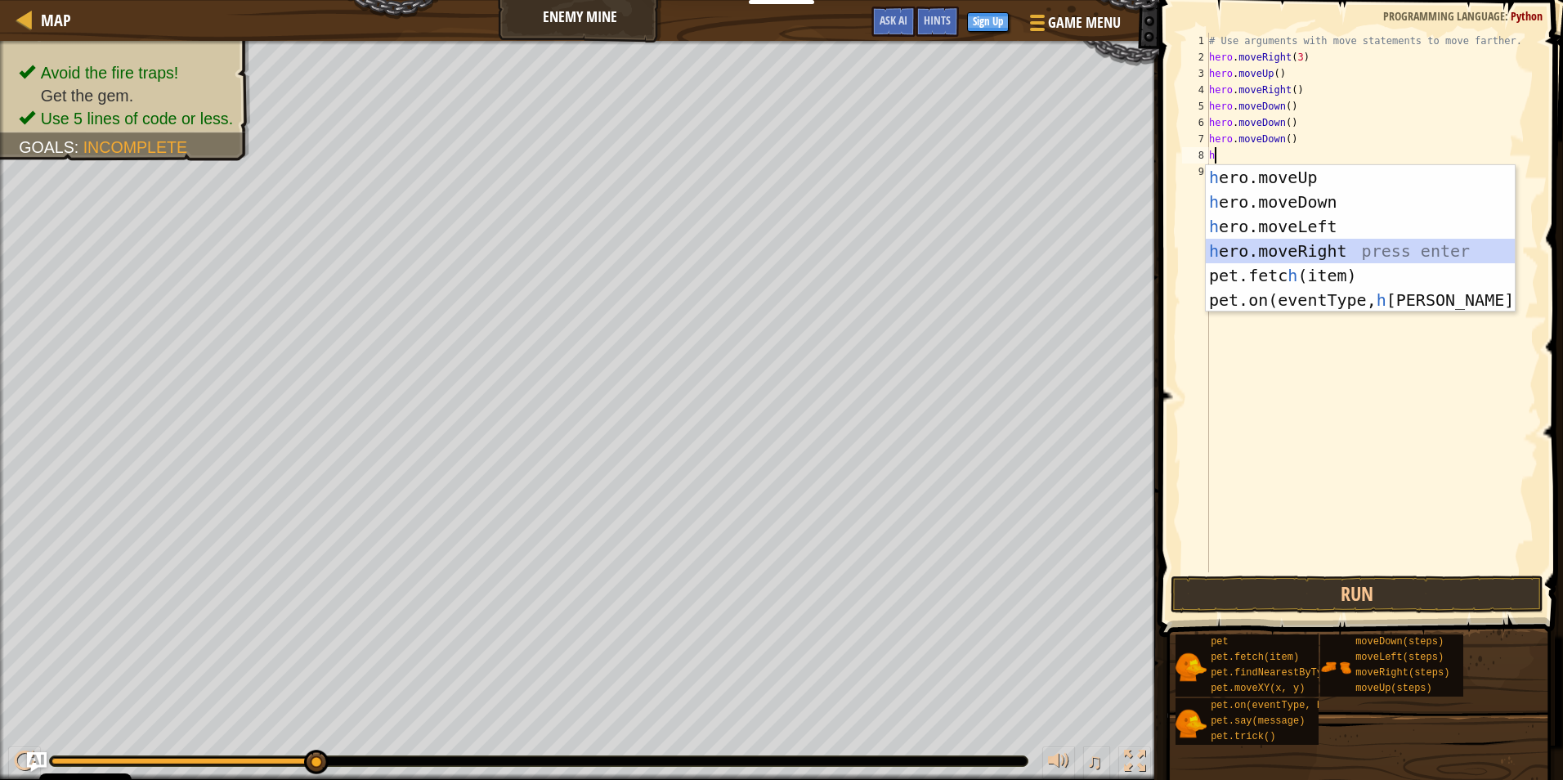
click at [1321, 258] on div "h ero.moveUp press enter h ero.moveDown press enter h ero.moveLeft press enter …" at bounding box center [1360, 263] width 309 height 196
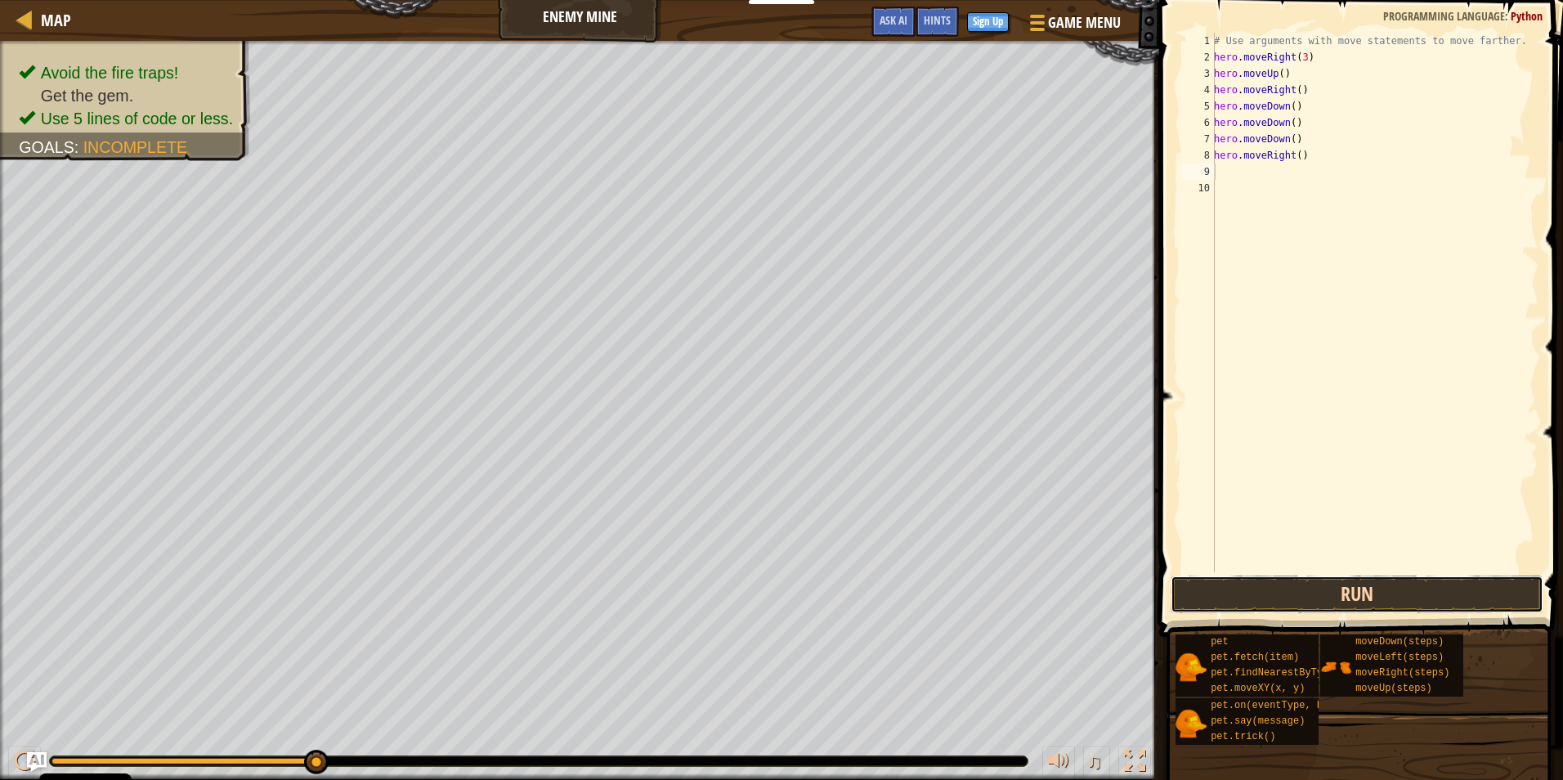
click at [1311, 589] on button "Run" at bounding box center [1357, 595] width 373 height 38
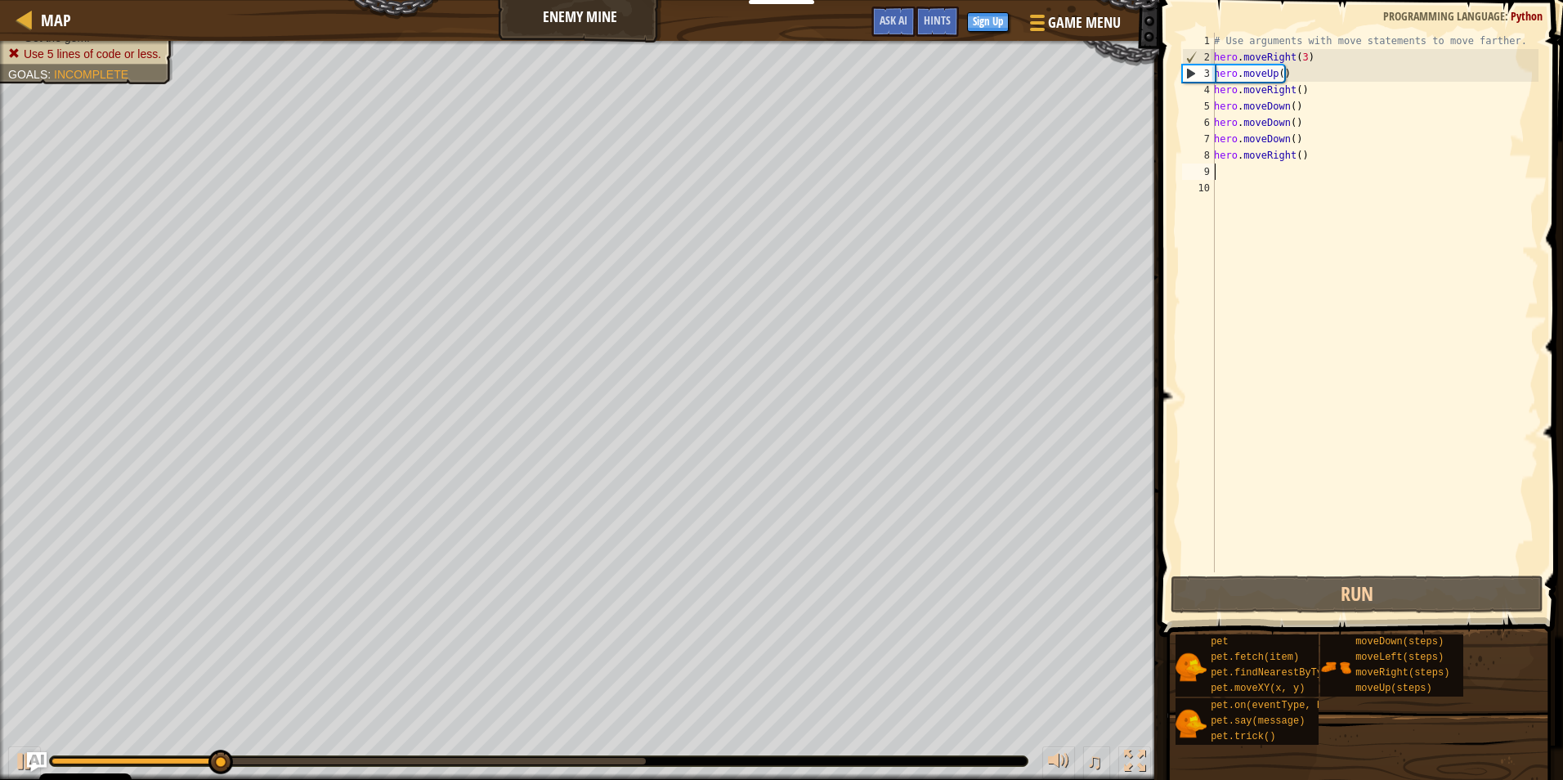
type textarea "h"
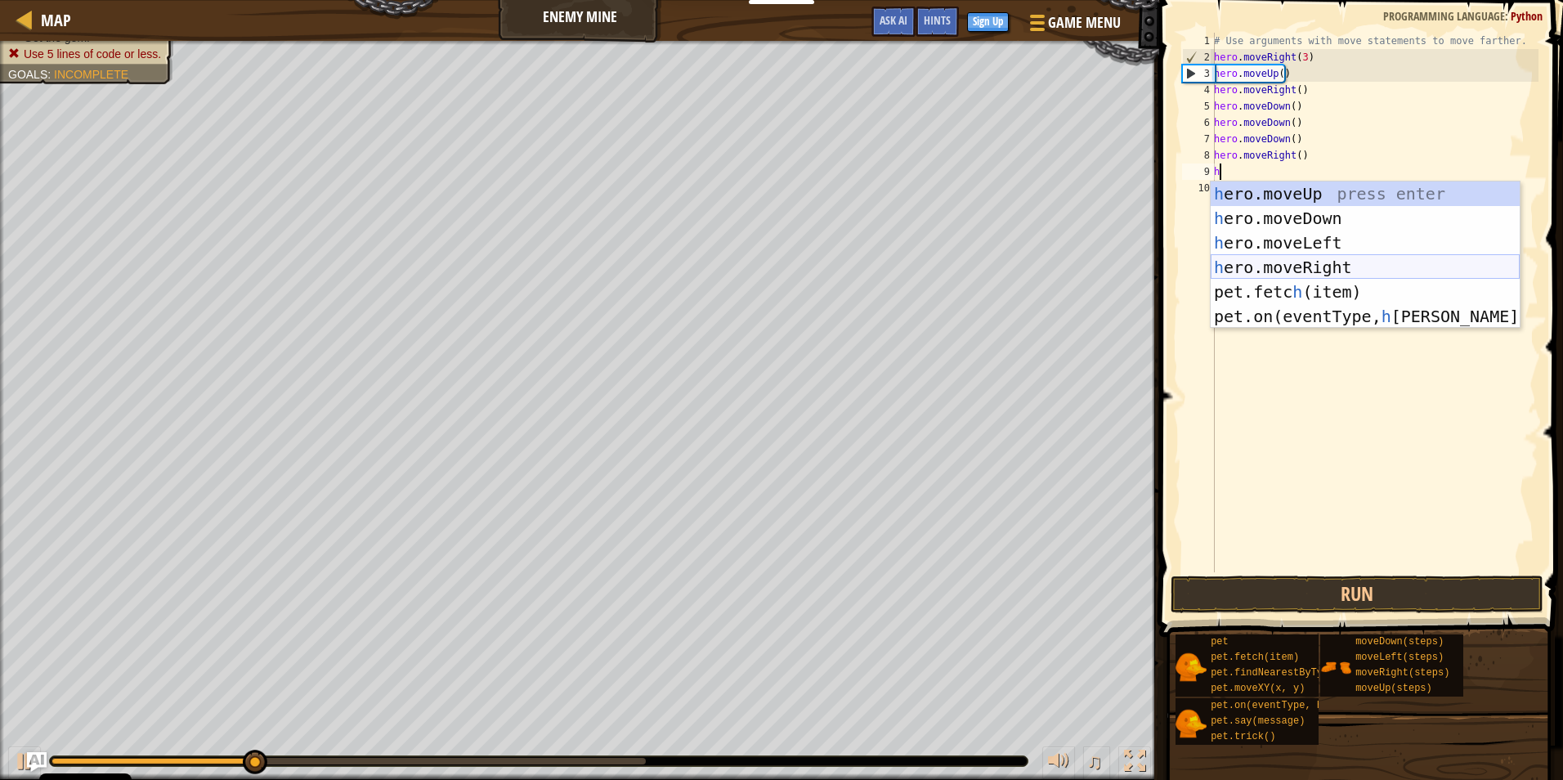
click at [1341, 266] on div "h ero.moveUp press enter h ero.moveDown press enter h ero.moveLeft press enter …" at bounding box center [1365, 279] width 309 height 196
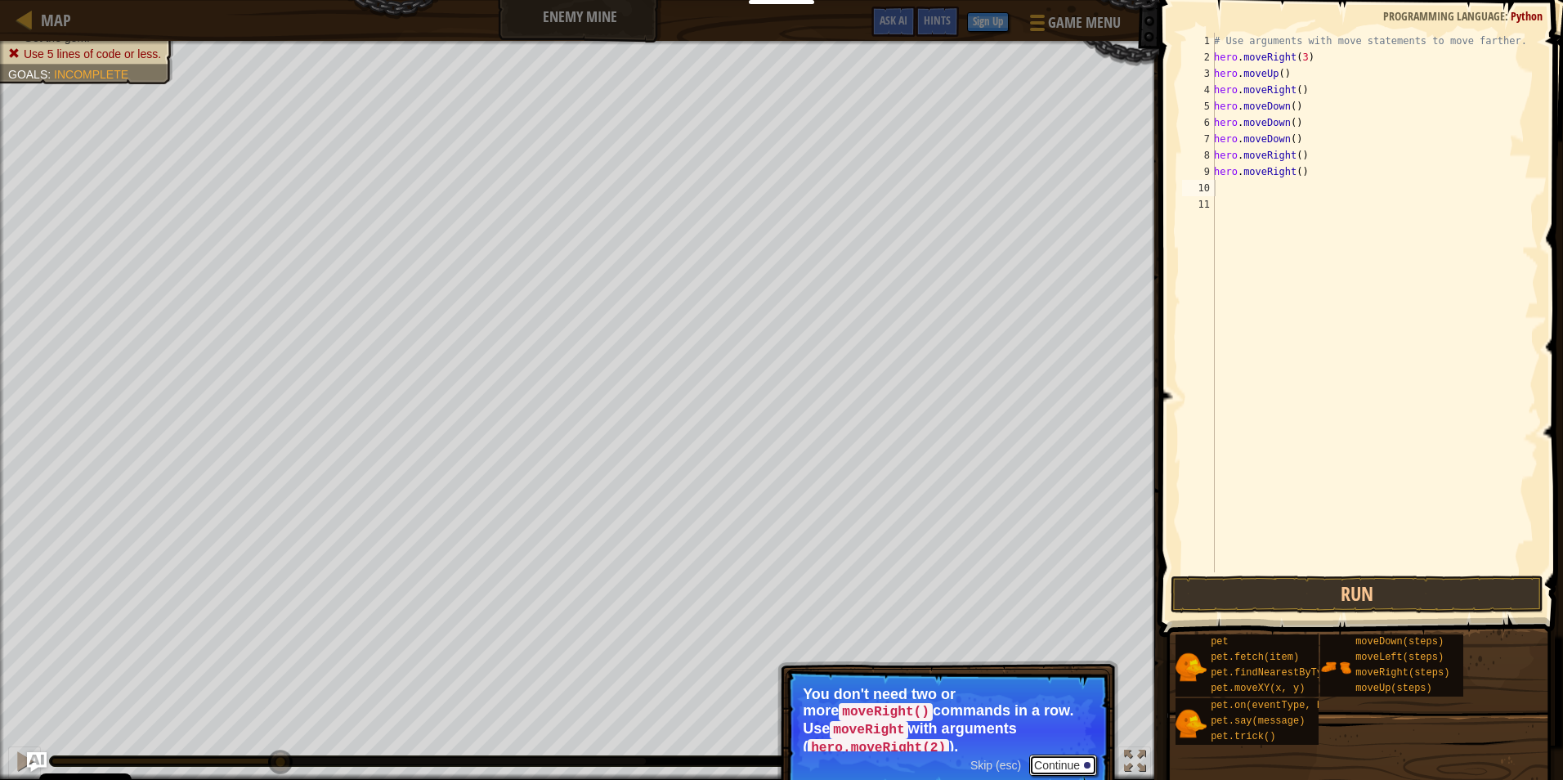
click at [1045, 755] on button "Continue" at bounding box center [1063, 765] width 68 height 21
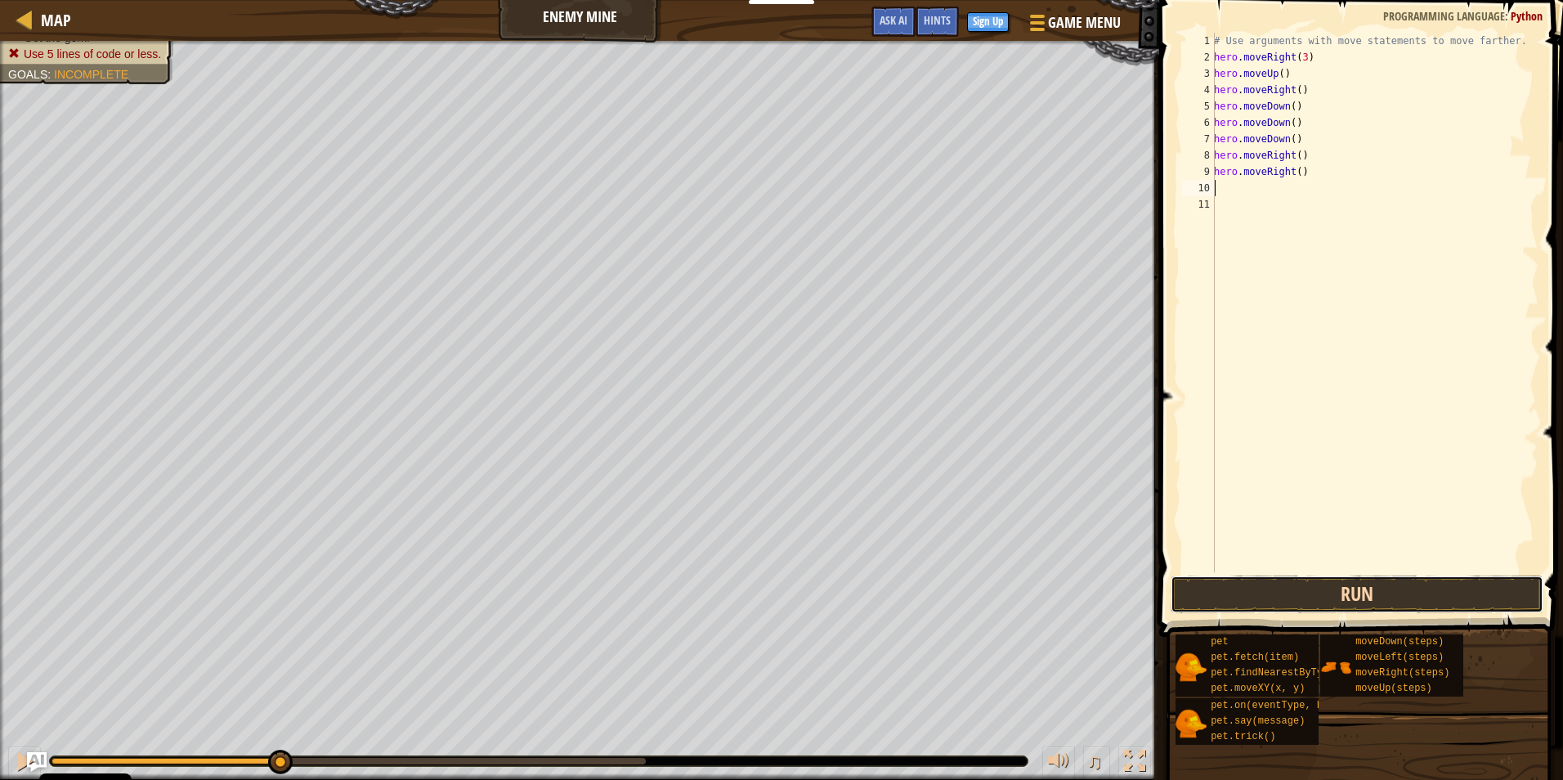
click at [1336, 606] on button "Run" at bounding box center [1357, 595] width 373 height 38
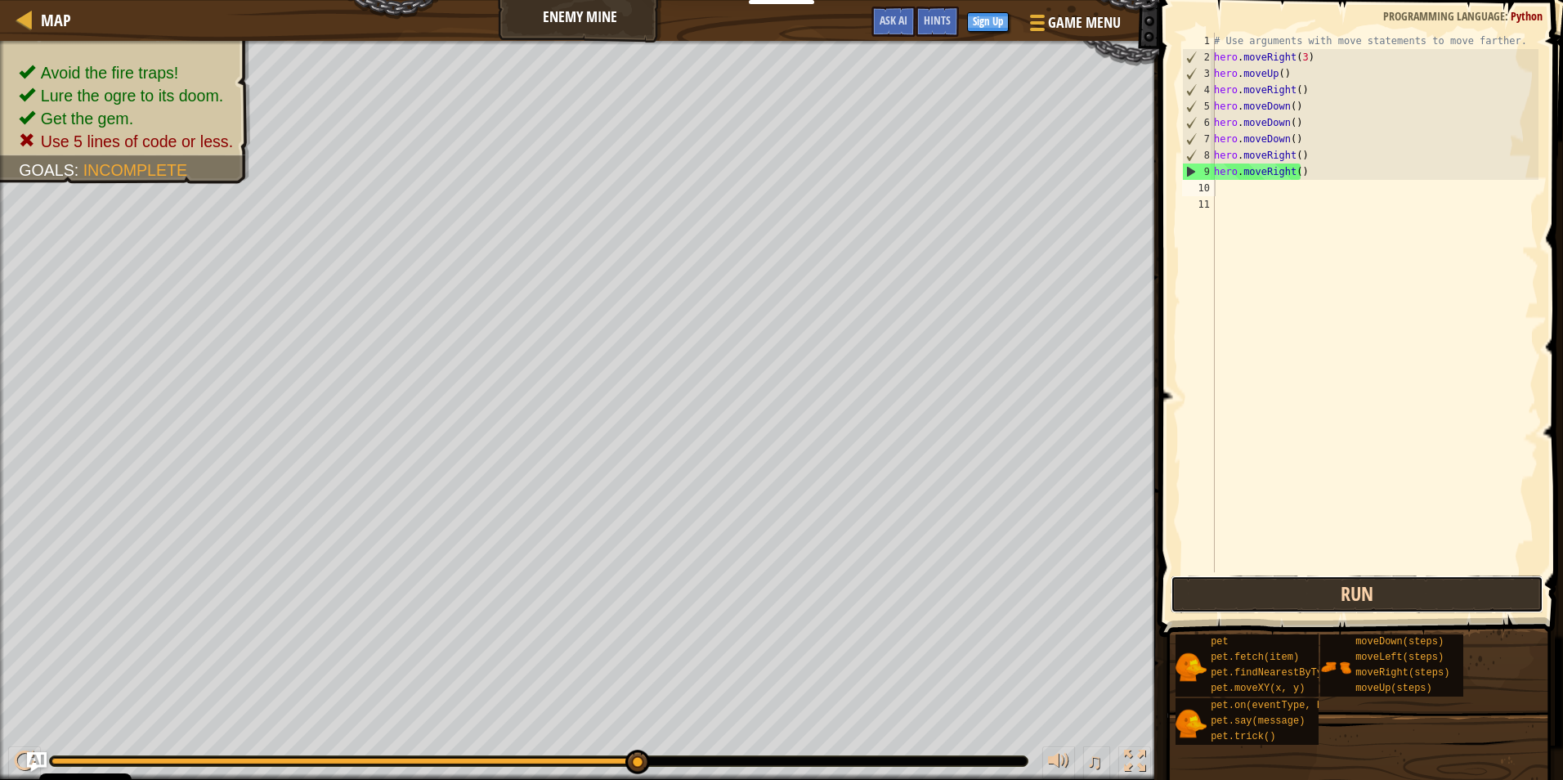
click at [1199, 598] on button "Run" at bounding box center [1357, 595] width 373 height 38
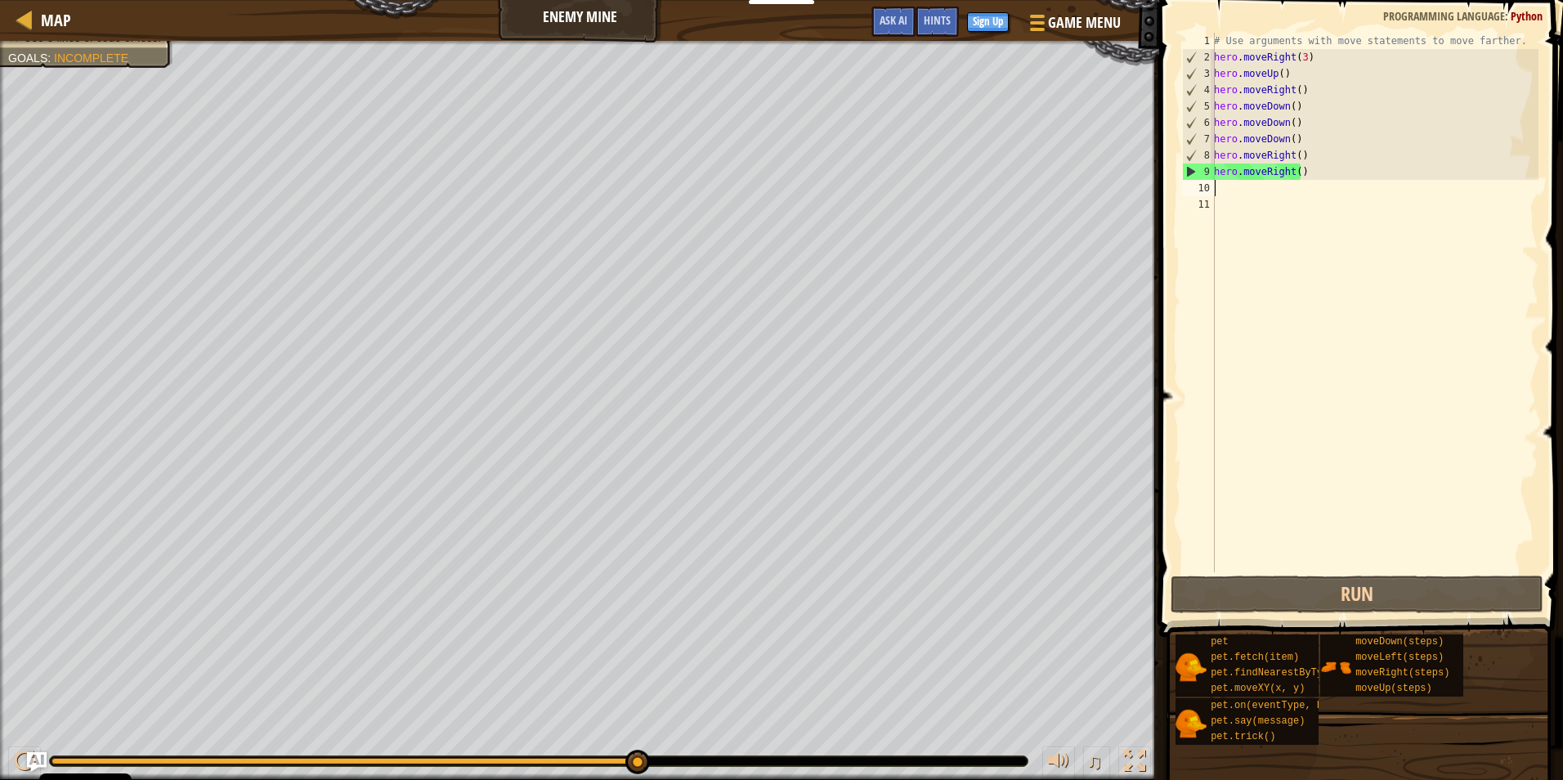
click at [1289, 106] on div "# Use arguments with move statements to move farther. hero . moveRight ( 3 ) he…" at bounding box center [1375, 319] width 328 height 572
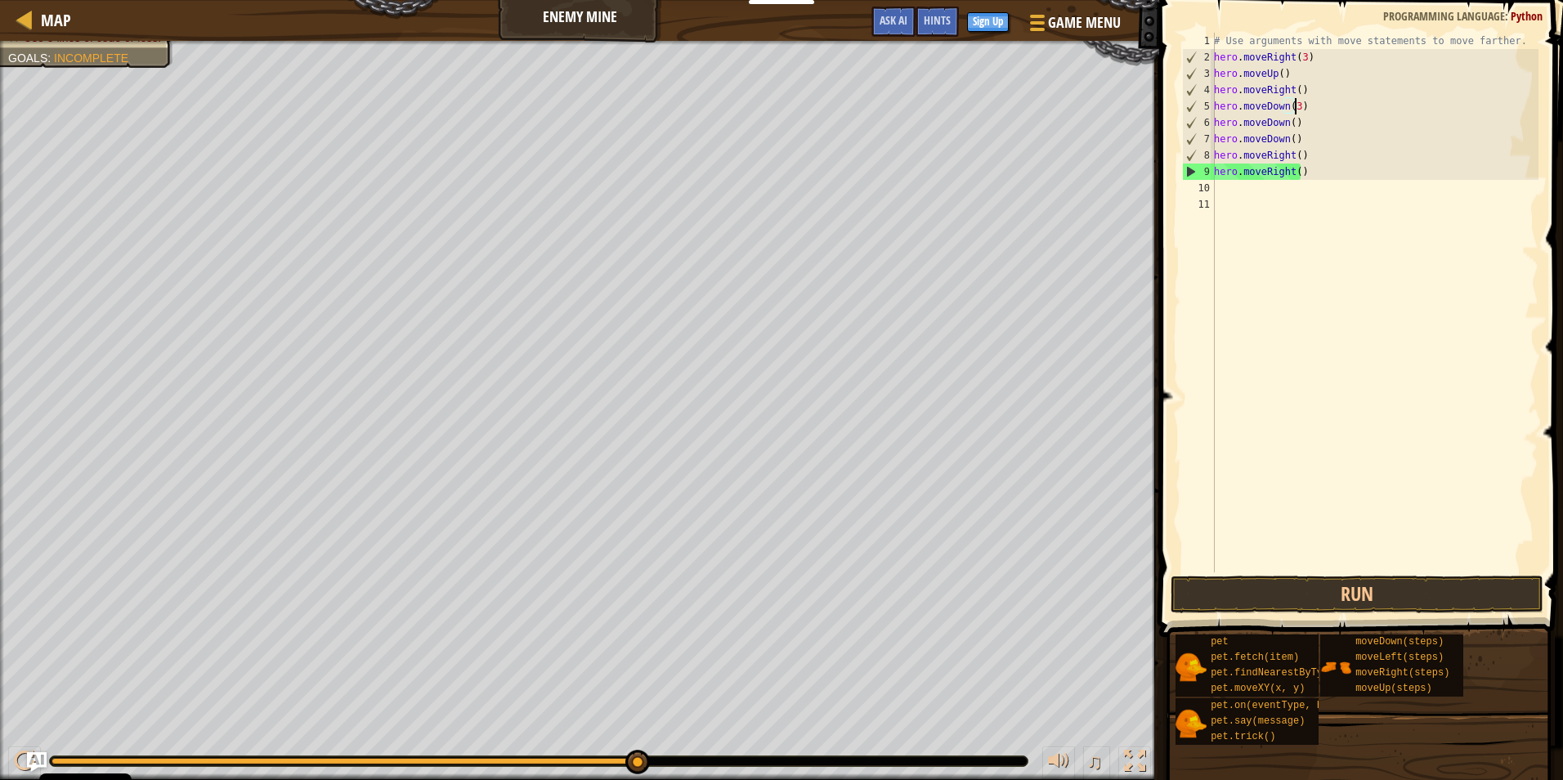
scroll to position [7, 7]
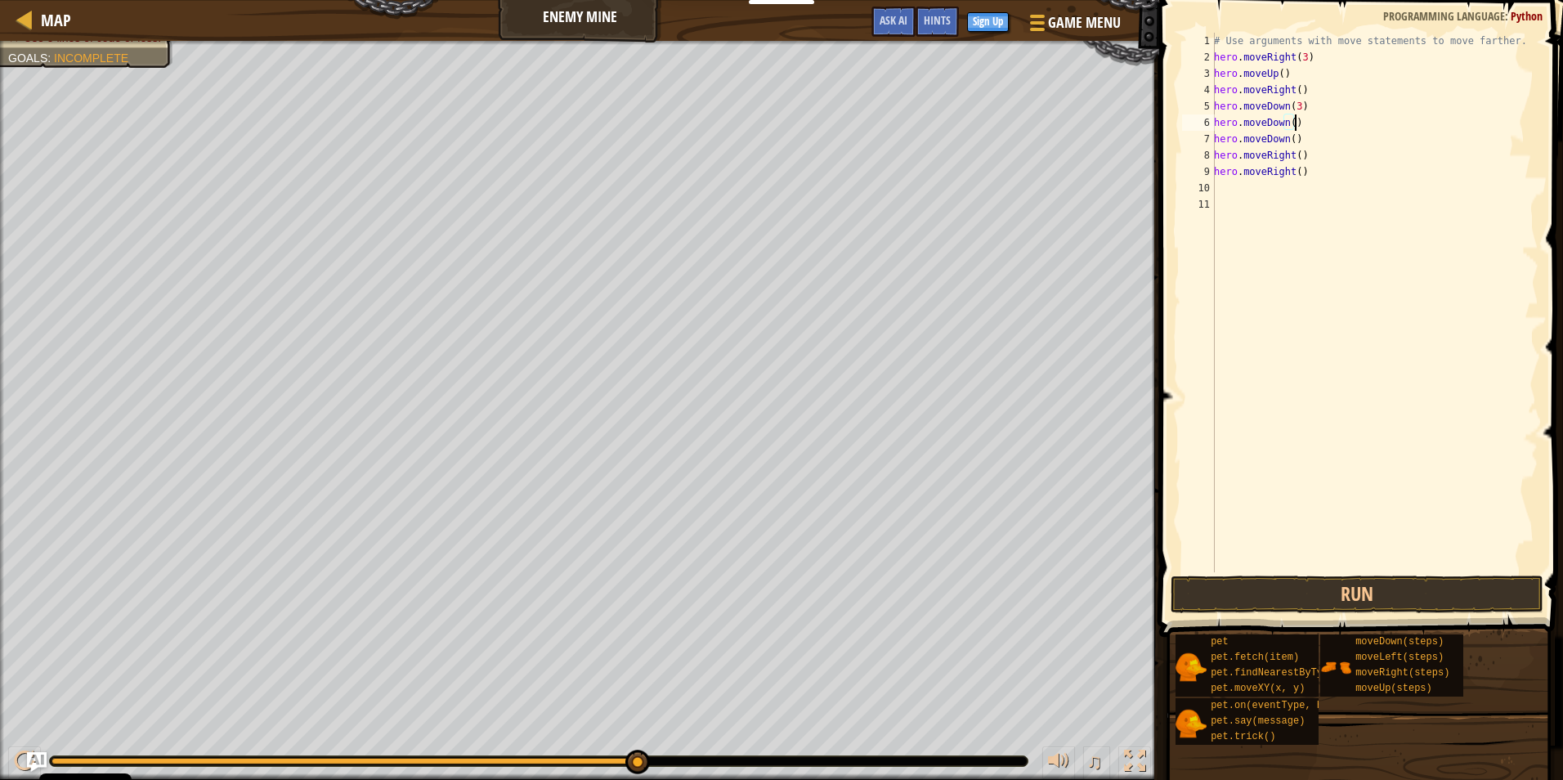
click at [1301, 119] on div "# Use arguments with move statements to move farther. hero . moveRight ( 3 ) he…" at bounding box center [1375, 319] width 328 height 572
type textarea "h"
click at [1323, 141] on div "# Use arguments with move statements to move farther. hero . moveRight ( 3 ) he…" at bounding box center [1375, 319] width 328 height 572
type textarea "h"
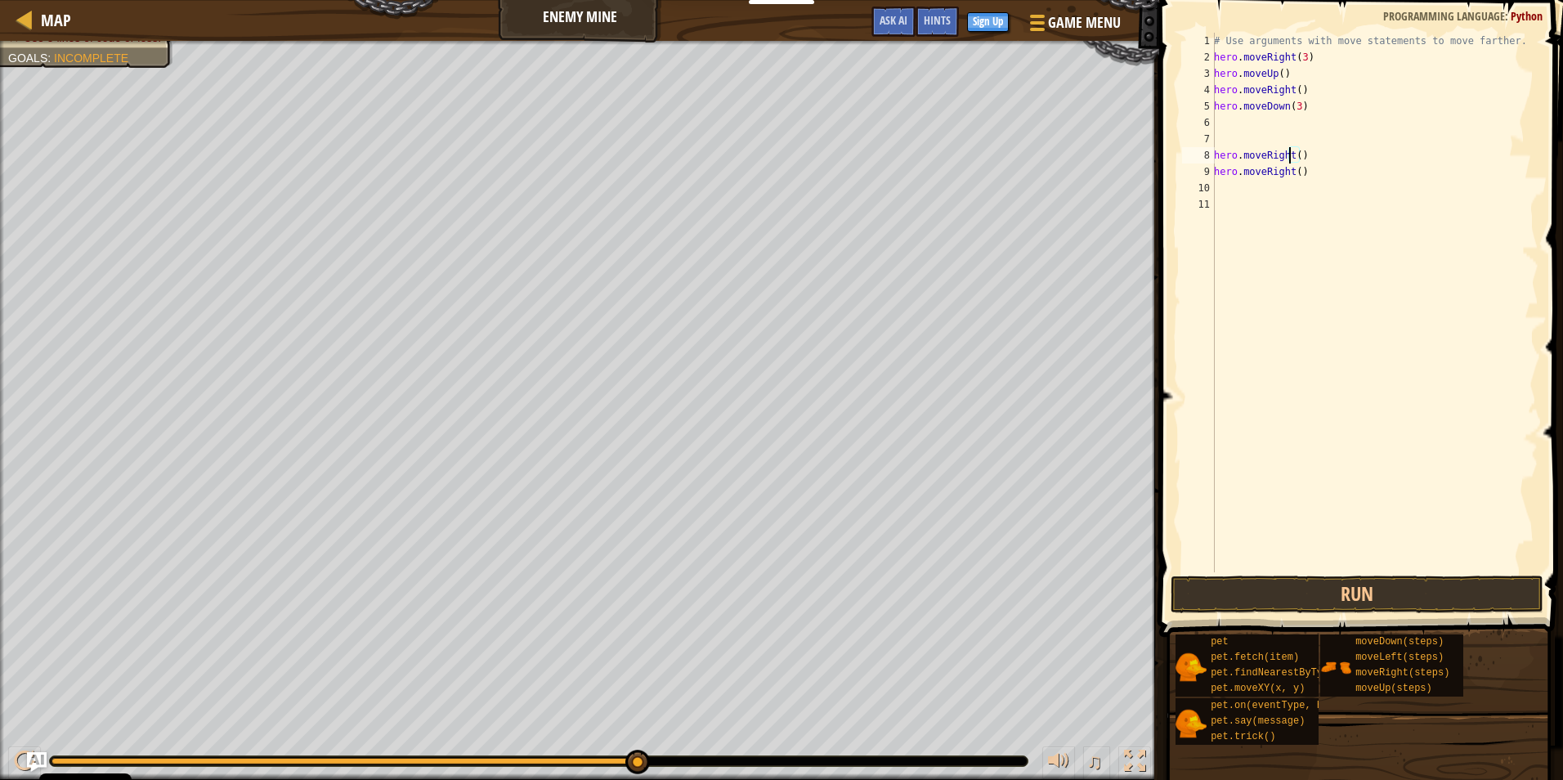
click at [1292, 150] on div "# Use arguments with move statements to move farther. hero . moveRight ( 3 ) he…" at bounding box center [1375, 319] width 328 height 572
click at [1297, 147] on div "# Use arguments with move statements to move farther. hero . moveRight ( 3 ) he…" at bounding box center [1375, 319] width 328 height 572
click at [1310, 174] on div "# Use arguments with move statements to move farther. hero . moveRight ( 3 ) he…" at bounding box center [1375, 319] width 328 height 572
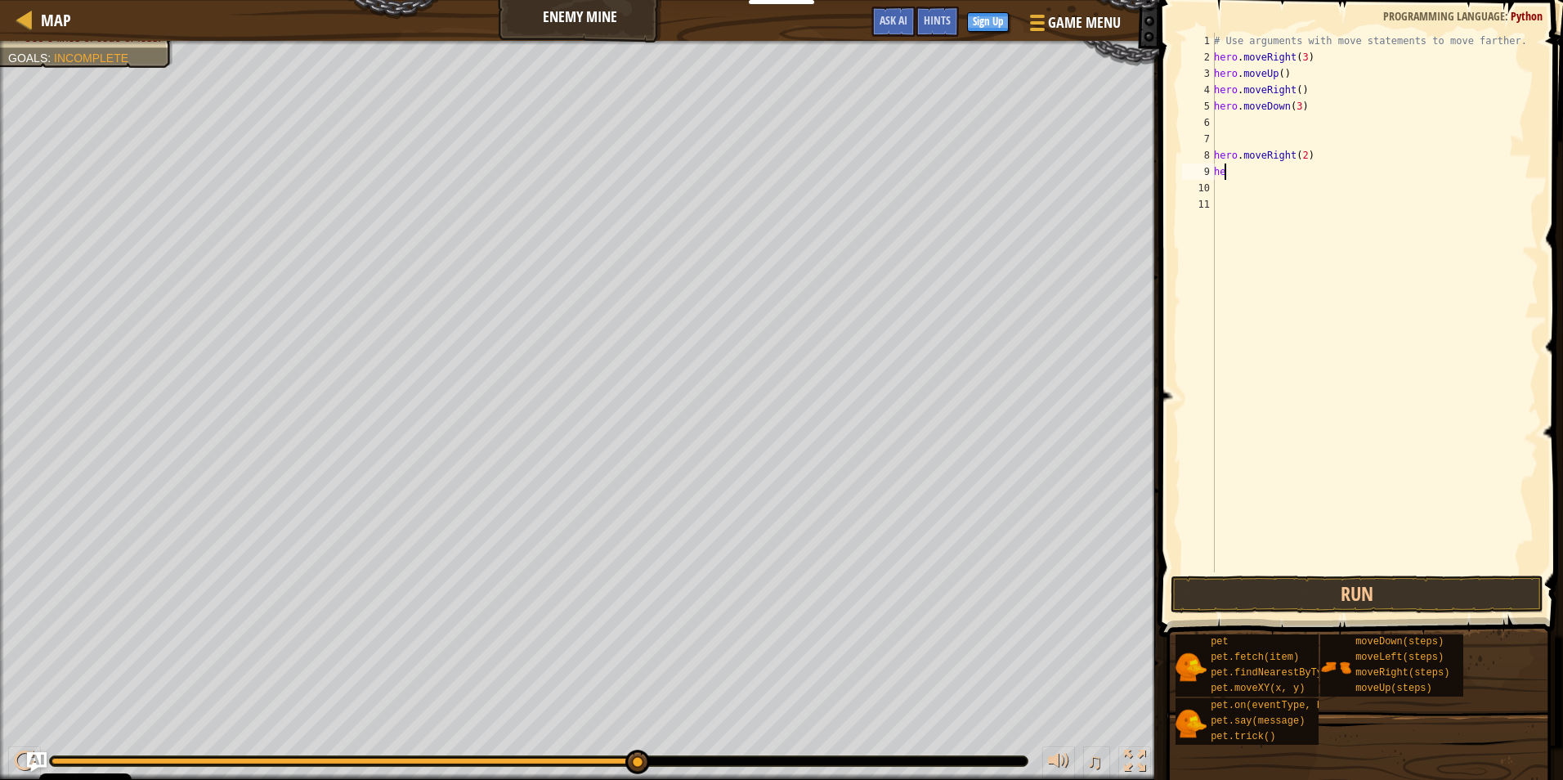
type textarea "h"
click at [1391, 580] on button "Run" at bounding box center [1357, 595] width 373 height 38
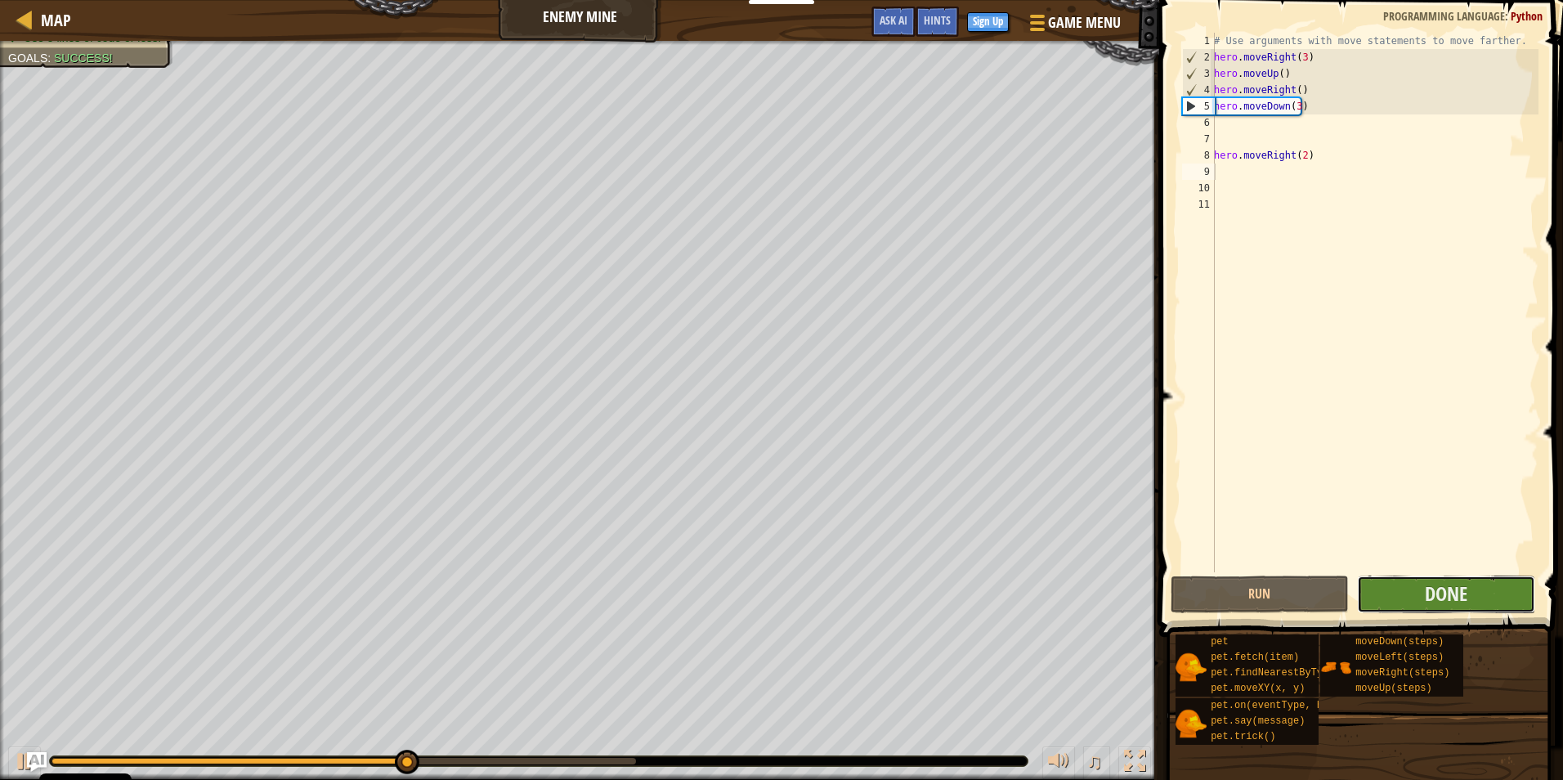
click at [1376, 580] on button "Done" at bounding box center [1446, 595] width 178 height 38
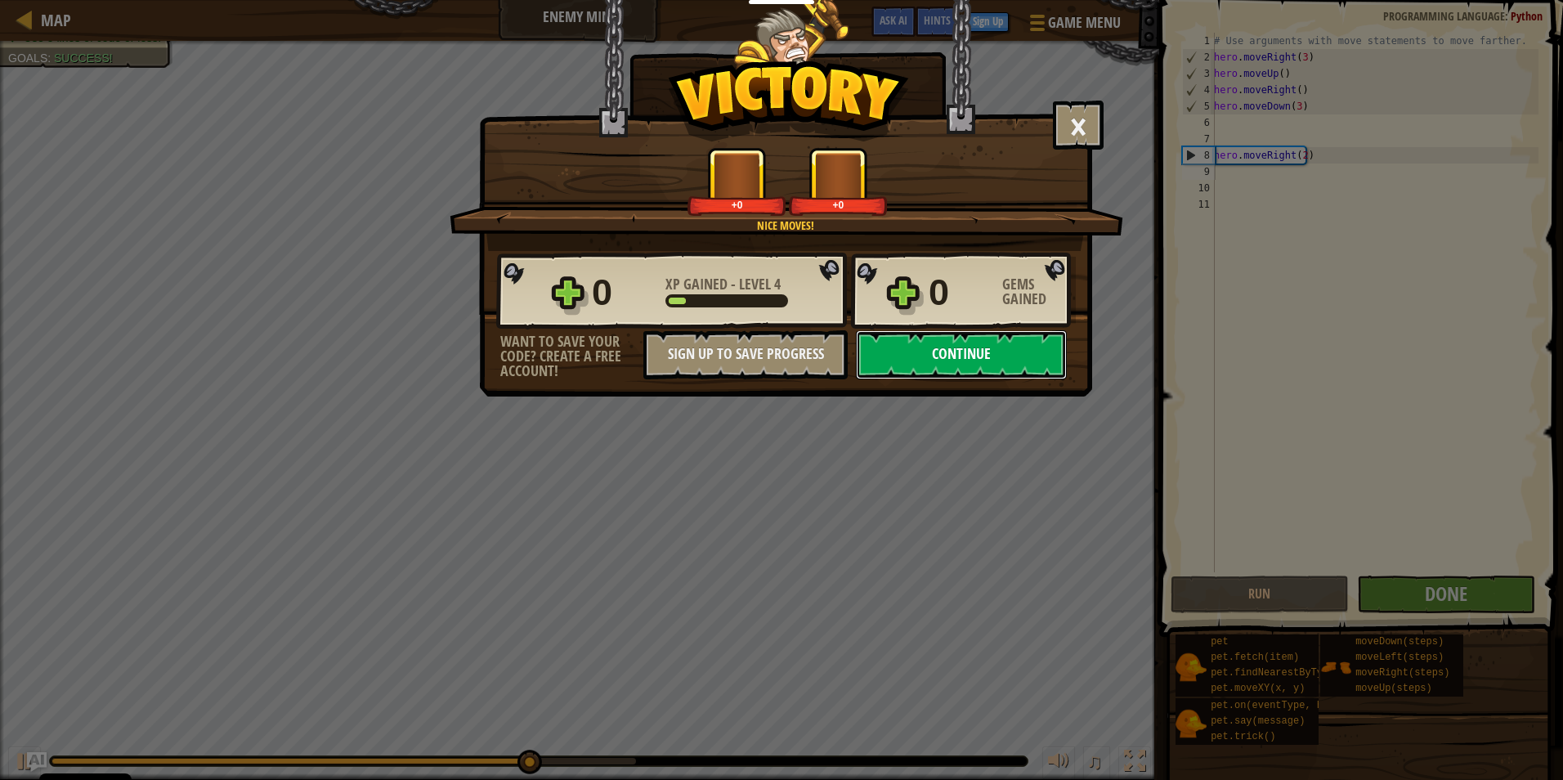
click at [974, 364] on button "Continue" at bounding box center [961, 354] width 211 height 49
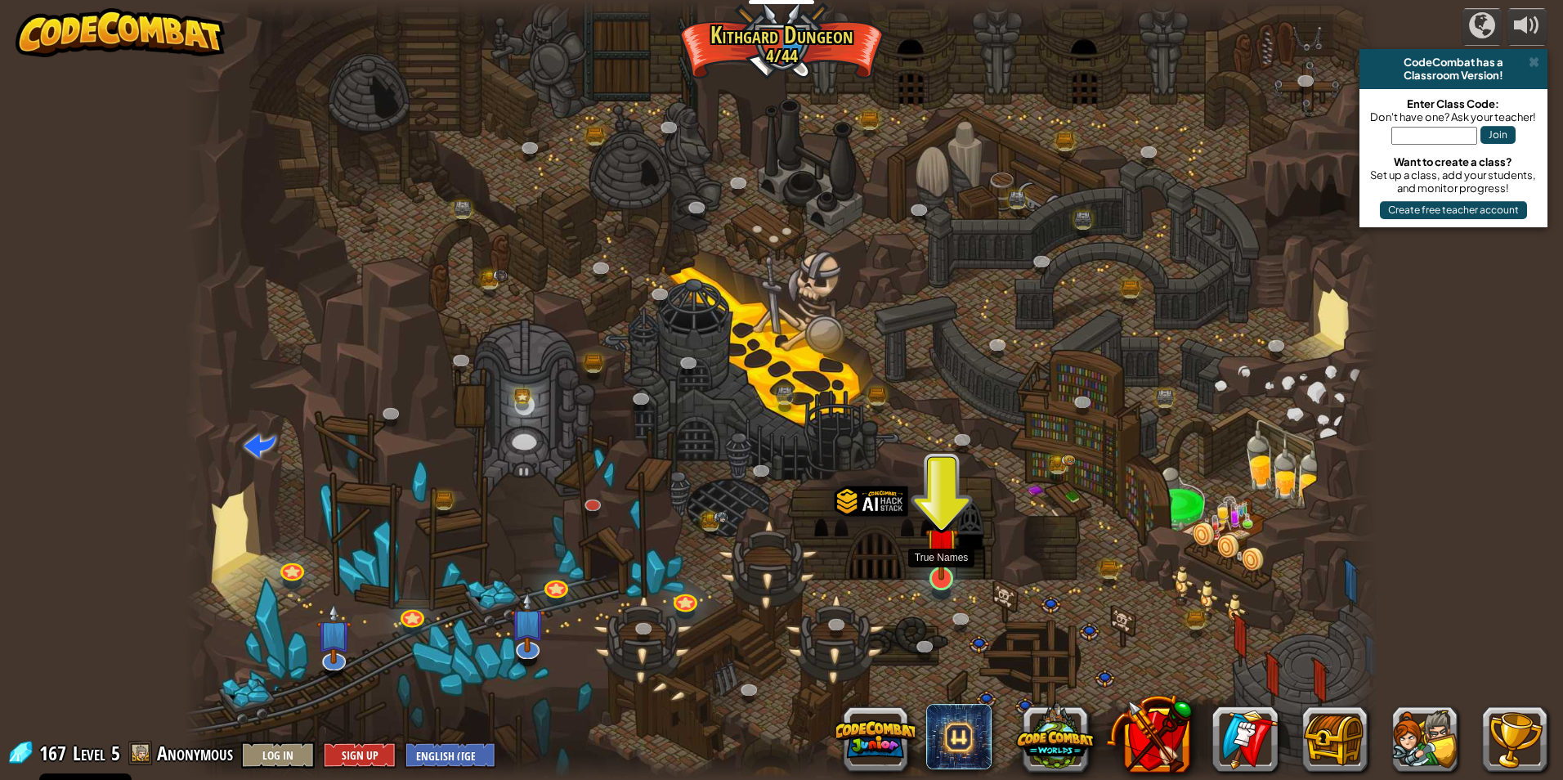
click at [936, 554] on img at bounding box center [941, 544] width 32 height 74
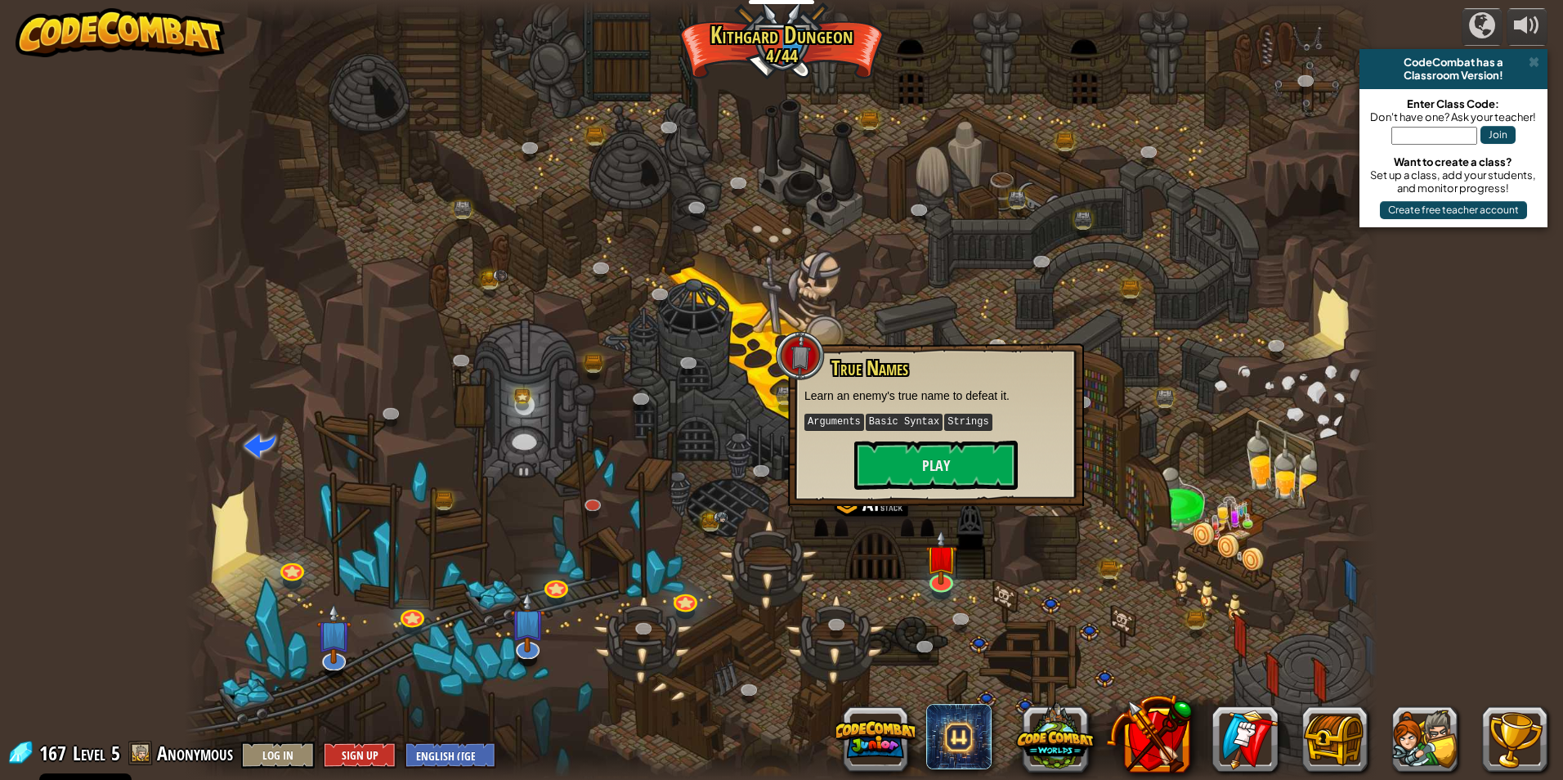
click at [944, 422] on kbd "Strings" at bounding box center [967, 422] width 47 height 17
click at [931, 481] on button "Play" at bounding box center [935, 465] width 163 height 49
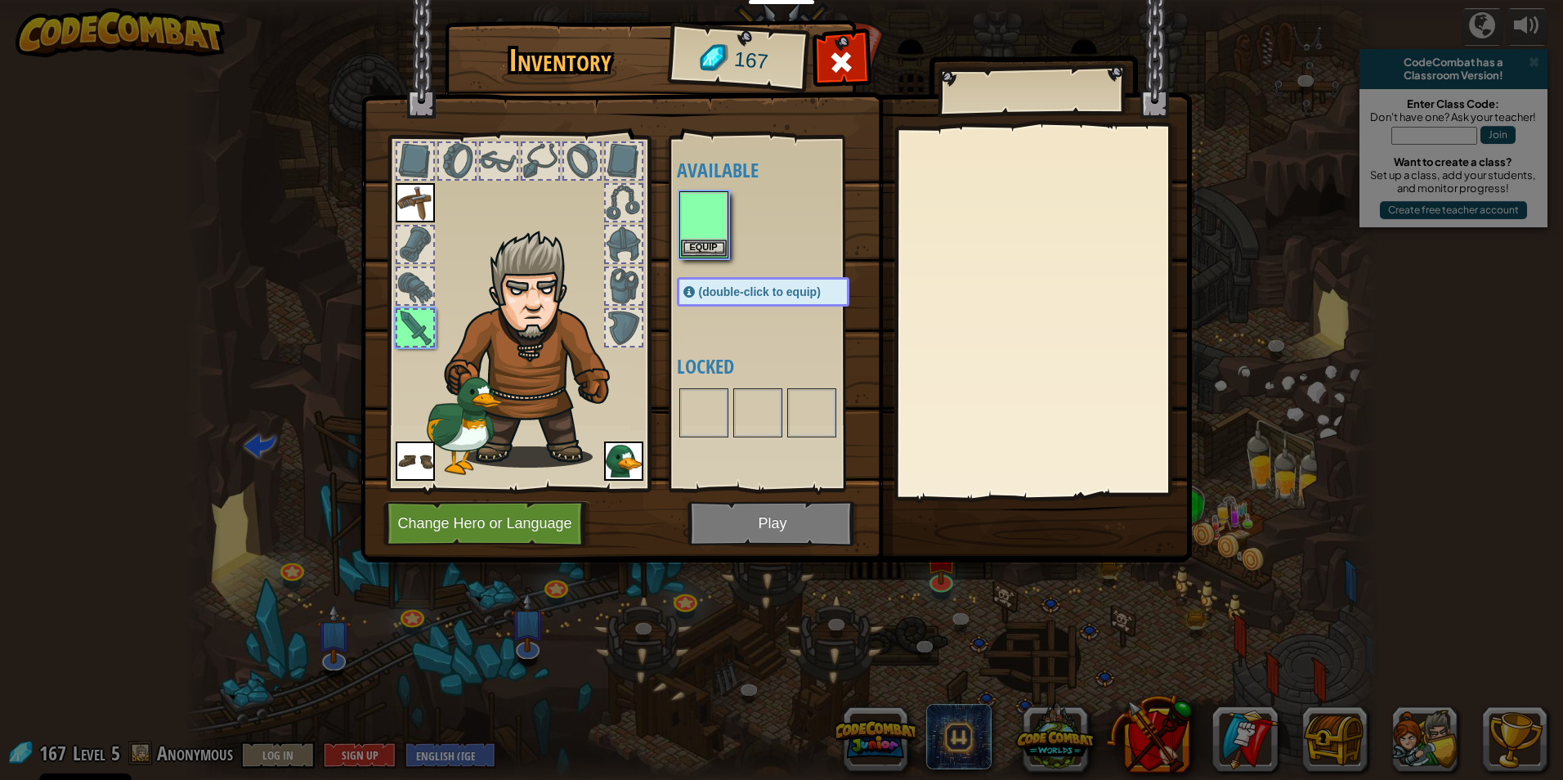
click at [939, 473] on div at bounding box center [1042, 311] width 289 height 367
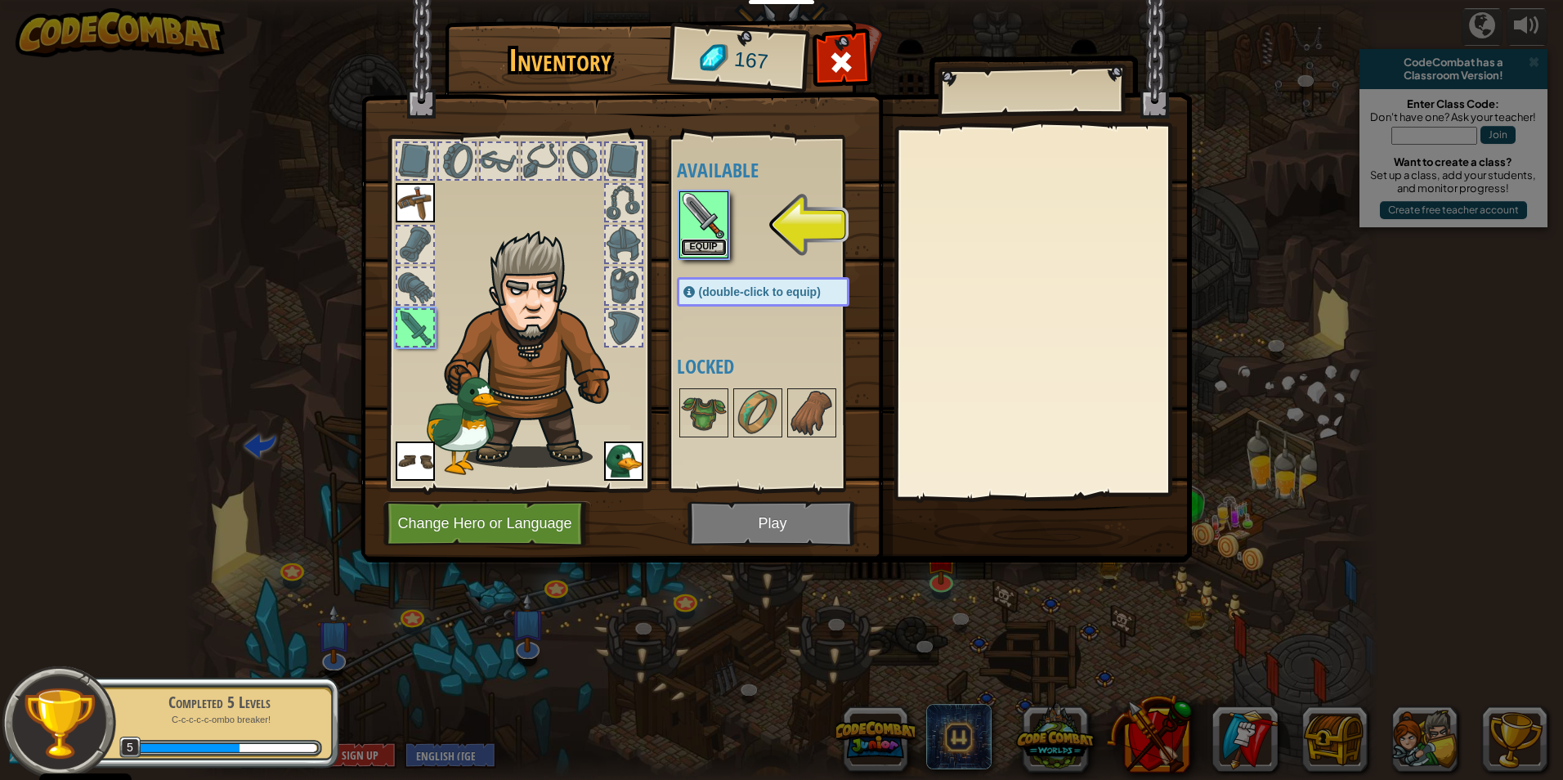
click at [710, 243] on button "Equip" at bounding box center [704, 247] width 46 height 17
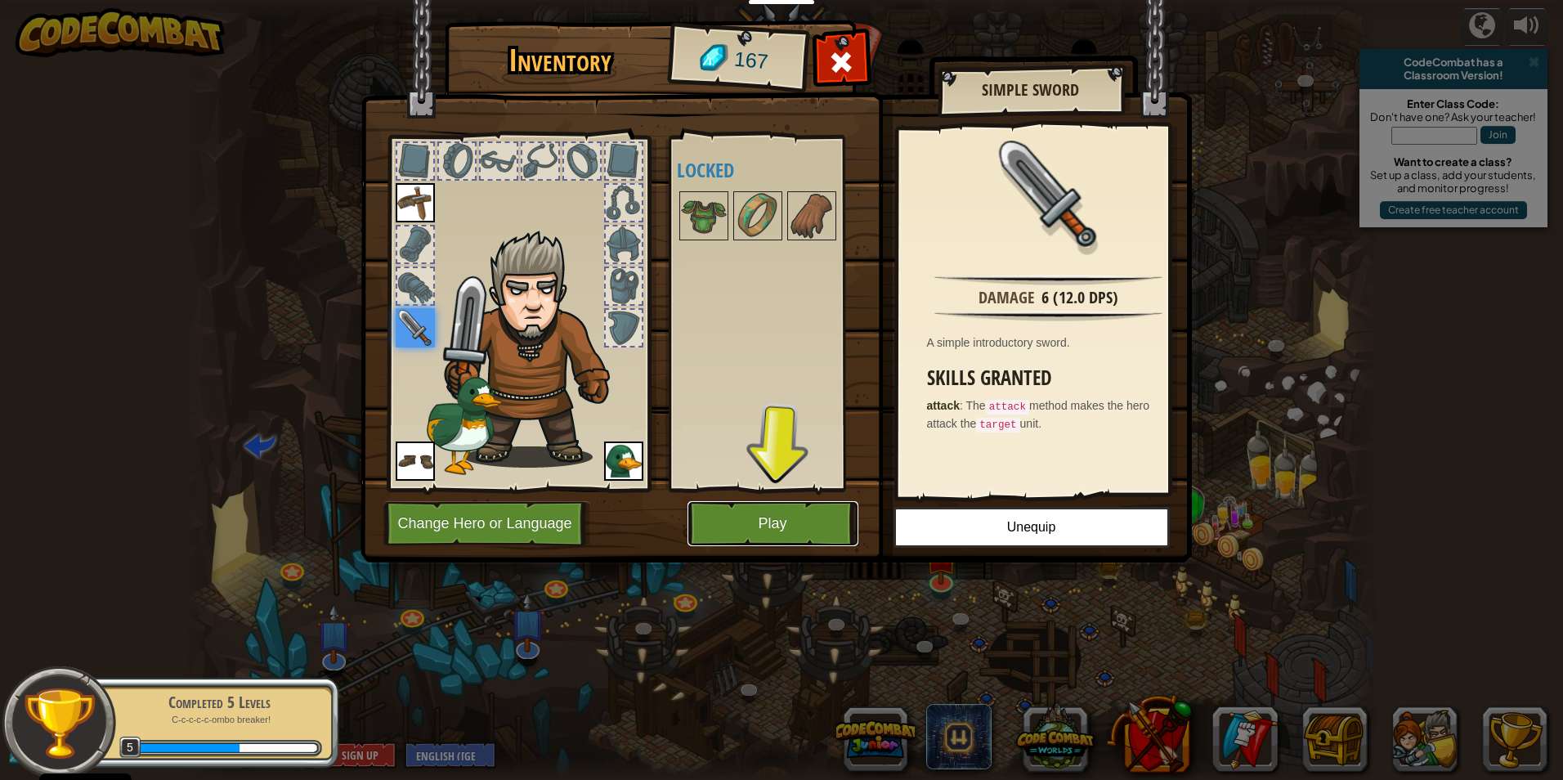
click at [755, 504] on button "Play" at bounding box center [772, 523] width 171 height 45
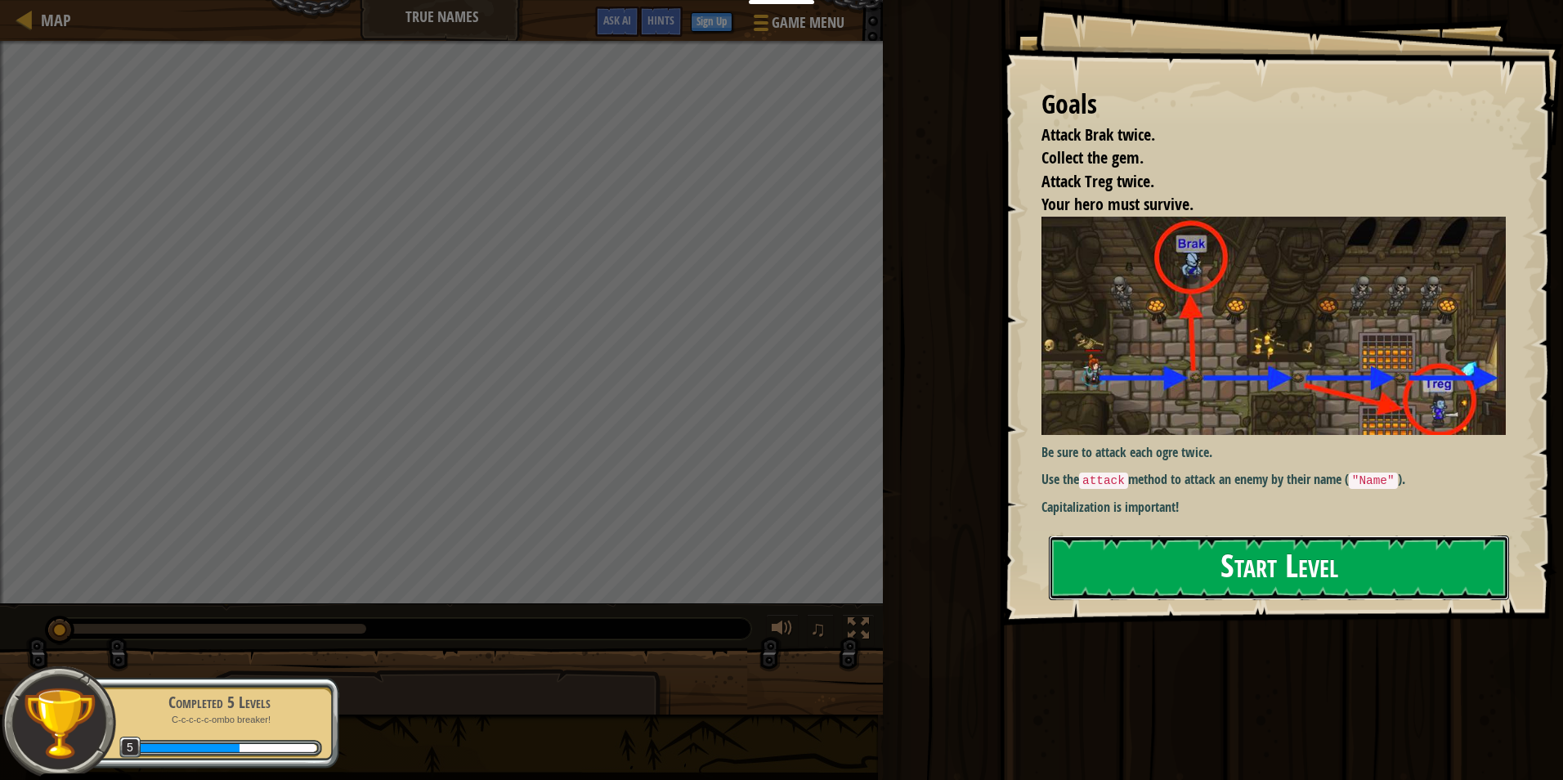
click at [1316, 567] on button "Start Level" at bounding box center [1279, 567] width 460 height 65
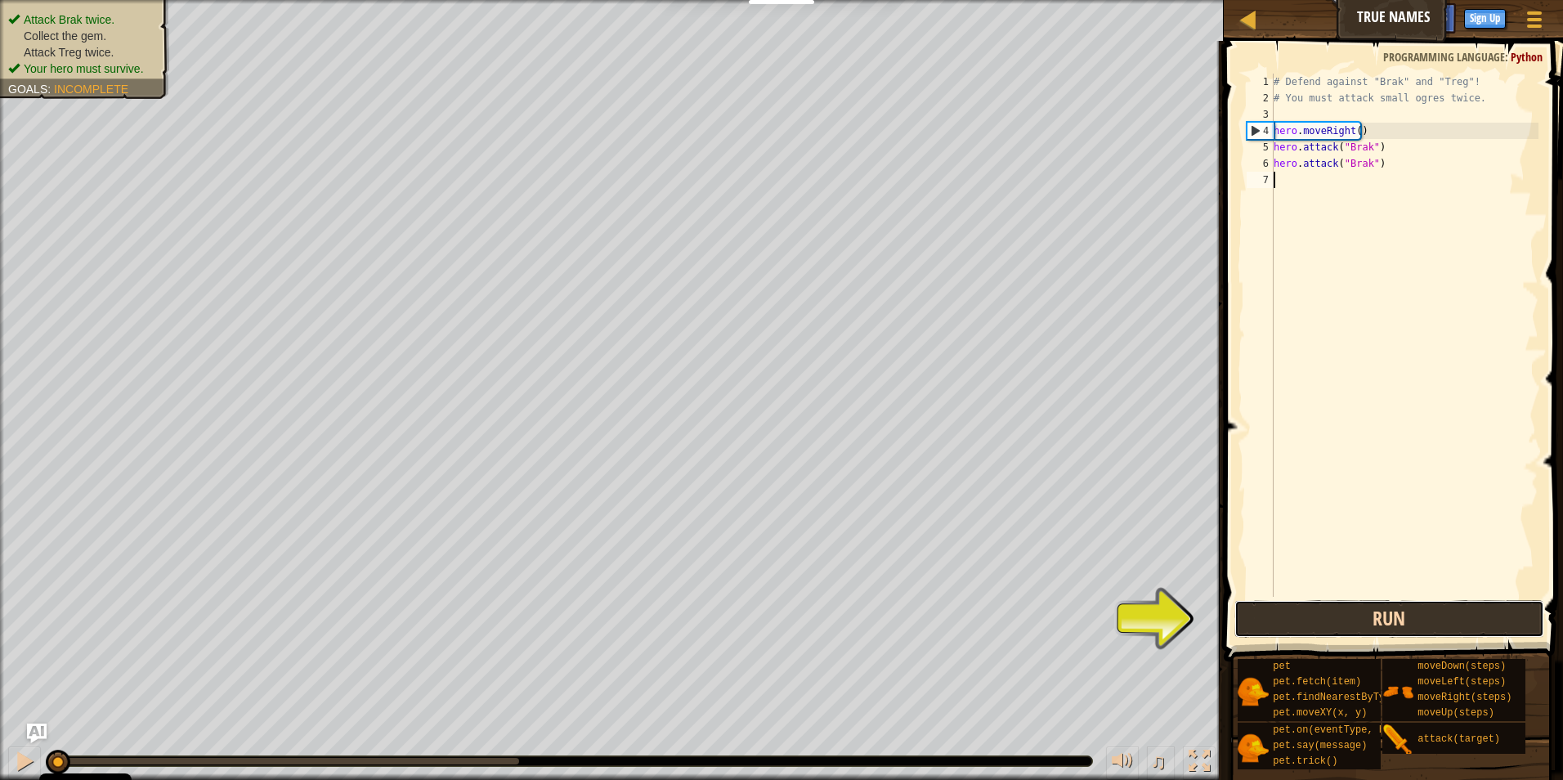
click at [1476, 602] on button "Run" at bounding box center [1389, 619] width 311 height 38
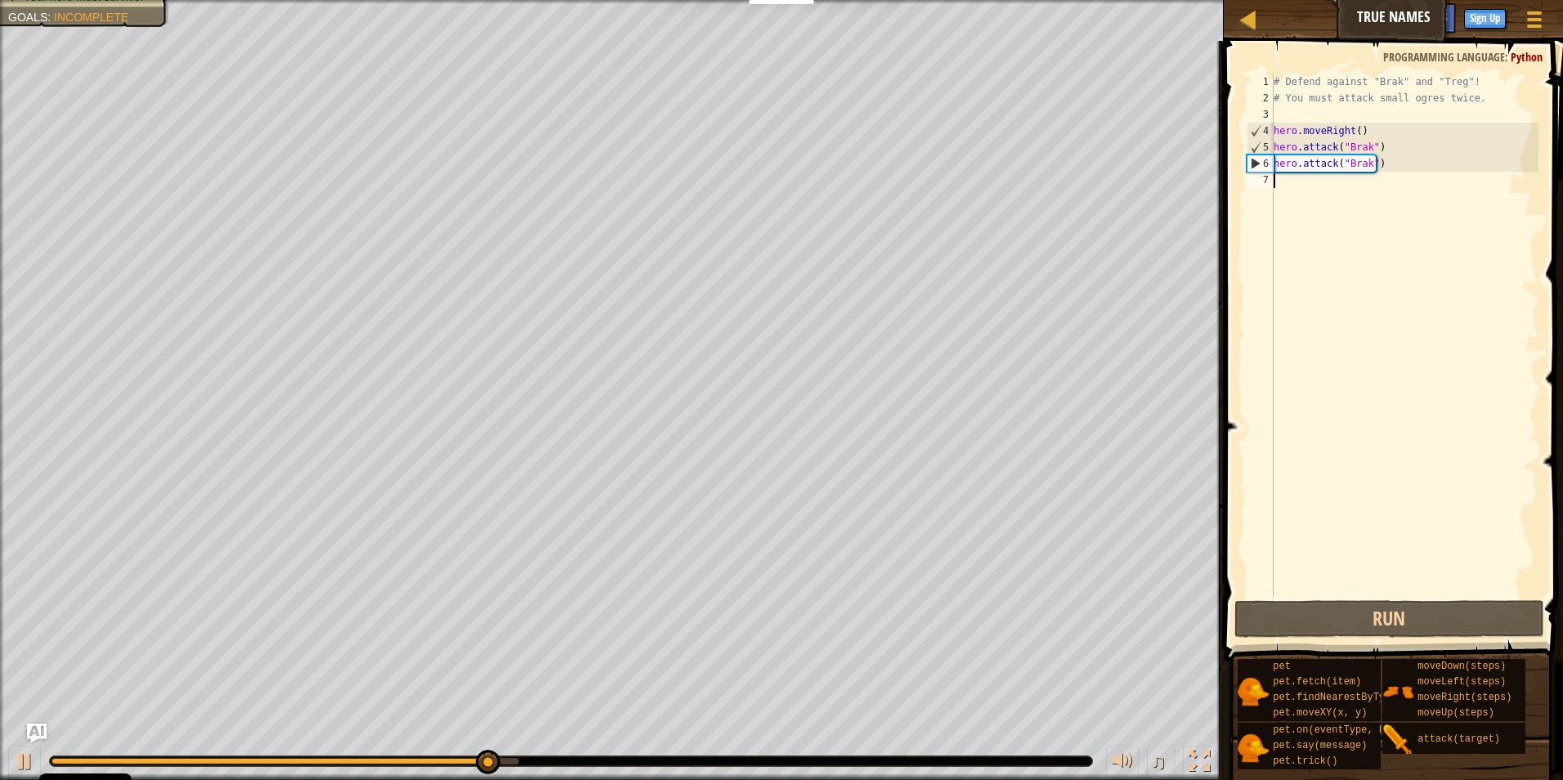
type textarea "h"
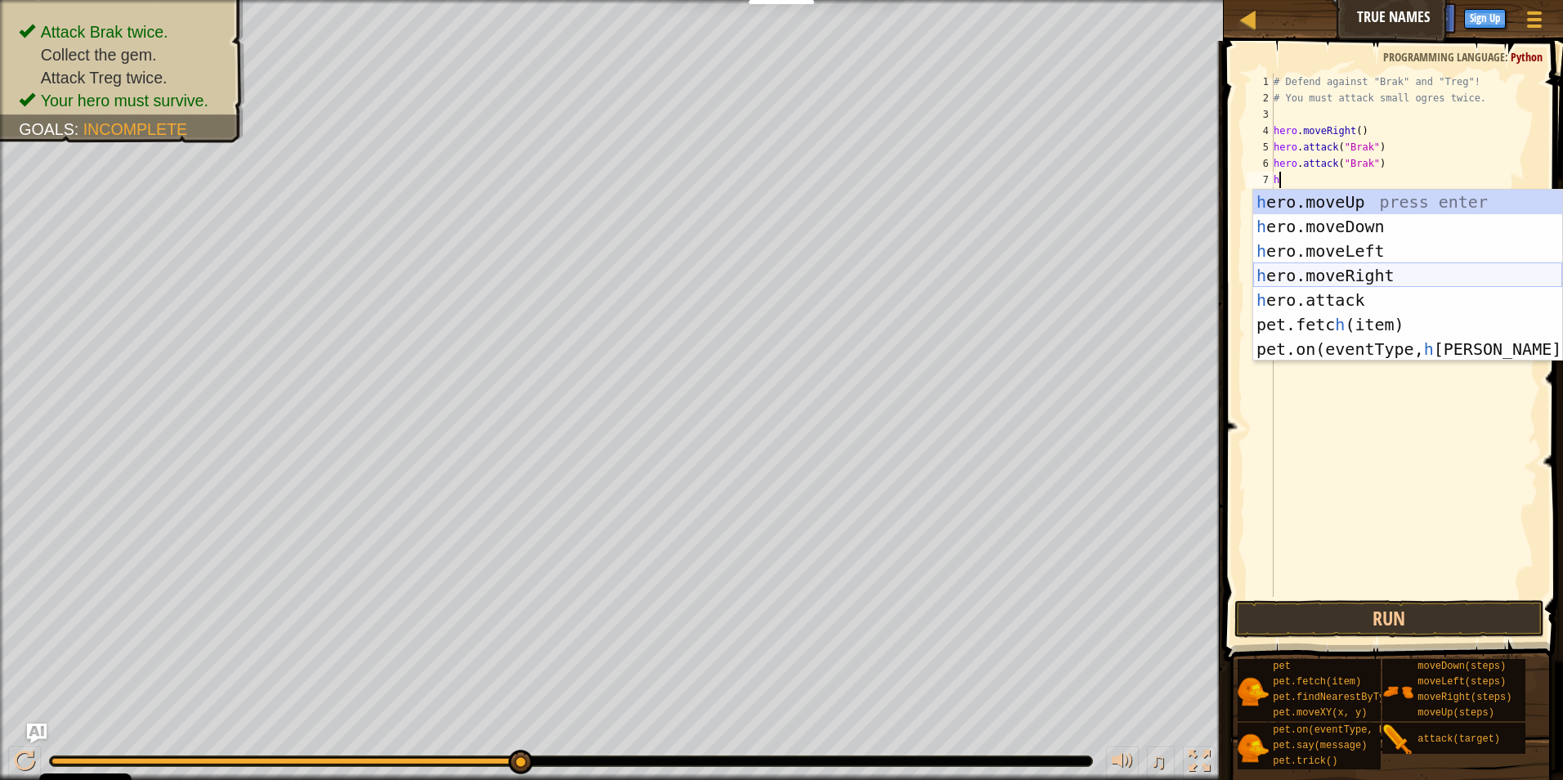
click at [1361, 284] on div "h ero.moveUp press enter h ero.moveDown press enter h ero.moveLeft press enter …" at bounding box center [1407, 300] width 309 height 221
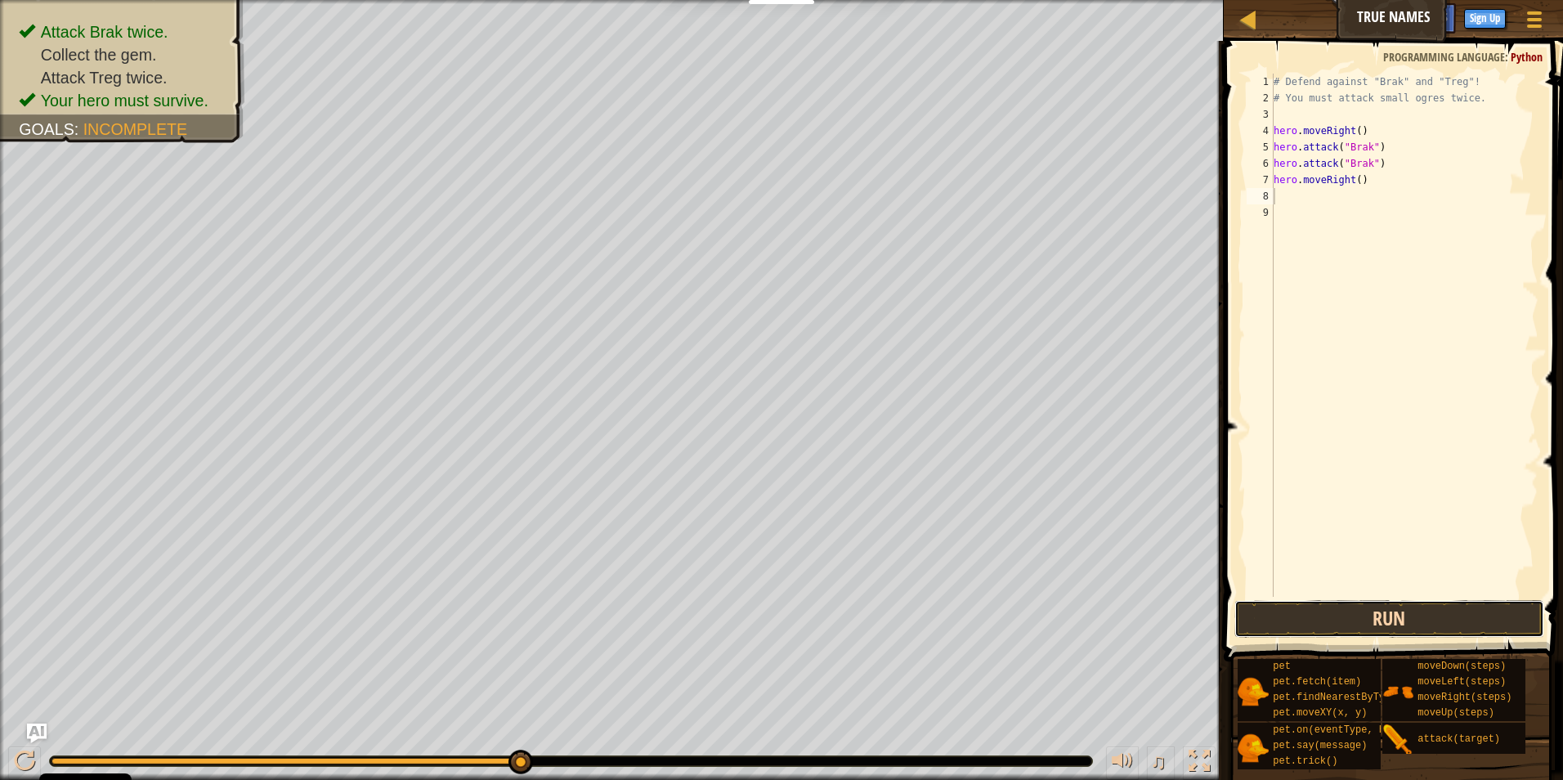
click at [1416, 622] on button "Run" at bounding box center [1389, 619] width 311 height 38
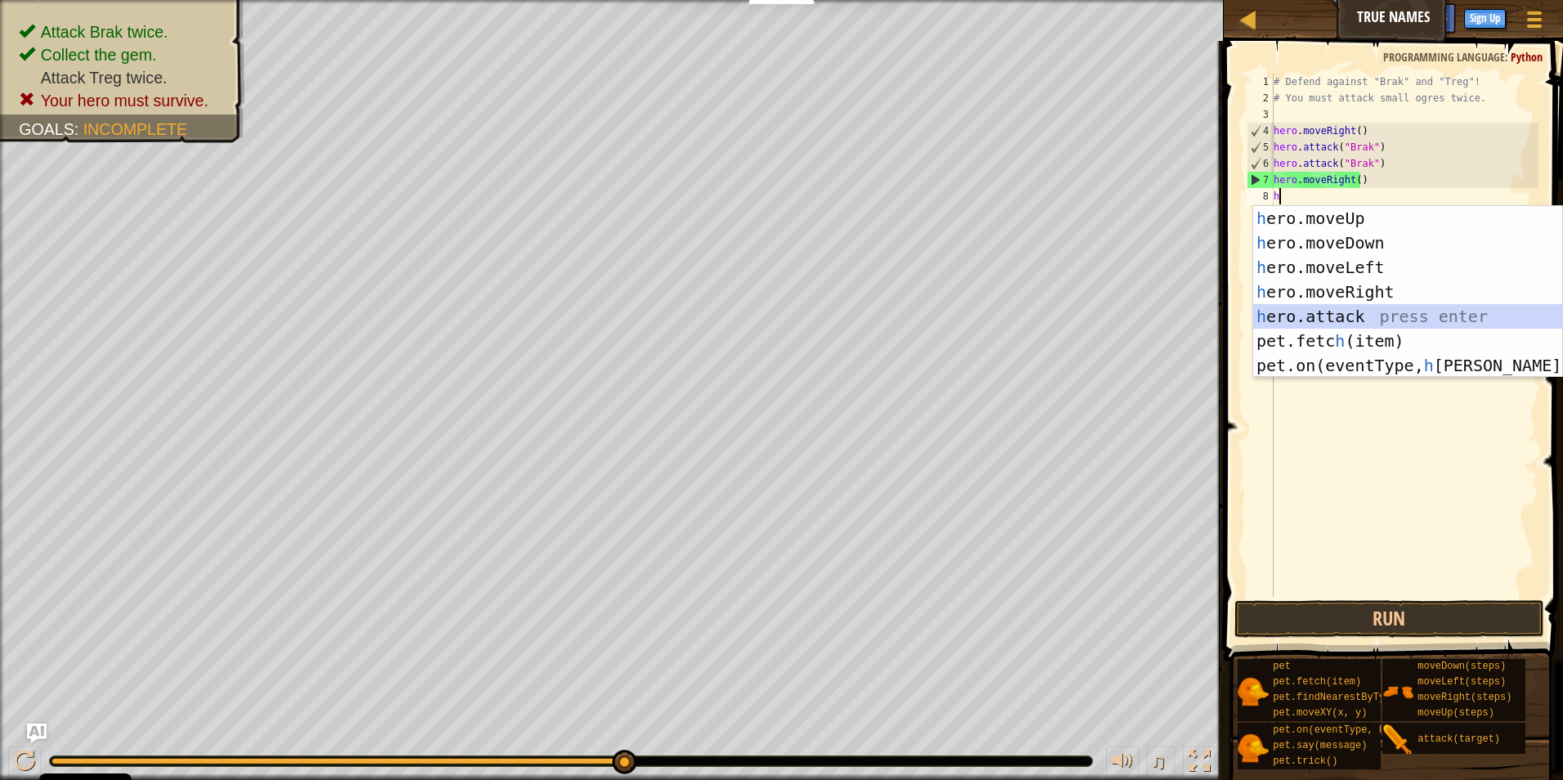
click at [1355, 309] on div "h ero.moveUp press enter h ero.moveDown press enter h ero.moveLeft press enter …" at bounding box center [1407, 316] width 309 height 221
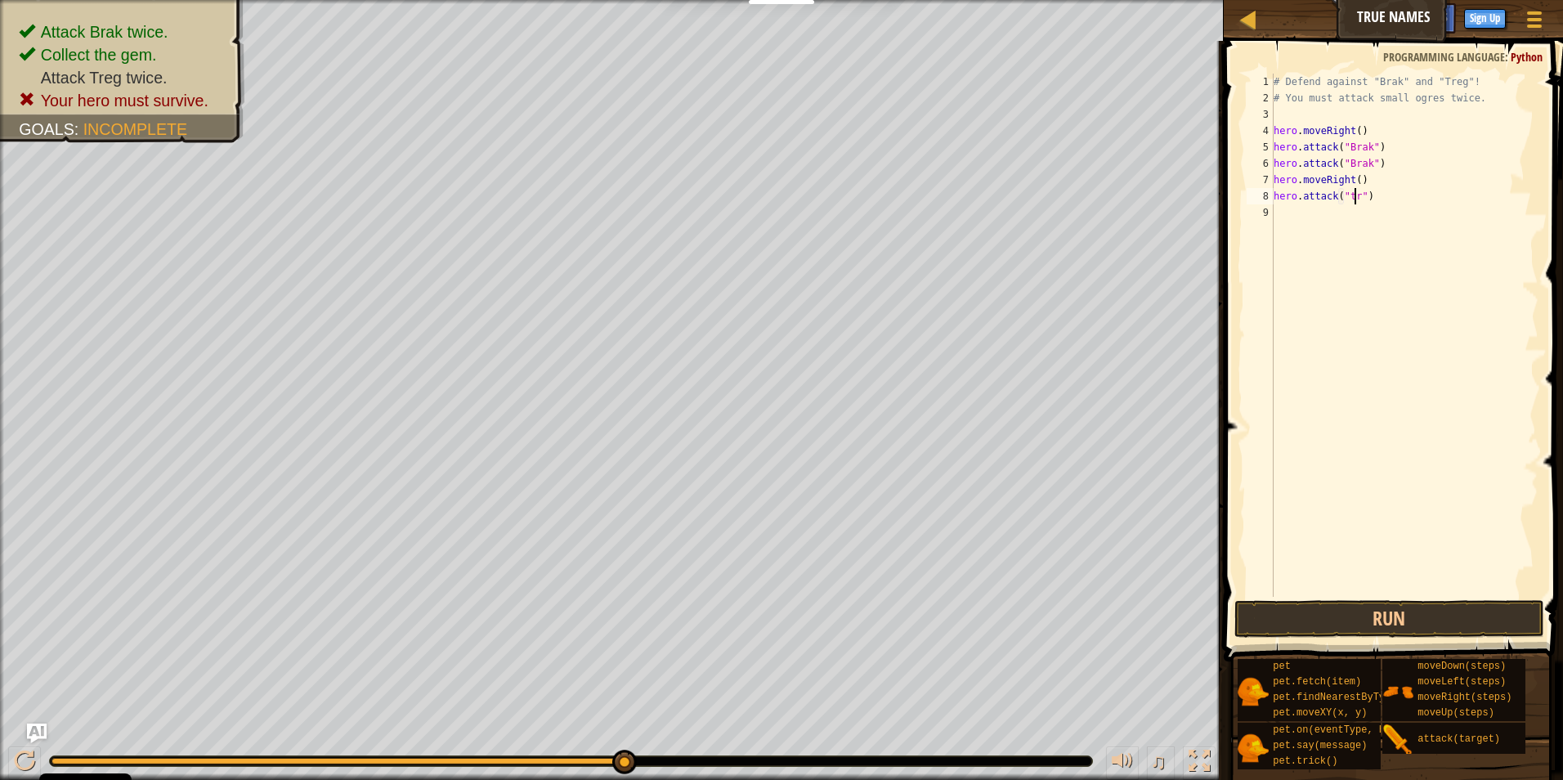
type textarea "hero.attack("treg")"
click at [1302, 215] on div "# Defend against "Brak" and "Treg"! # You must attack small ogres twice. hero .…" at bounding box center [1404, 352] width 268 height 556
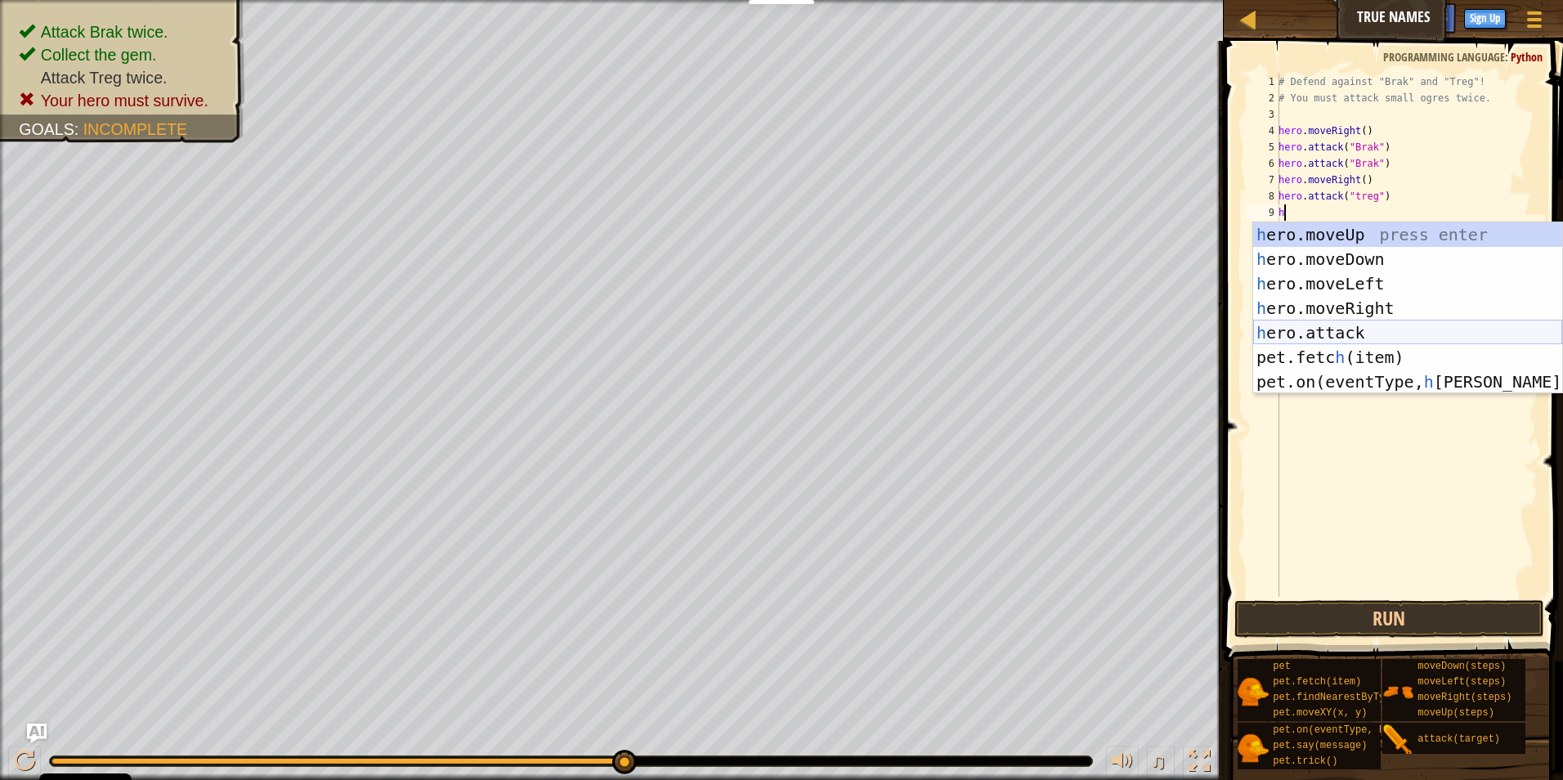
click at [1438, 336] on div "h ero.moveUp press enter h ero.moveDown press enter h ero.moveLeft press enter …" at bounding box center [1407, 332] width 309 height 221
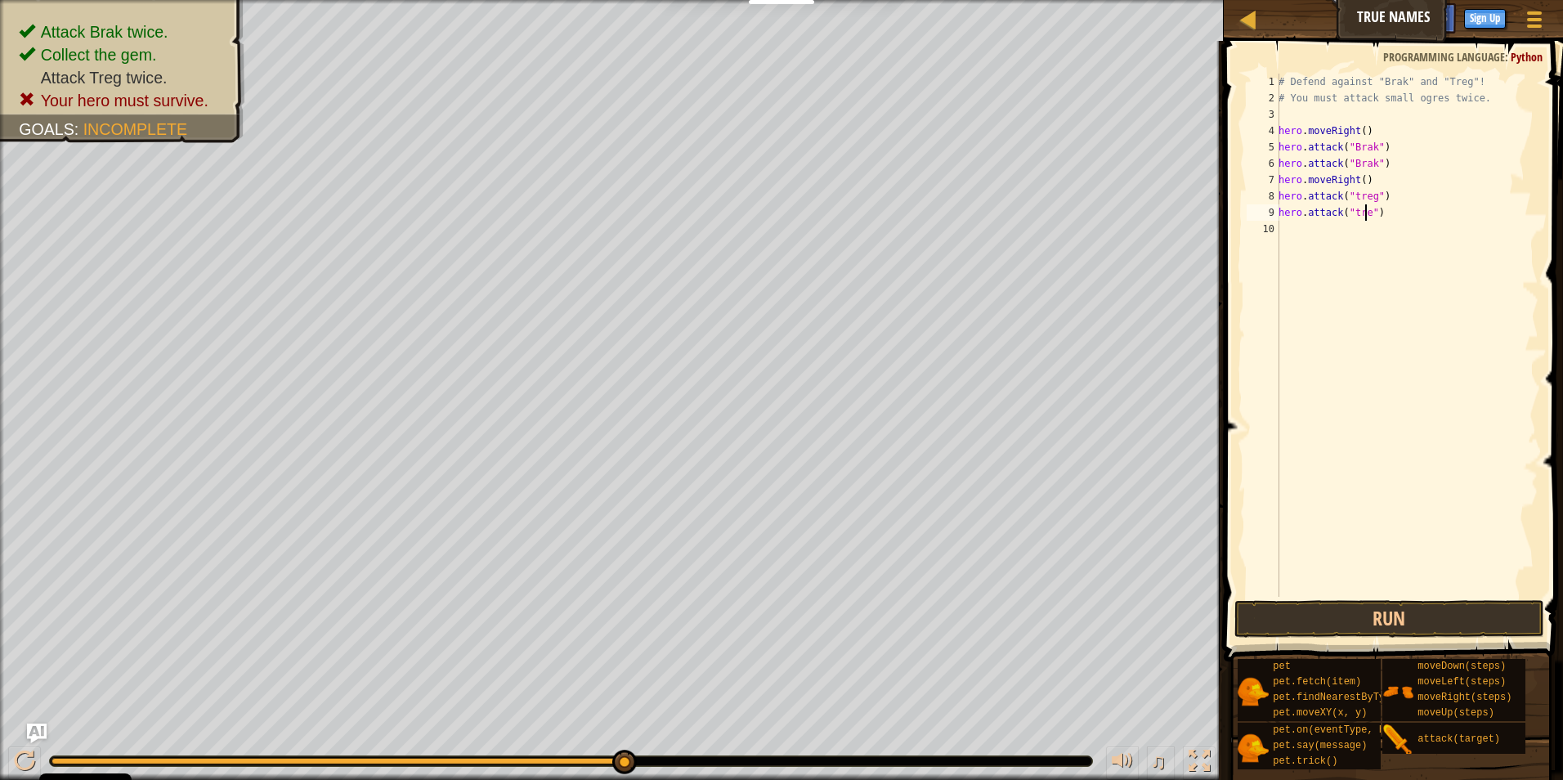
scroll to position [7, 7]
type textarea "hero.attack("treg")"
click at [1435, 493] on div "# Defend against "Brak" and "Treg"! # You must attack small ogres twice. hero .…" at bounding box center [1406, 352] width 263 height 556
click at [1442, 606] on button "Run" at bounding box center [1389, 619] width 311 height 38
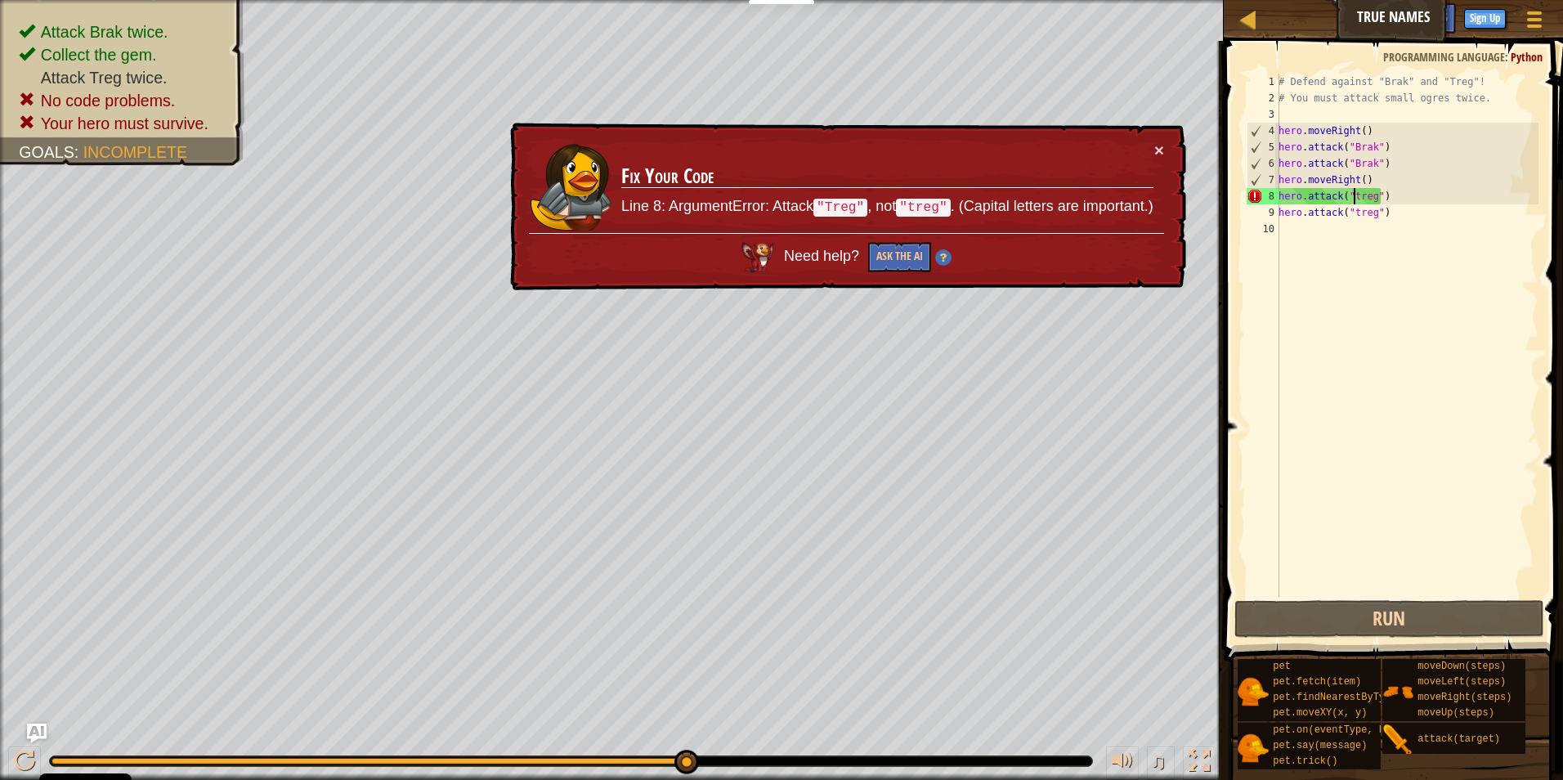
click at [1352, 194] on div "# Defend against "Brak" and "Treg"! # You must attack small ogres twice. hero .…" at bounding box center [1406, 352] width 263 height 556
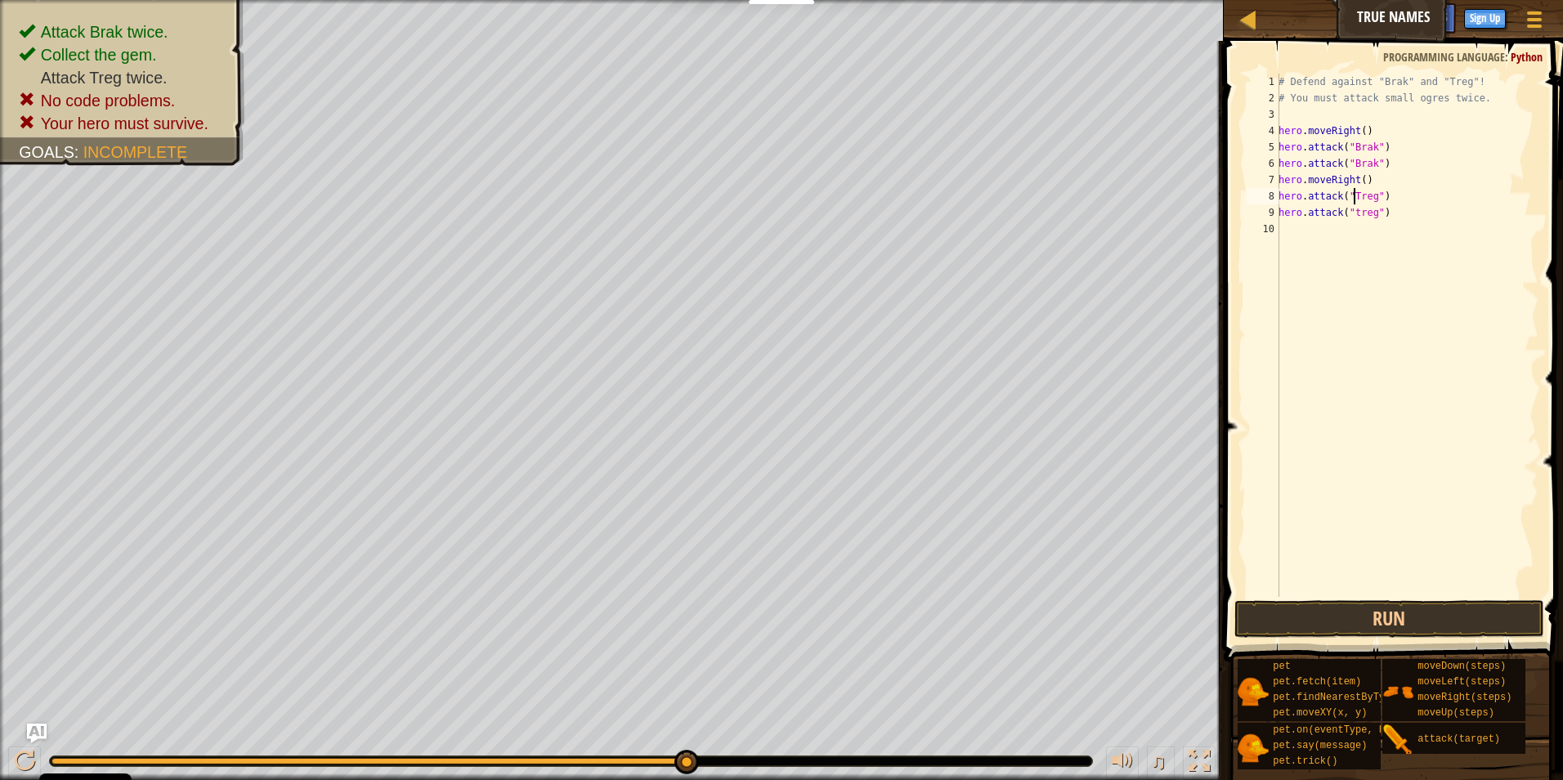
scroll to position [7, 6]
click at [1360, 208] on div "# Defend against "Brak" and "Treg"! # You must attack small ogres twice. hero .…" at bounding box center [1406, 352] width 263 height 556
click at [1356, 210] on div "# Defend against "Brak" and "Treg"! # You must attack small ogres twice. hero .…" at bounding box center [1406, 352] width 263 height 556
type textarea "hero.attack("Treg")"
click at [1368, 617] on button "Run" at bounding box center [1389, 619] width 311 height 38
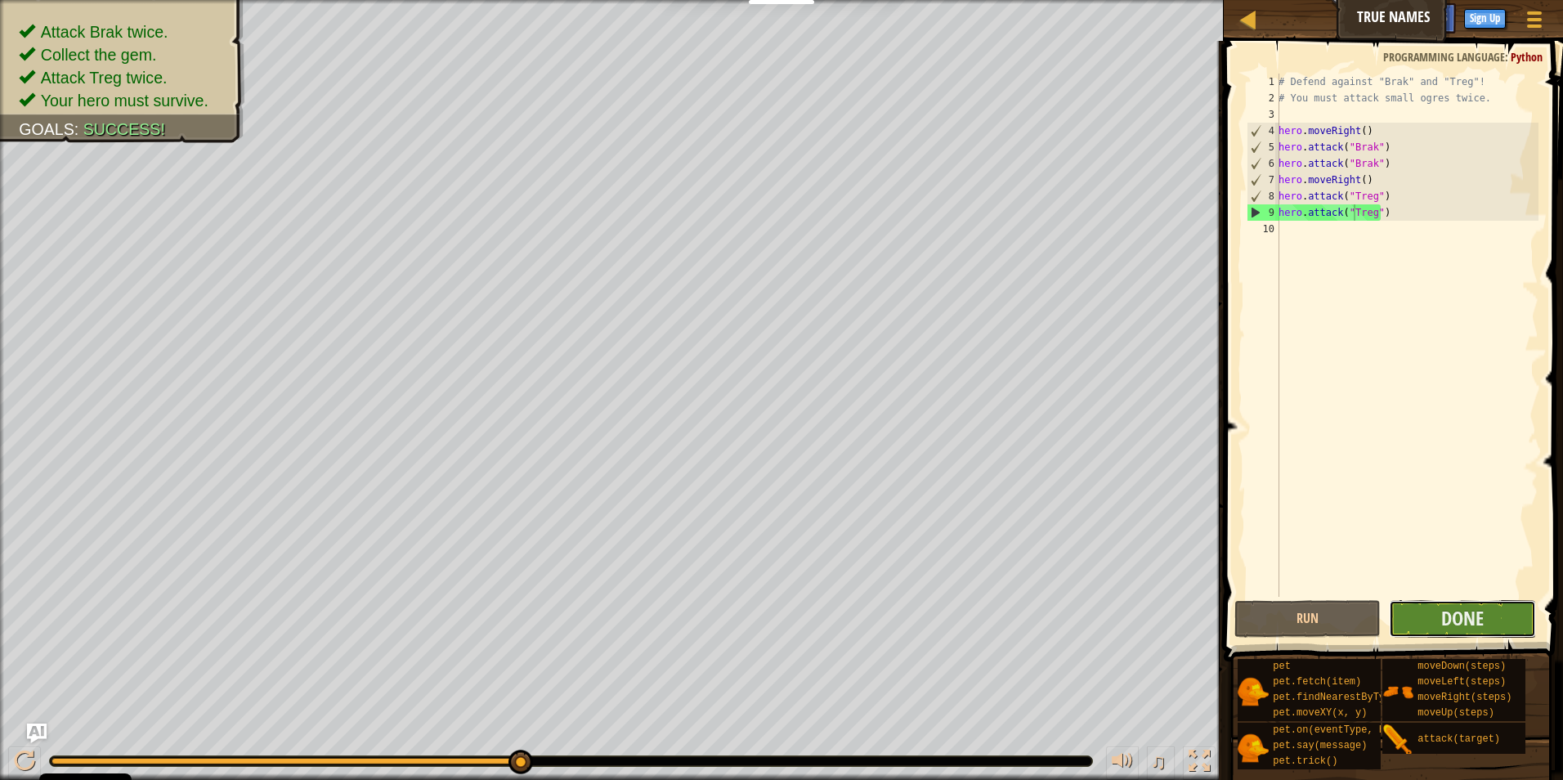
click at [1480, 634] on button "Done" at bounding box center [1462, 619] width 147 height 38
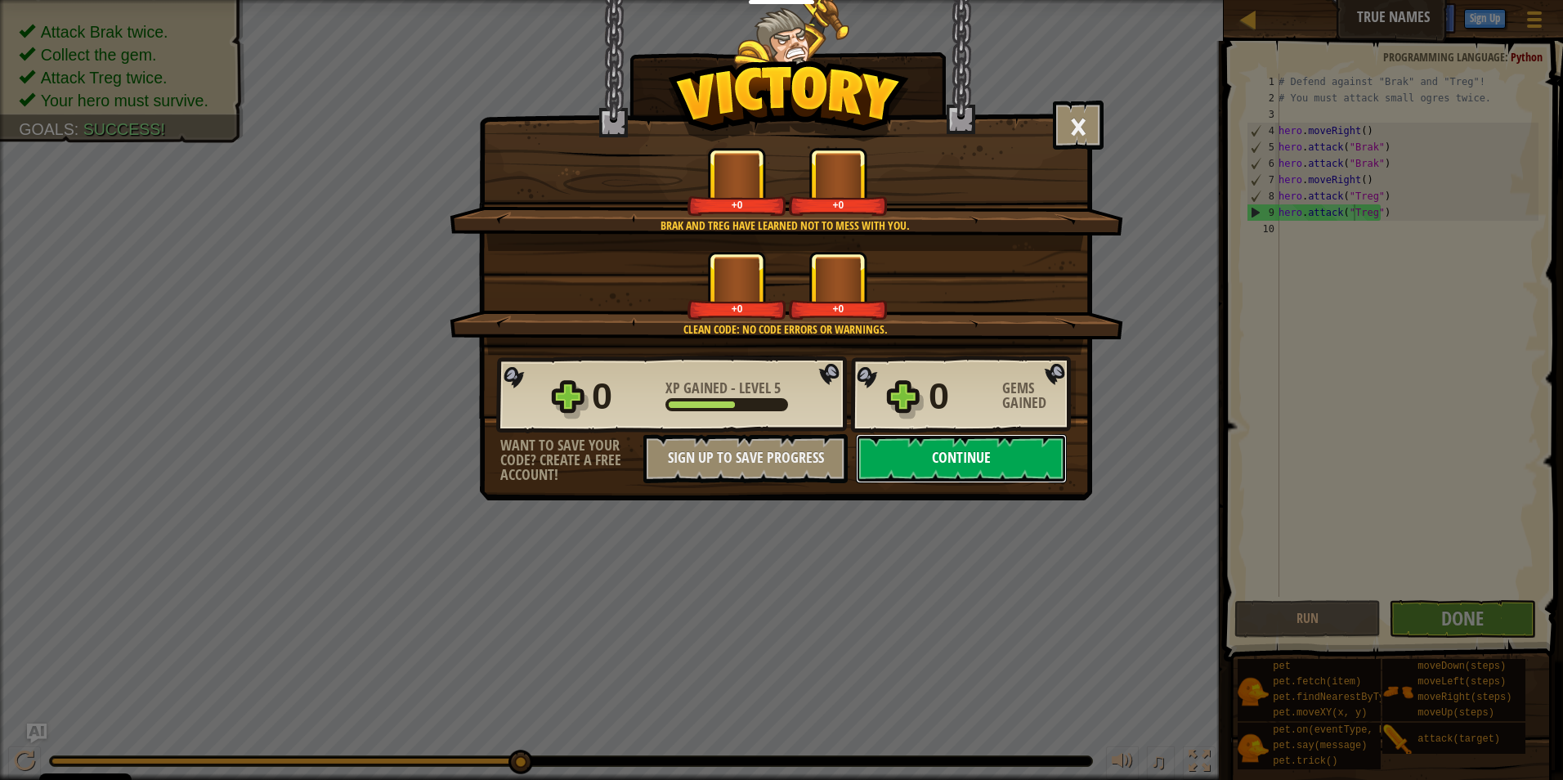
click at [938, 437] on button "Continue" at bounding box center [961, 458] width 211 height 49
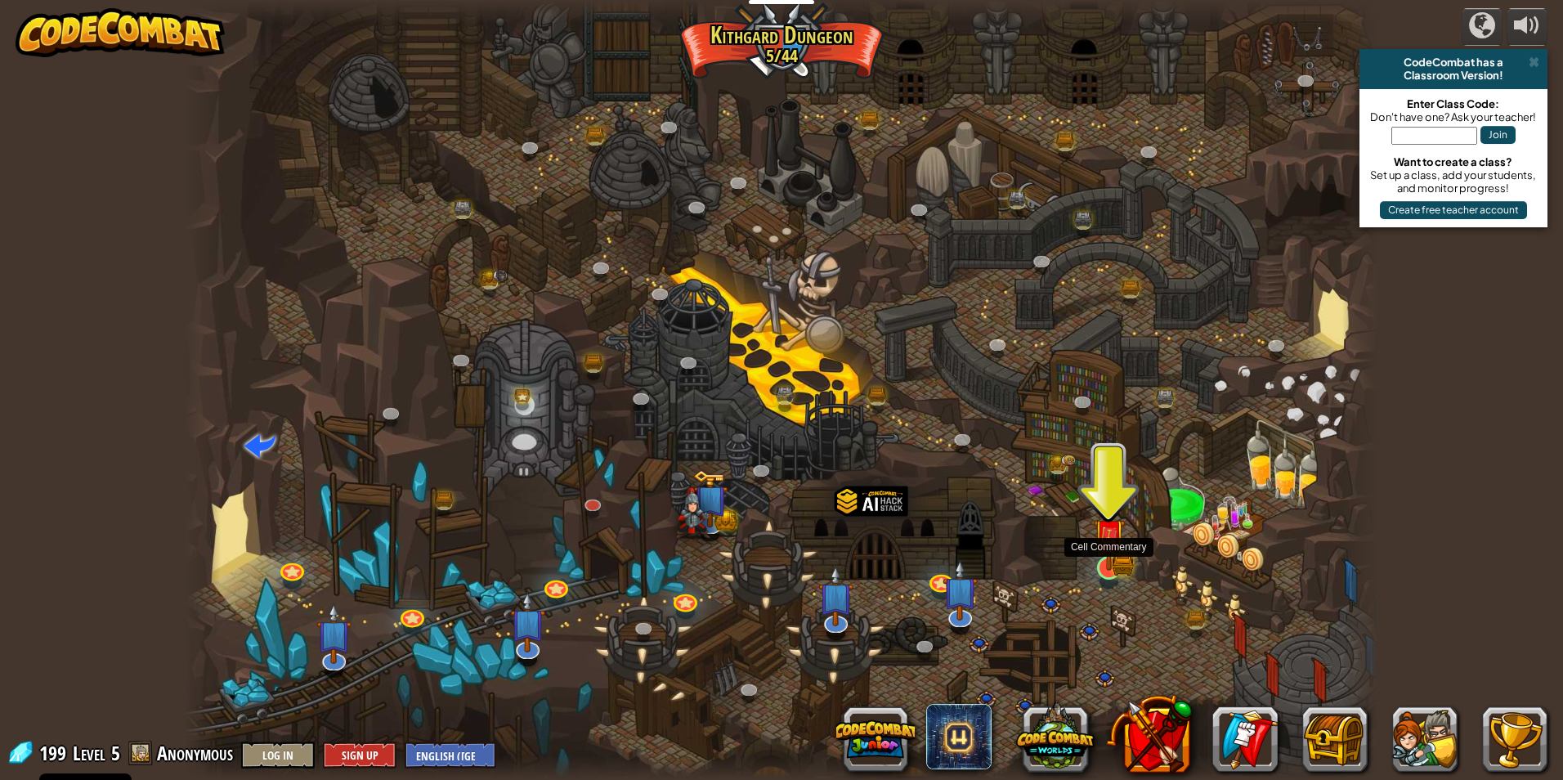
click at [1114, 557] on img at bounding box center [1109, 534] width 32 height 71
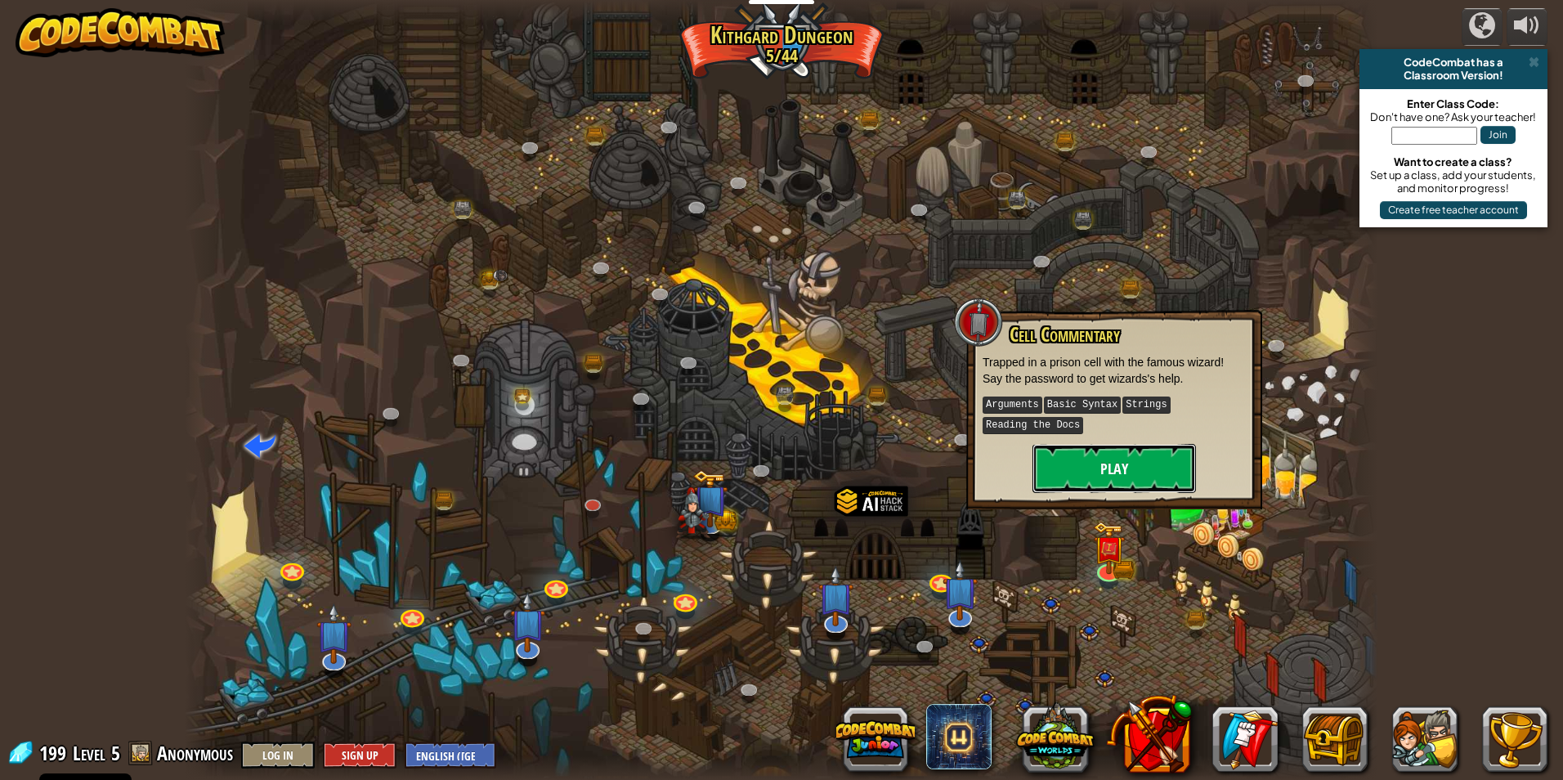
click at [1118, 461] on button "Play" at bounding box center [1113, 468] width 163 height 49
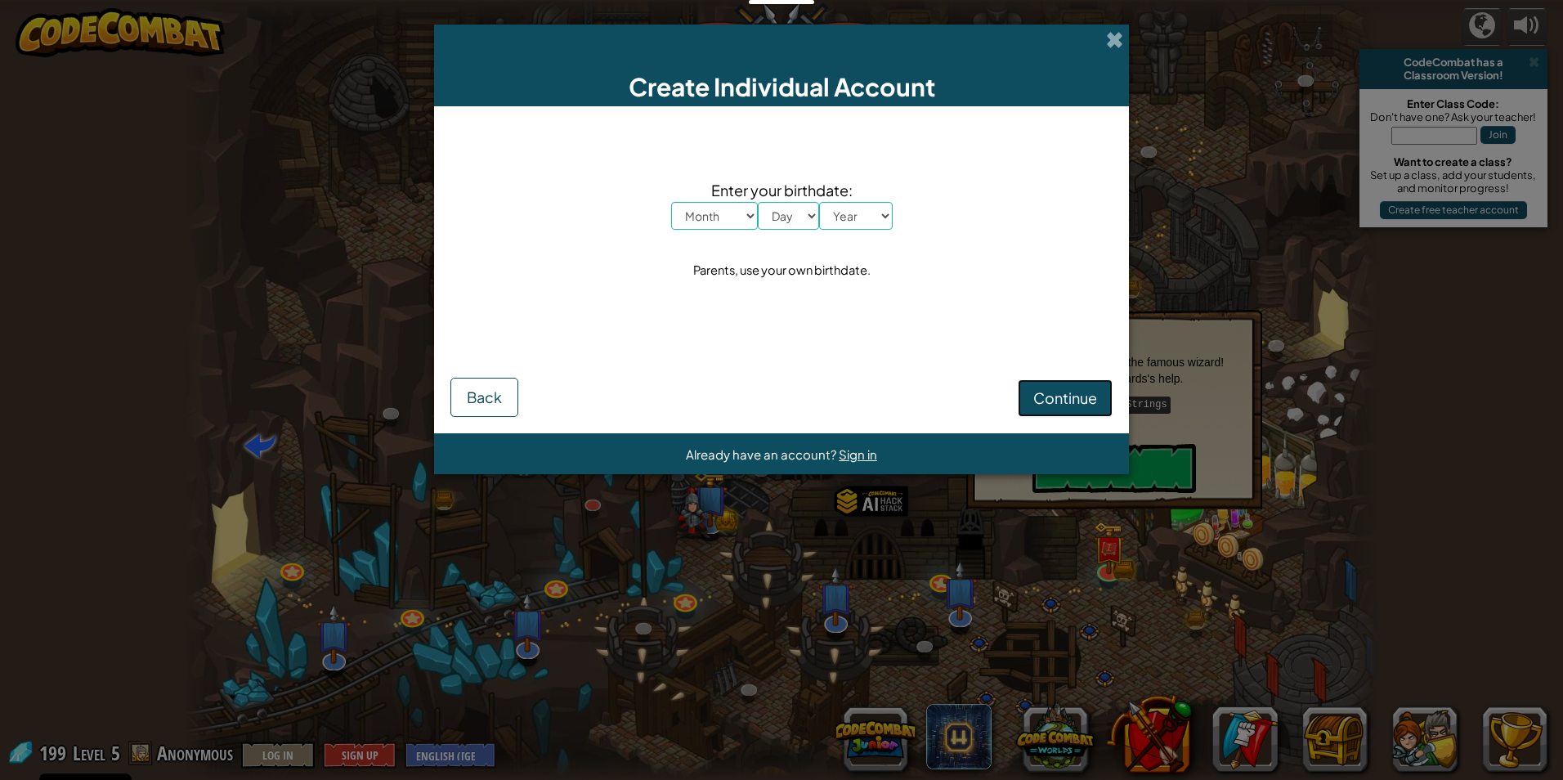
click at [1029, 387] on button "Continue" at bounding box center [1065, 398] width 95 height 38
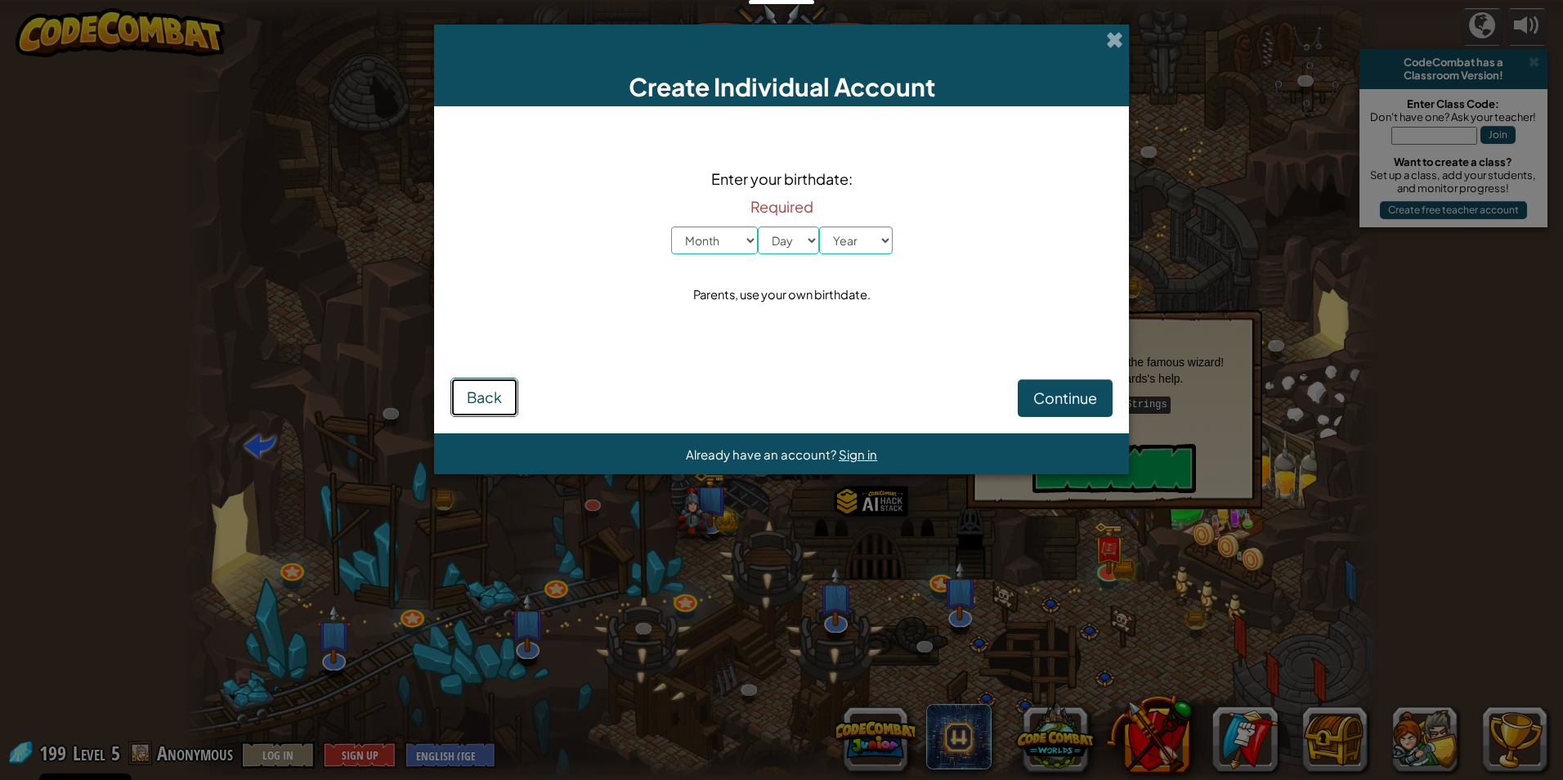
click at [492, 404] on span "Back" at bounding box center [484, 396] width 35 height 19
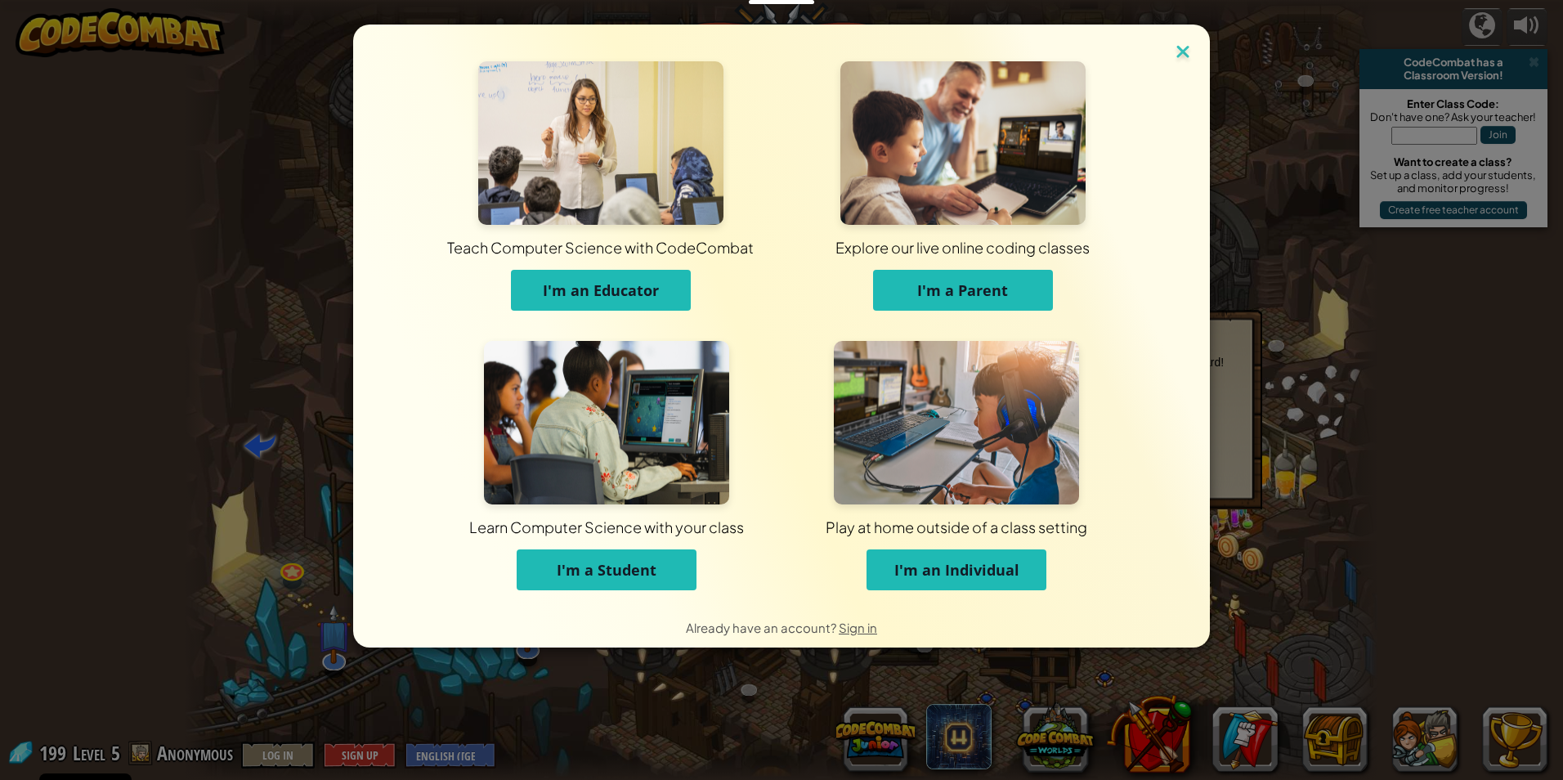
click at [1176, 63] on img at bounding box center [1182, 53] width 21 height 25
